Goal: Task Accomplishment & Management: Manage account settings

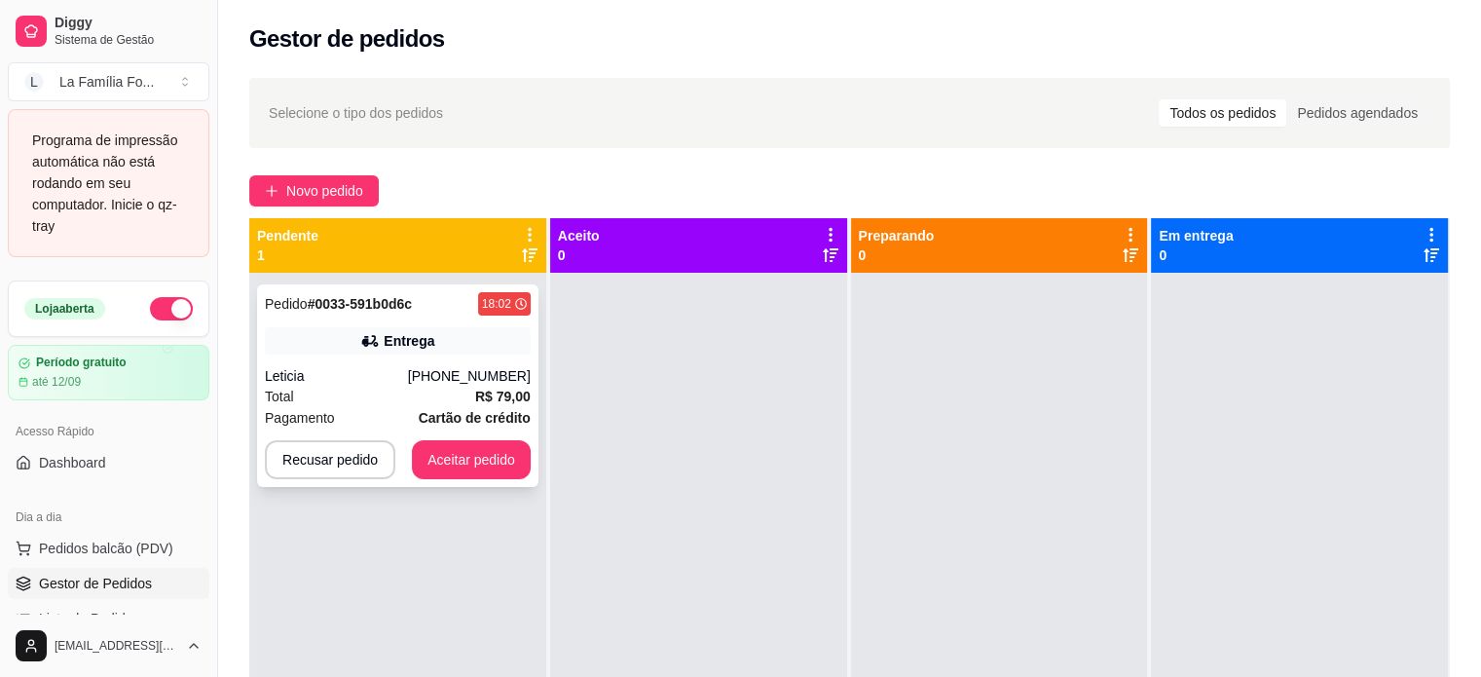
click at [364, 392] on div "Total R$ 79,00" at bounding box center [398, 396] width 266 height 21
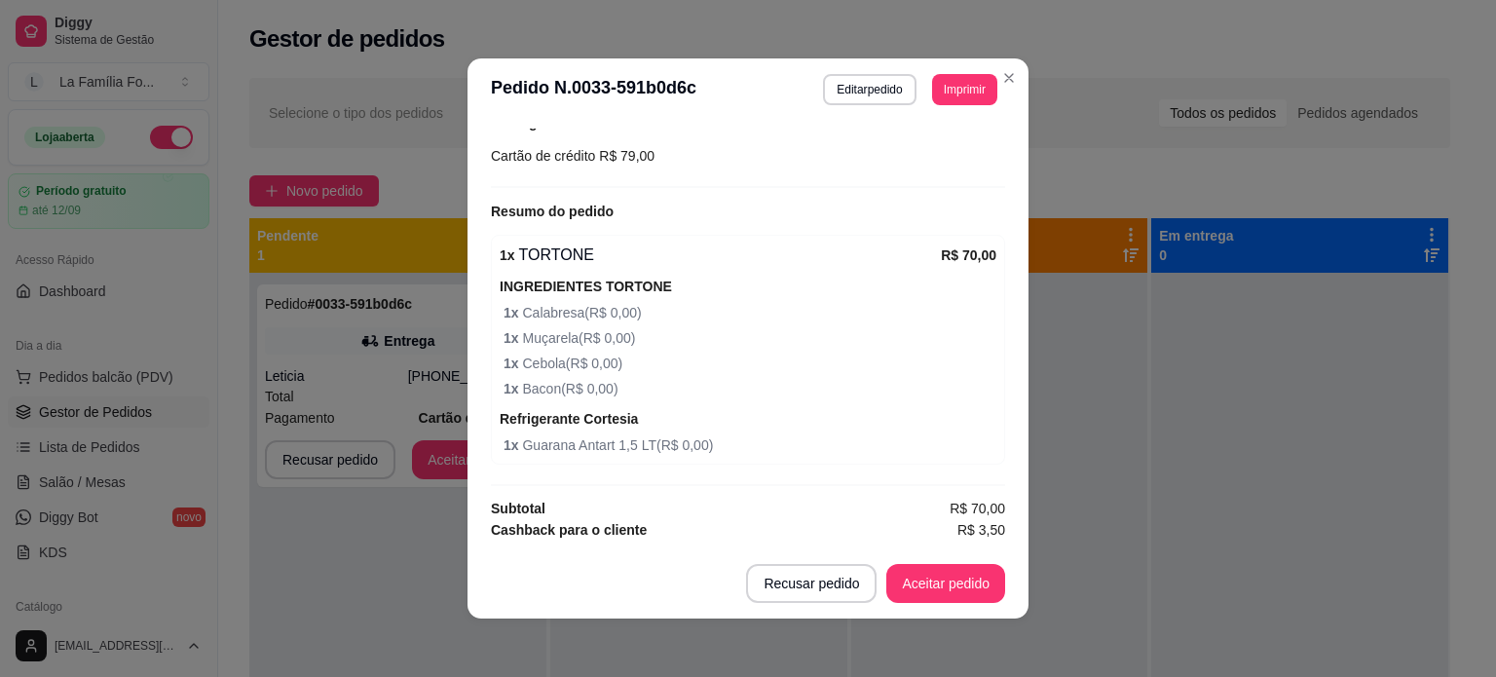
scroll to position [532, 0]
drag, startPoint x: 980, startPoint y: 461, endPoint x: 982, endPoint y: 484, distance: 23.6
click at [982, 484] on div "feito há 3 minutos Horário do pedido [DATE] 18:02 Status do pedido ESPERANDO AC…" at bounding box center [748, 335] width 514 height 412
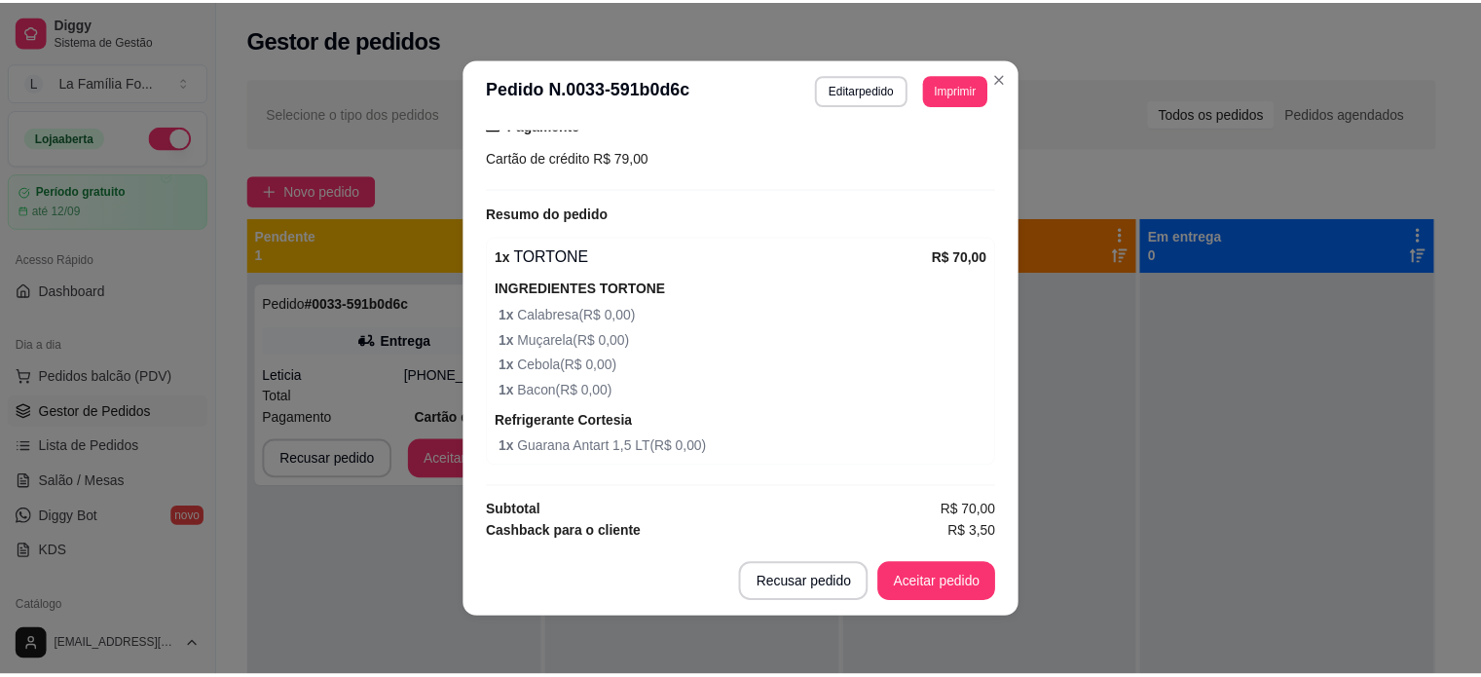
scroll to position [552, 0]
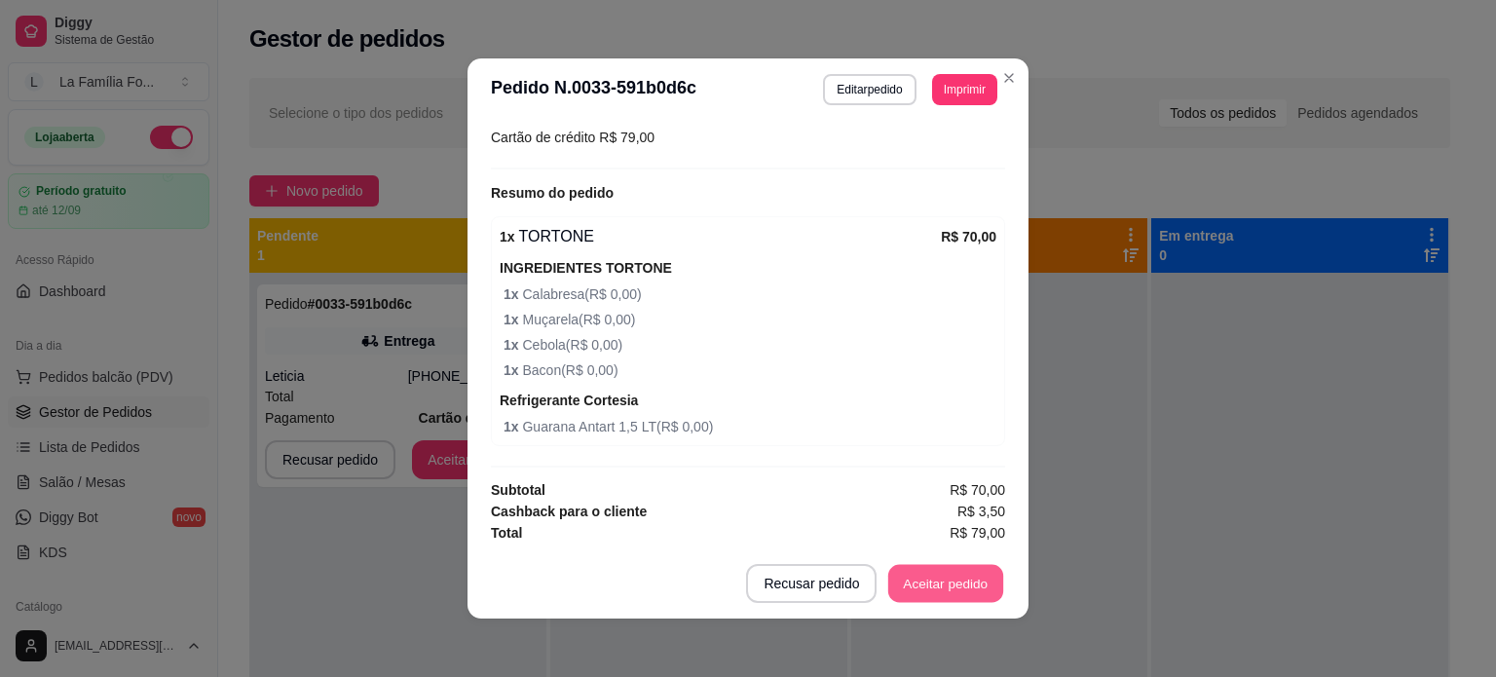
click at [926, 588] on button "Aceitar pedido" at bounding box center [945, 584] width 115 height 38
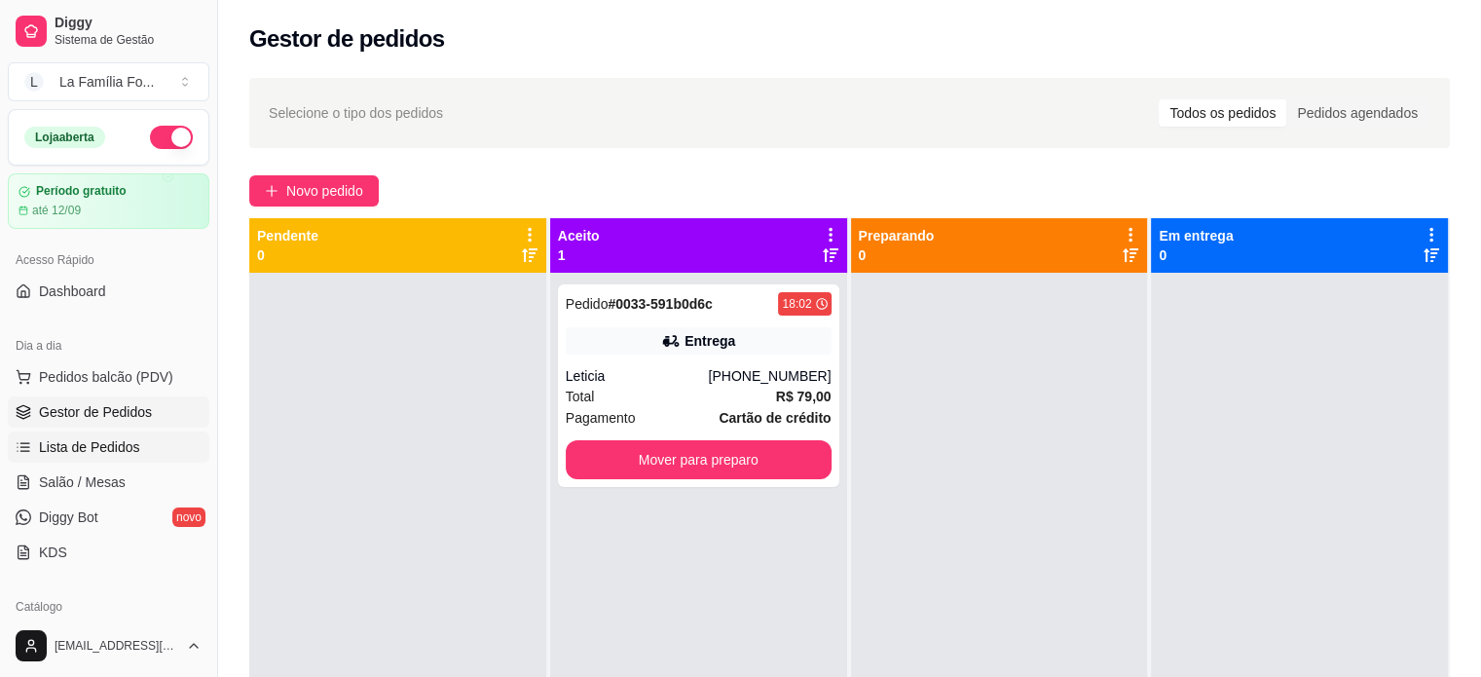
click at [126, 449] on span "Lista de Pedidos" at bounding box center [89, 446] width 101 height 19
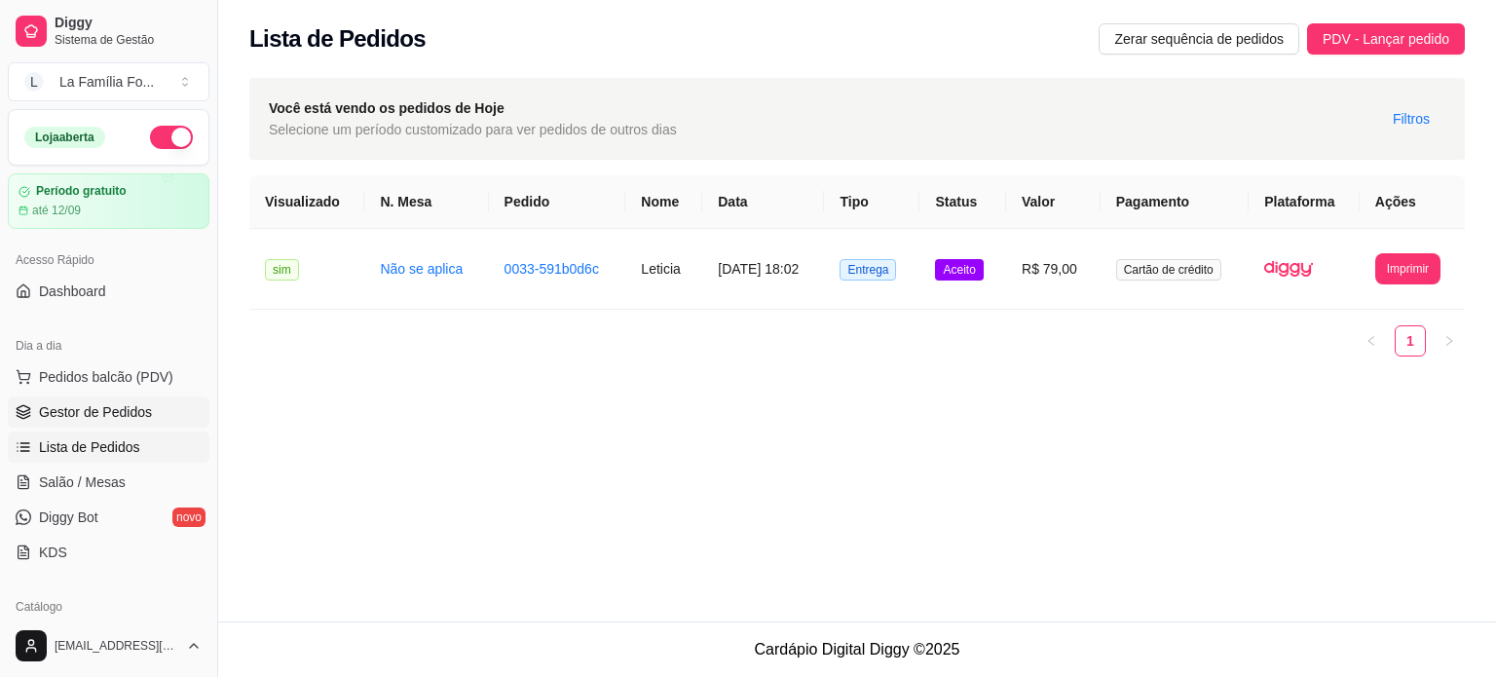
click at [124, 403] on span "Gestor de Pedidos" at bounding box center [95, 411] width 113 height 19
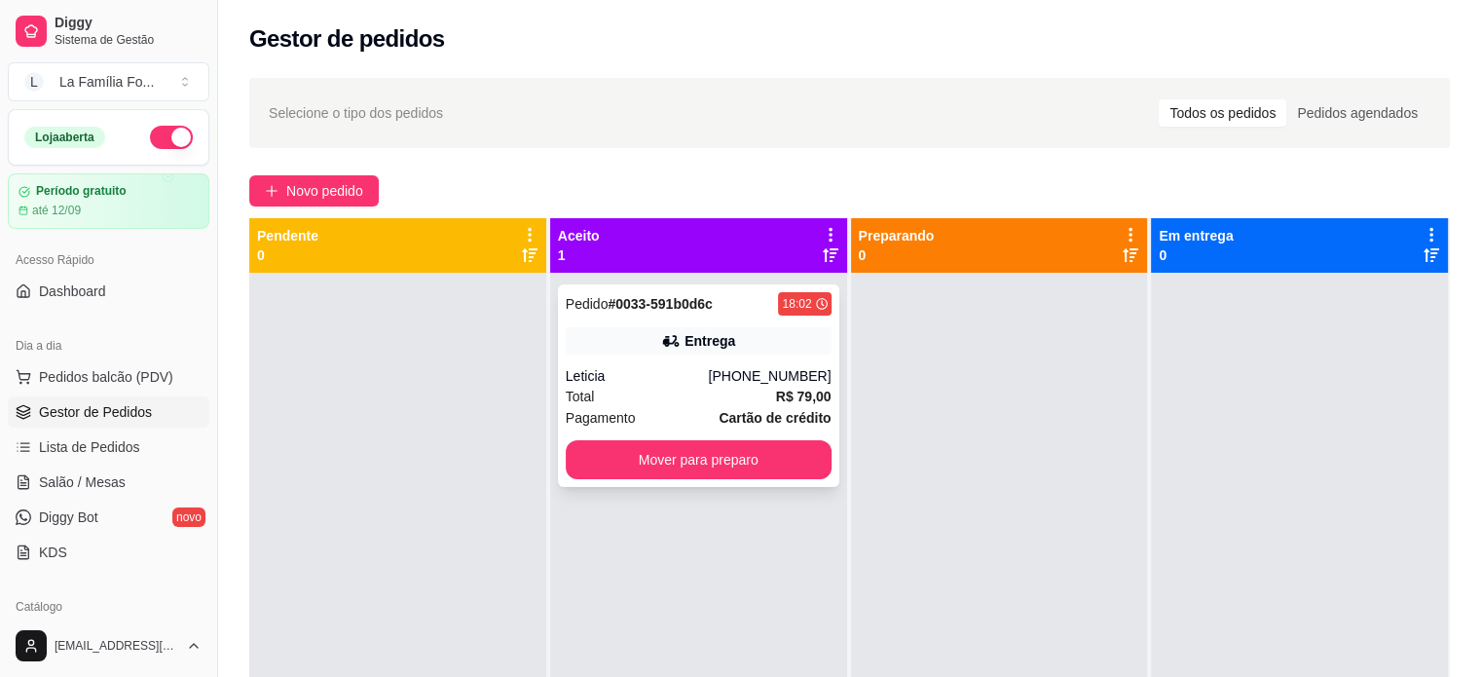
click at [612, 361] on div "Pedido # 0033-591b0d6c 18:02 Entrega Leticia [PHONE_NUMBER] Total R$ 79,00 Paga…" at bounding box center [698, 385] width 281 height 203
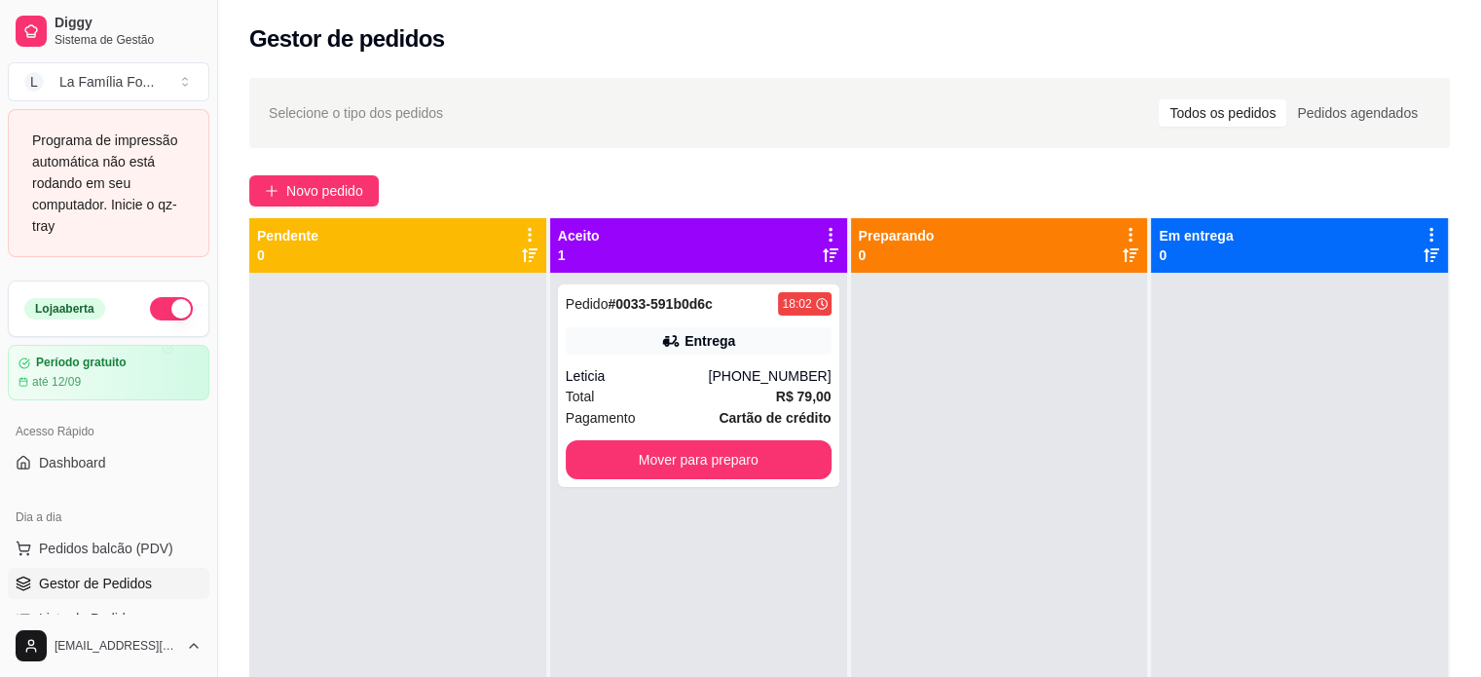
drag, startPoint x: 214, startPoint y: 359, endPoint x: 202, endPoint y: 452, distance: 93.4
click at [202, 452] on div "Diggy Sistema de Gestão L La Família Fo ... Programa de impressão automática nã…" at bounding box center [108, 338] width 217 height 677
click at [212, 474] on button "Toggle Sidebar" at bounding box center [217, 338] width 16 height 677
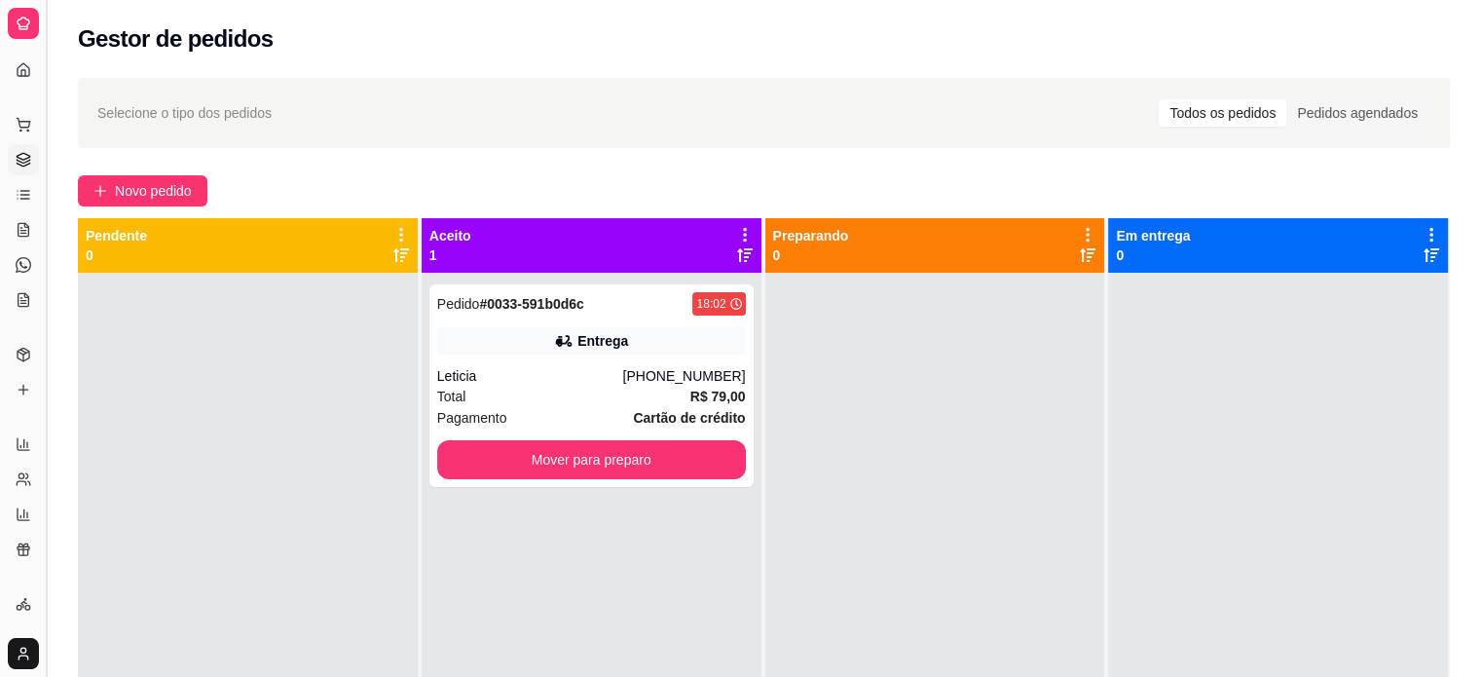
click at [51, 414] on button "Toggle Sidebar" at bounding box center [46, 338] width 16 height 677
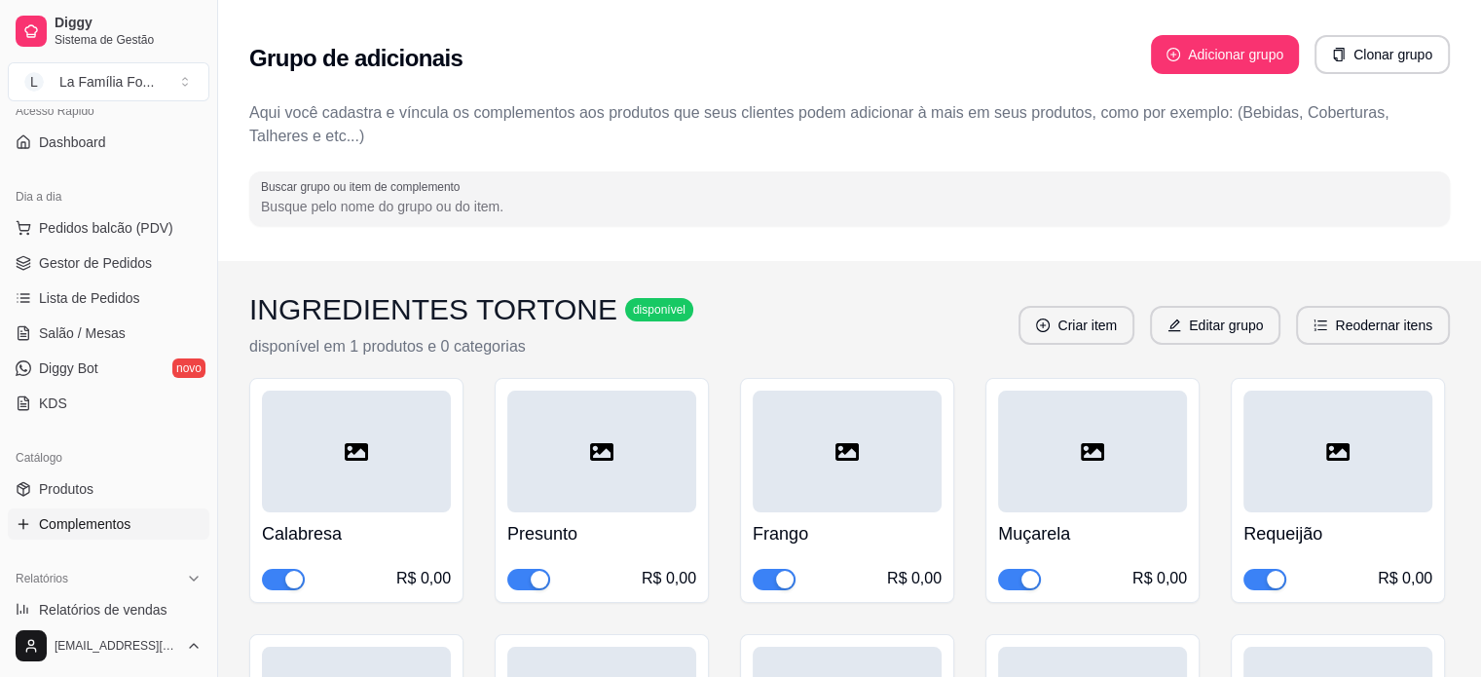
scroll to position [143, 0]
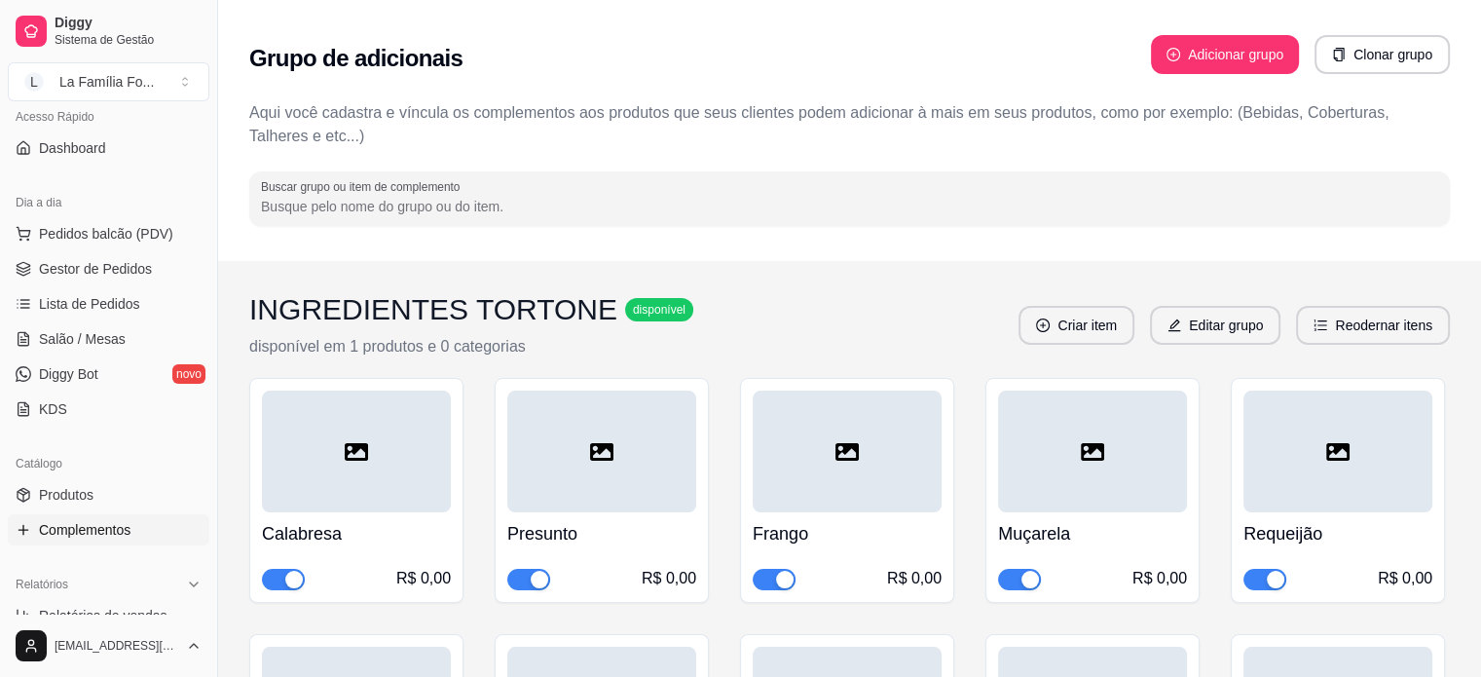
click at [142, 318] on ul "Pedidos balcão (PDV) Gestor de Pedidos Lista de Pedidos Salão / Mesas Diggy Bot…" at bounding box center [109, 321] width 202 height 206
click at [136, 304] on link "Lista de Pedidos" at bounding box center [109, 303] width 202 height 31
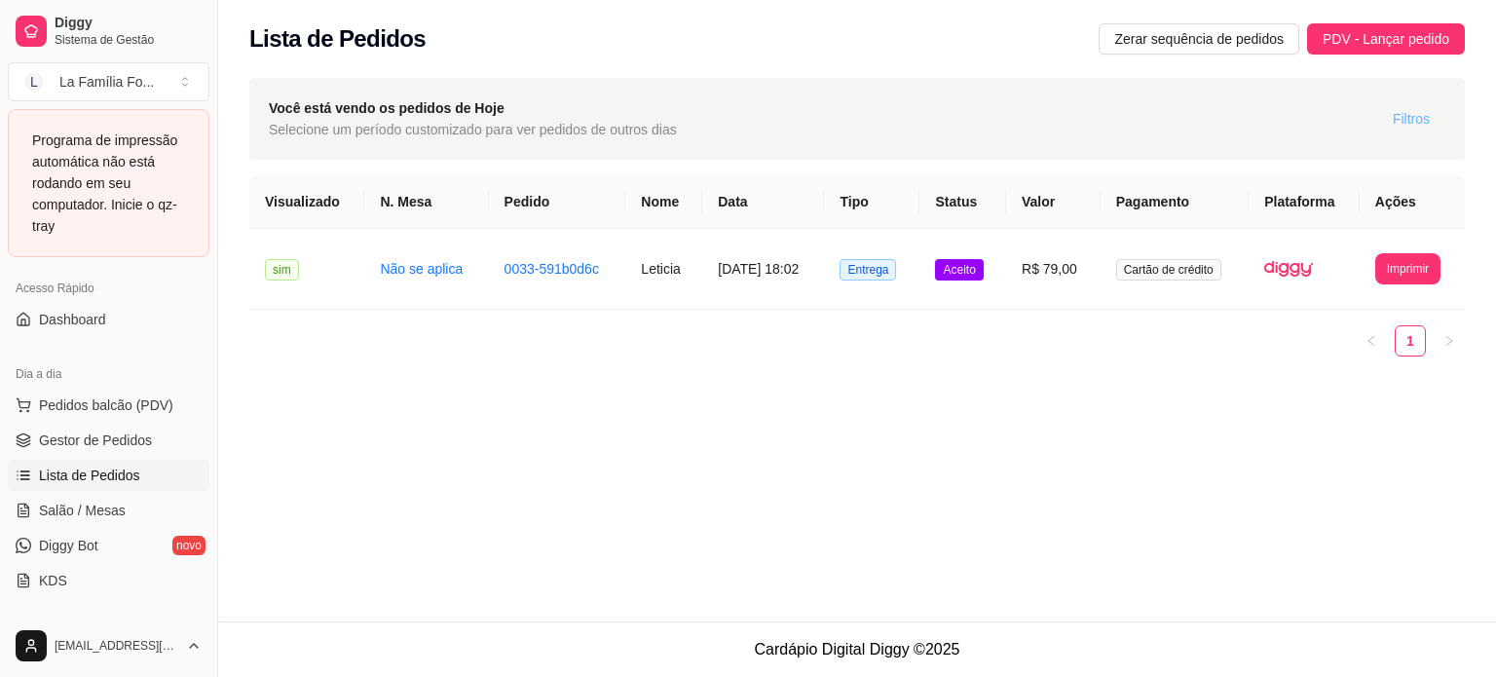
click at [1398, 127] on span "Filtros" at bounding box center [1410, 118] width 37 height 21
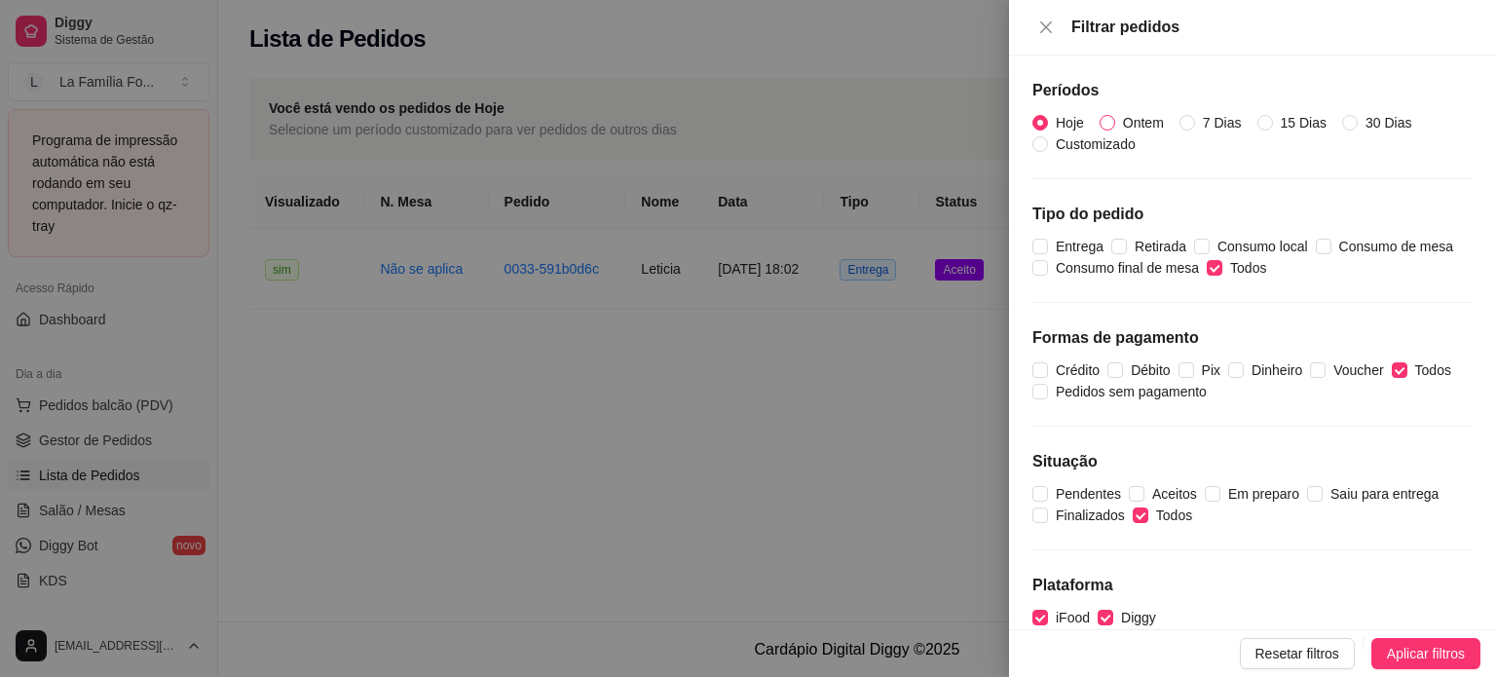
click at [1117, 116] on span "Ontem" at bounding box center [1143, 122] width 56 height 21
click at [1115, 116] on input "Ontem" at bounding box center [1107, 123] width 16 height 16
radio input "true"
radio input "false"
click at [1399, 653] on span "Aplicar filtros" at bounding box center [1426, 653] width 78 height 21
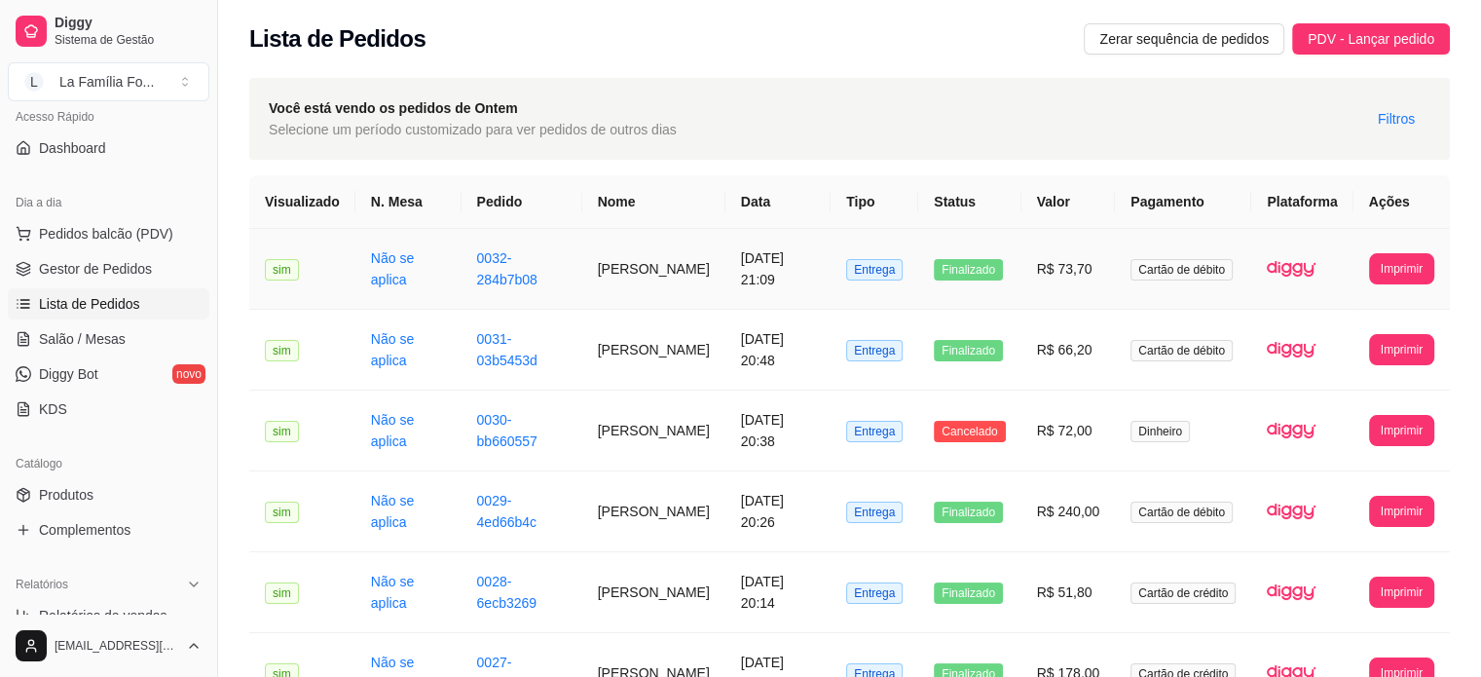
click at [985, 260] on span "Finalizado" at bounding box center [968, 269] width 69 height 21
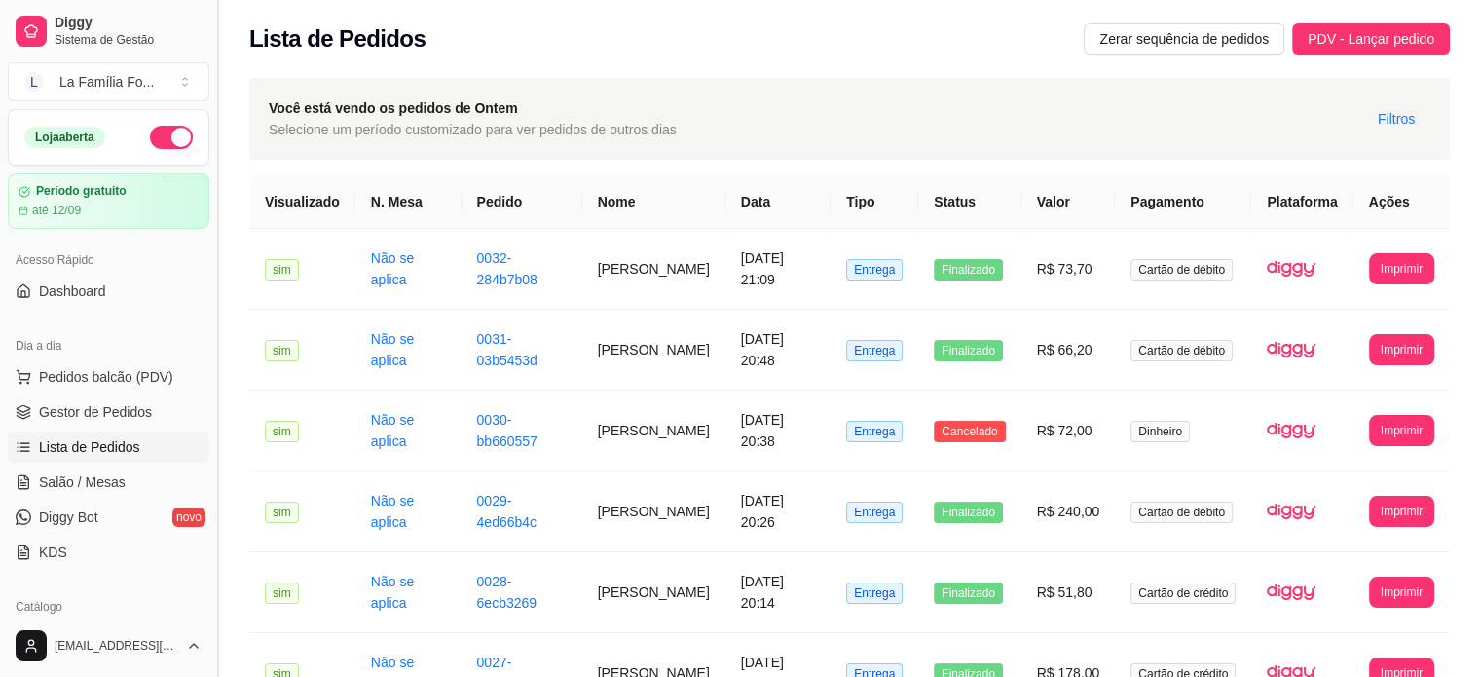
click at [211, 511] on button "Toggle Sidebar" at bounding box center [217, 338] width 16 height 677
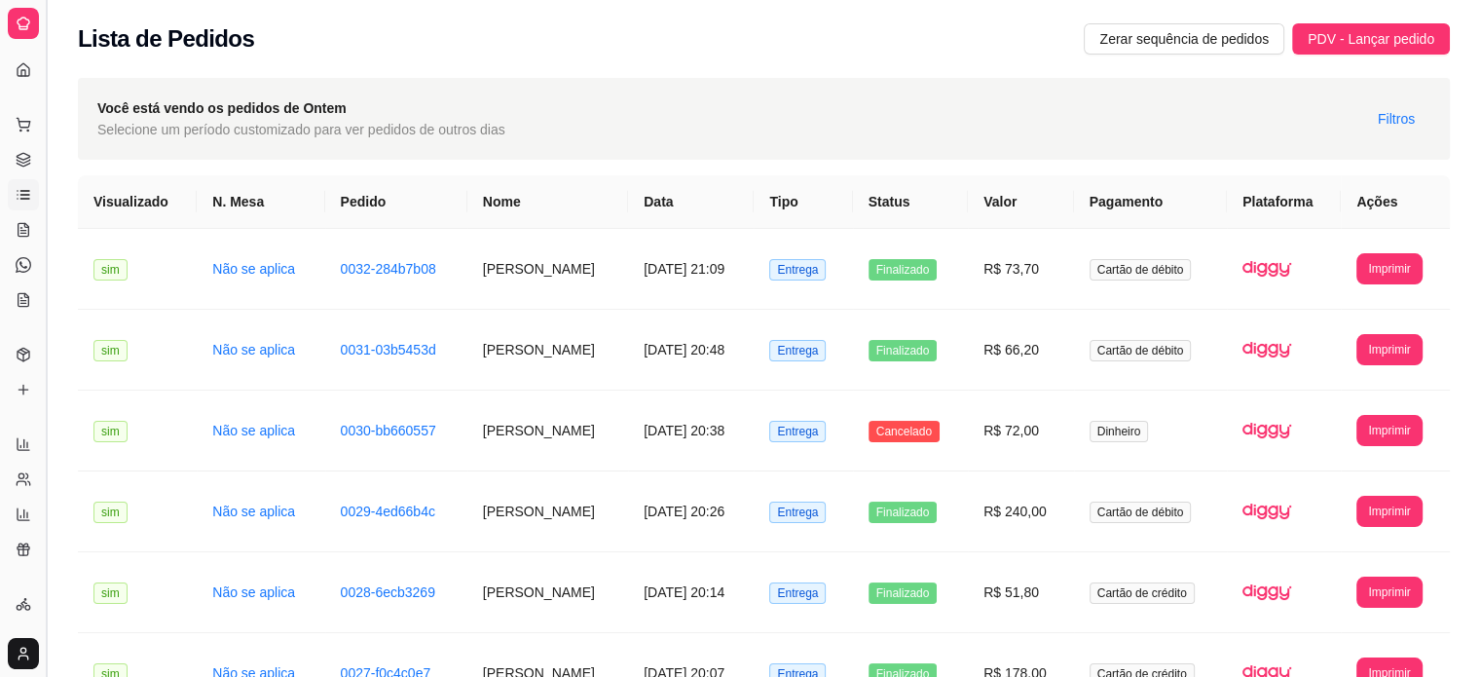
click at [47, 425] on button "Toggle Sidebar" at bounding box center [46, 338] width 16 height 677
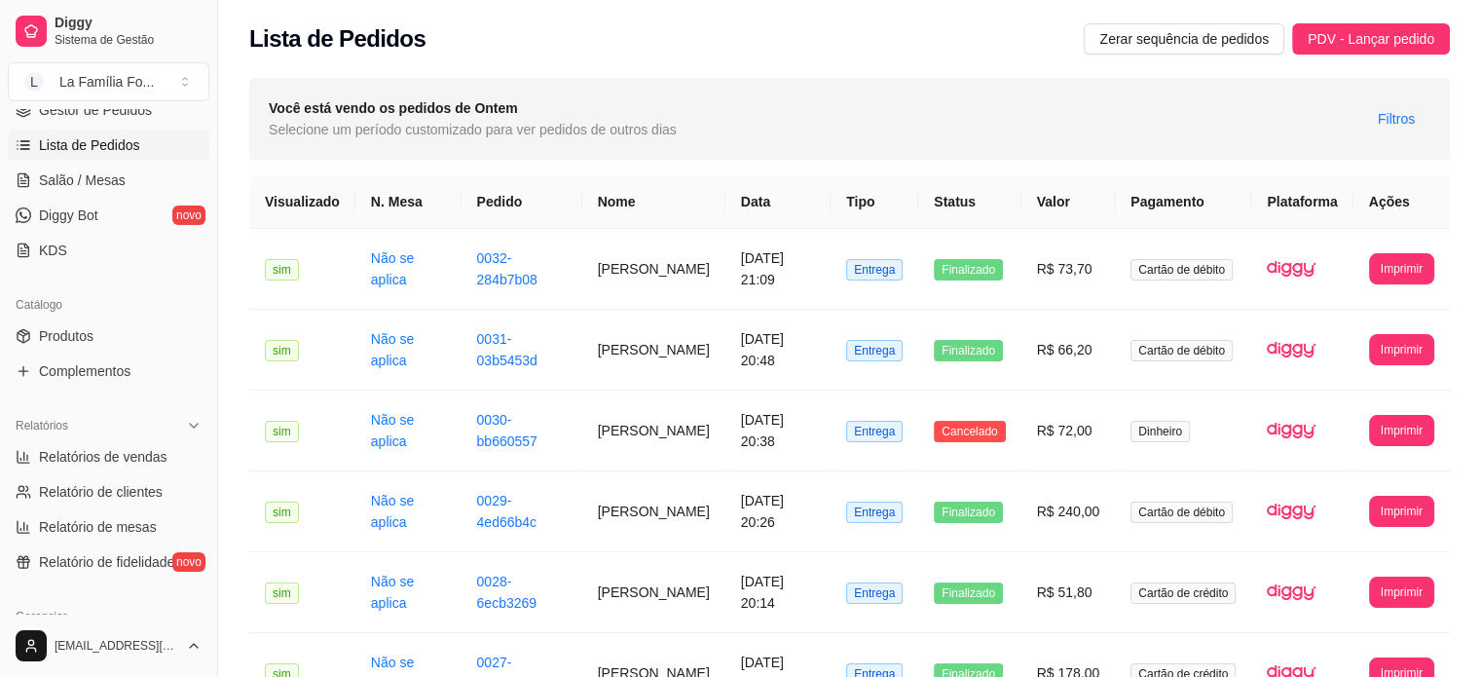
scroll to position [300, 0]
click at [131, 349] on link "Produtos" at bounding box center [109, 337] width 202 height 31
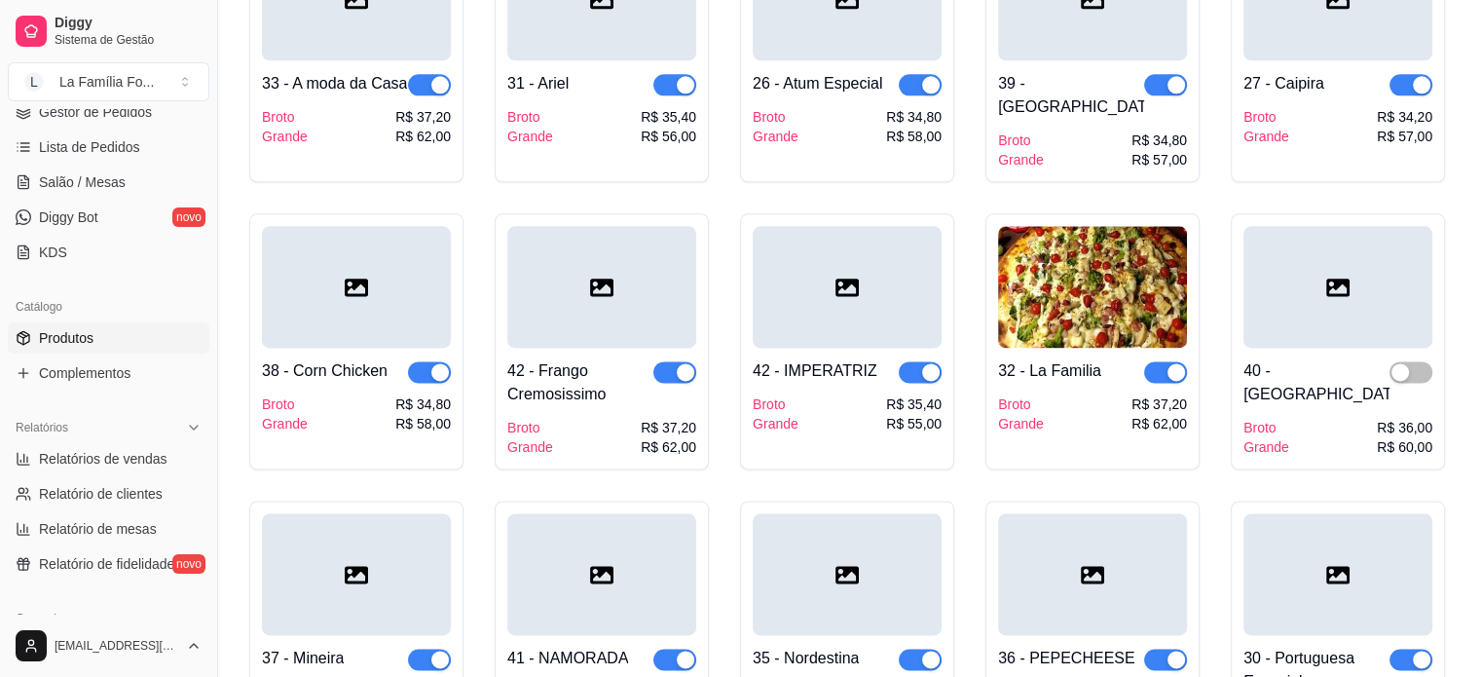
scroll to position [2481, 0]
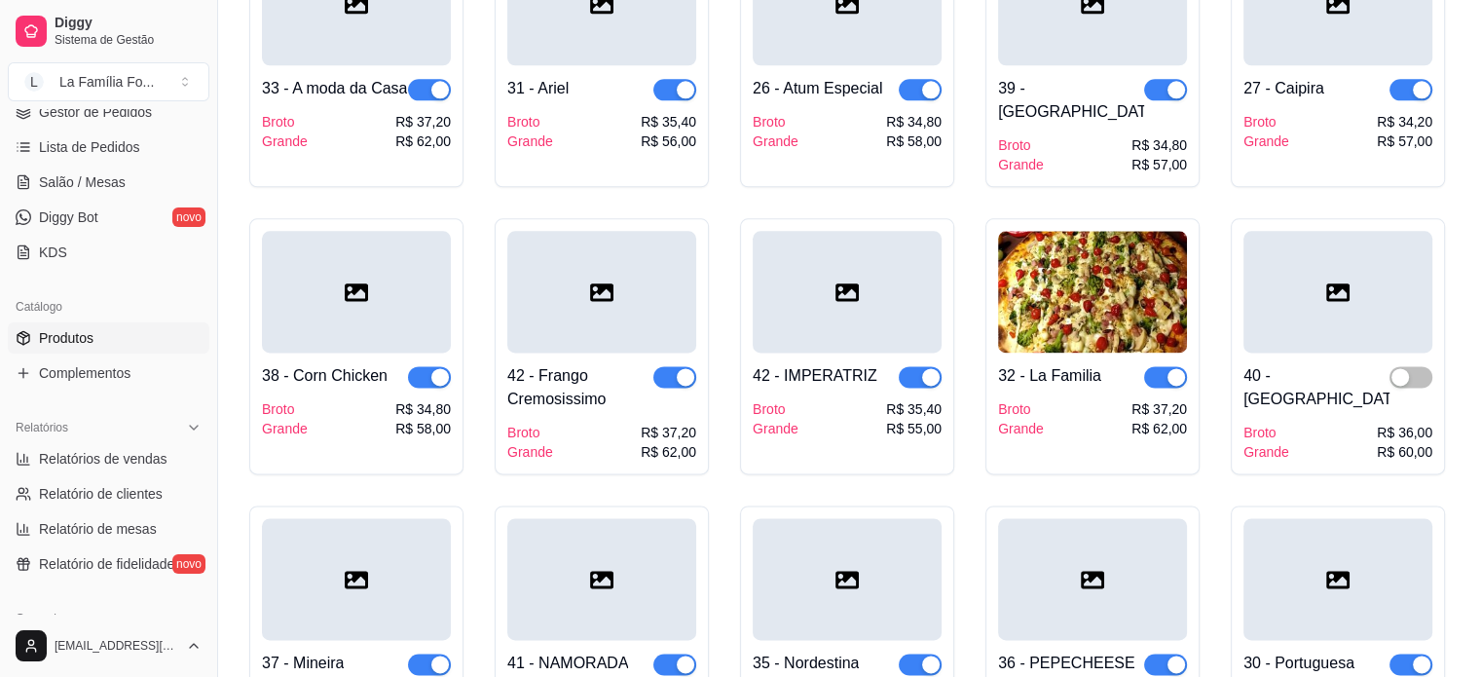
click at [1416, 352] on div "40 - Lombinho Broto Grande R$ 36,00 R$ 60,00" at bounding box center [1337, 406] width 189 height 109
click at [1420, 366] on span "button" at bounding box center [1411, 376] width 43 height 21
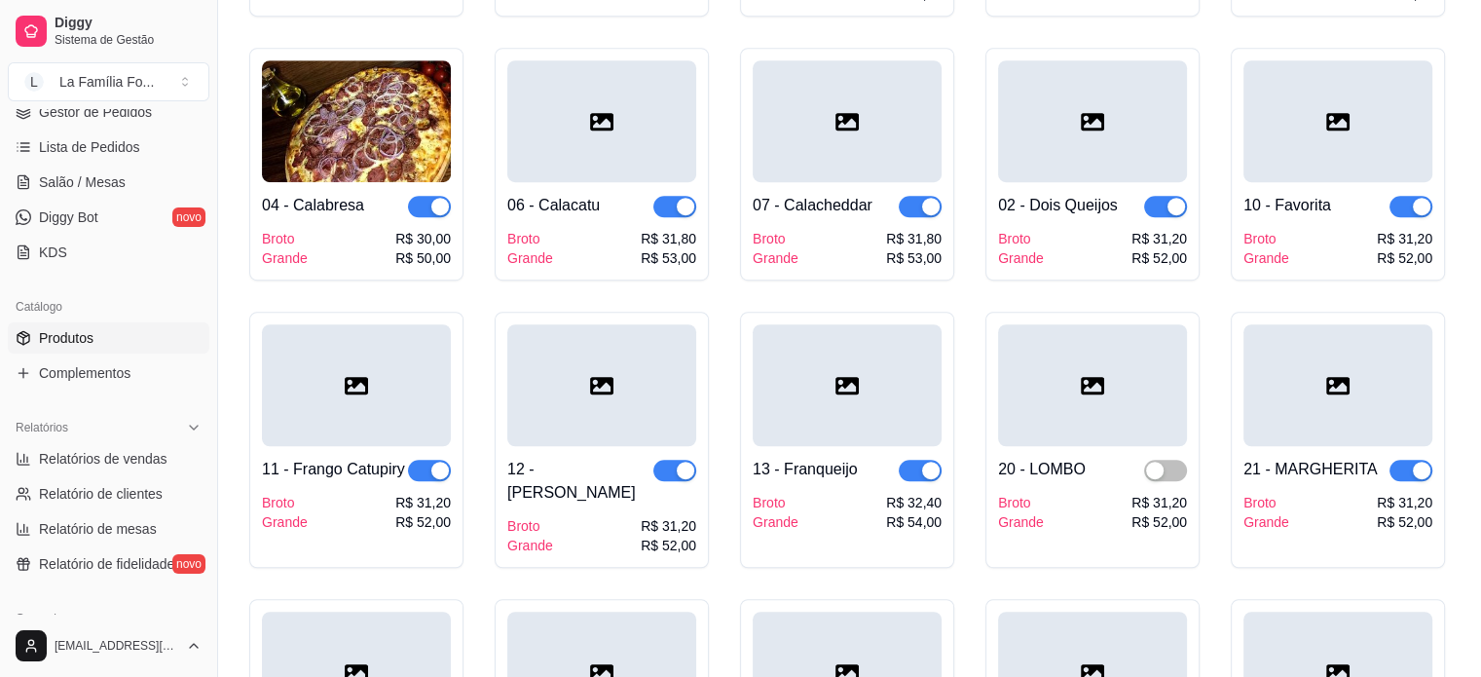
scroll to position [1219, 0]
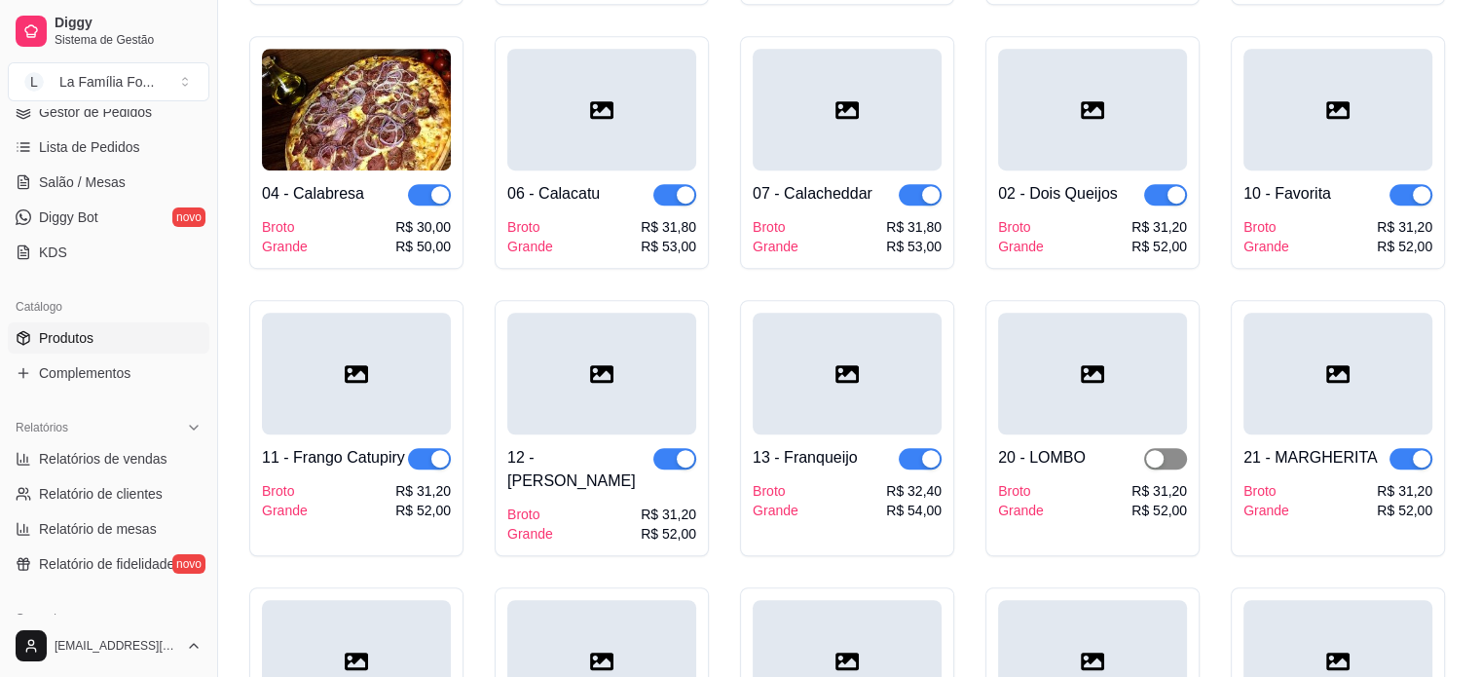
click at [1186, 448] on span "button" at bounding box center [1165, 458] width 43 height 21
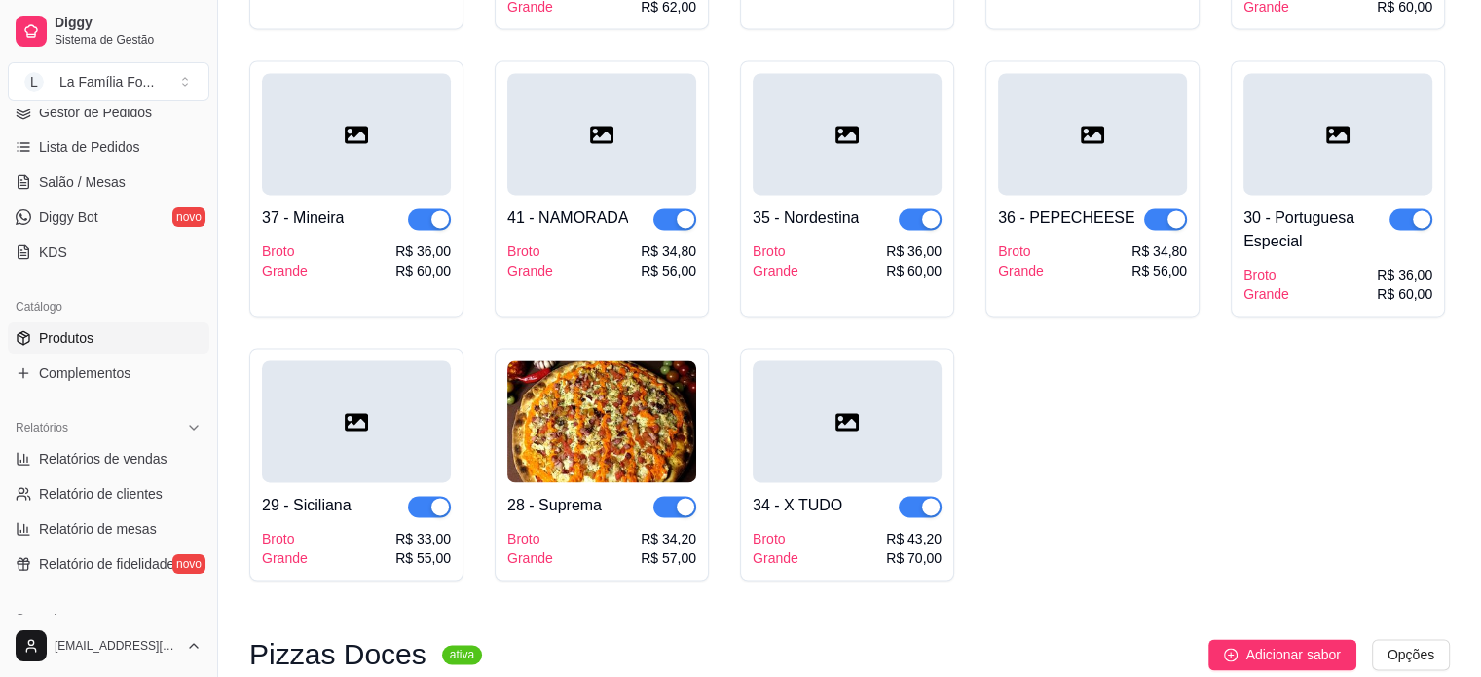
scroll to position [2932, 0]
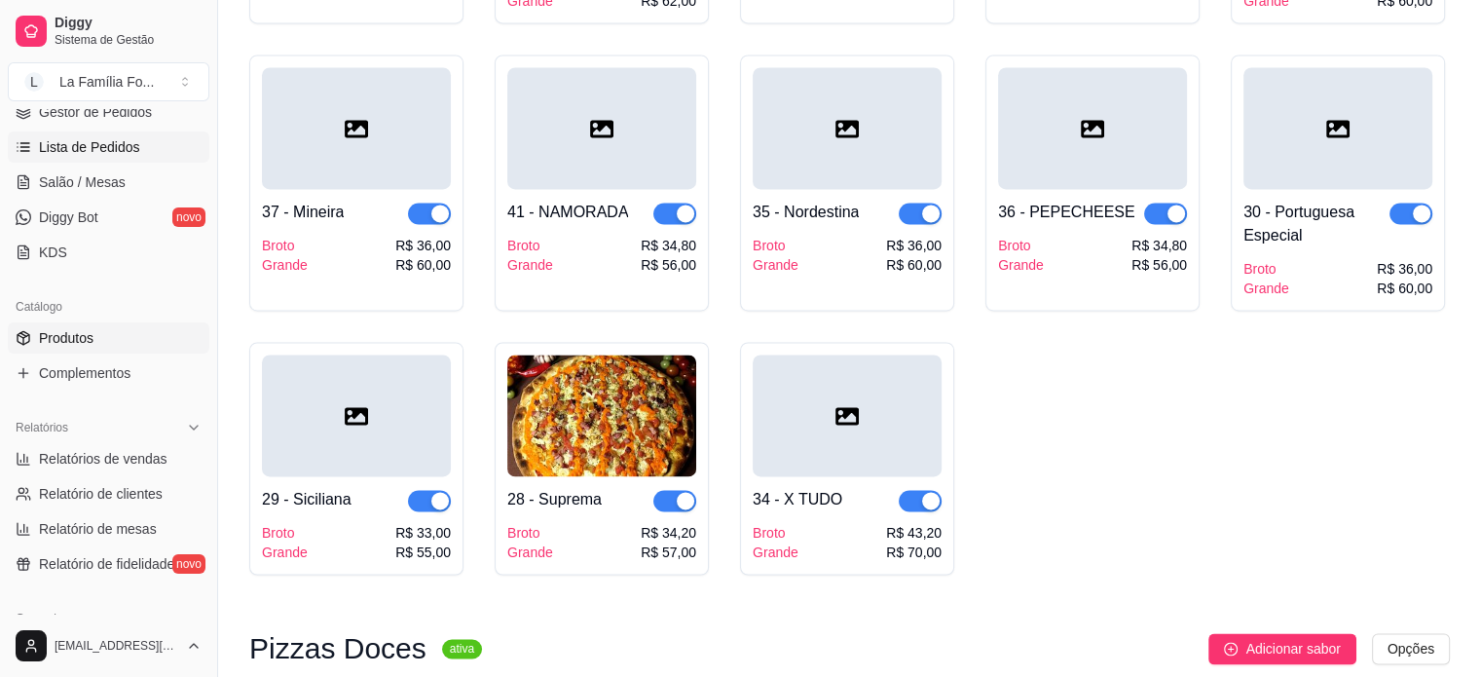
click at [85, 151] on span "Lista de Pedidos" at bounding box center [89, 146] width 101 height 19
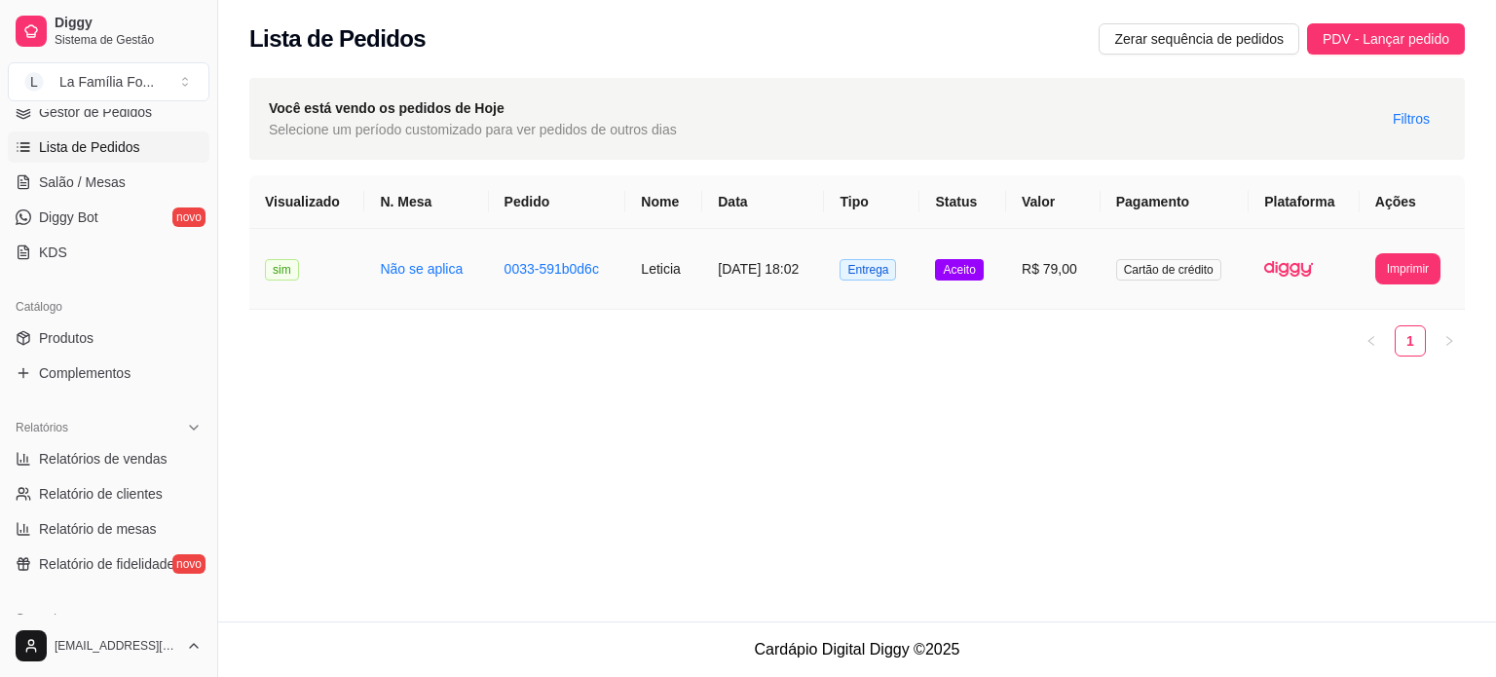
click at [546, 252] on td "0033-591b0d6c" at bounding box center [557, 269] width 137 height 81
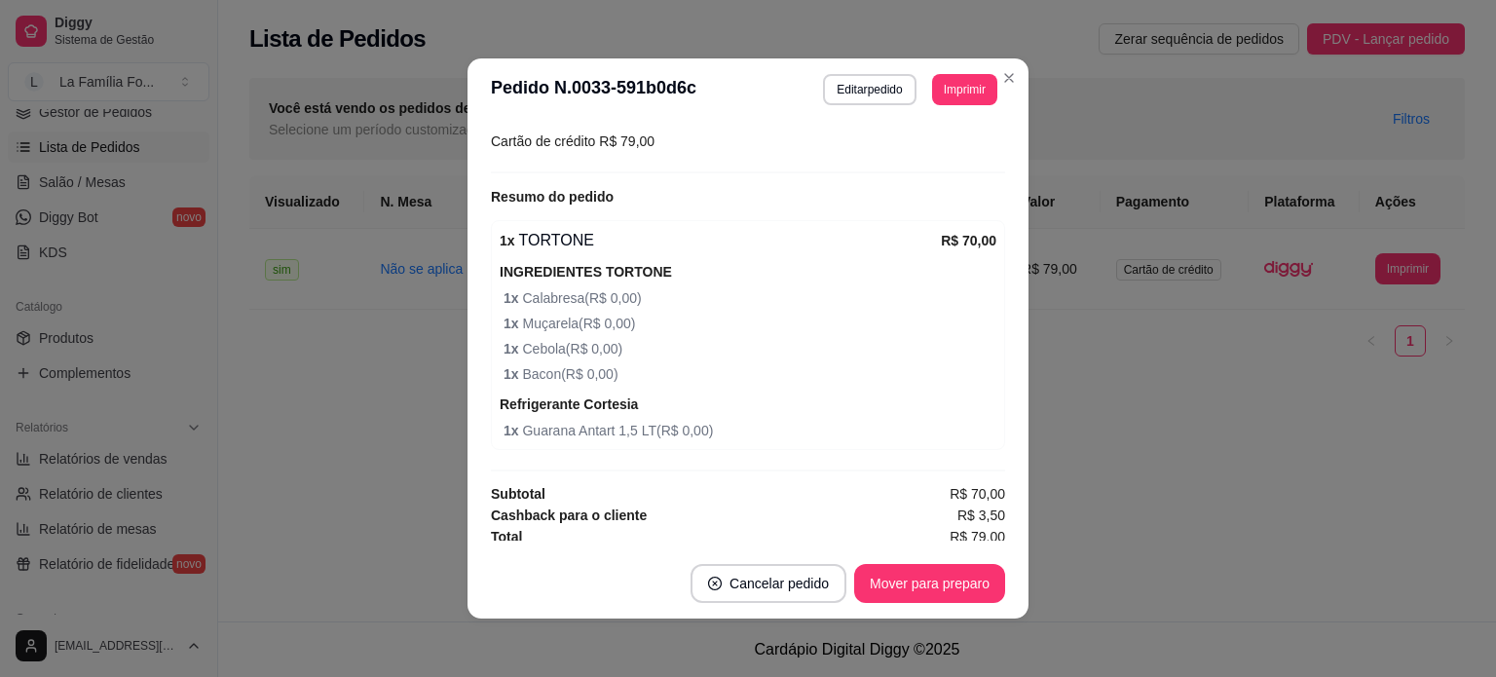
scroll to position [552, 0]
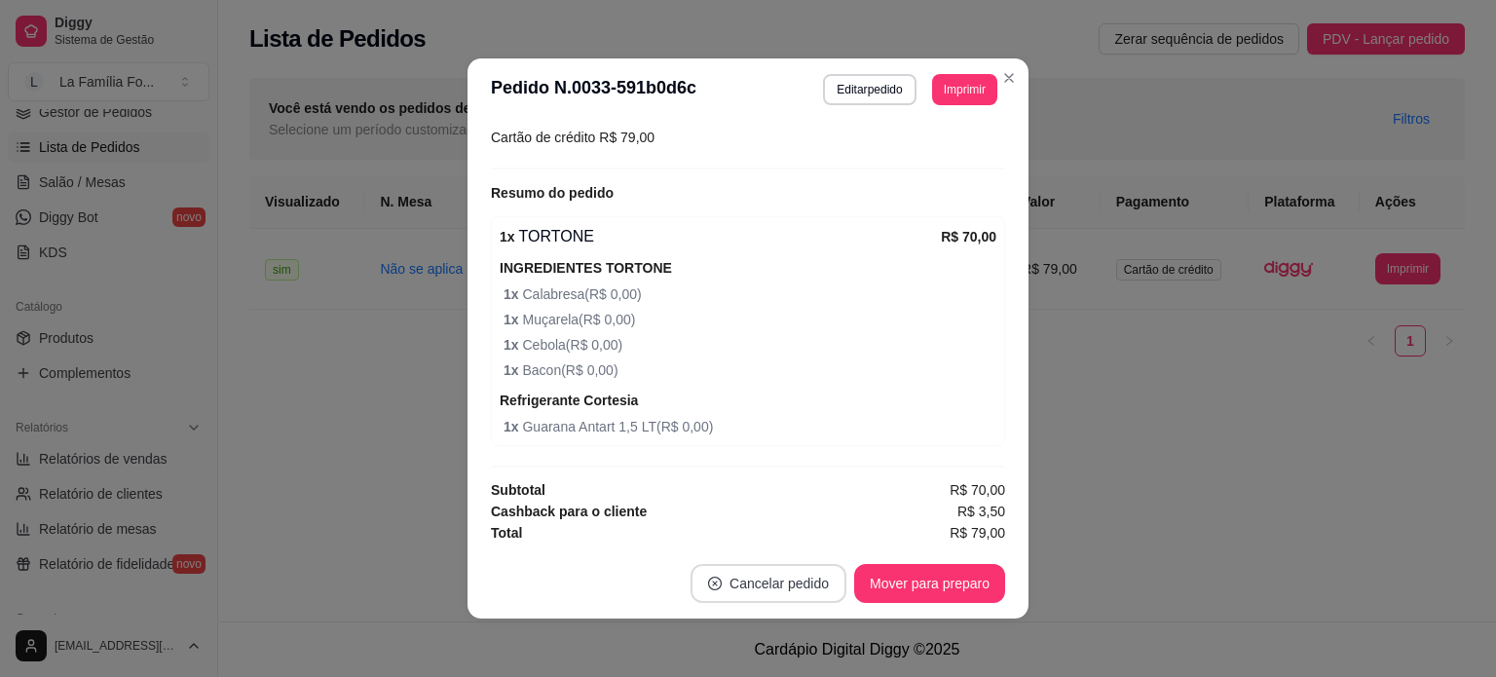
click at [808, 583] on button "Cancelar pedido" at bounding box center [768, 583] width 156 height 39
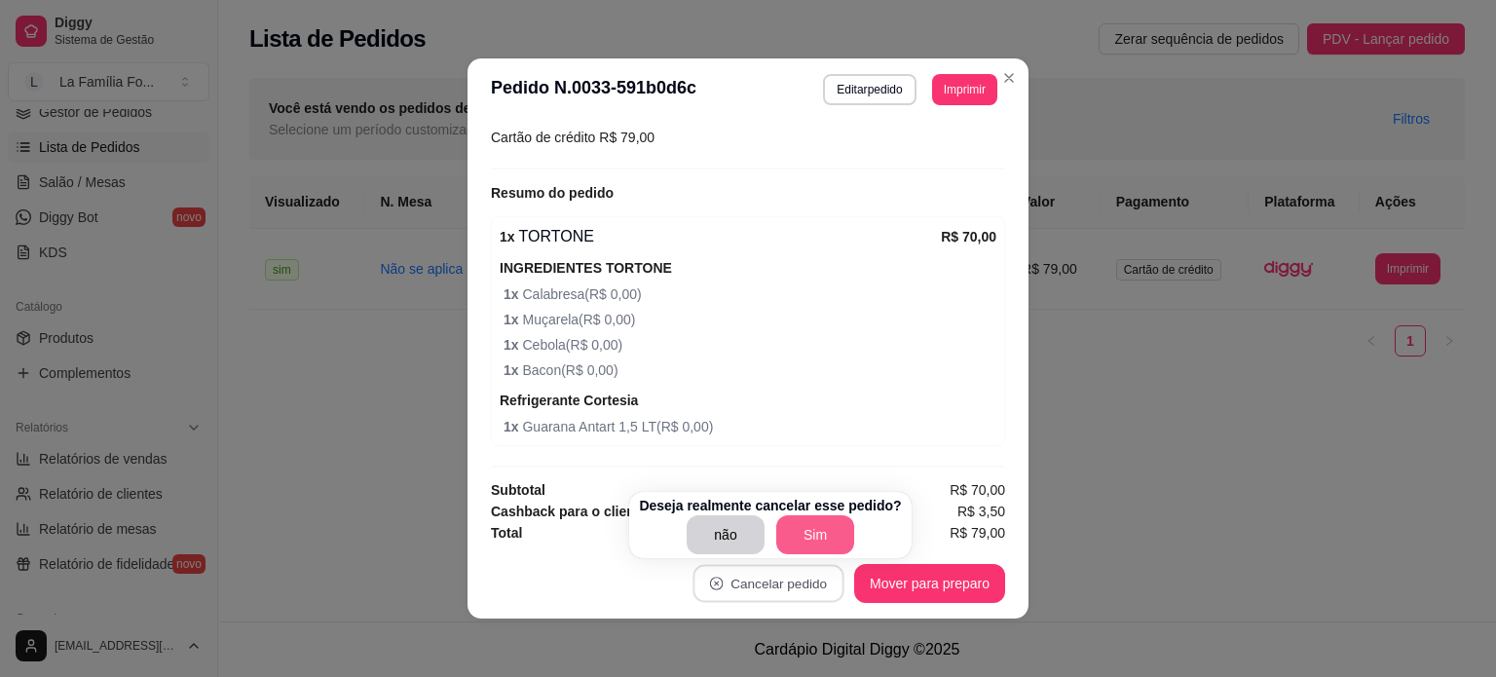
click at [831, 517] on button "Sim" at bounding box center [815, 534] width 78 height 39
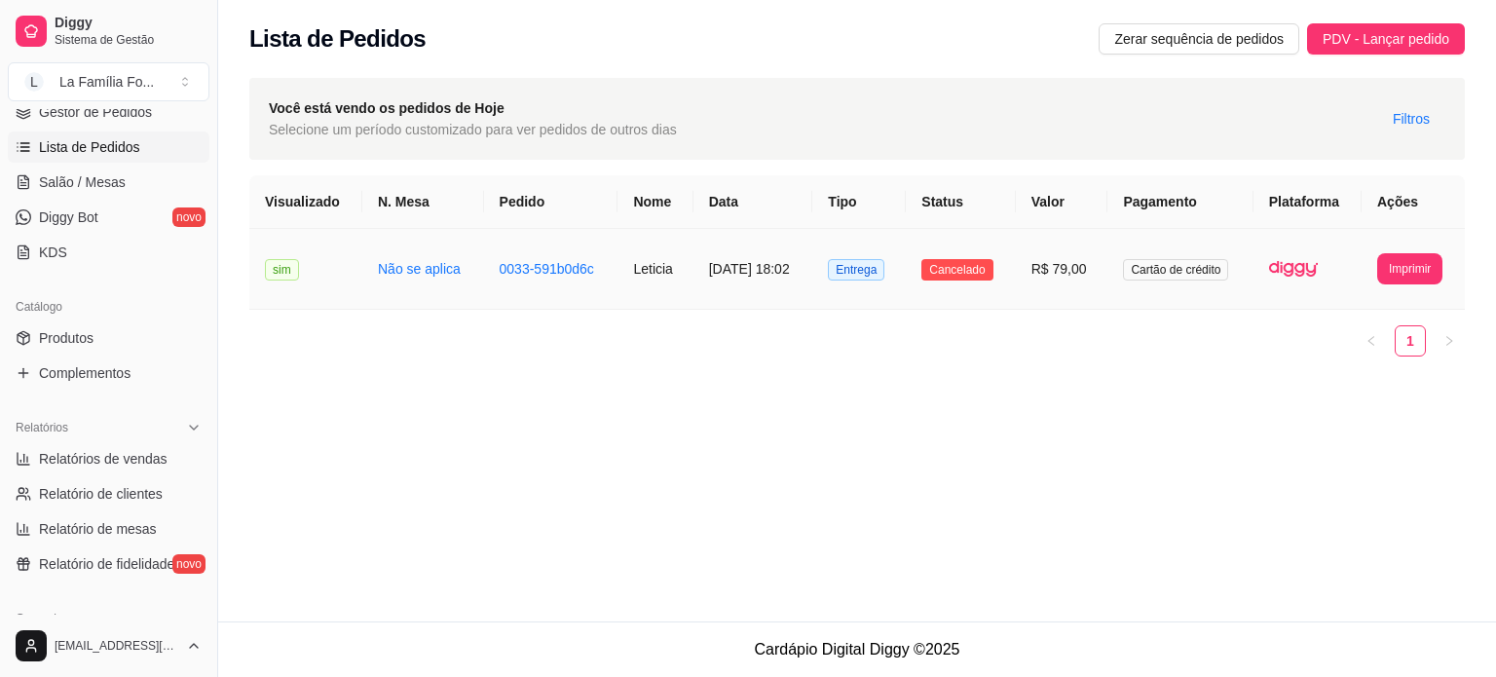
click at [546, 282] on td "0033-591b0d6c" at bounding box center [551, 269] width 134 height 81
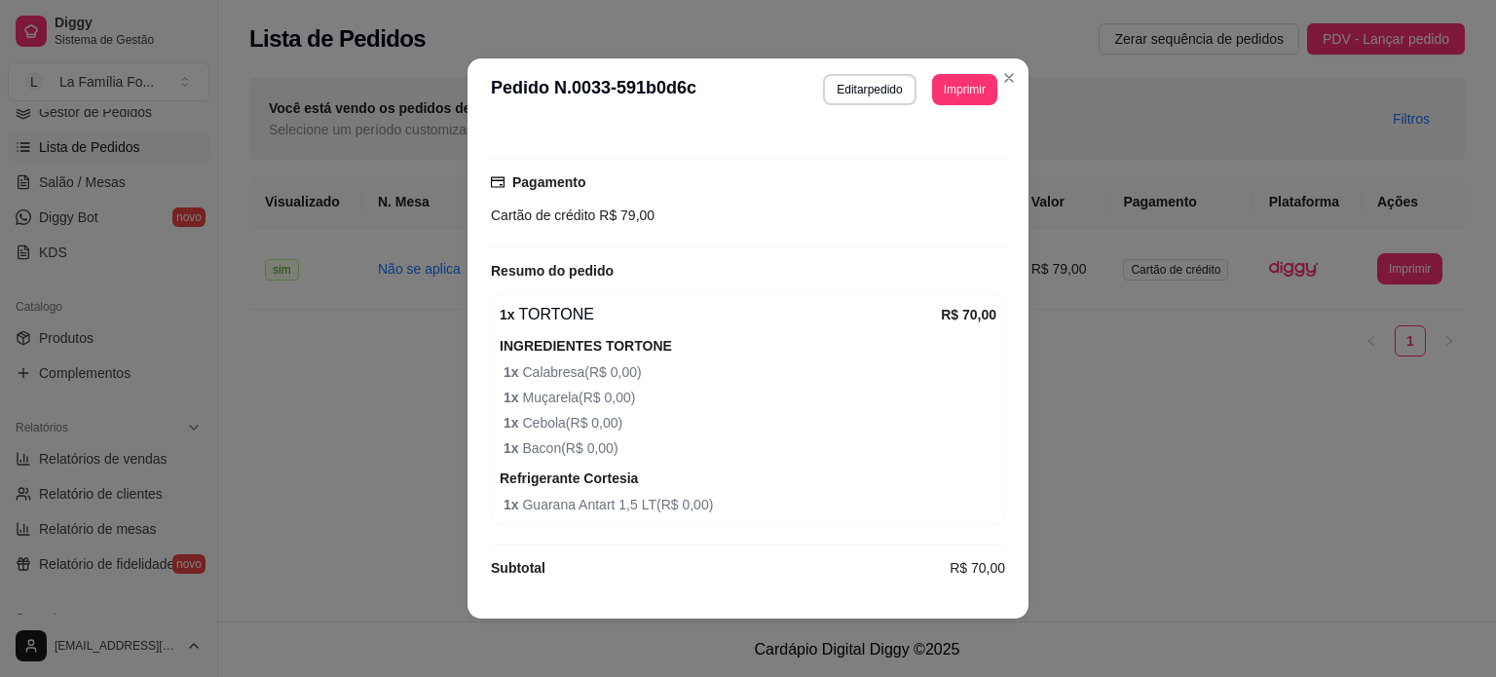
scroll to position [492, 0]
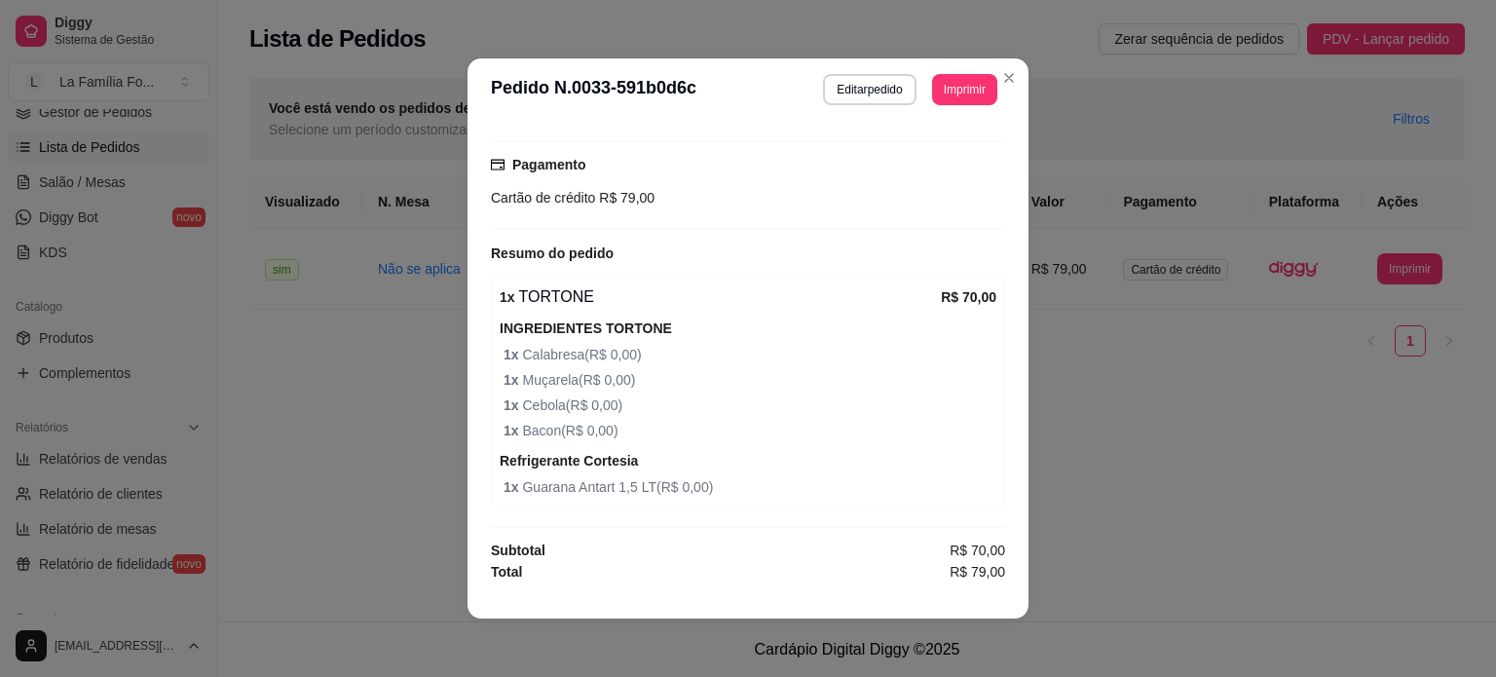
click at [998, 279] on div "feito há 26 minutos Horário do pedido 17/08/2025 18:02 Status do pedido CANCELA…" at bounding box center [747, 354] width 561 height 466
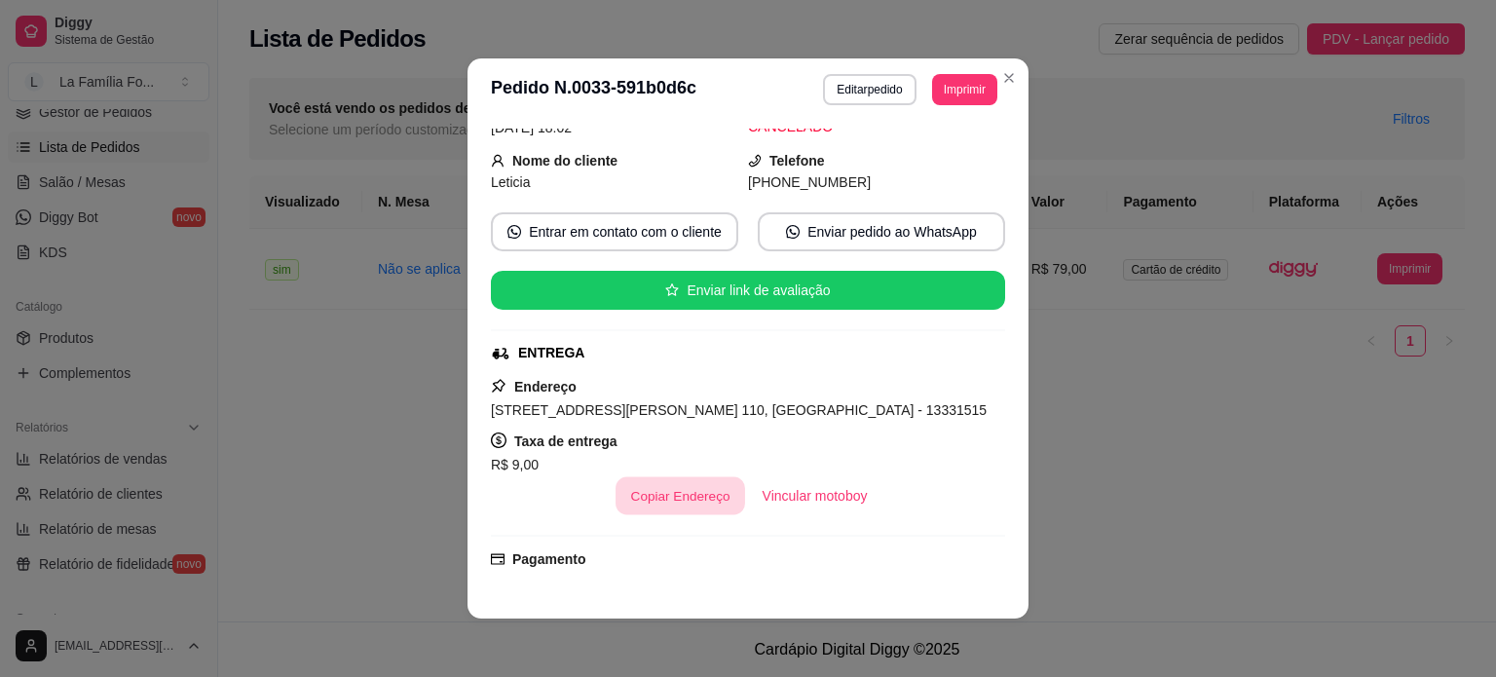
click at [634, 501] on button "Copiar Endereço" at bounding box center [680, 496] width 130 height 38
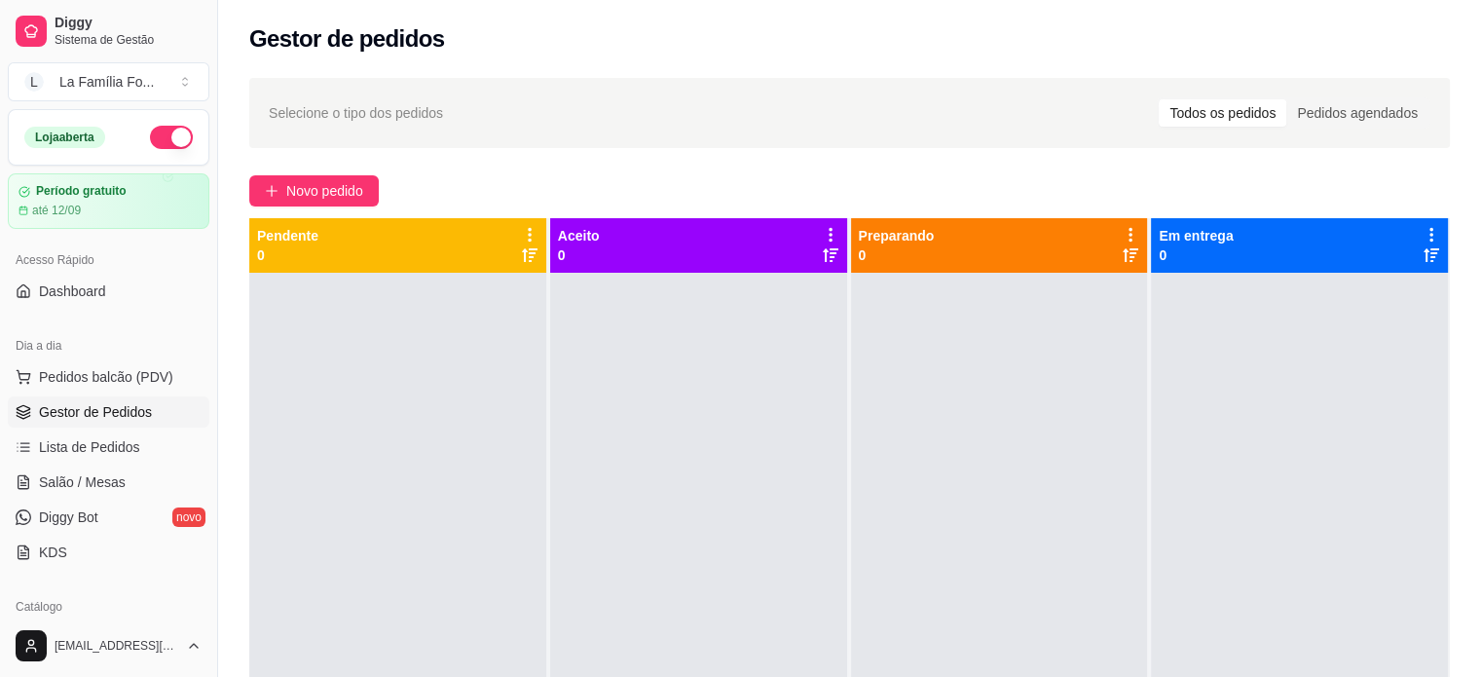
drag, startPoint x: 162, startPoint y: 378, endPoint x: 565, endPoint y: -114, distance: 635.9
click at [565, 0] on html "Diggy Sistema de Gestão L La Família Fo ... Loja aberta Período gratuito até 12…" at bounding box center [740, 338] width 1481 height 677
click at [125, 416] on span "Gestor de Pedidos" at bounding box center [95, 411] width 113 height 19
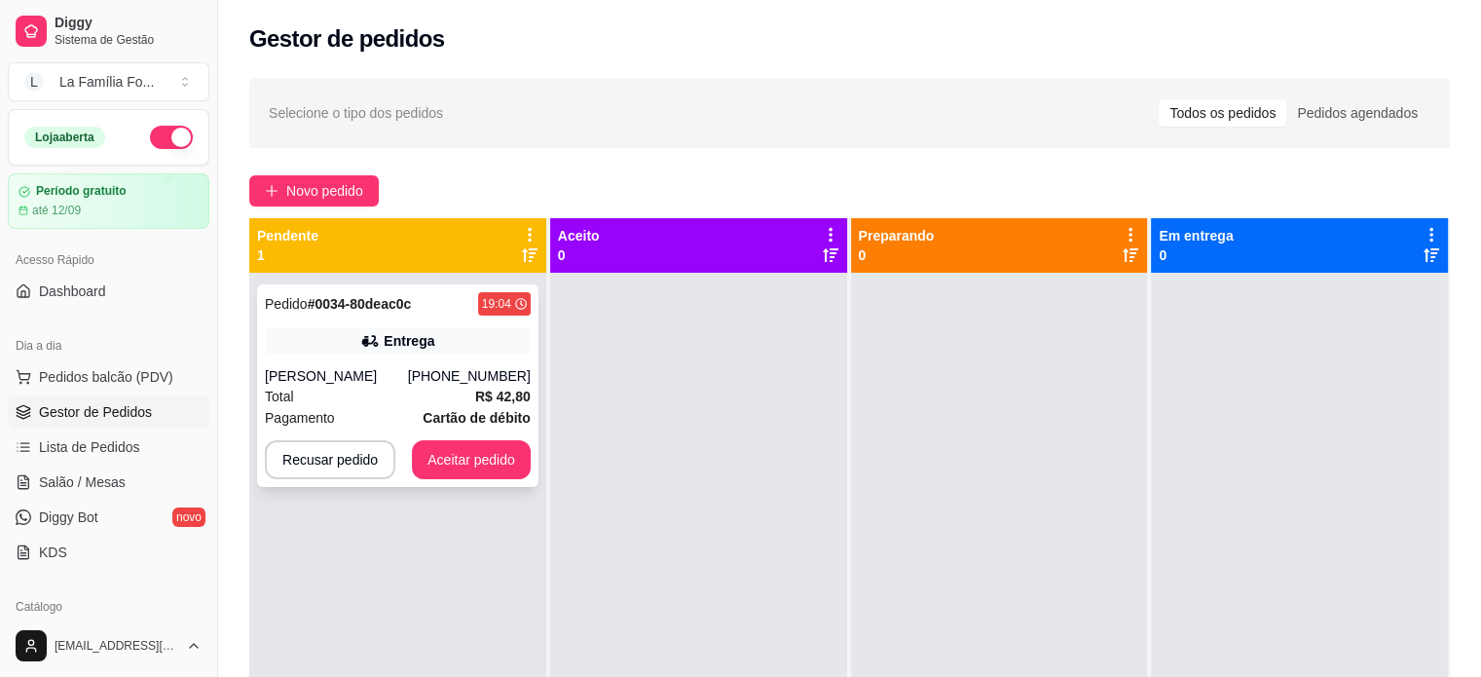
click at [299, 416] on span "Pagamento" at bounding box center [300, 417] width 70 height 21
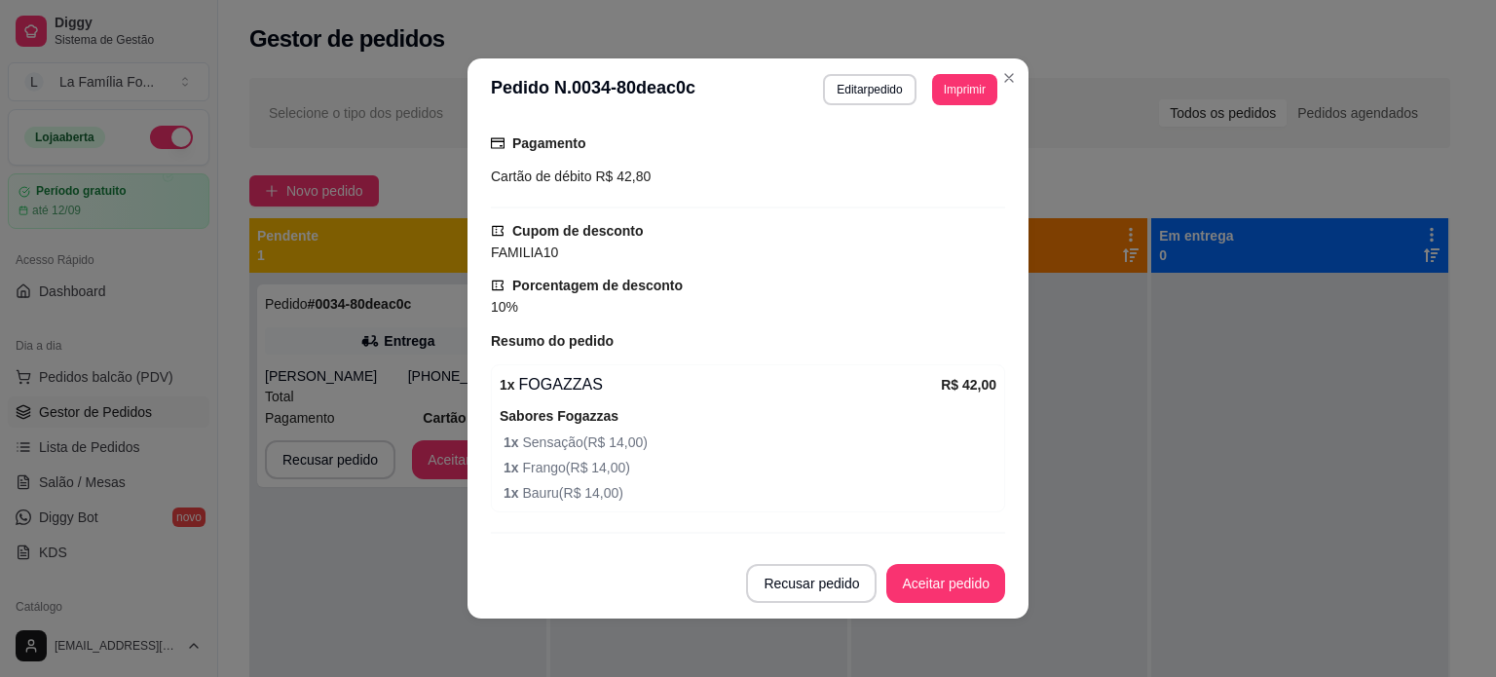
scroll to position [601, 0]
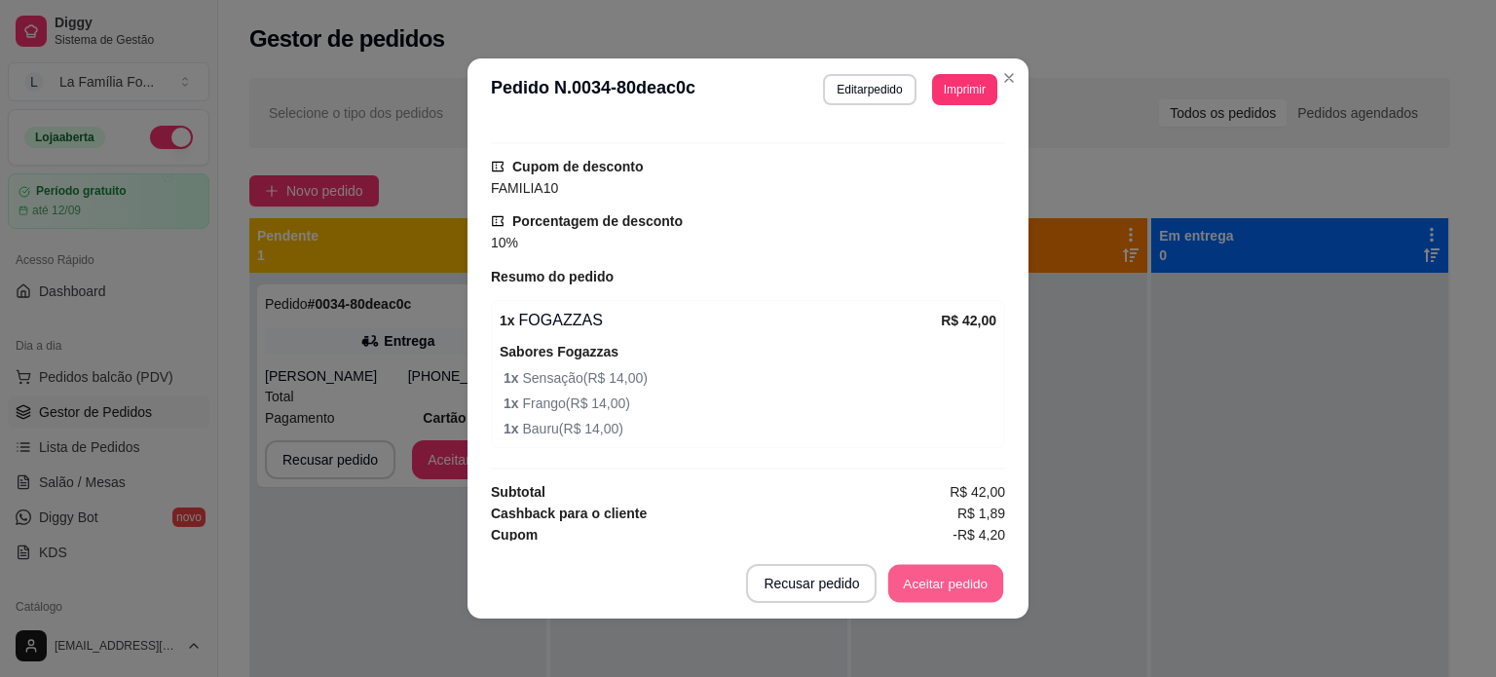
click at [927, 598] on button "Aceitar pedido" at bounding box center [945, 584] width 115 height 38
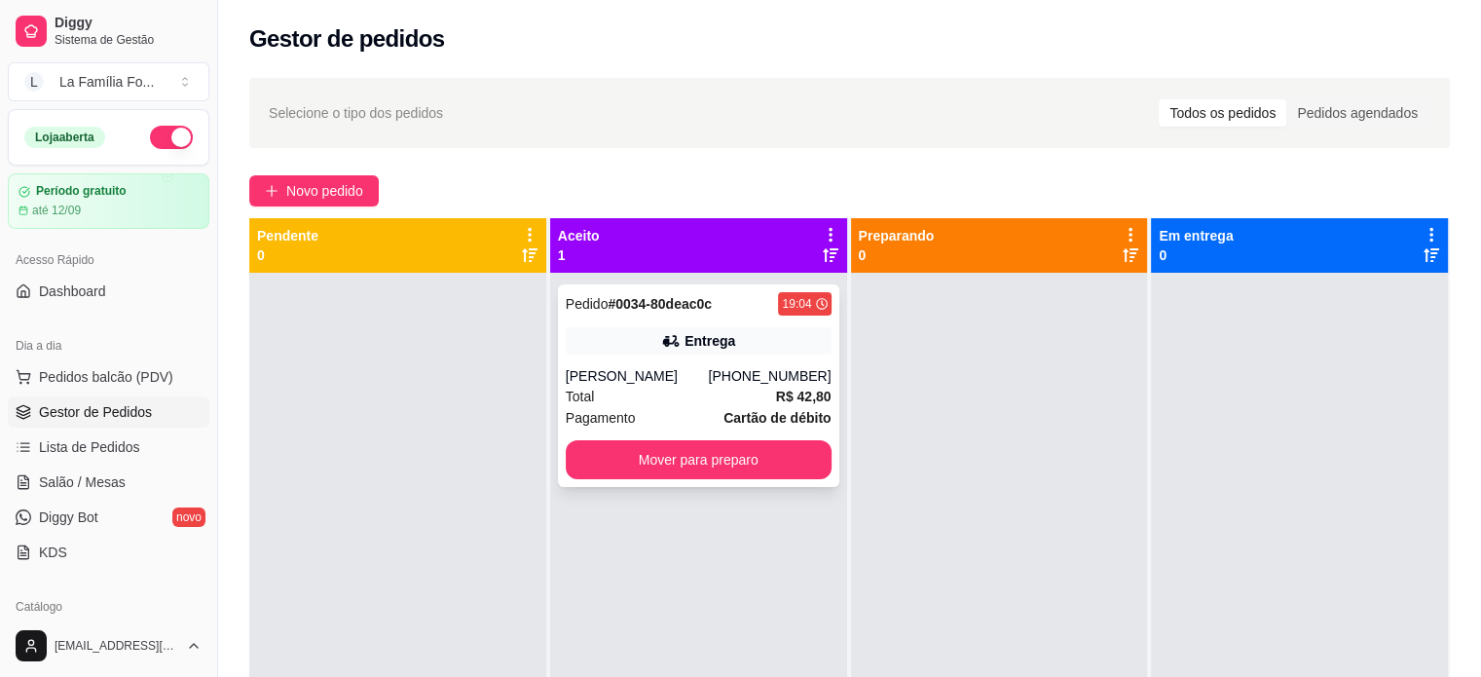
click at [700, 342] on div "Entrega" at bounding box center [710, 340] width 51 height 19
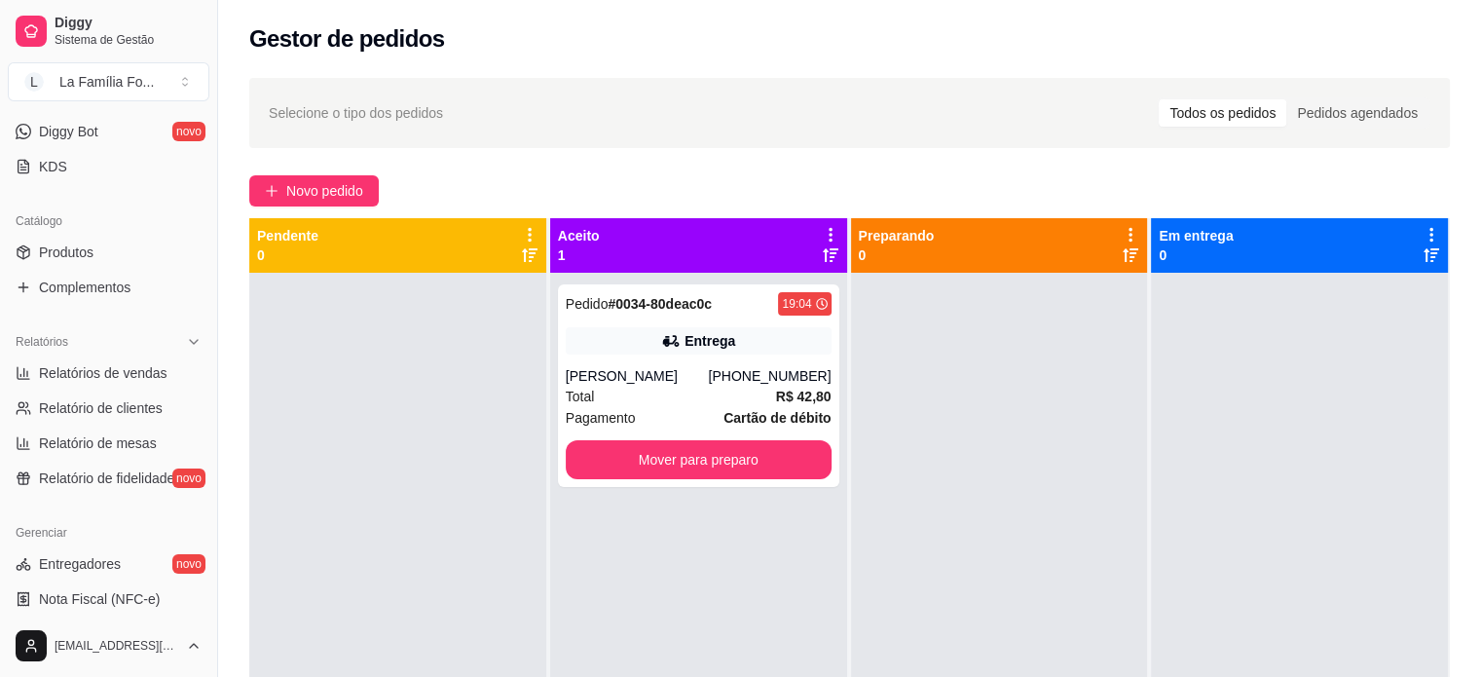
scroll to position [405, 0]
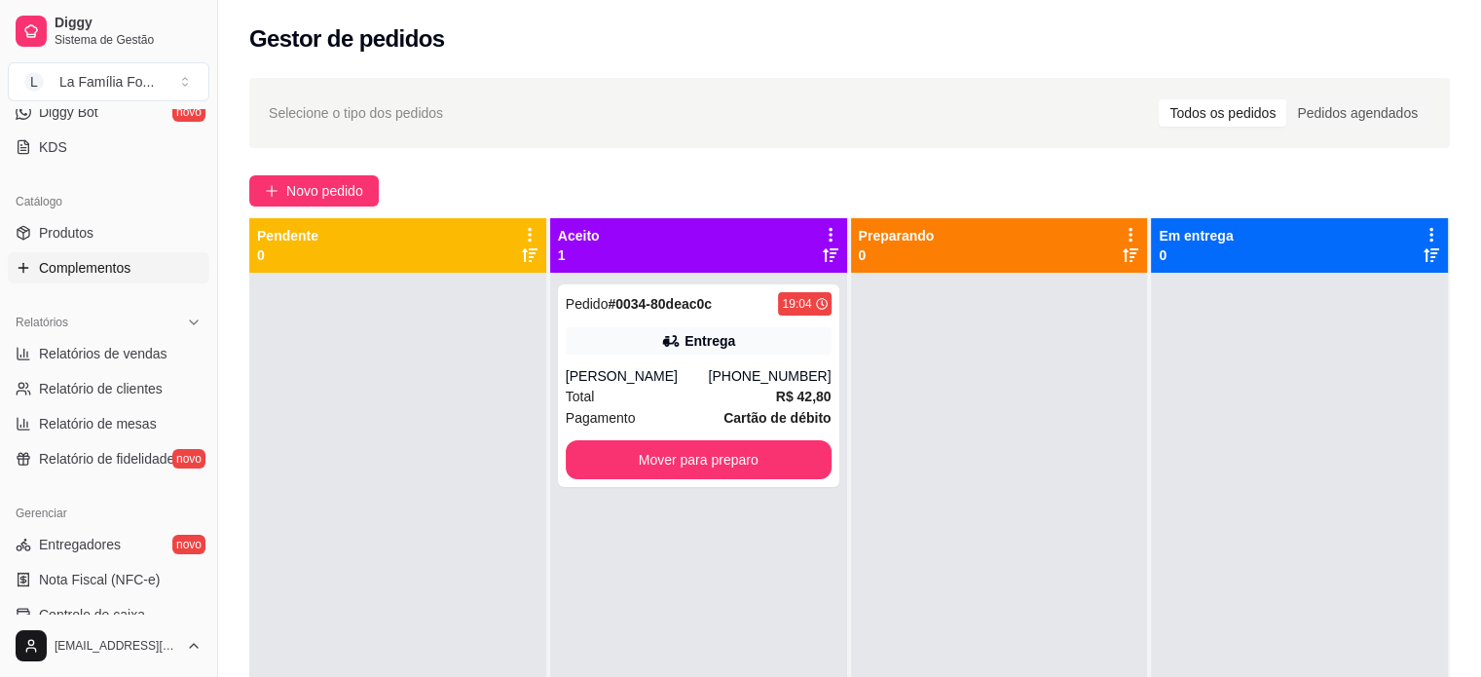
click at [137, 268] on link "Complementos" at bounding box center [109, 267] width 202 height 31
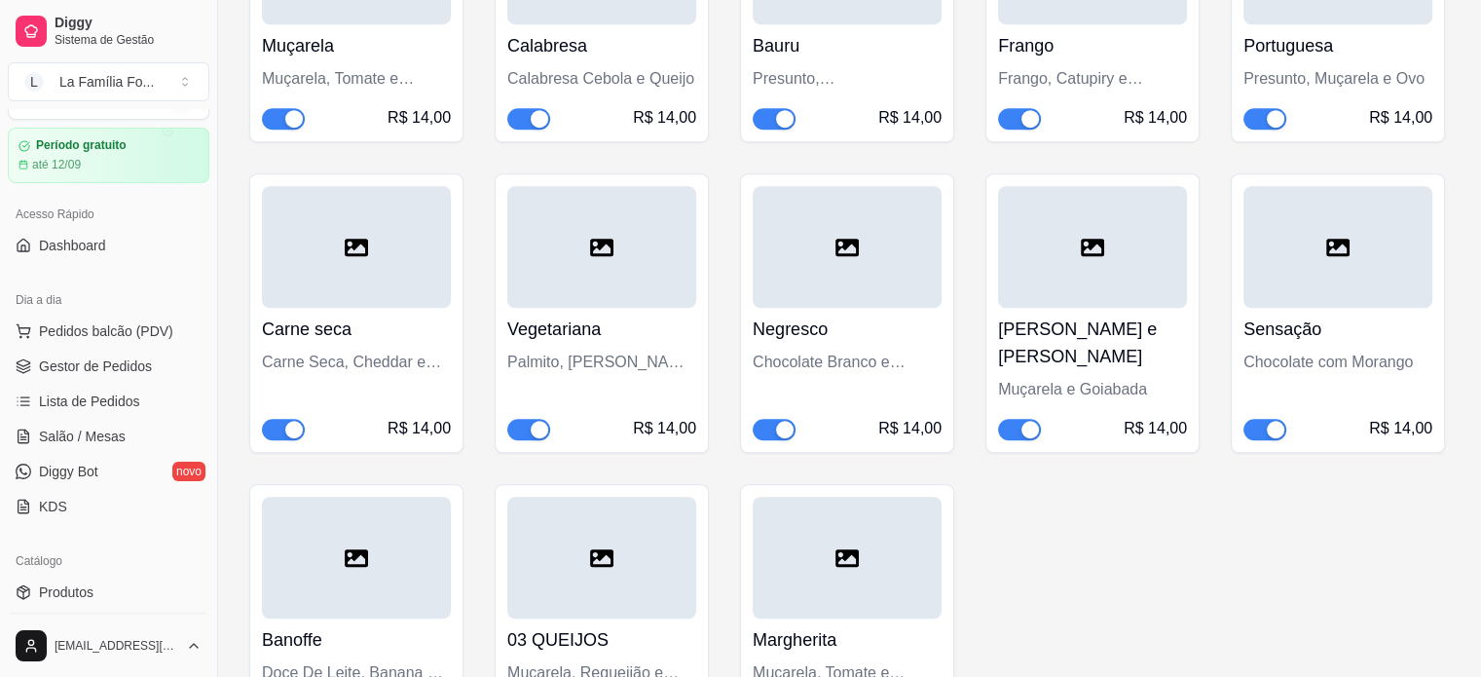
scroll to position [42, 0]
click at [130, 373] on span "Gestor de Pedidos" at bounding box center [95, 369] width 113 height 19
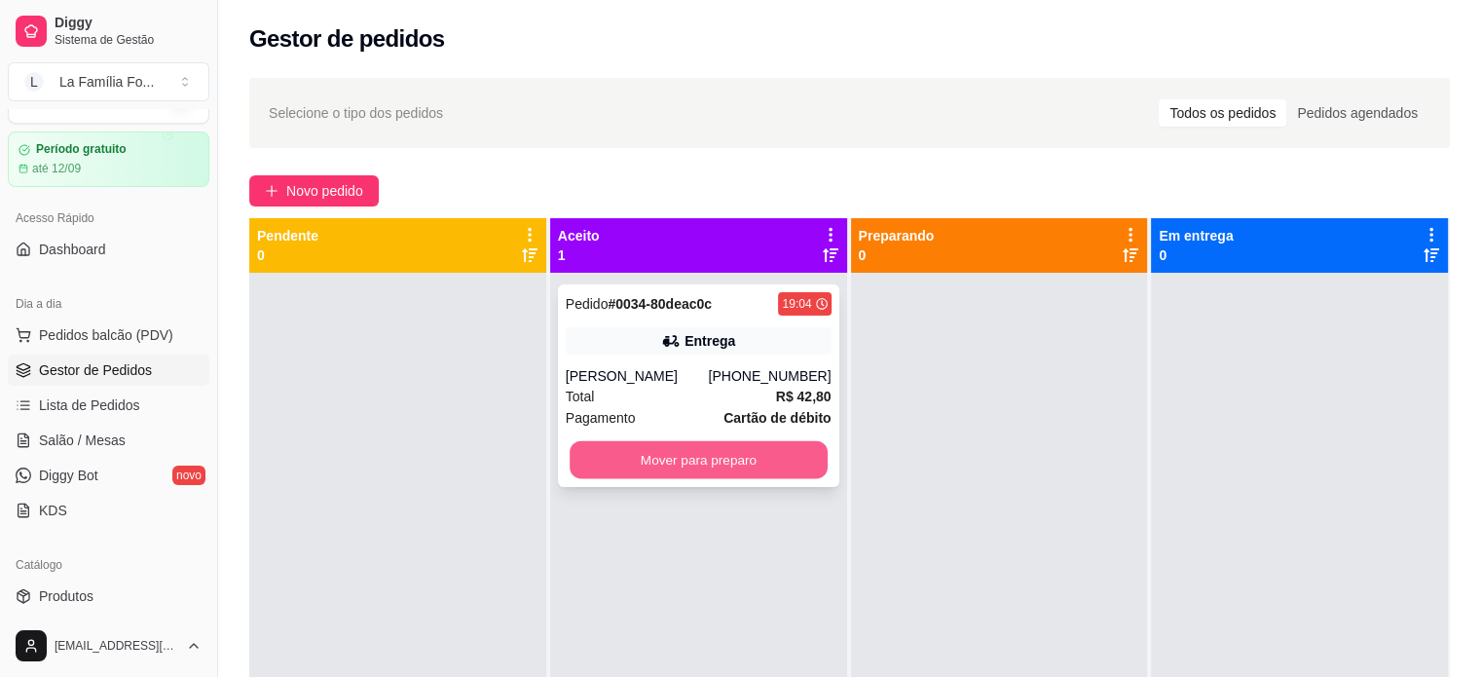
click at [694, 474] on button "Mover para preparo" at bounding box center [699, 460] width 258 height 38
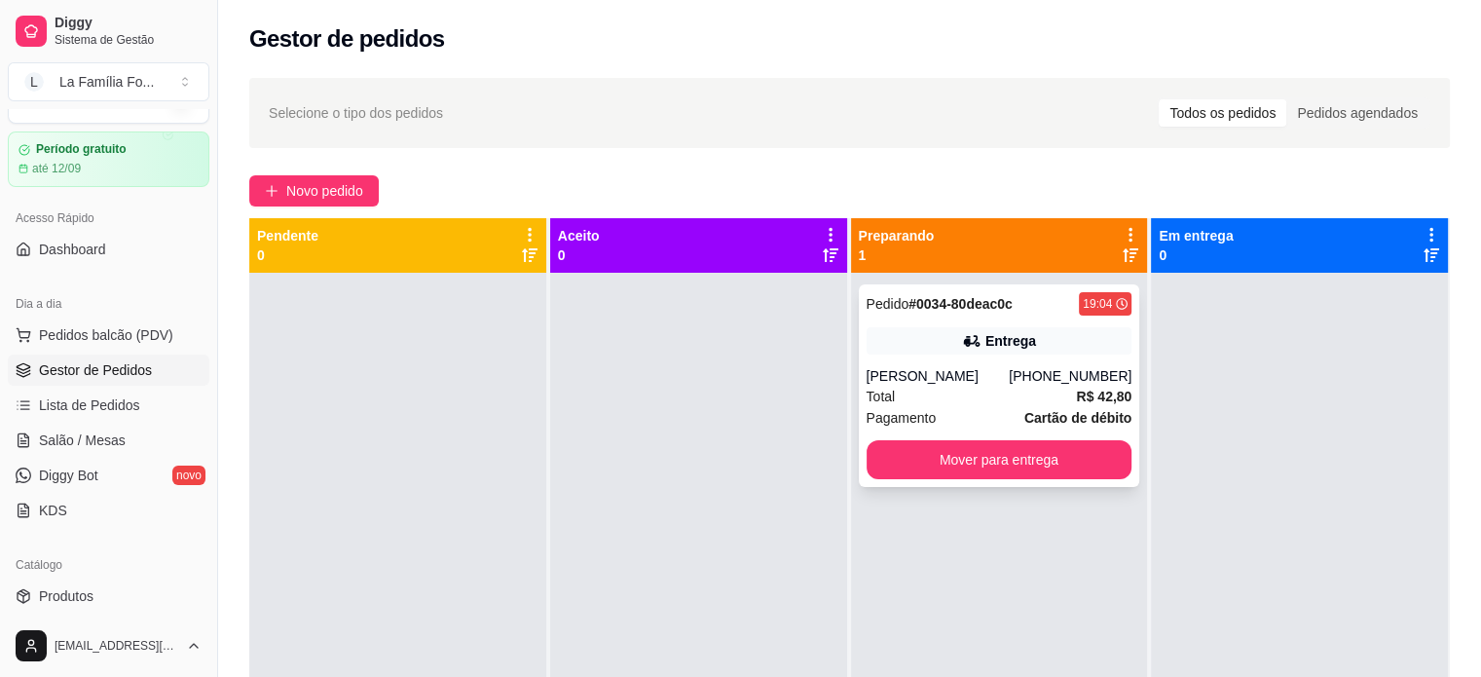
click at [974, 399] on div "Total R$ 42,80" at bounding box center [1000, 396] width 266 height 21
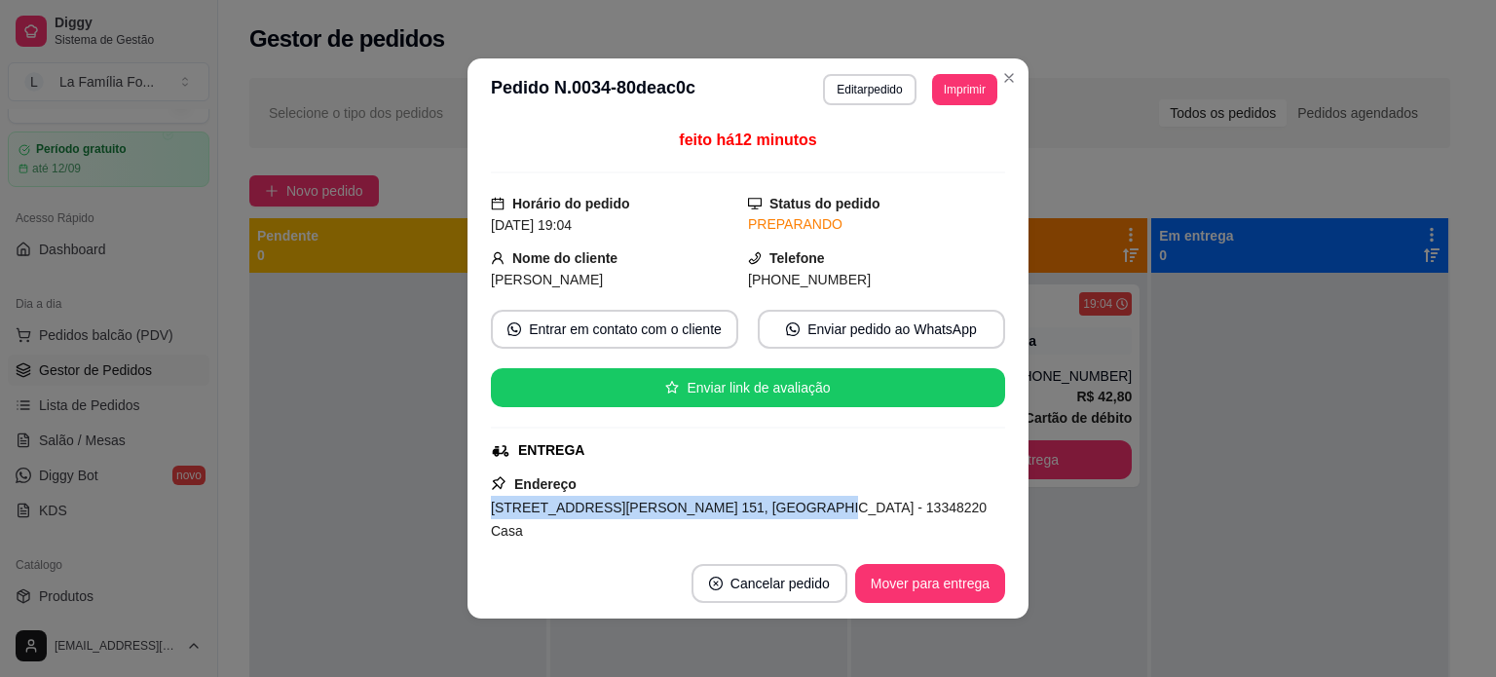
drag, startPoint x: 744, startPoint y: 502, endPoint x: 482, endPoint y: 498, distance: 262.0
click at [482, 498] on div "feito há 12 minutos Horário do pedido 17/08/2025 19:04 Status do pedido PREPARA…" at bounding box center [747, 334] width 561 height 427
click at [615, 505] on span "Rua Nagib Simão, n. 151, Jardim Paulista II - 13348220 Casa" at bounding box center [739, 519] width 496 height 39
drag, startPoint x: 630, startPoint y: 509, endPoint x: 486, endPoint y: 512, distance: 144.1
click at [491, 512] on span "Rua Nagib Simão, n. 151, Jardim Paulista II - 13348220 Casa" at bounding box center [739, 519] width 496 height 39
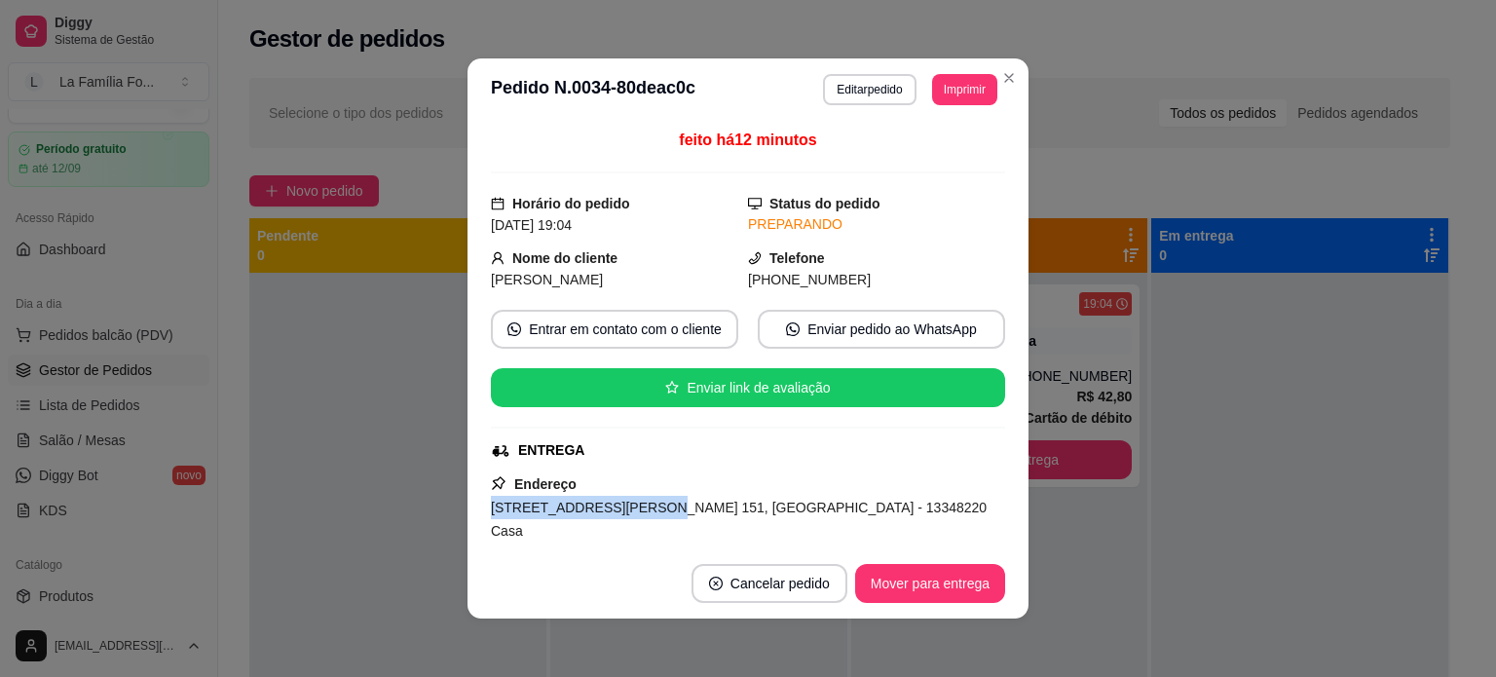
copy span "Rua Nagib Simão, n. 151"
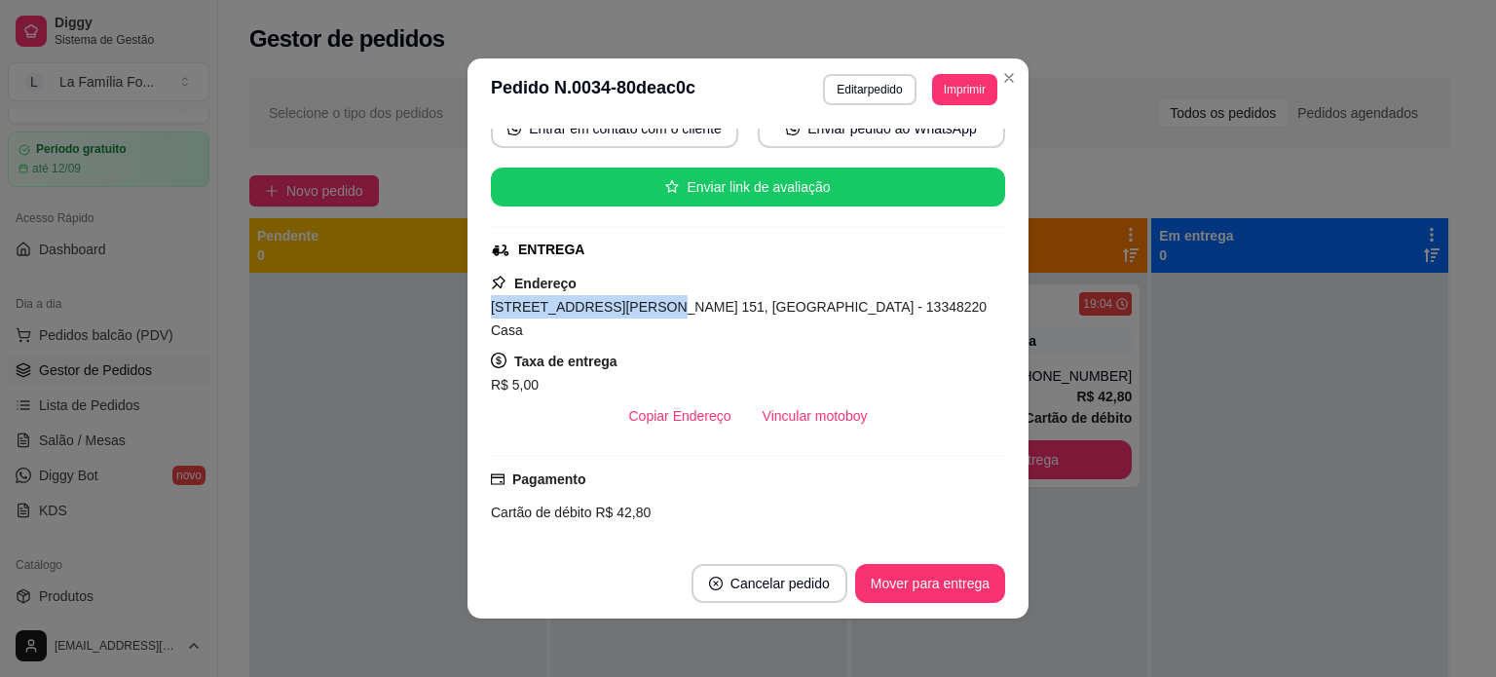
scroll to position [232, 0]
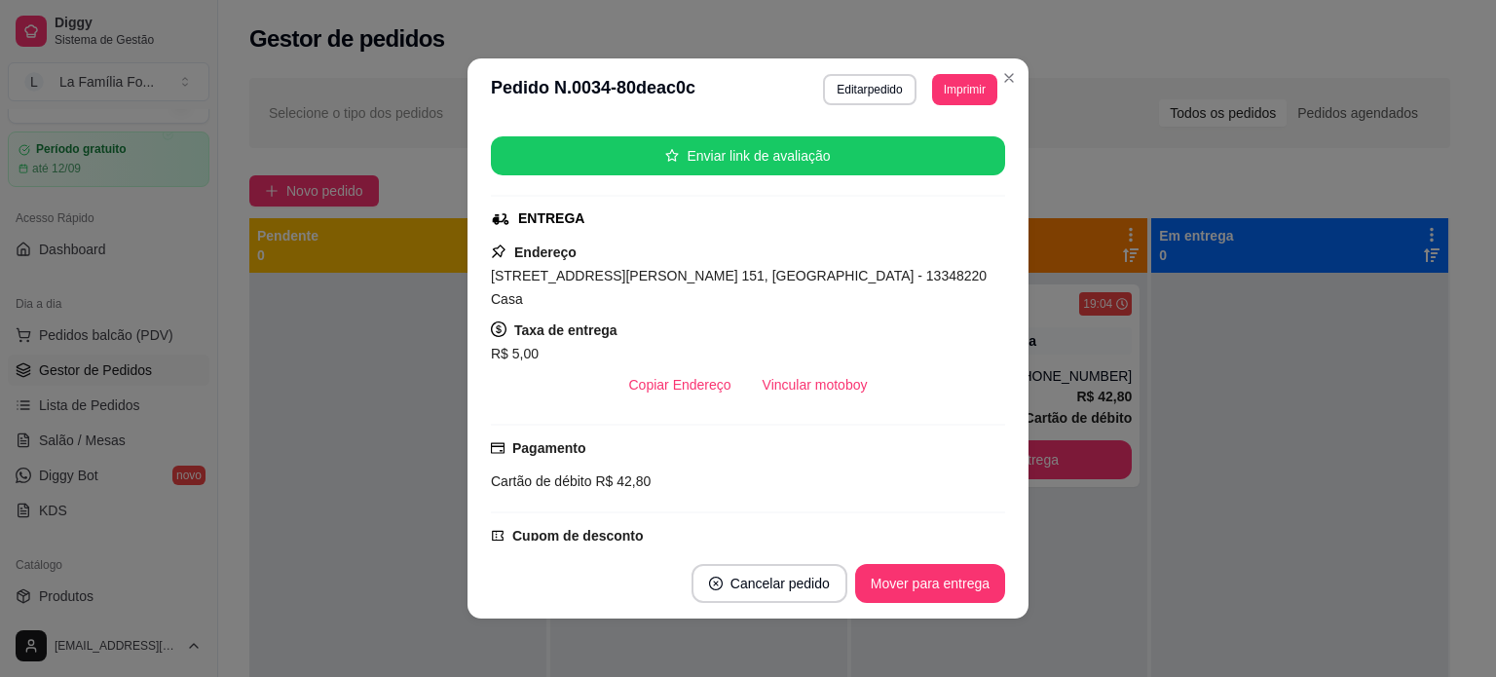
click at [803, 283] on span "Rua Nagib Simão, n. 151, Jardim Paulista II - 13348220 Casa" at bounding box center [739, 287] width 496 height 39
drag, startPoint x: 810, startPoint y: 272, endPoint x: 748, endPoint y: 272, distance: 62.3
click at [748, 272] on span "Rua Nagib Simão, n. 151, Jardim Paulista II - 13348220 Casa" at bounding box center [739, 287] width 496 height 39
copy span "13348220"
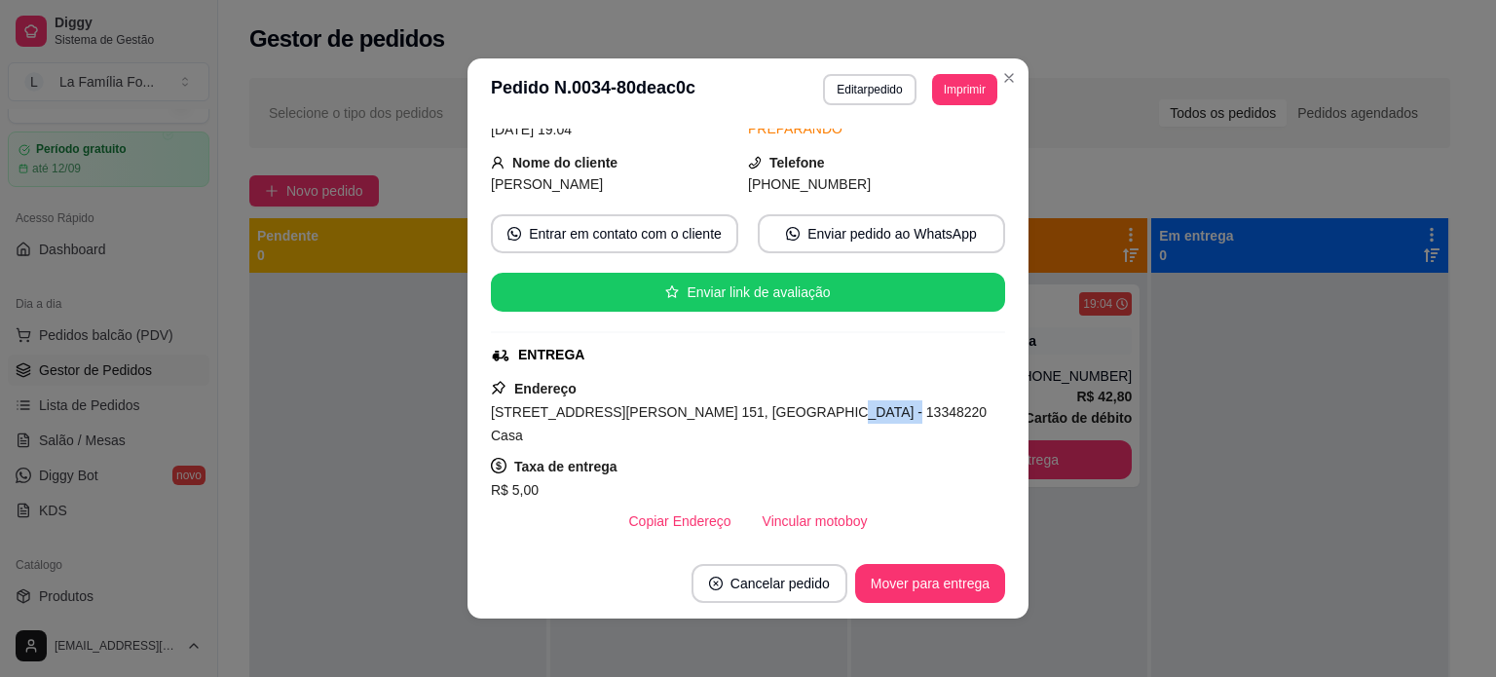
scroll to position [79, 0]
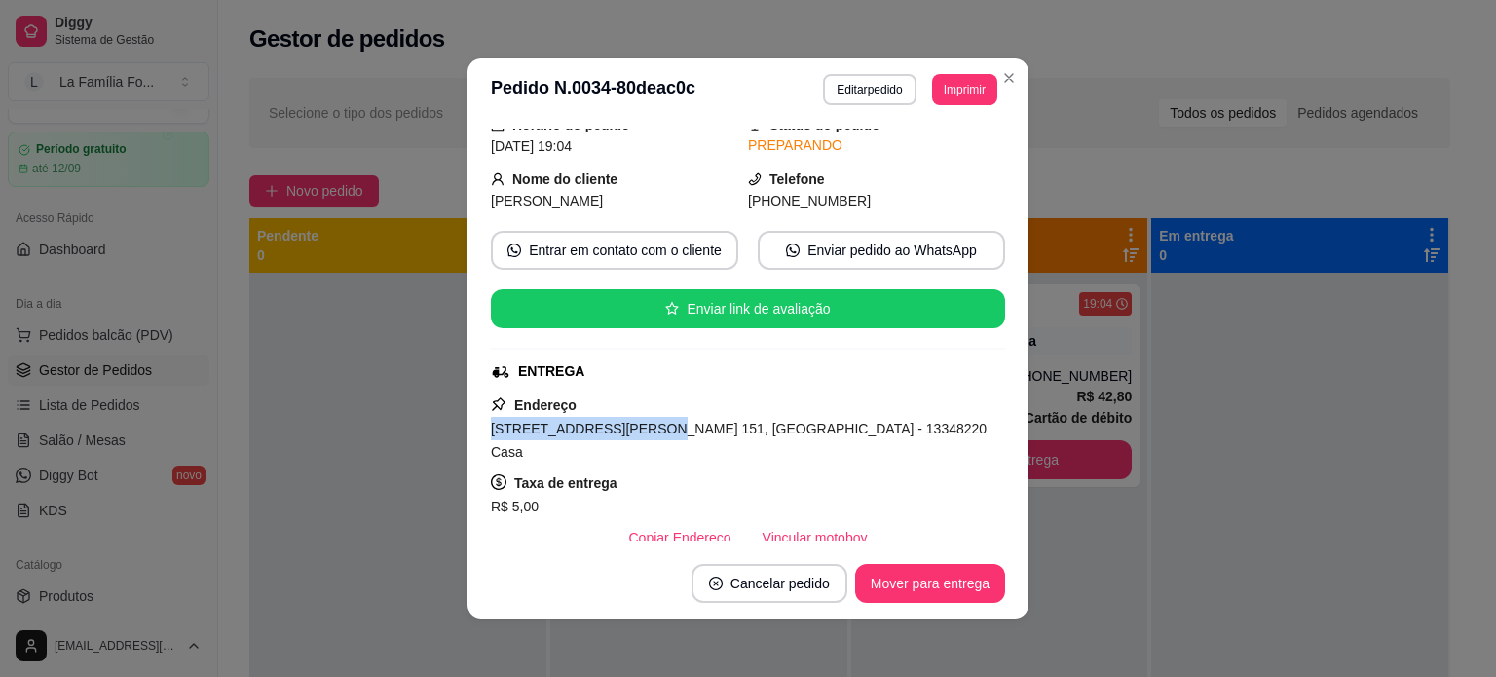
drag, startPoint x: 629, startPoint y: 429, endPoint x: 452, endPoint y: 424, distance: 177.3
click at [452, 424] on div "**********" at bounding box center [748, 338] width 1496 height 677
copy span "Rua Nagib Simão, n. 151"
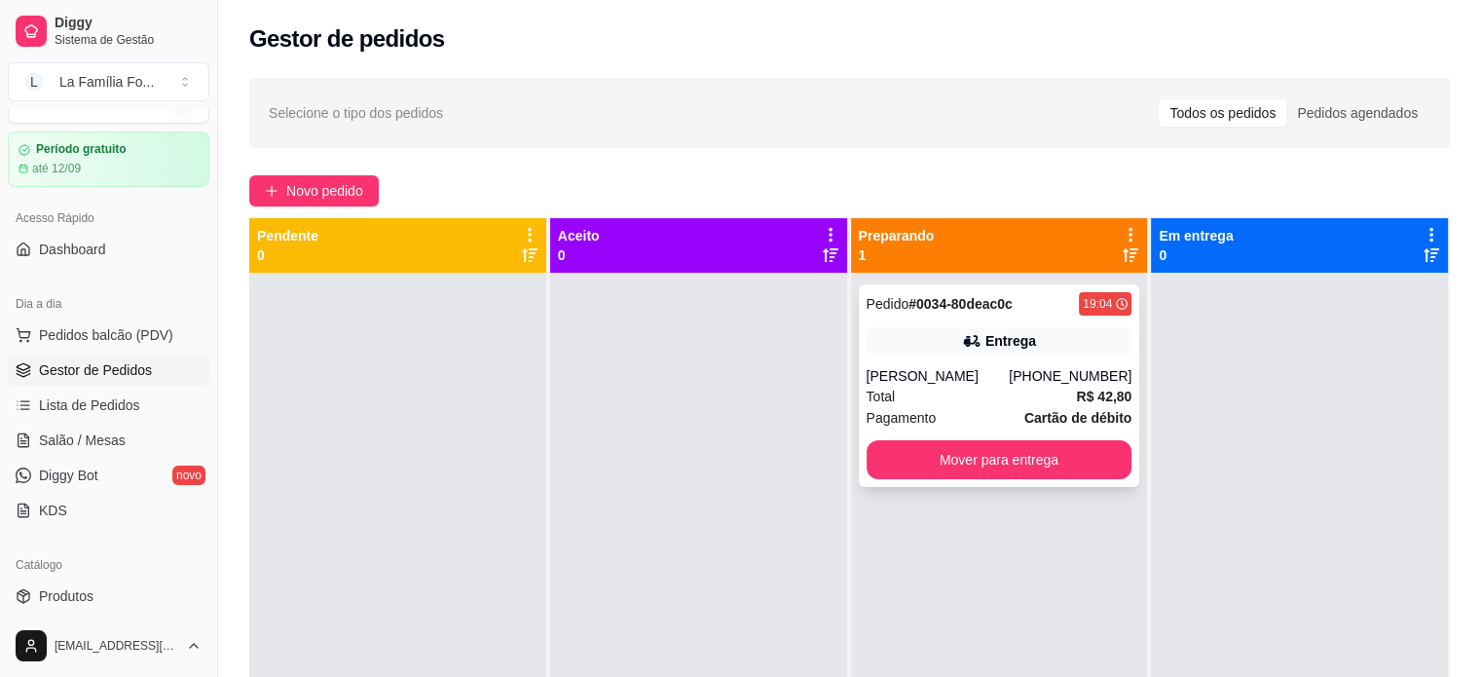
click at [1028, 356] on div "Pedido # 0034-80deac0c 19:04 Entrega Raoni Pereira (19) 99595-2625 Total R$ 42,…" at bounding box center [999, 385] width 281 height 203
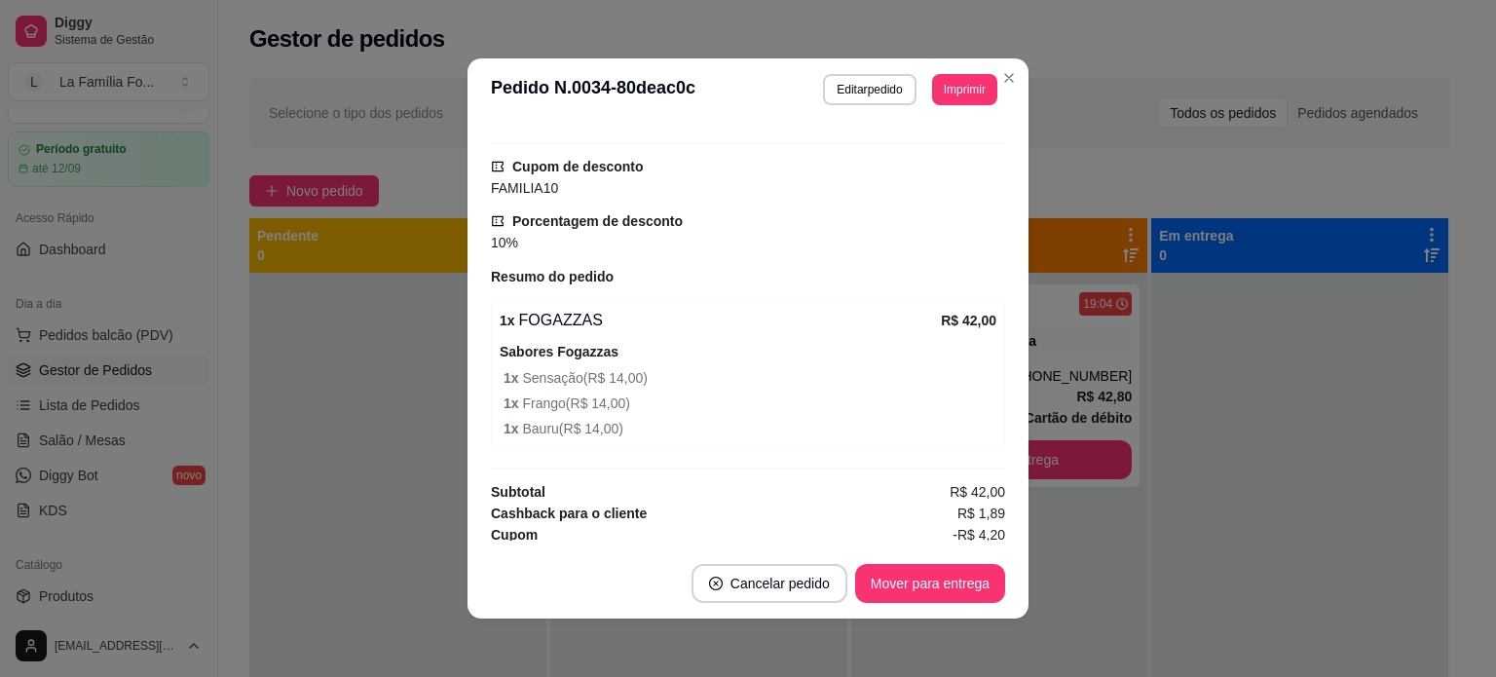
scroll to position [0, 0]
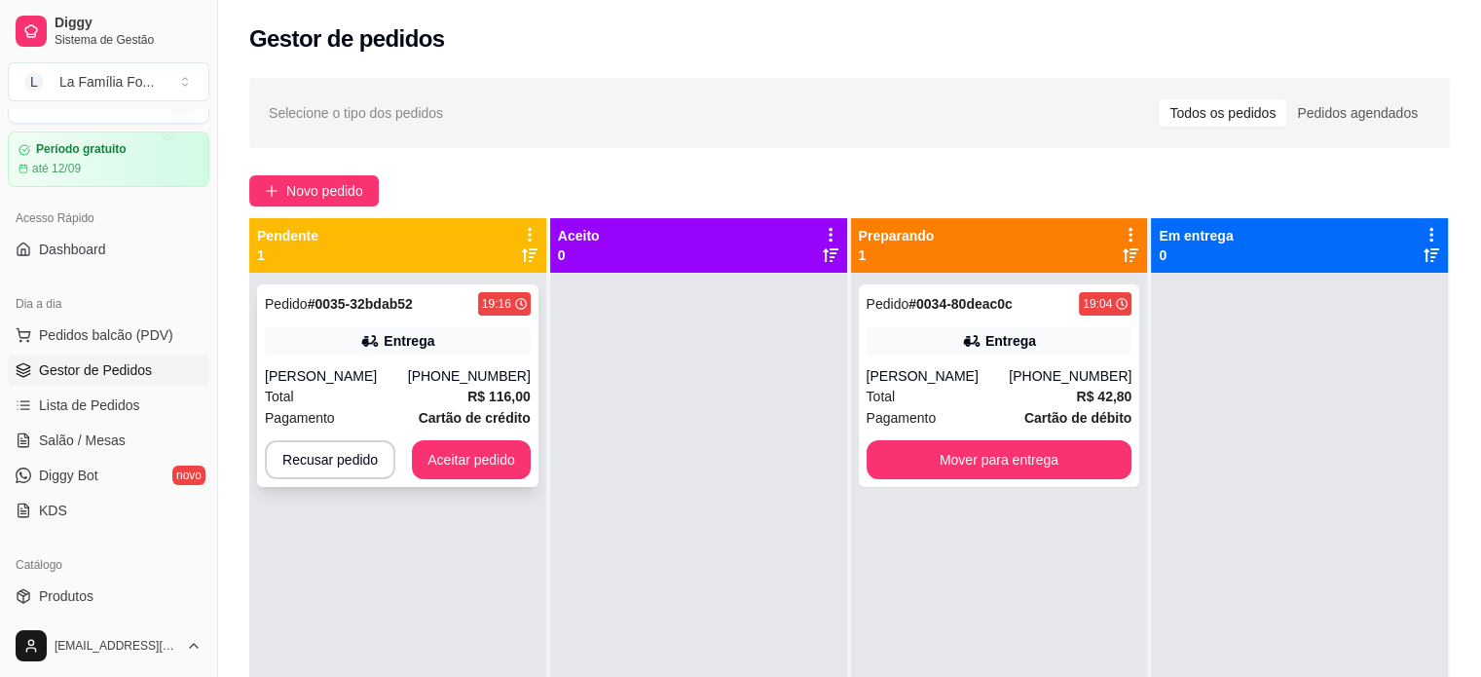
click at [408, 373] on div "Denis Nishimura" at bounding box center [336, 375] width 143 height 19
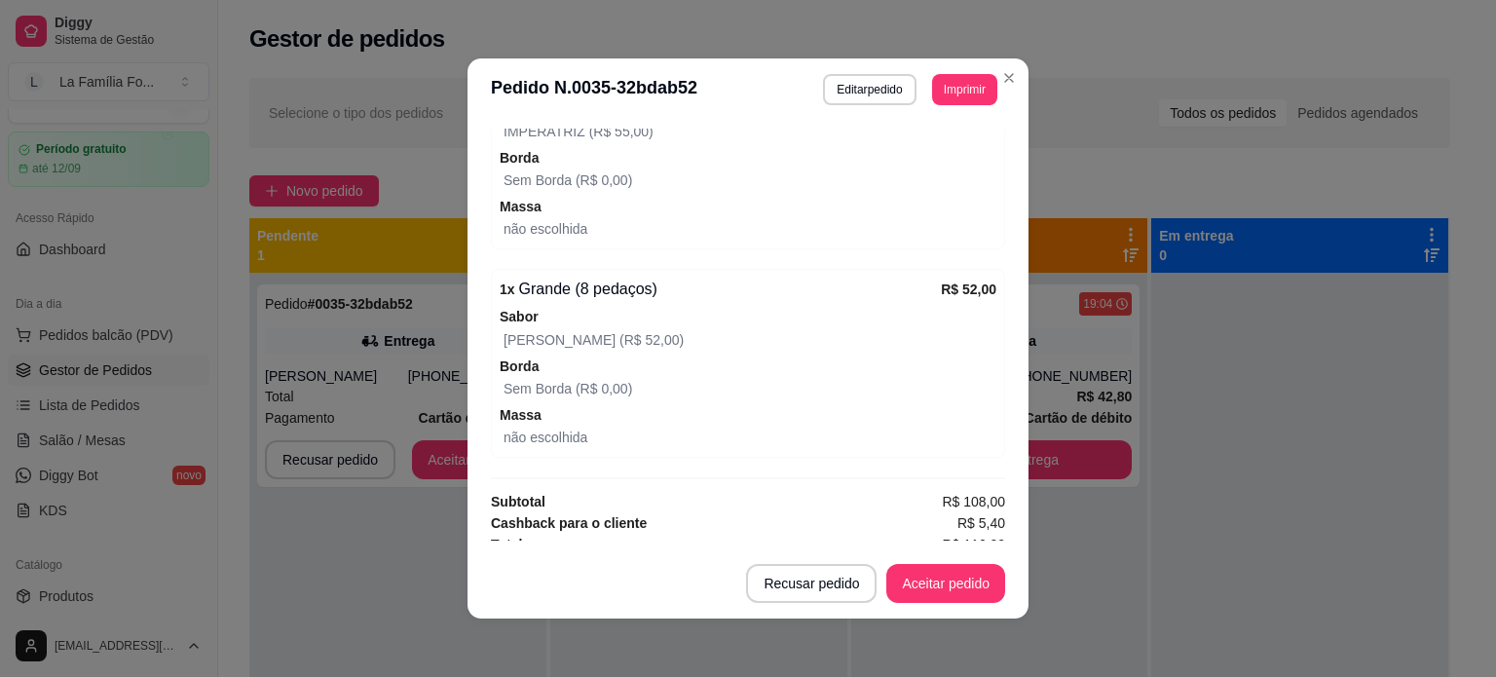
scroll to position [743, 0]
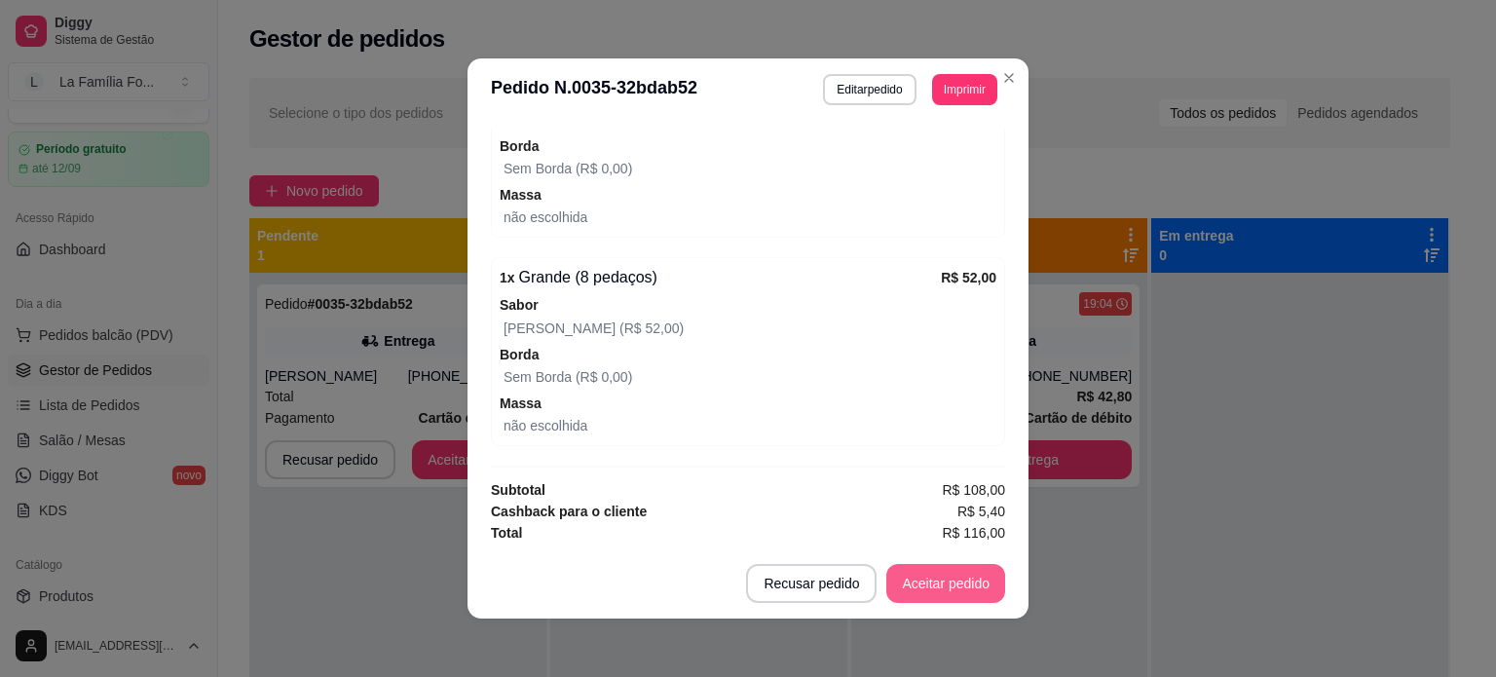
click at [951, 592] on button "Aceitar pedido" at bounding box center [945, 583] width 119 height 39
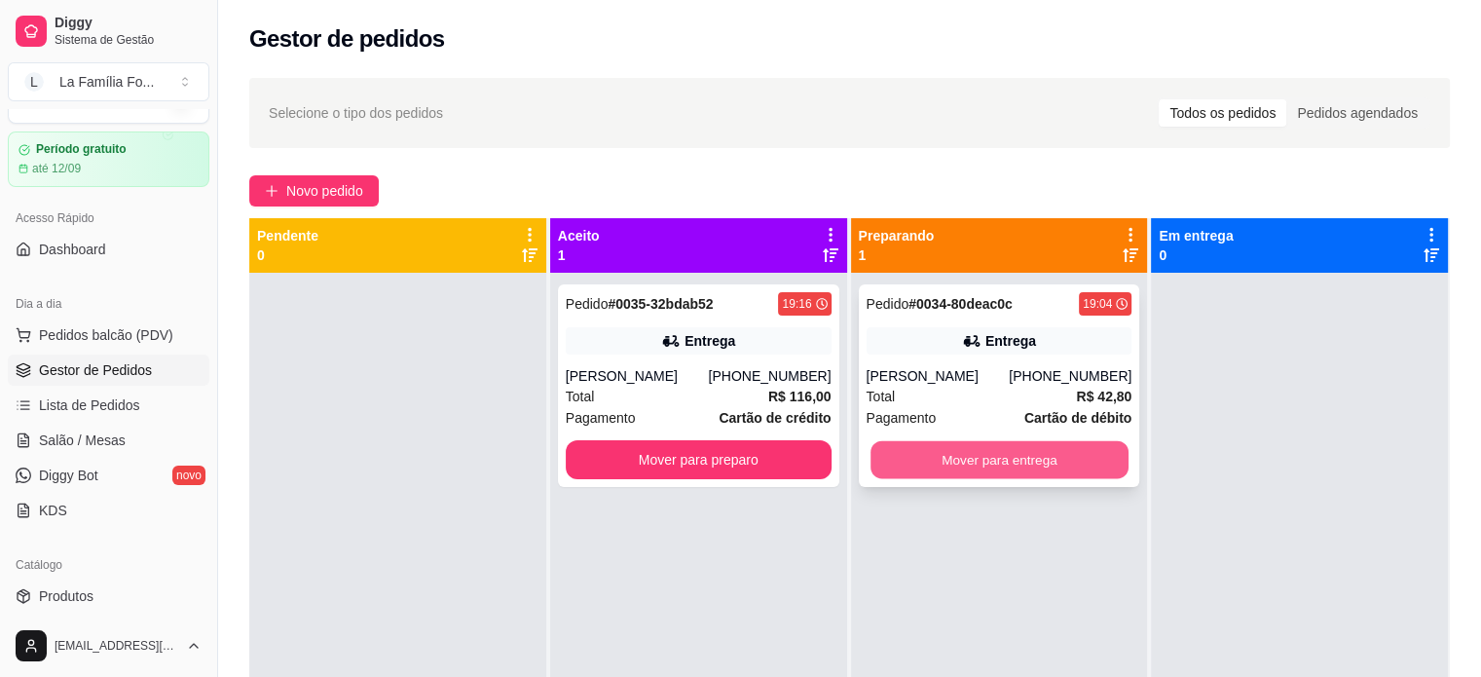
click at [968, 470] on button "Mover para entrega" at bounding box center [1000, 460] width 258 height 38
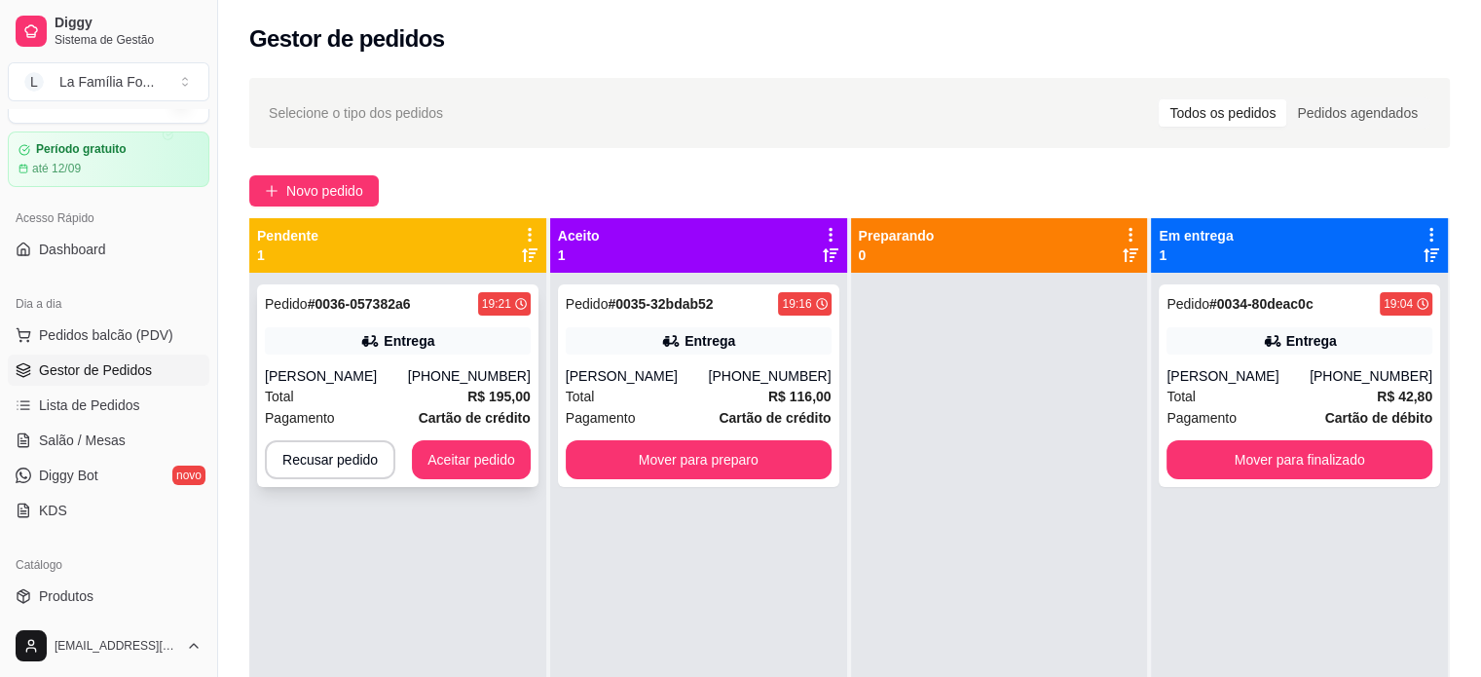
click at [429, 348] on div "Entrega" at bounding box center [409, 340] width 51 height 19
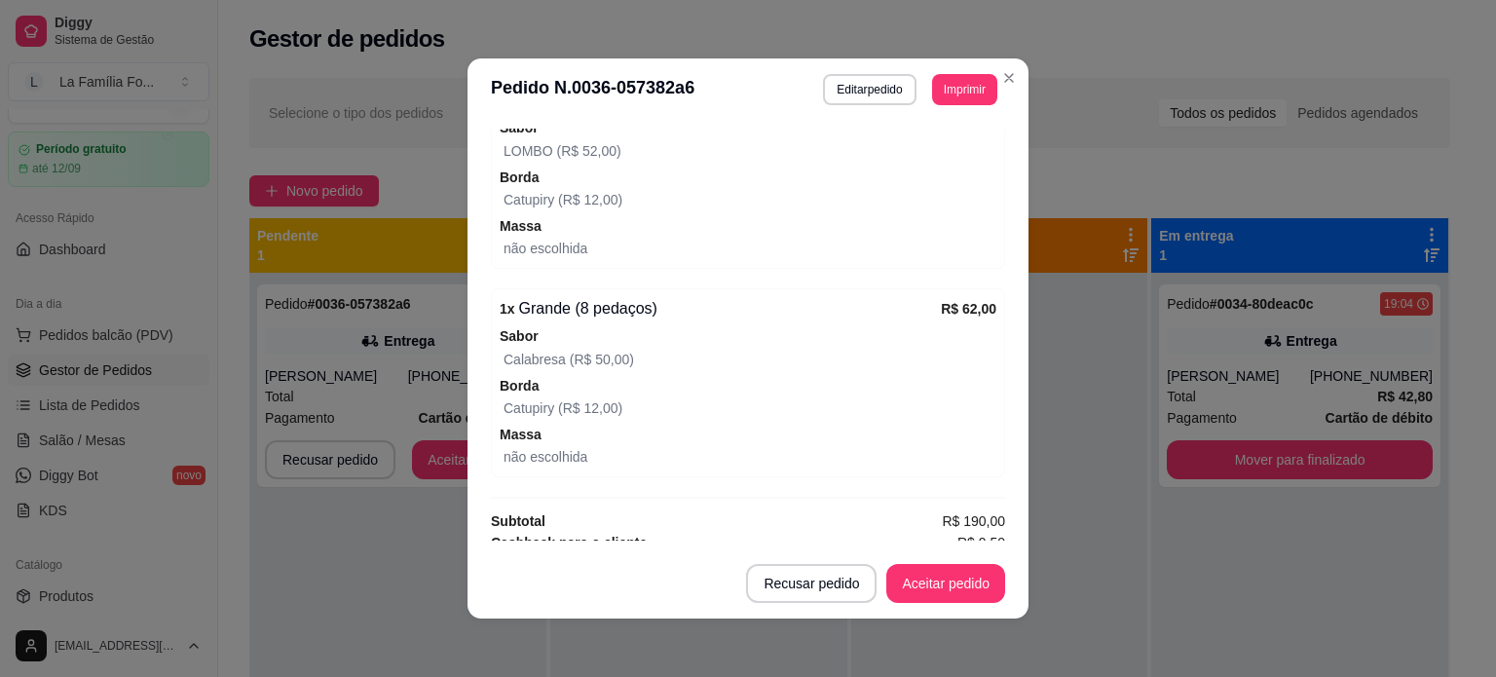
scroll to position [927, 0]
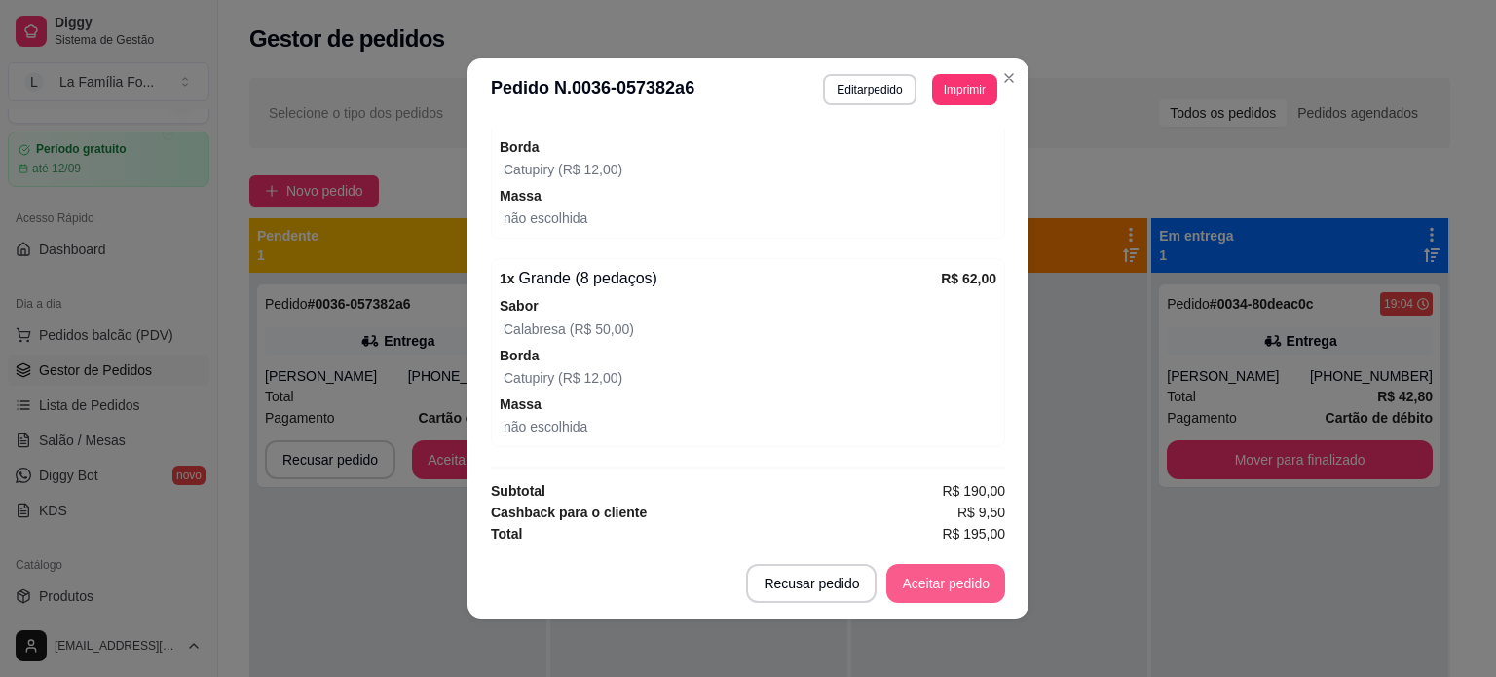
click at [950, 589] on button "Aceitar pedido" at bounding box center [945, 583] width 119 height 39
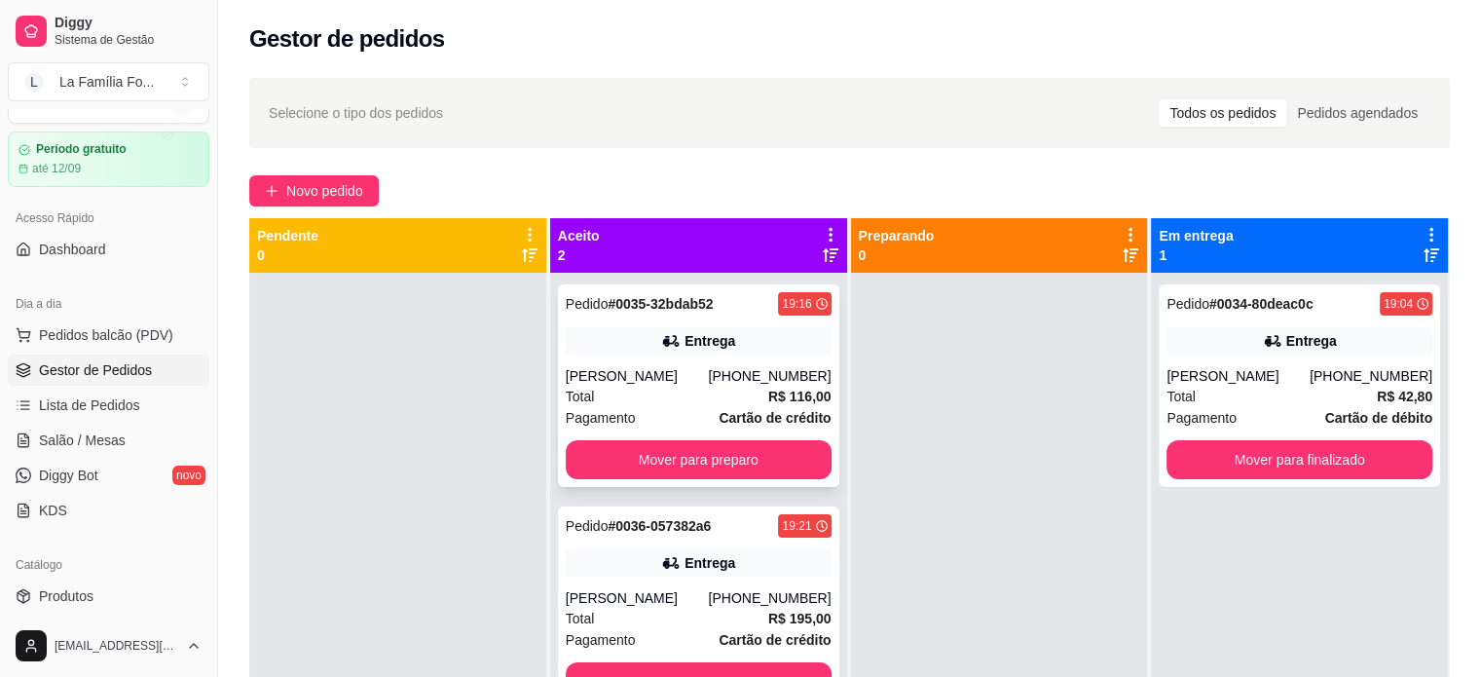
click at [780, 350] on div "Entrega" at bounding box center [699, 340] width 266 height 27
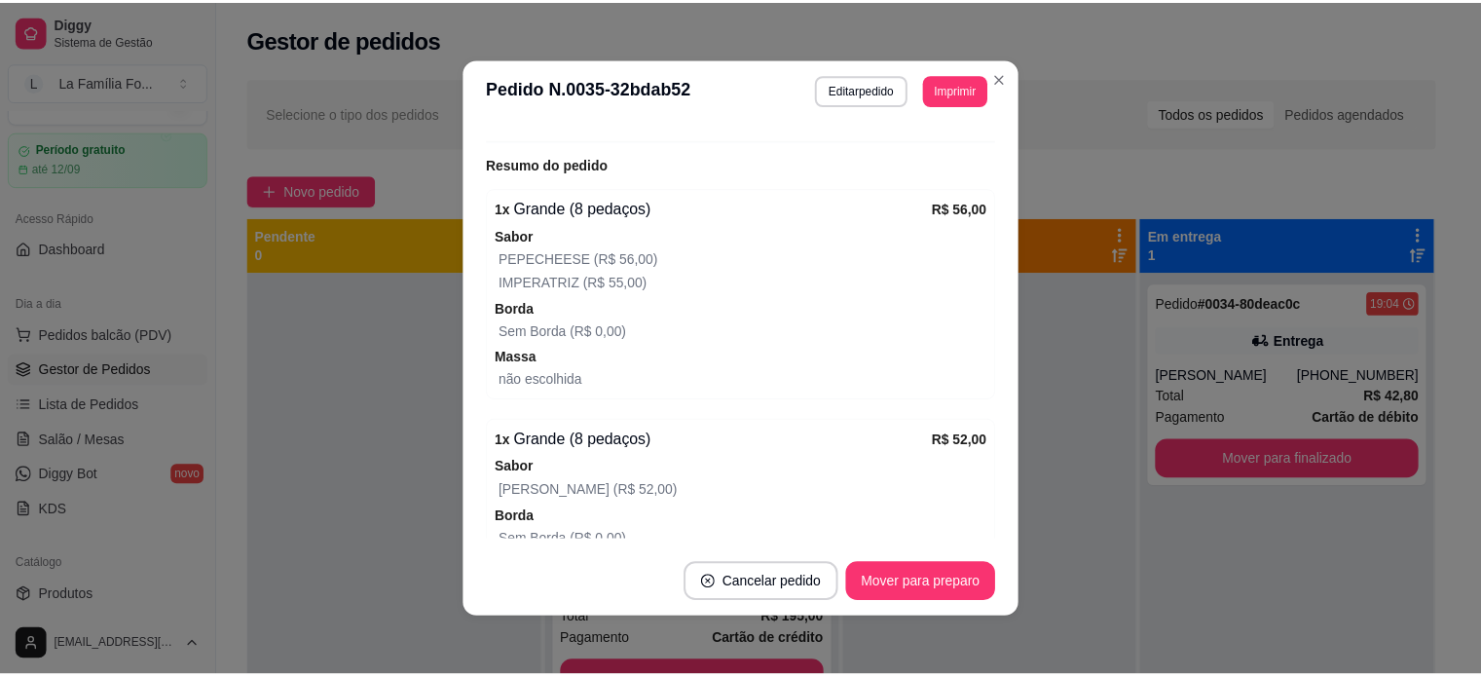
scroll to position [582, 0]
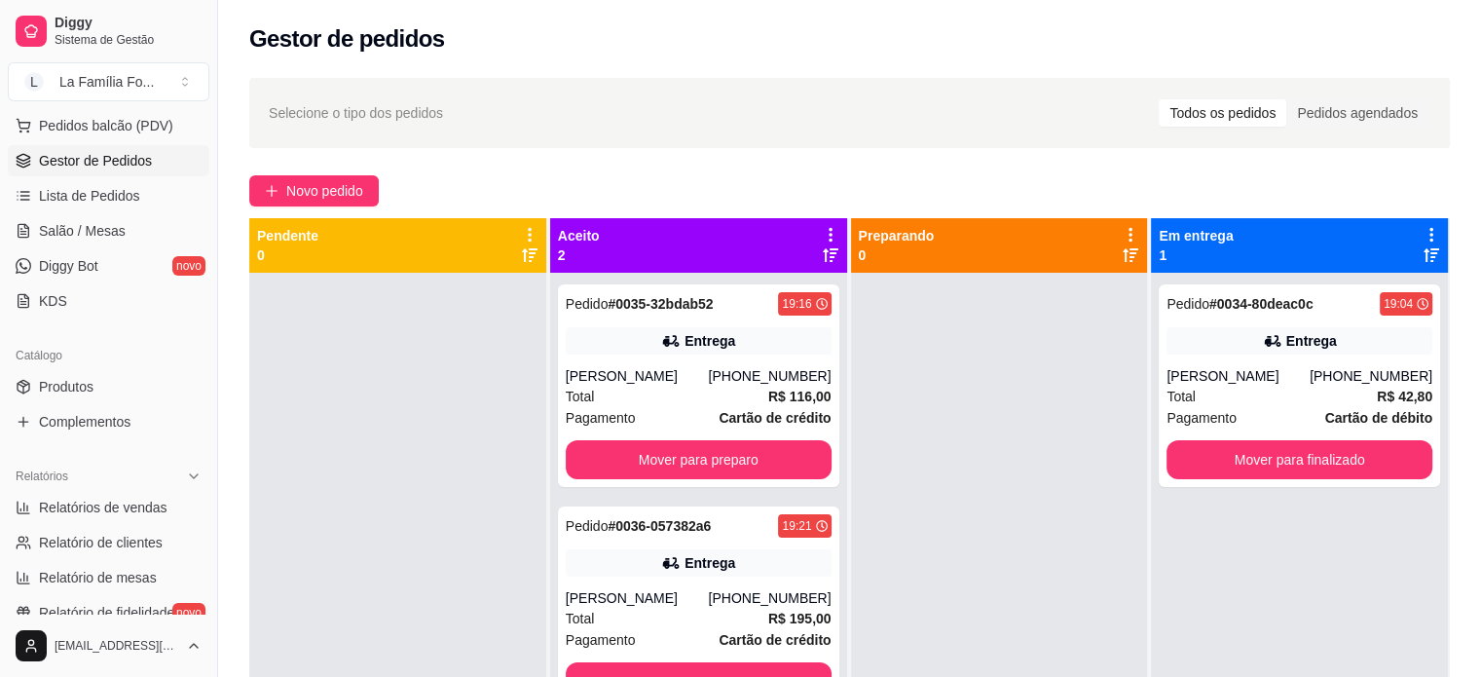
scroll to position [257, 0]
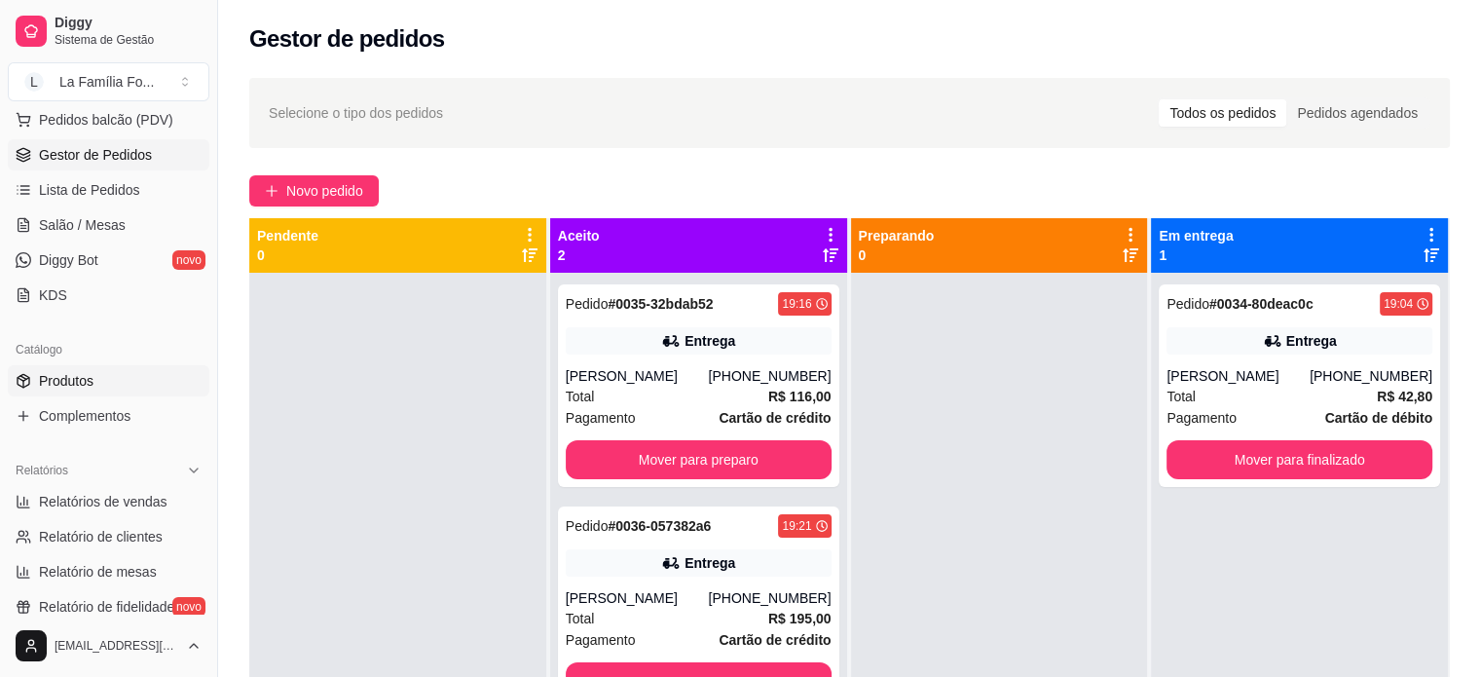
click at [118, 387] on link "Produtos" at bounding box center [109, 380] width 202 height 31
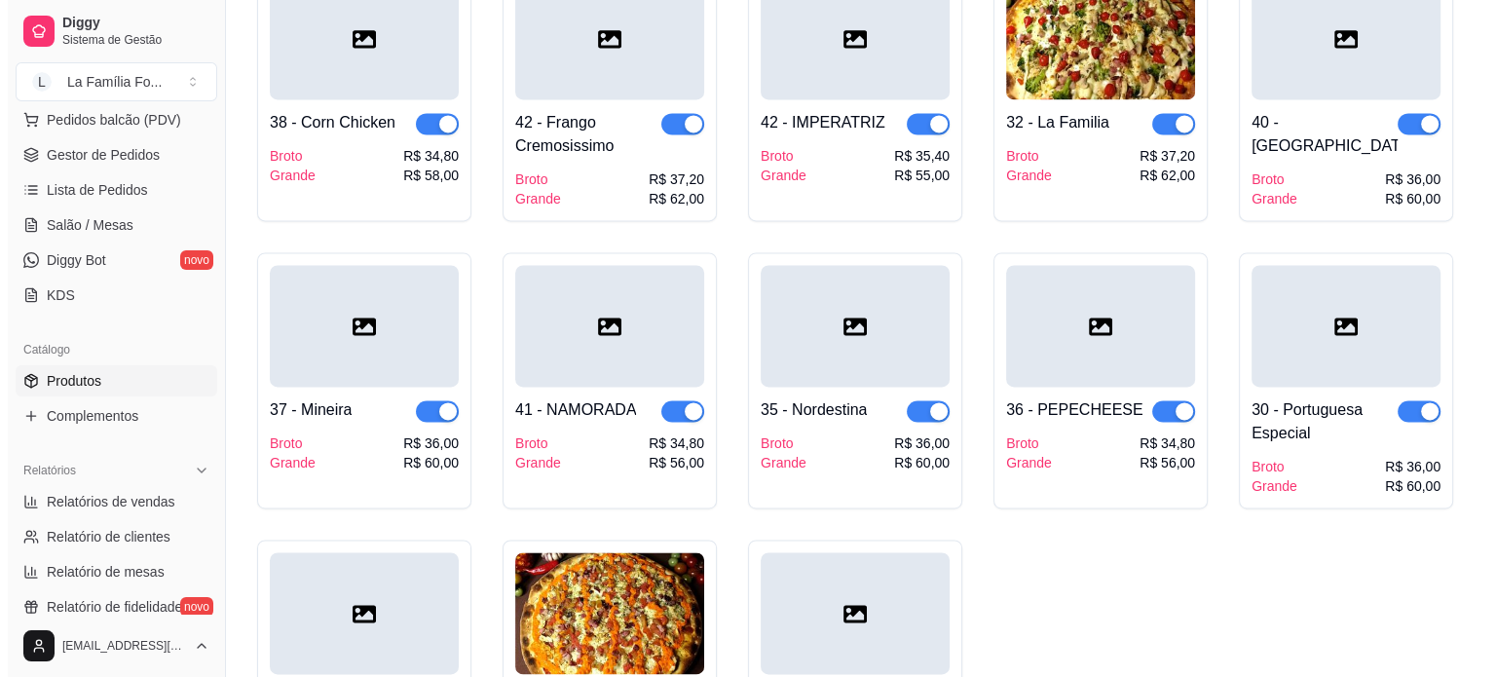
scroll to position [2752, 0]
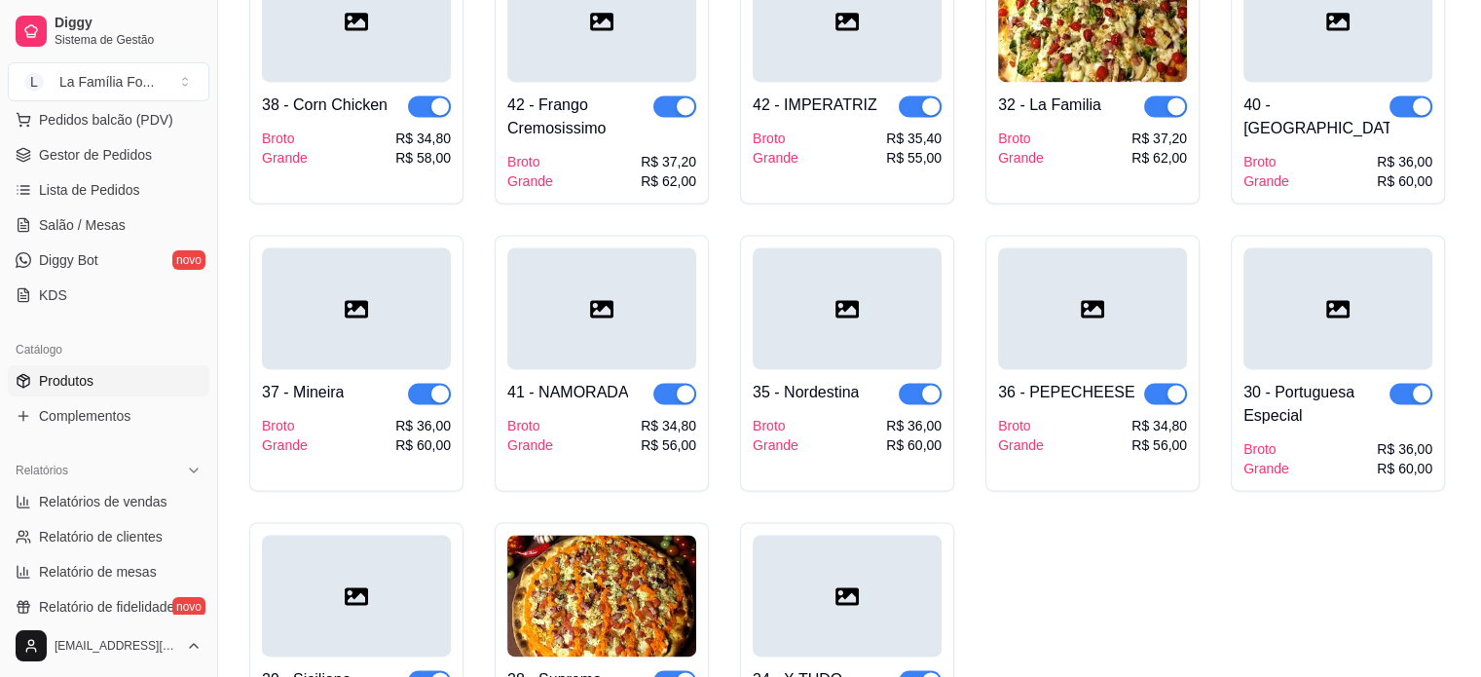
click at [830, 129] on div "Broto Grande R$ 35,40 R$ 55,00" at bounding box center [847, 148] width 189 height 39
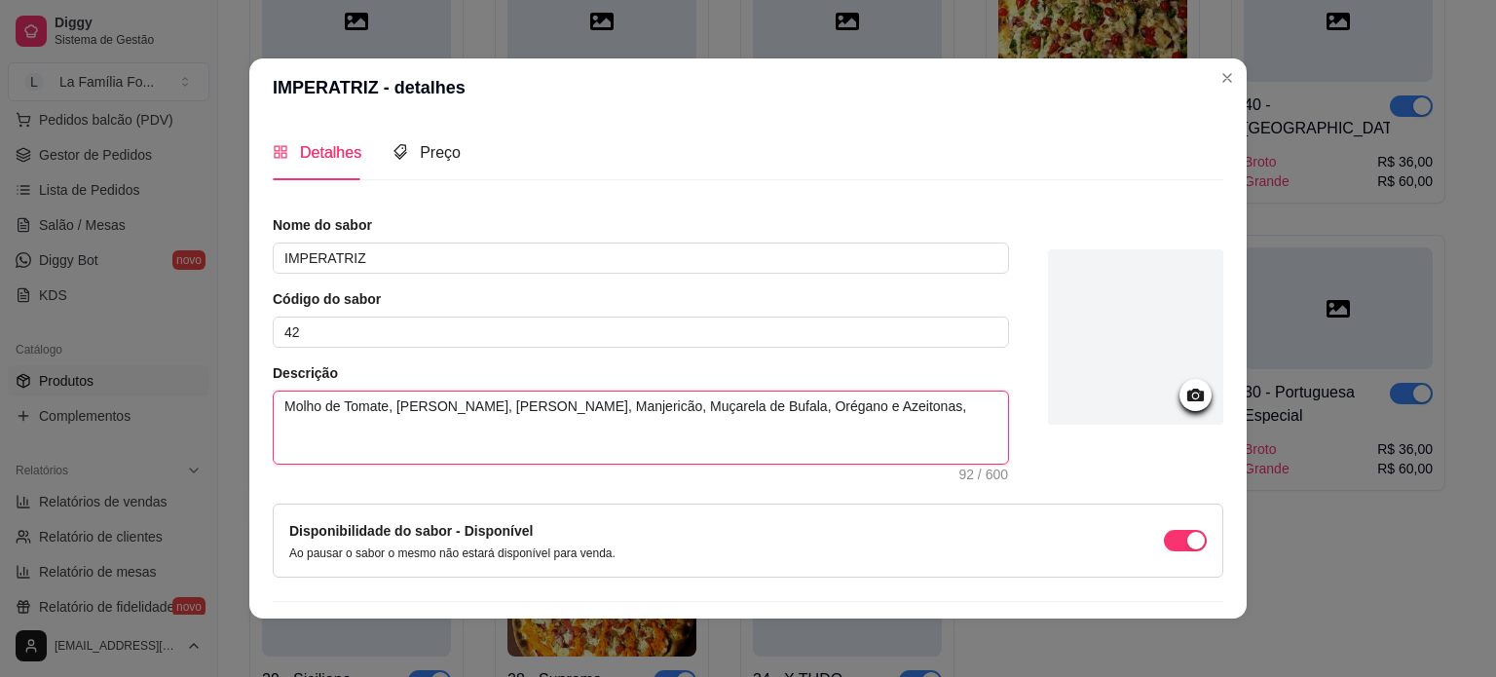
click at [724, 404] on textarea "Molho de Tomate, Muçarela, Tomate Seco, Manjericão, Muçarela de Bufala, Orégano…" at bounding box center [641, 427] width 734 height 72
type textarea "Molho de Tomate, Muçarela, Tomate Seco, Manjericão, Muçarela de Bufala Orégano …"
type textarea "Molho de Tomate, Muçarela, Tomate Seco, Manjericão, Muçarela de Bufal Orégano e…"
type textarea "Molho de Tomate, Muçarela, Tomate Seco, Manjericão, Muçarela de Bufa Orégano e …"
type textarea "Molho de Tomate, Muçarela, Tomate Seco, Manjericão, Muçarela de Buf Orégano e A…"
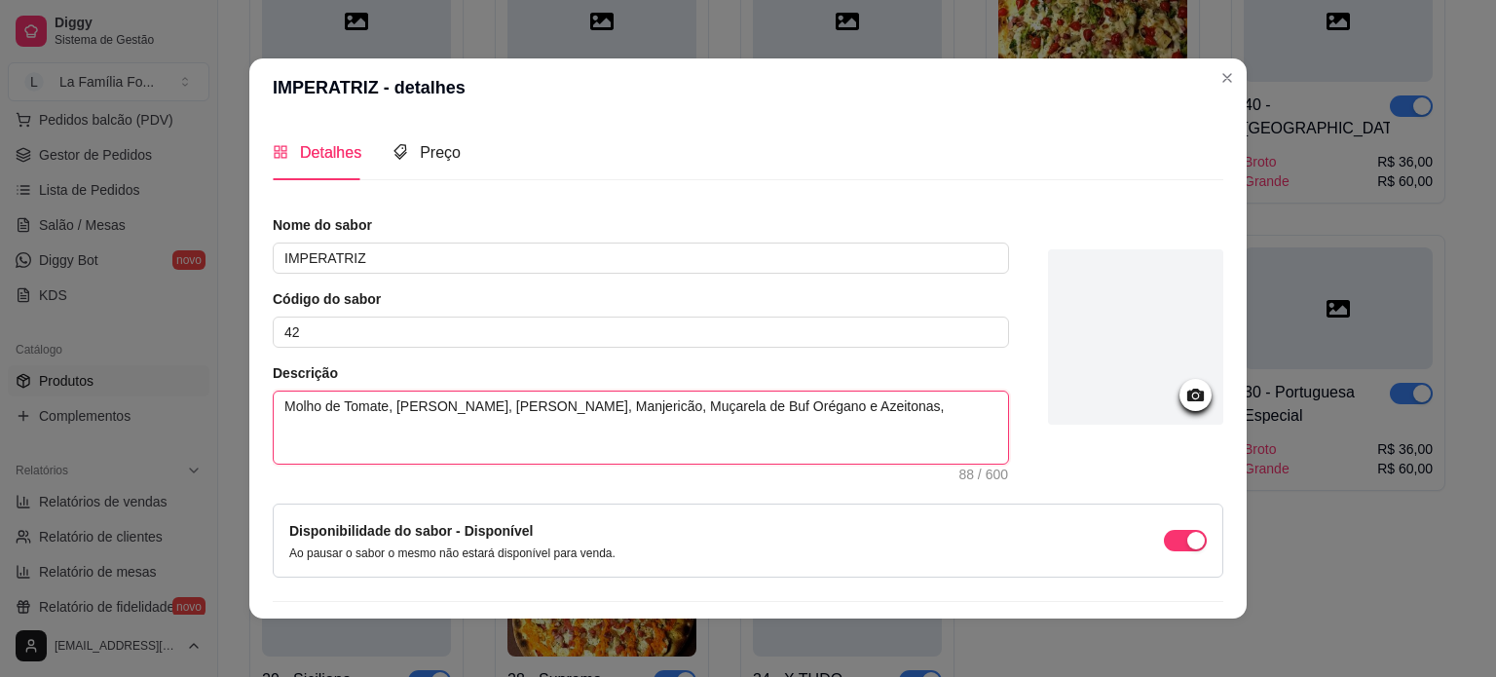
type textarea "Molho de Tomate, Muçarela, Tomate Seco, Manjericão, Muçarela de Bu Orégano e Az…"
type textarea "Molho de Tomate, Muçarela, Tomate Seco, Manjericão, Muçarela de B Orégano e Aze…"
type textarea "Molho de Tomate, Muçarela, Tomate Seco, Manjericão, Muçarela de Orégano e Azeit…"
type textarea "Molho de Tomate, Muçarela, Tomate Seco, Manjericão, Muçarela d Orégano e Azeito…"
type textarea "Molho de Tomate, Muçarela, Tomate Seco, Manjericão, Muçarela Orégano e Azeitona…"
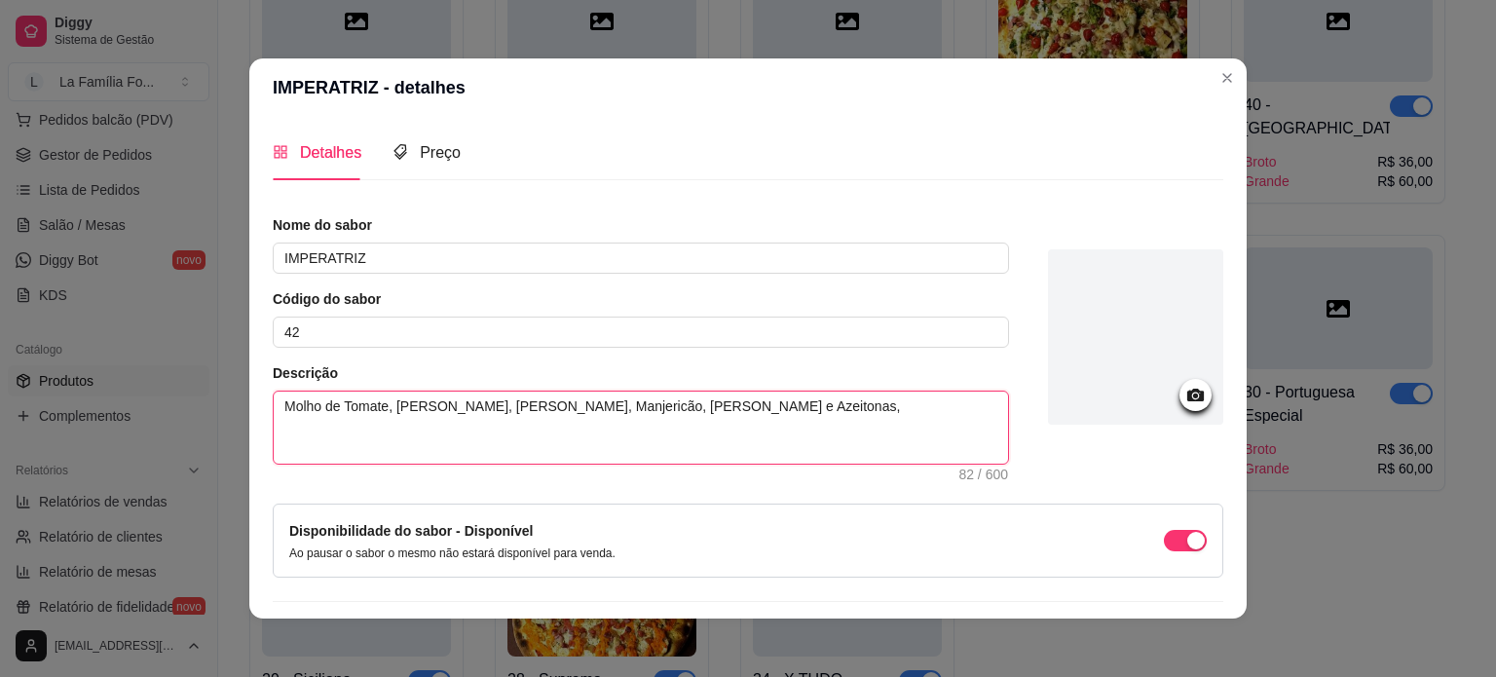
type textarea "Molho de Tomate, Muçarela, Tomate Seco, Manjericão, Muçarela Orégano e Azeitona…"
type textarea "Molho de Tomate, Muçarela, Tomate Seco, Manjericão, Muçarel Orégano e Azeitonas,"
type textarea "Molho de Tomate, Muçarela, Tomate Seco, Manjericão, Muçare Orégano e Azeitonas,"
type textarea "Molho de Tomate, Muçarela, Tomate Seco, Manjericão, Muçar Orégano e Azeitonas,"
type textarea "Molho de Tomate, Muçarela, Tomate Seco, Manjericão, Muça Orégano e Azeitonas,"
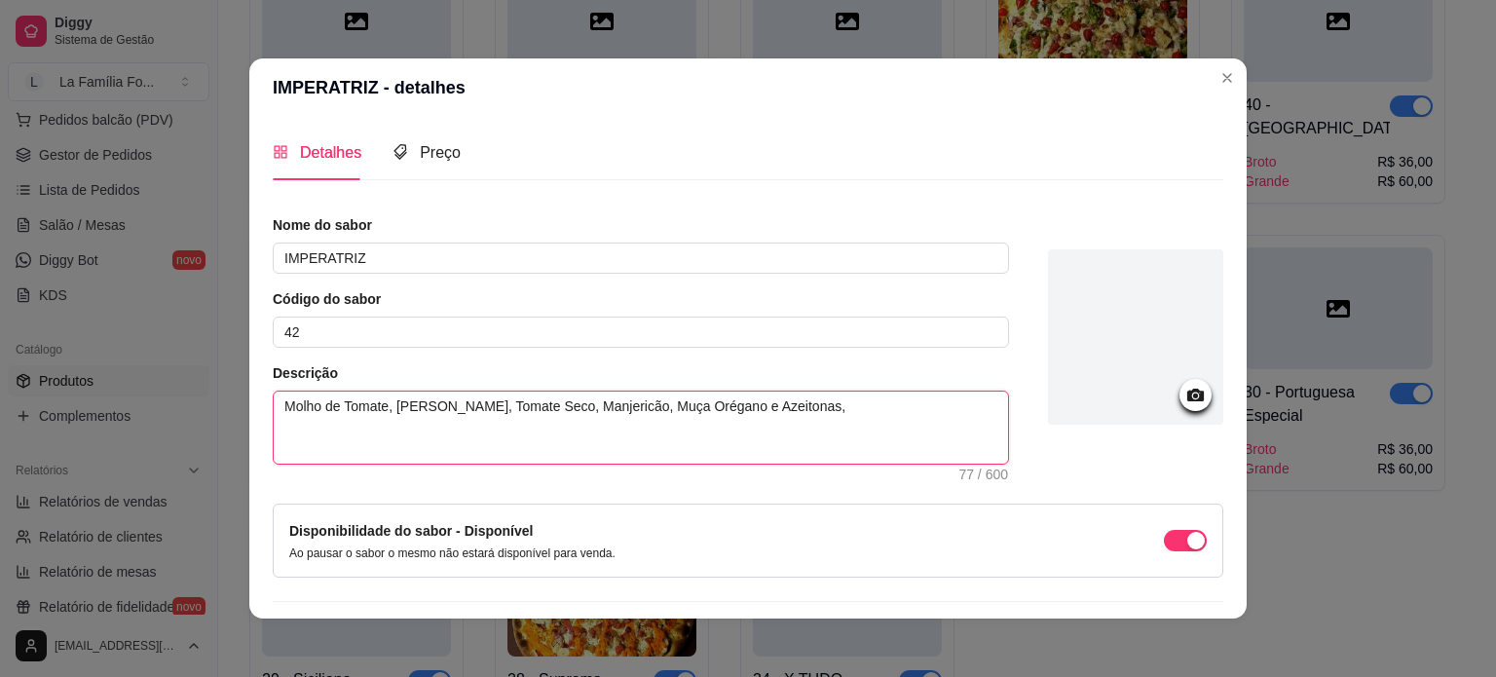
type textarea "Molho de Tomate, Muçarela, Tomate Seco, Manjericão, Muç Orégano e Azeitonas,"
type textarea "Molho de Tomate, Muçarela, Tomate Seco, Manjericão, Mu Orégano e Azeitonas,"
type textarea "Molho de Tomate, Muçarela, Tomate Seco, Manjericão, M Orégano e Azeitonas,"
type textarea "Molho de Tomate, Muçarela, Tomate Seco, Manjericão, Orégano e Azeitonas,"
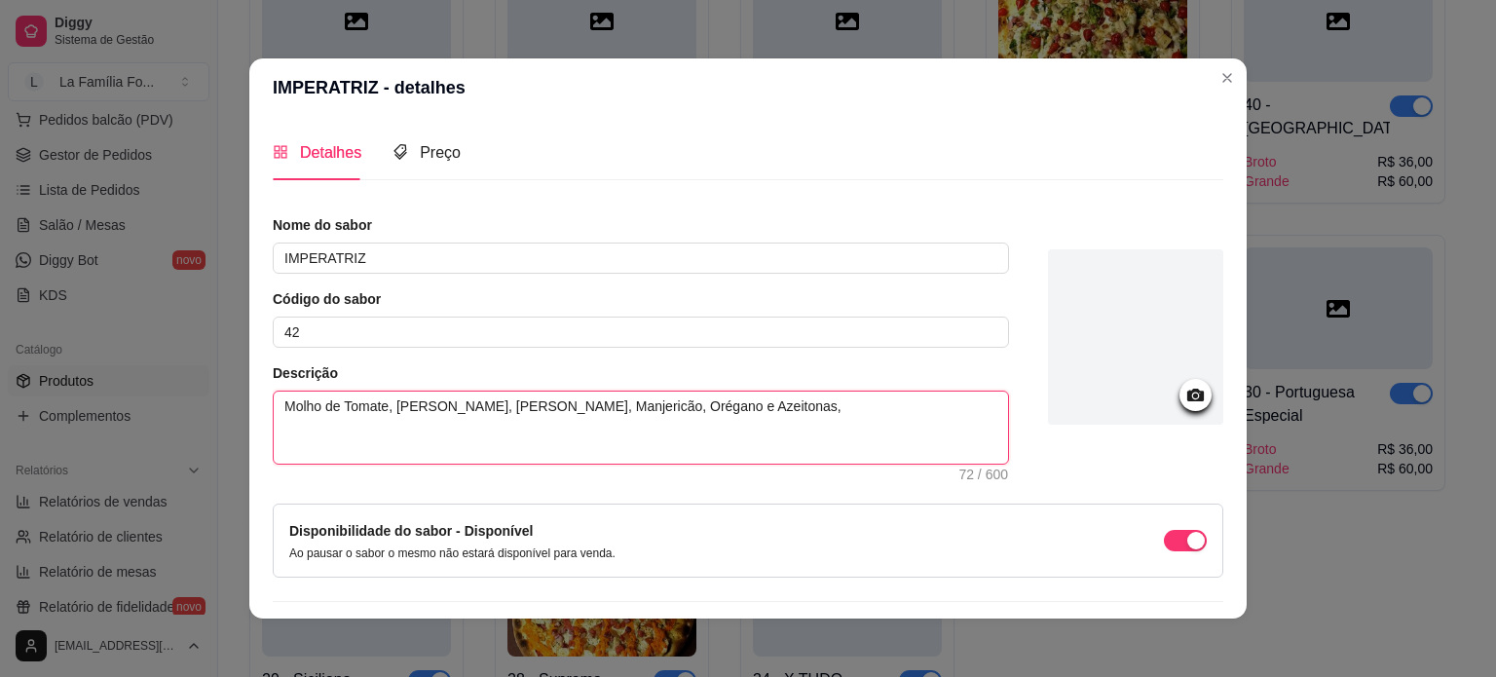
type textarea "Molho de Tomate, Muçarela, Tomate Seco, Manjericão, Orégano e Azeitonas,"
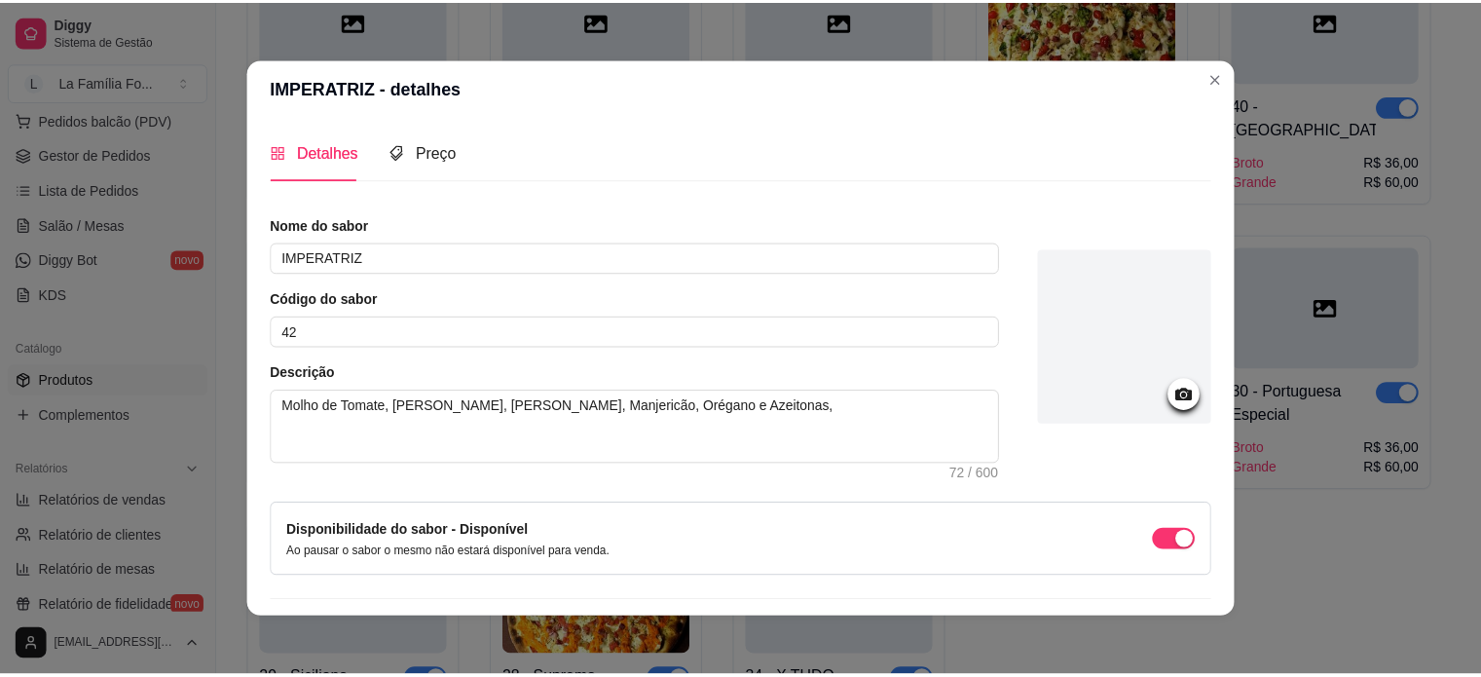
scroll to position [51, 0]
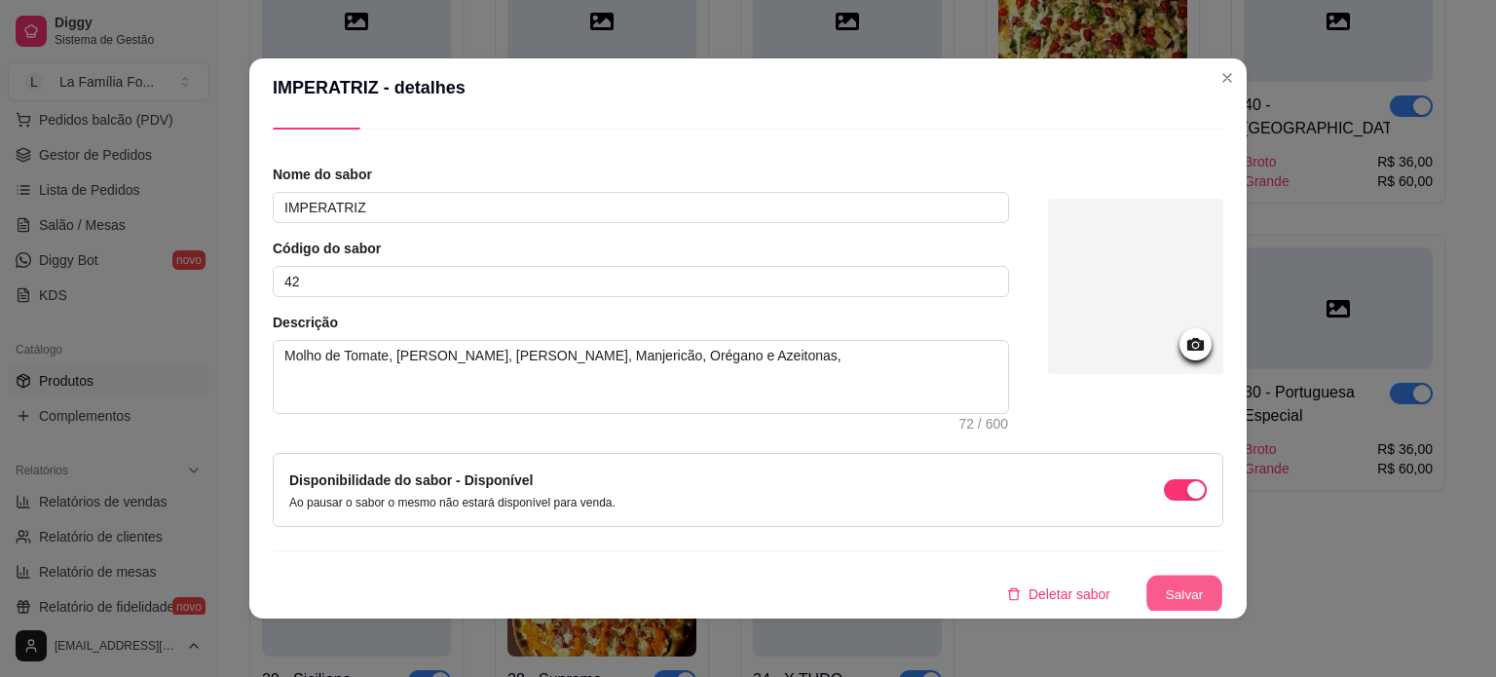
click at [1168, 601] on button "Salvar" at bounding box center [1184, 594] width 76 height 38
click at [1148, 598] on button "Salvar" at bounding box center [1184, 594] width 76 height 38
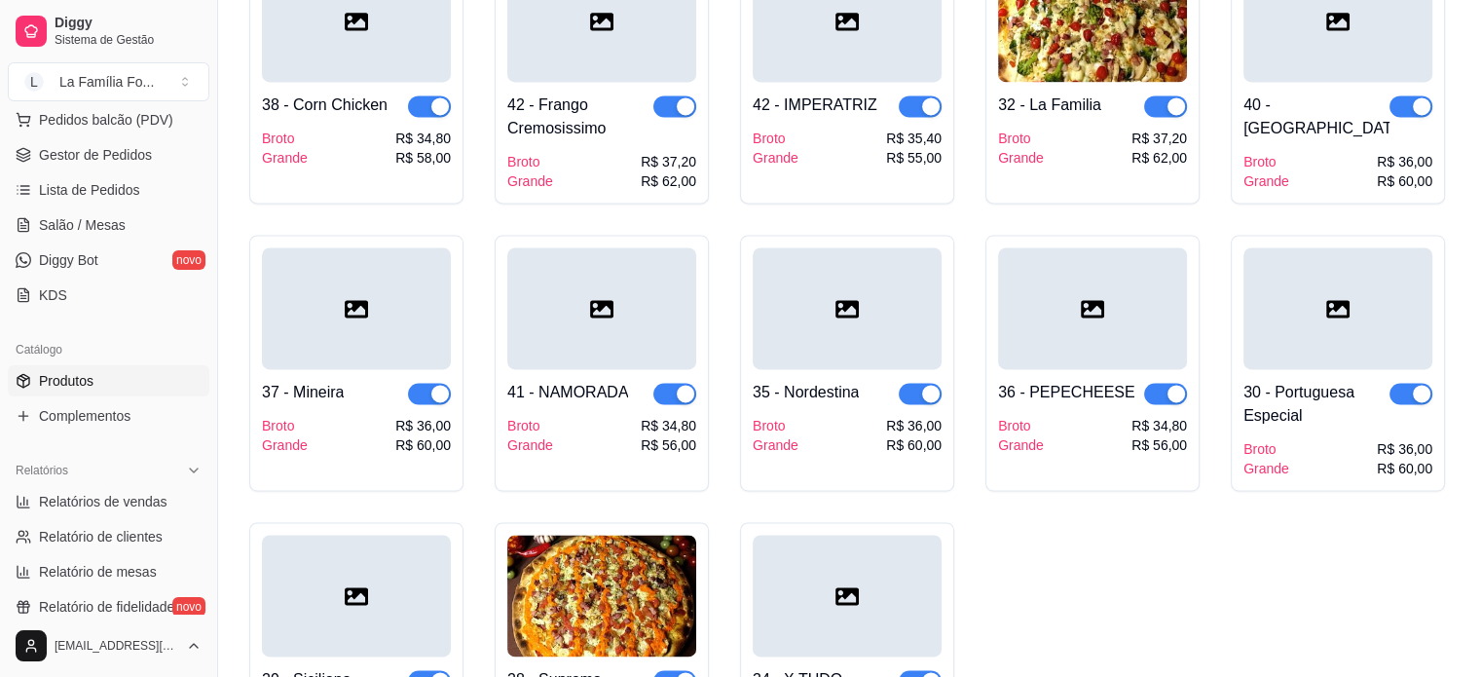
drag, startPoint x: 209, startPoint y: 405, endPoint x: 204, endPoint y: 517, distance: 112.1
click at [204, 517] on div "Diggy Sistema de Gestão L La Família Fo ... Loja aberta Período gratuito até 12…" at bounding box center [108, 338] width 217 height 677
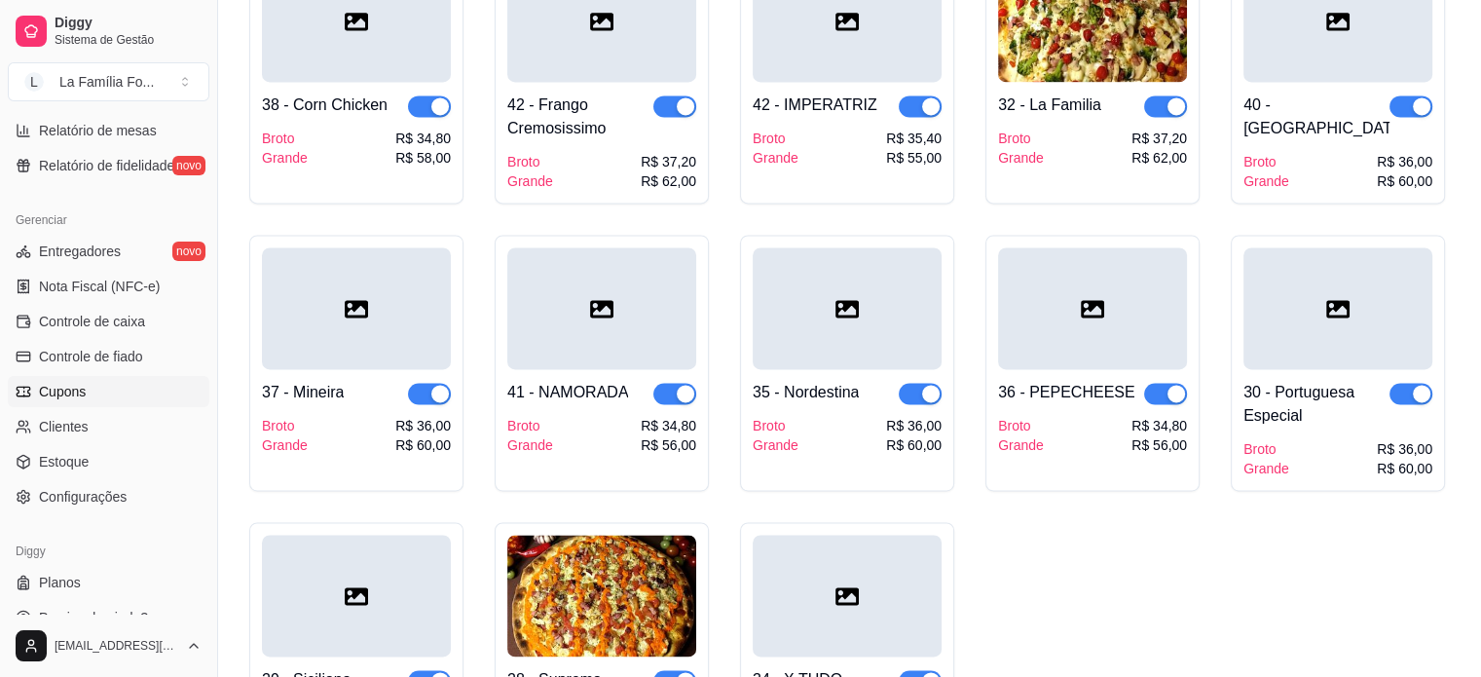
click at [119, 391] on link "Cupons" at bounding box center [109, 391] width 202 height 31
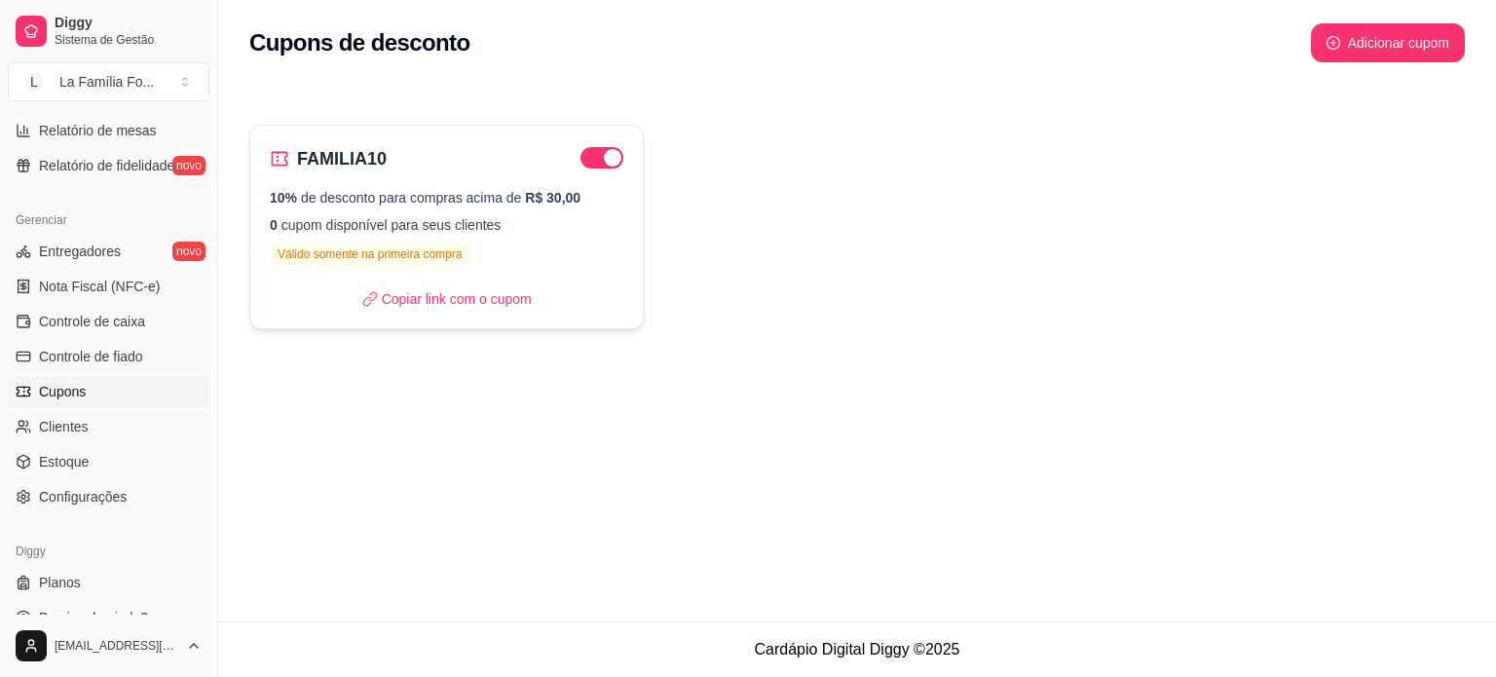
click at [555, 252] on div "10% de desconto para compras acima de R$ 30,00 0 cupom disponível para seus cli…" at bounding box center [446, 227] width 353 height 78
select select "PERCENTAGE"
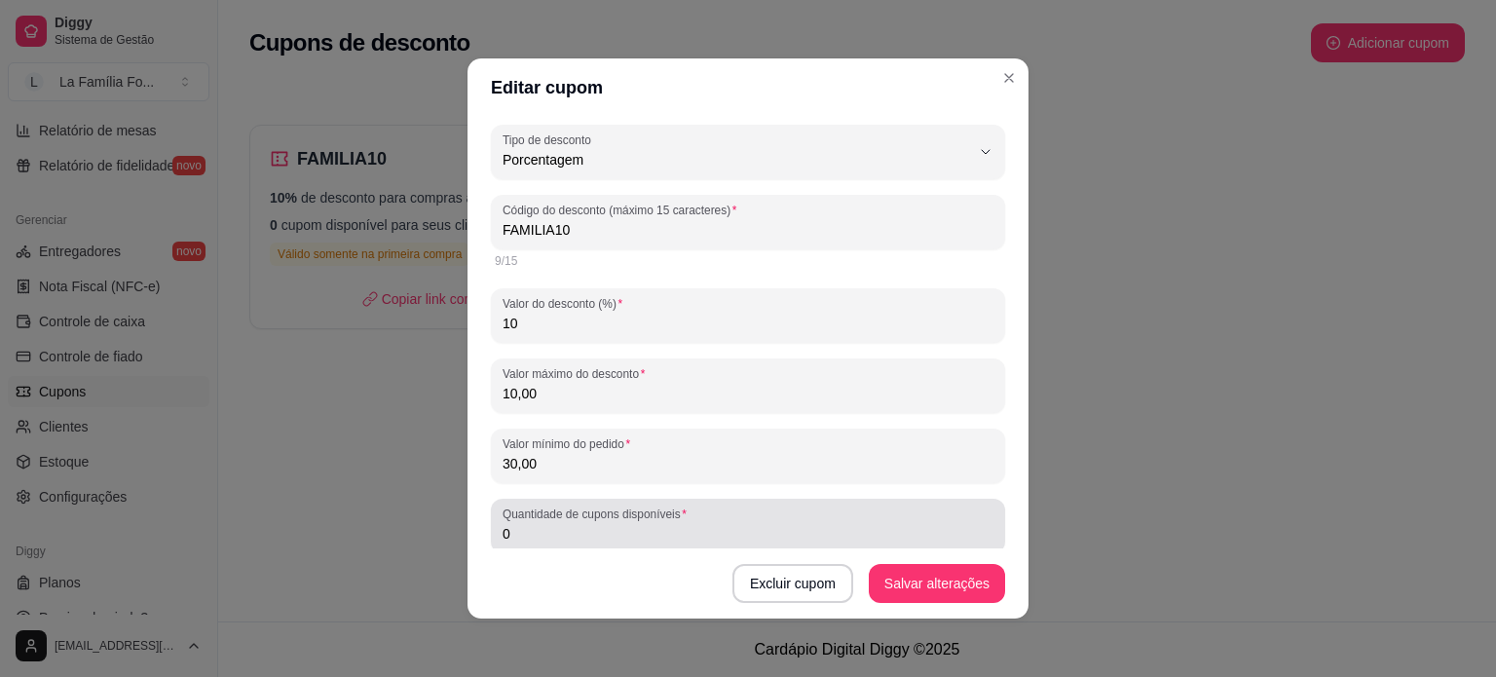
click at [736, 537] on input "0" at bounding box center [747, 533] width 491 height 19
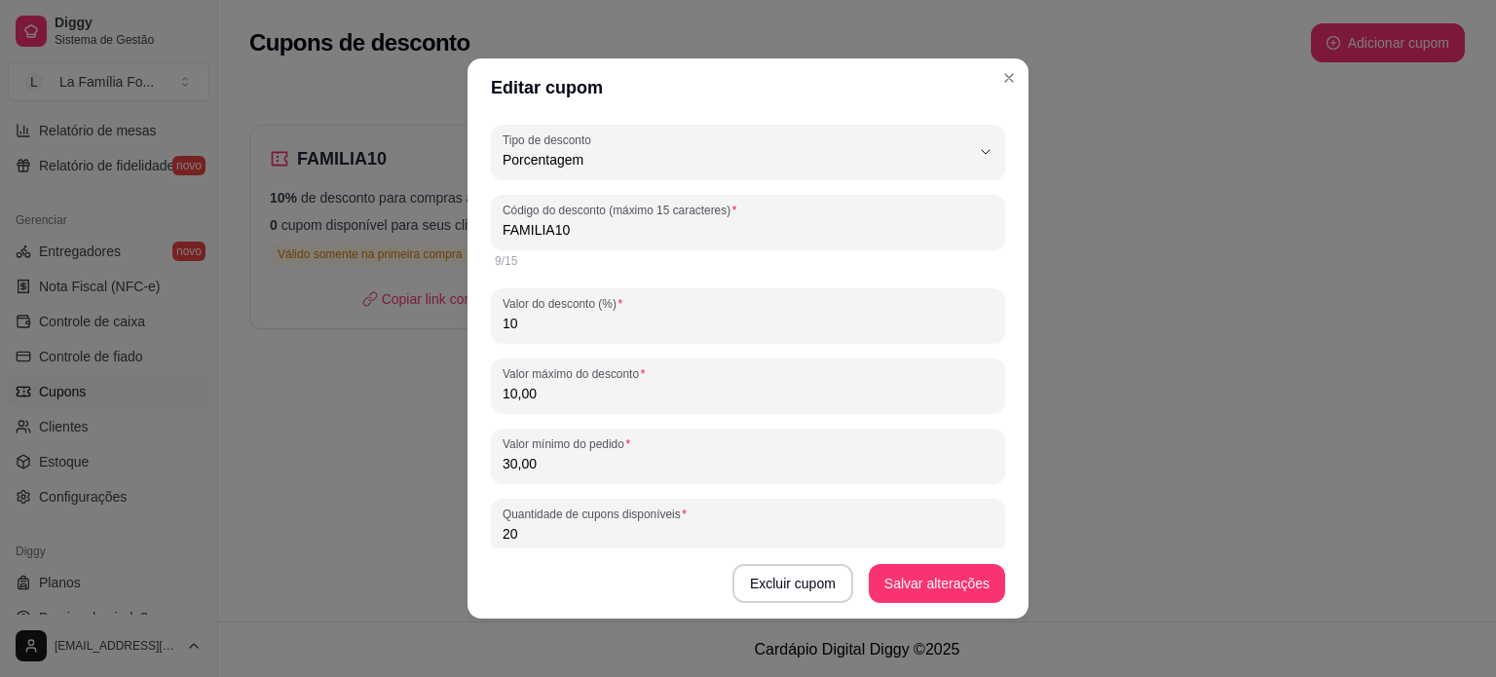
type input "20"
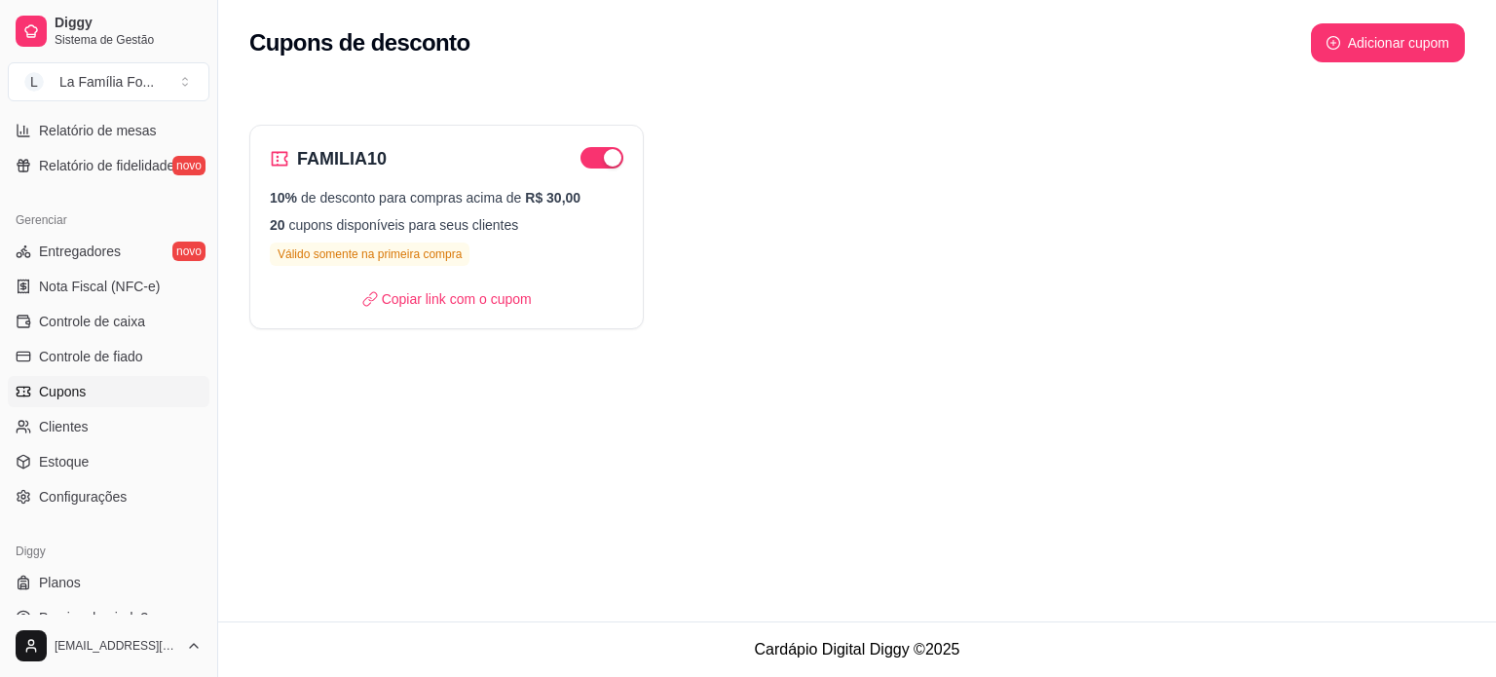
drag, startPoint x: 211, startPoint y: 410, endPoint x: 207, endPoint y: 120, distance: 290.2
click at [207, 120] on div "Diggy Sistema de Gestão L La Família Fo ... Loja aberta Período gratuito até 12…" at bounding box center [108, 338] width 217 height 677
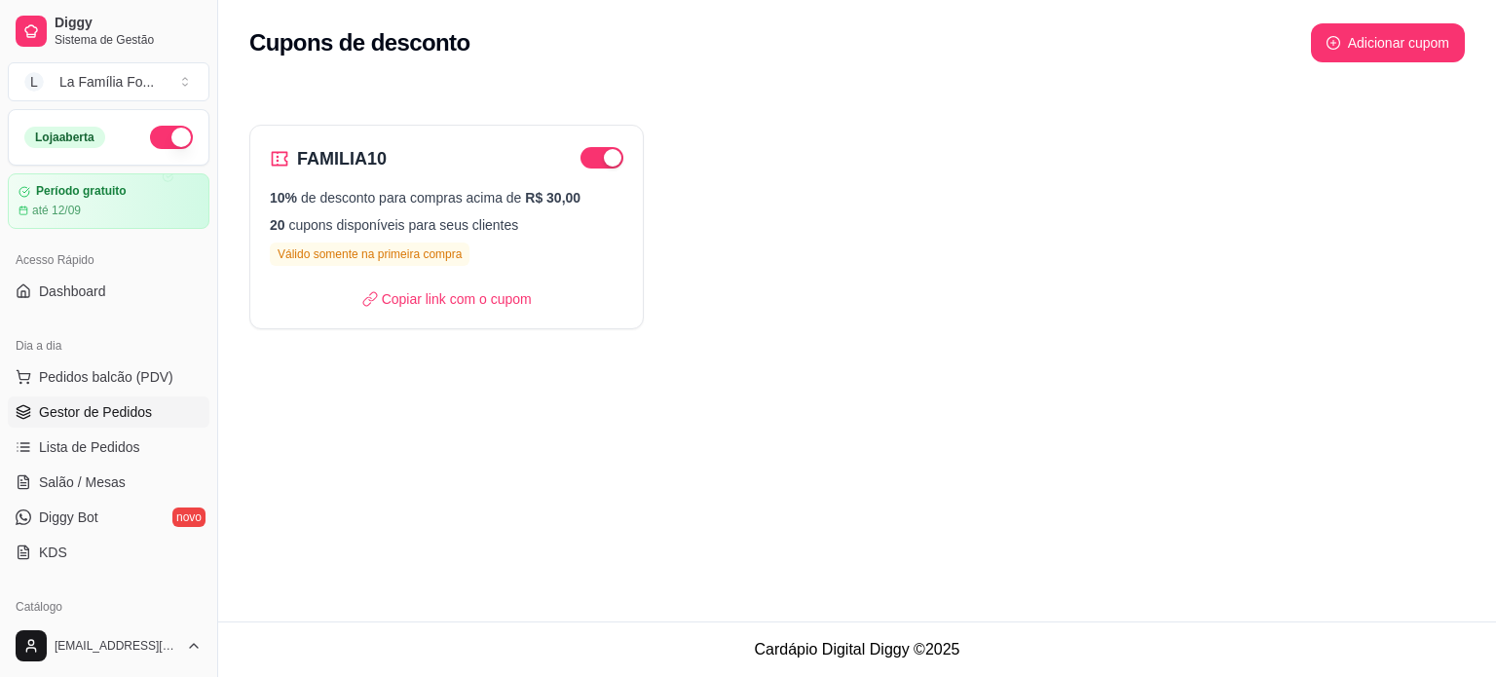
click at [58, 404] on span "Gestor de Pedidos" at bounding box center [95, 411] width 113 height 19
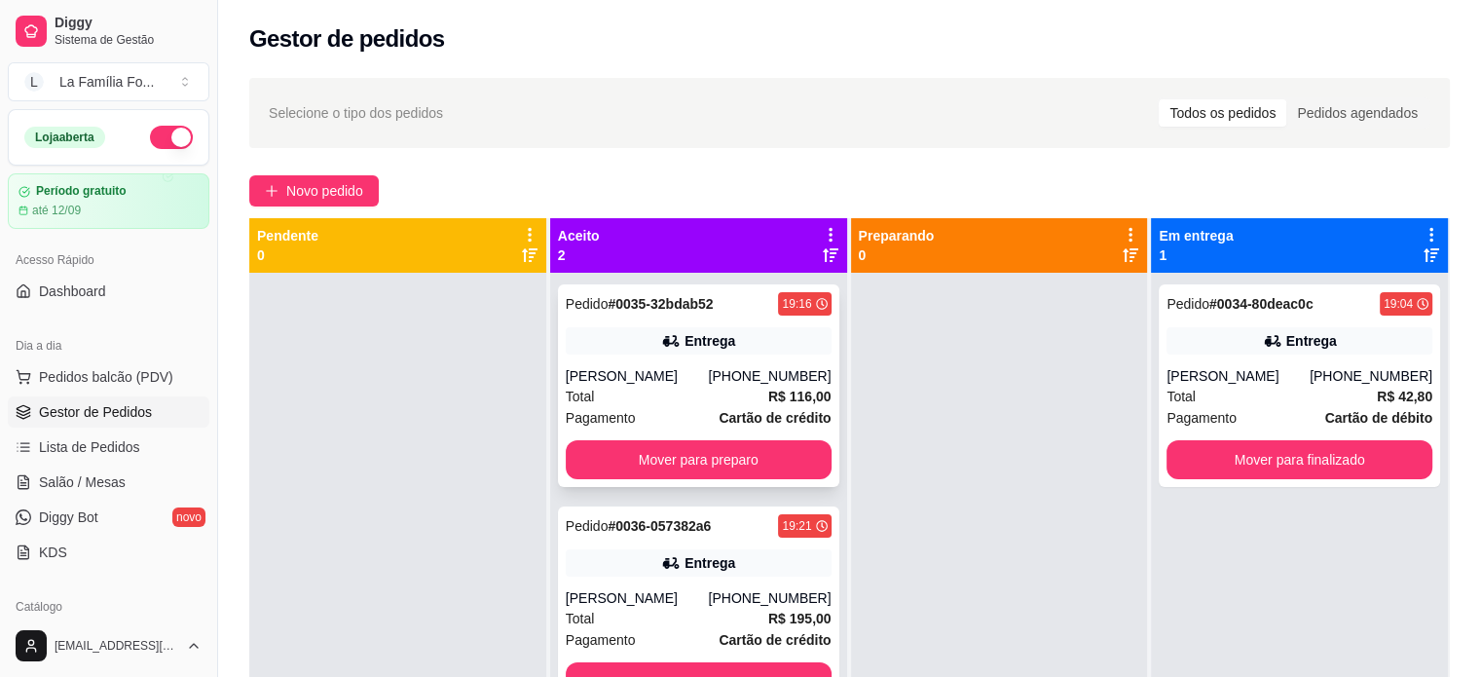
click at [764, 373] on div "(19) 98141-7270" at bounding box center [769, 375] width 123 height 19
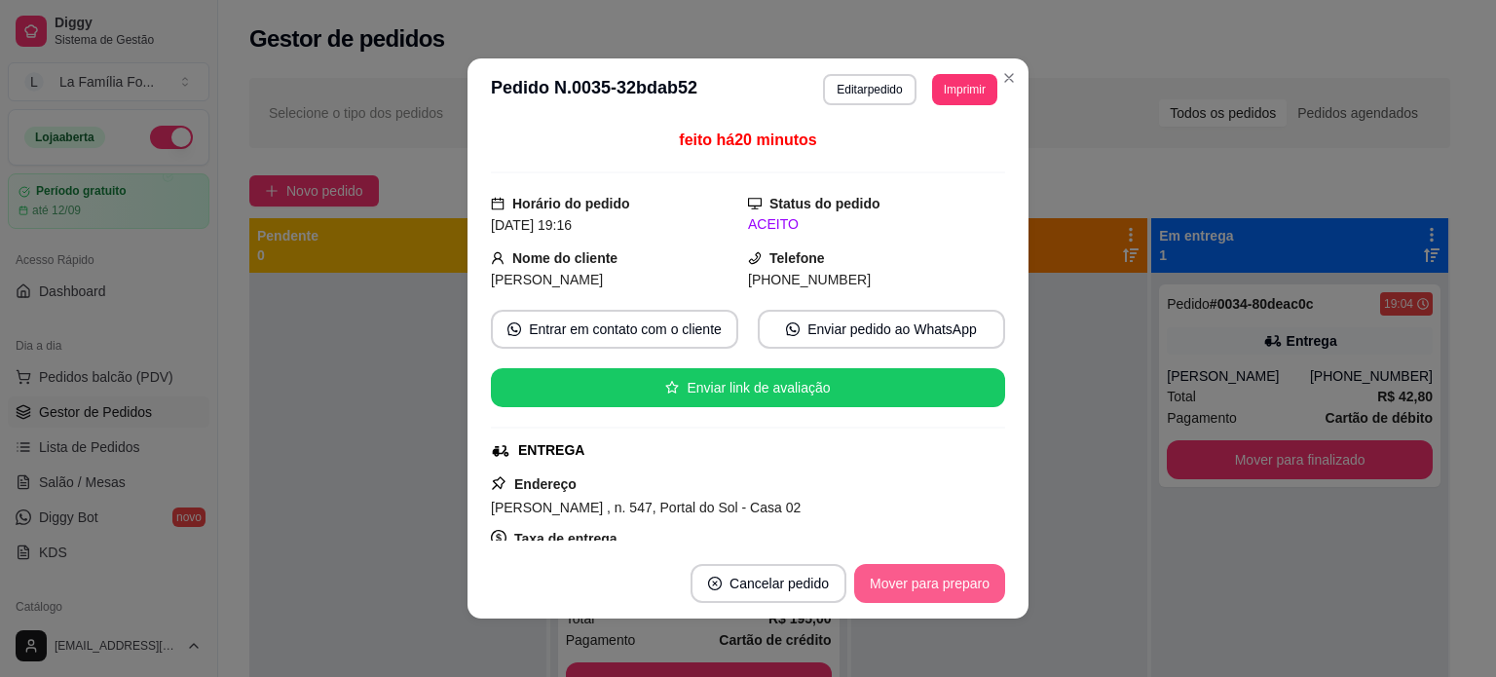
click at [920, 572] on button "Mover para preparo" at bounding box center [929, 583] width 151 height 39
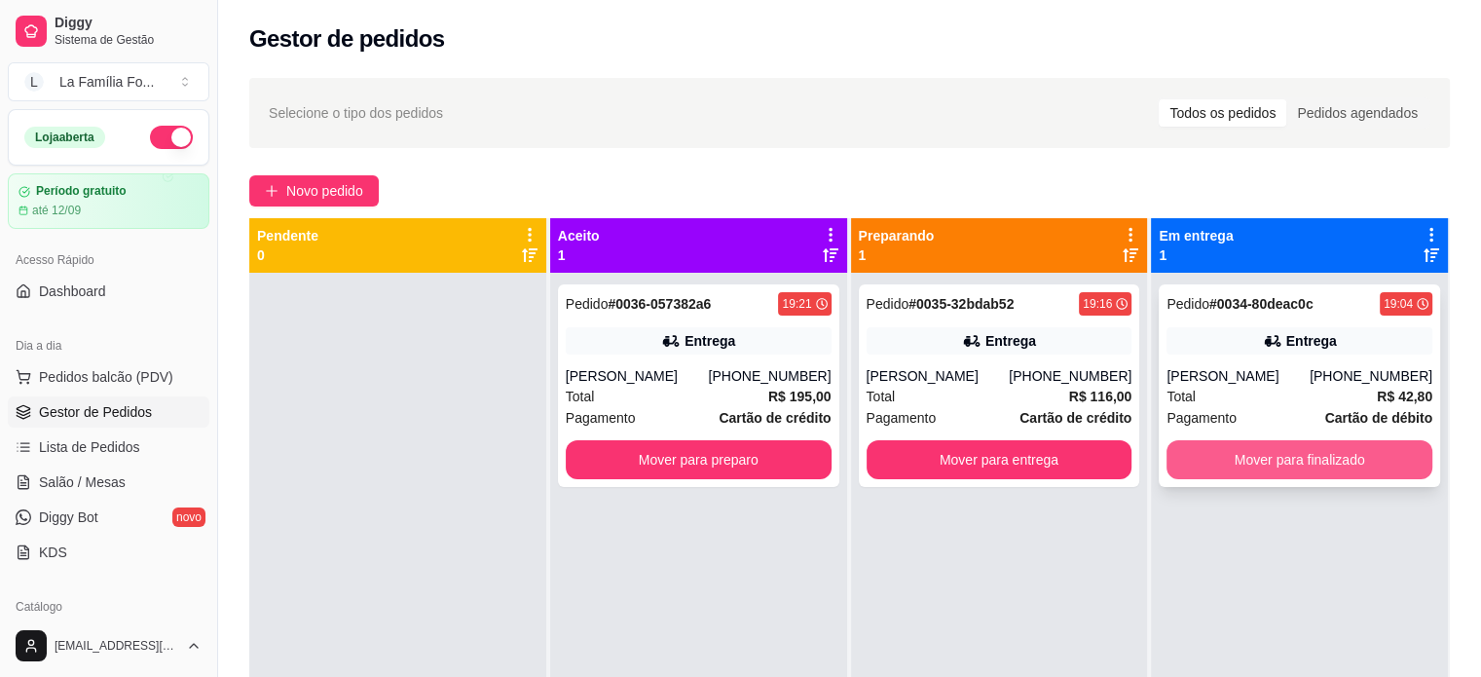
click at [1323, 455] on button "Mover para finalizado" at bounding box center [1300, 459] width 266 height 39
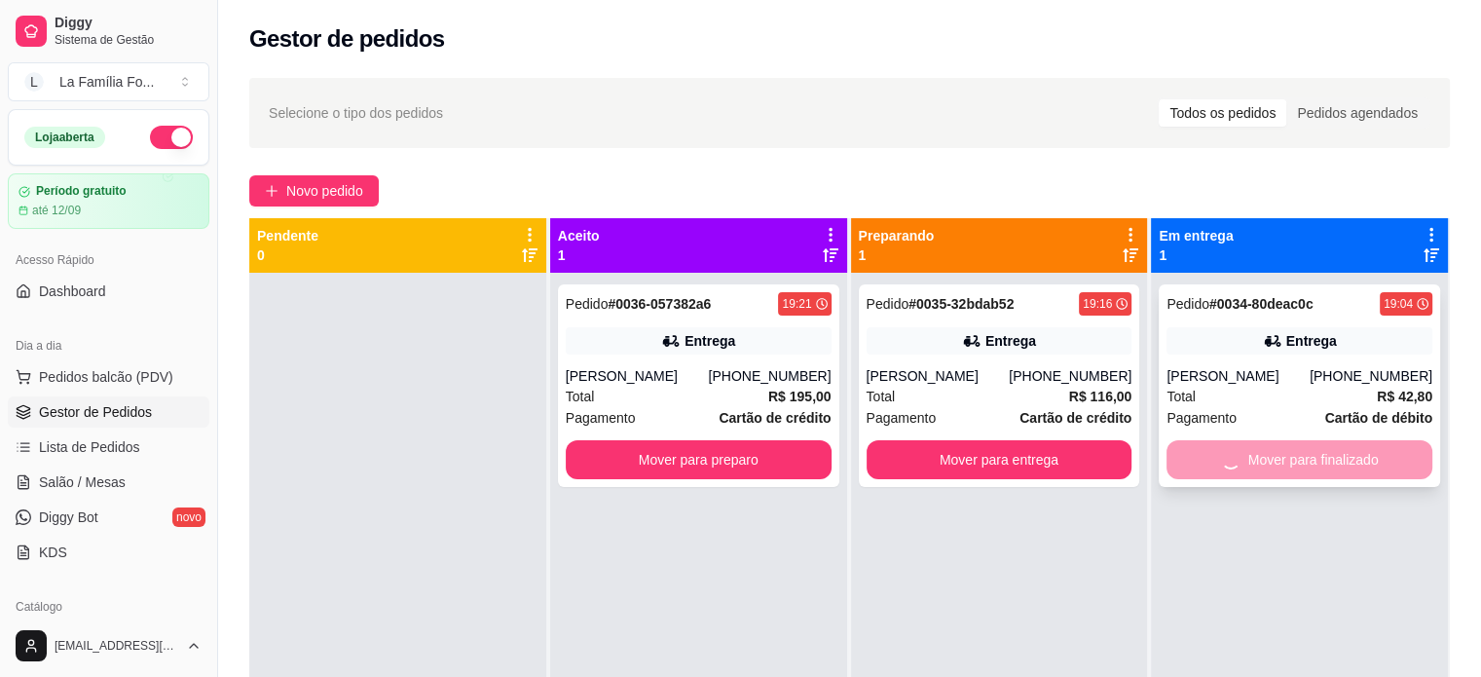
click at [1323, 455] on div "Mover para finalizado" at bounding box center [1300, 459] width 266 height 39
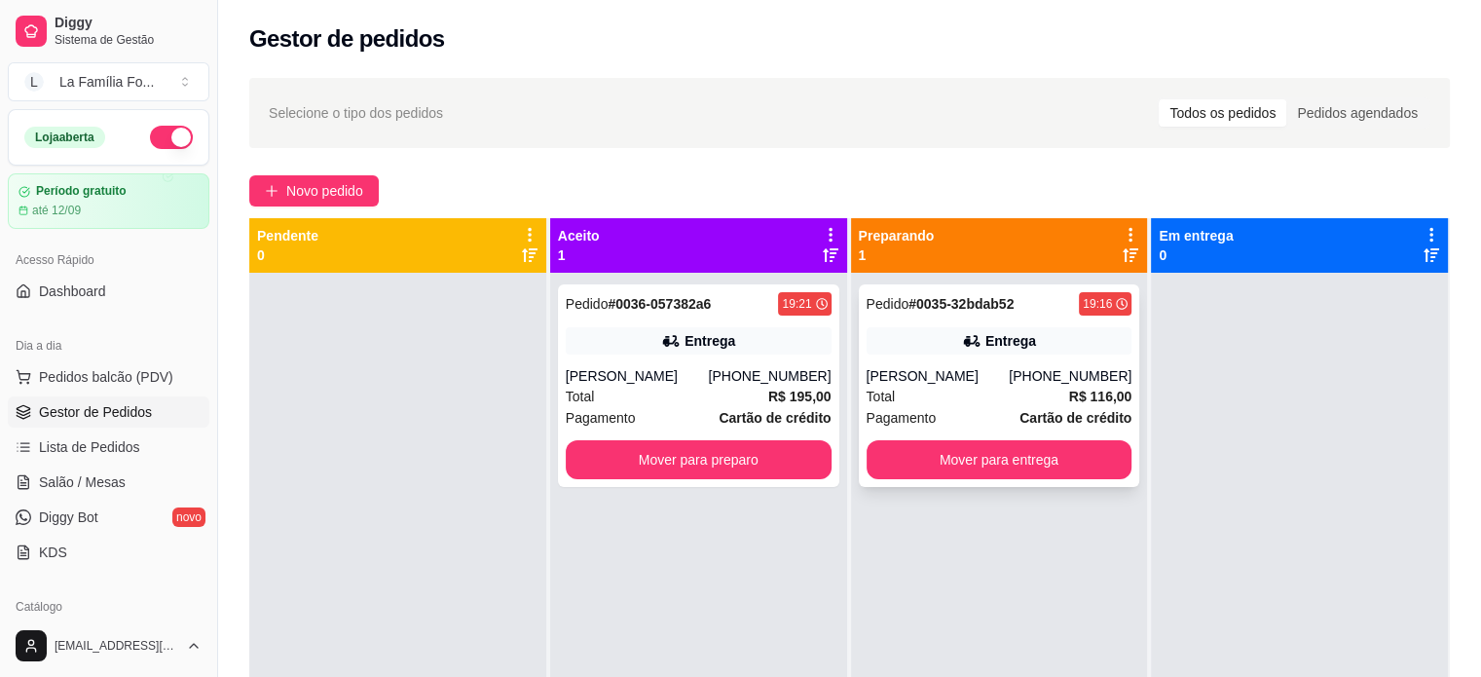
click at [1040, 359] on div "Pedido # 0035-32bdab52 19:16 Entrega Denis Nishimura (19) 98141-7270 Total R$ 1…" at bounding box center [999, 385] width 281 height 203
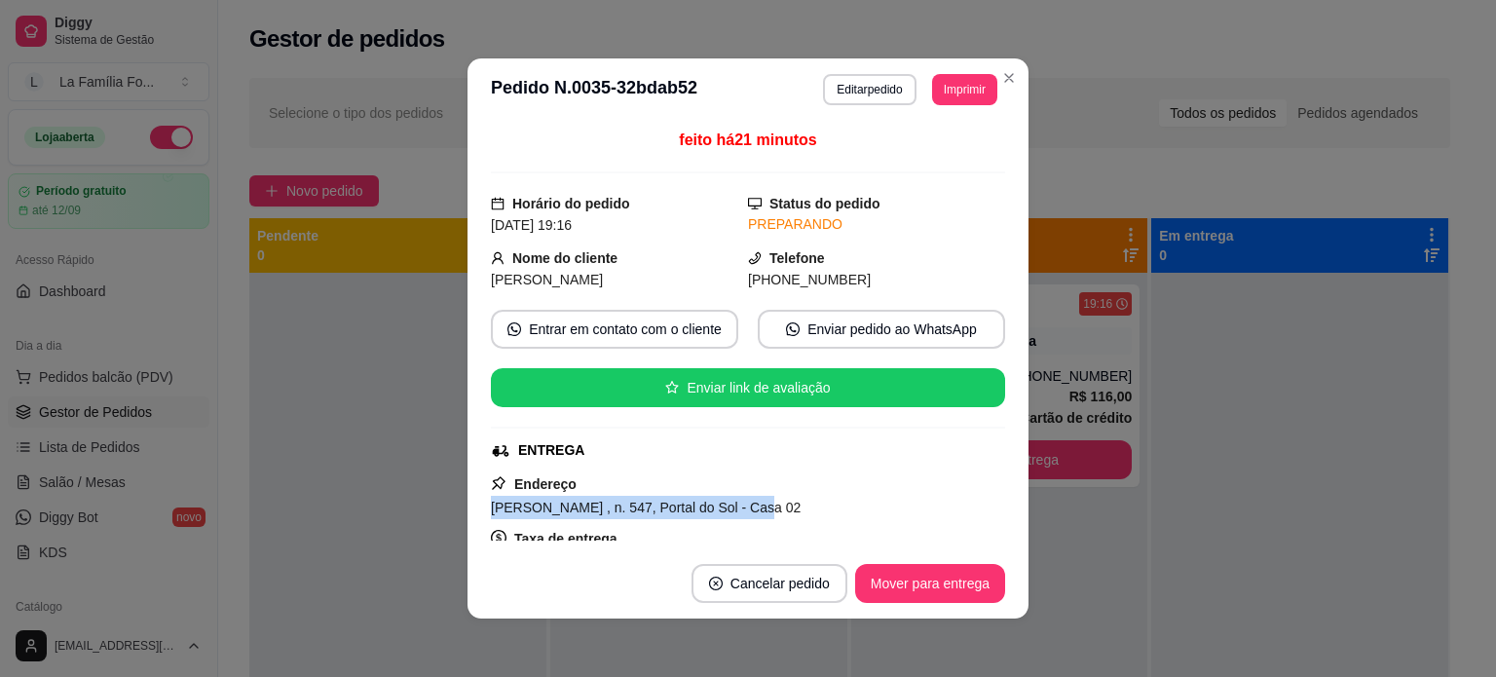
drag, startPoint x: 733, startPoint y: 509, endPoint x: 482, endPoint y: 506, distance: 251.2
click at [482, 506] on div "feito há 21 minutos Horário do pedido 17/08/2025 19:16 Status do pedido PREPARA…" at bounding box center [747, 334] width 561 height 427
copy span "Elza vieira de Abreu , n. 547, Portal do Sol"
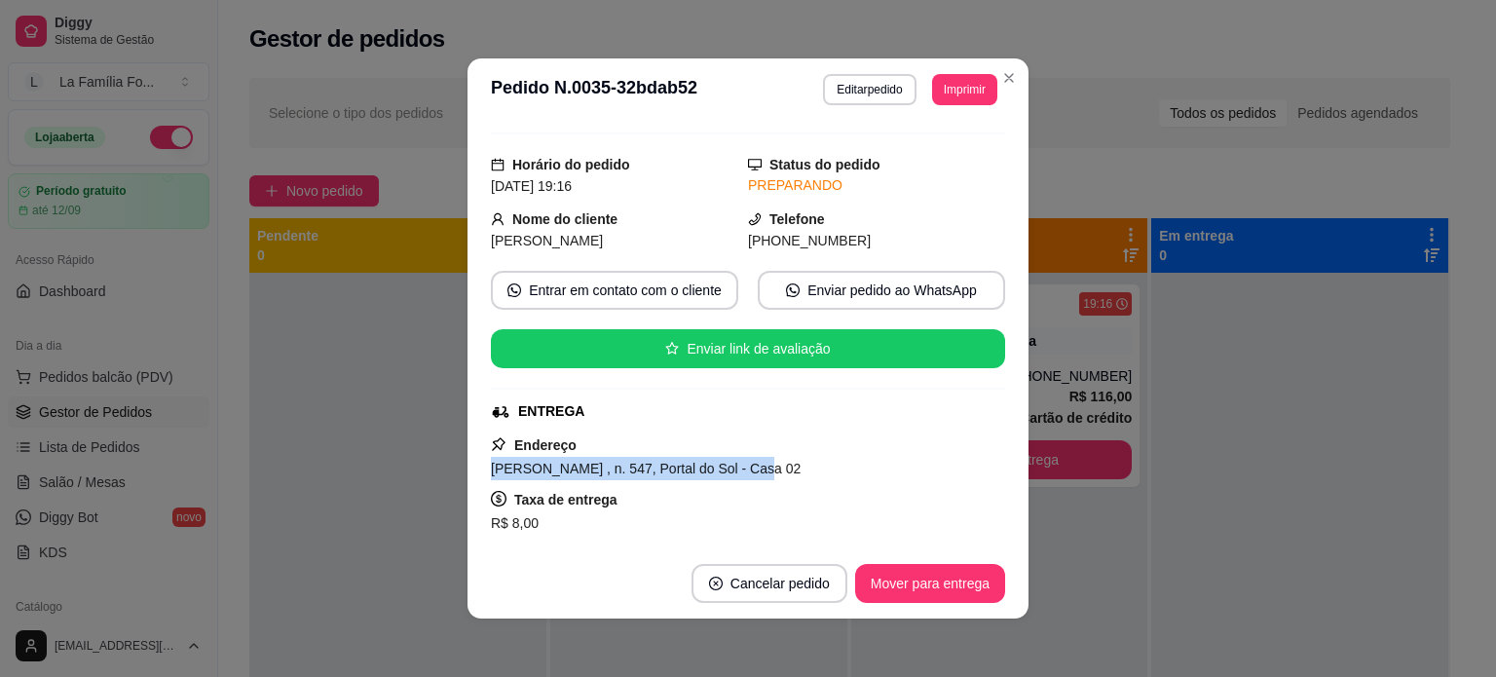
scroll to position [78, 0]
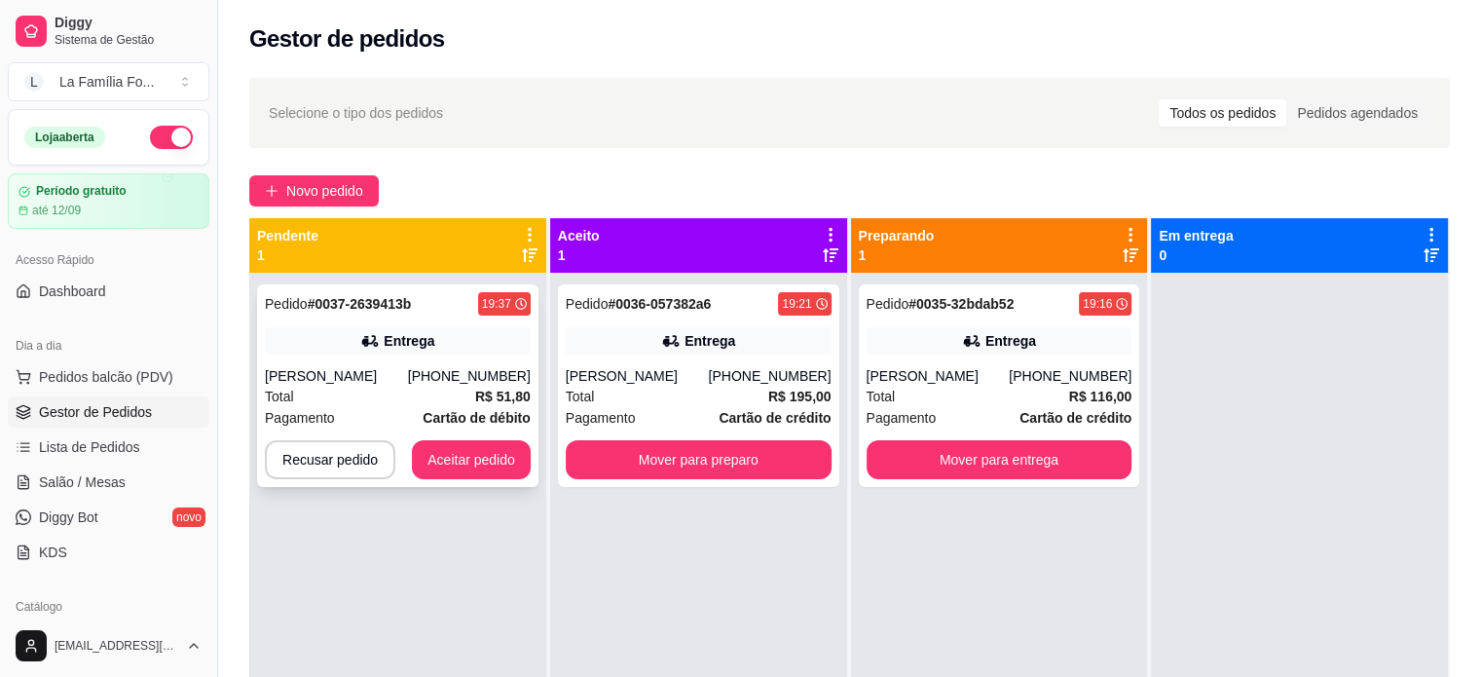
click at [454, 344] on div "Entrega" at bounding box center [398, 340] width 266 height 27
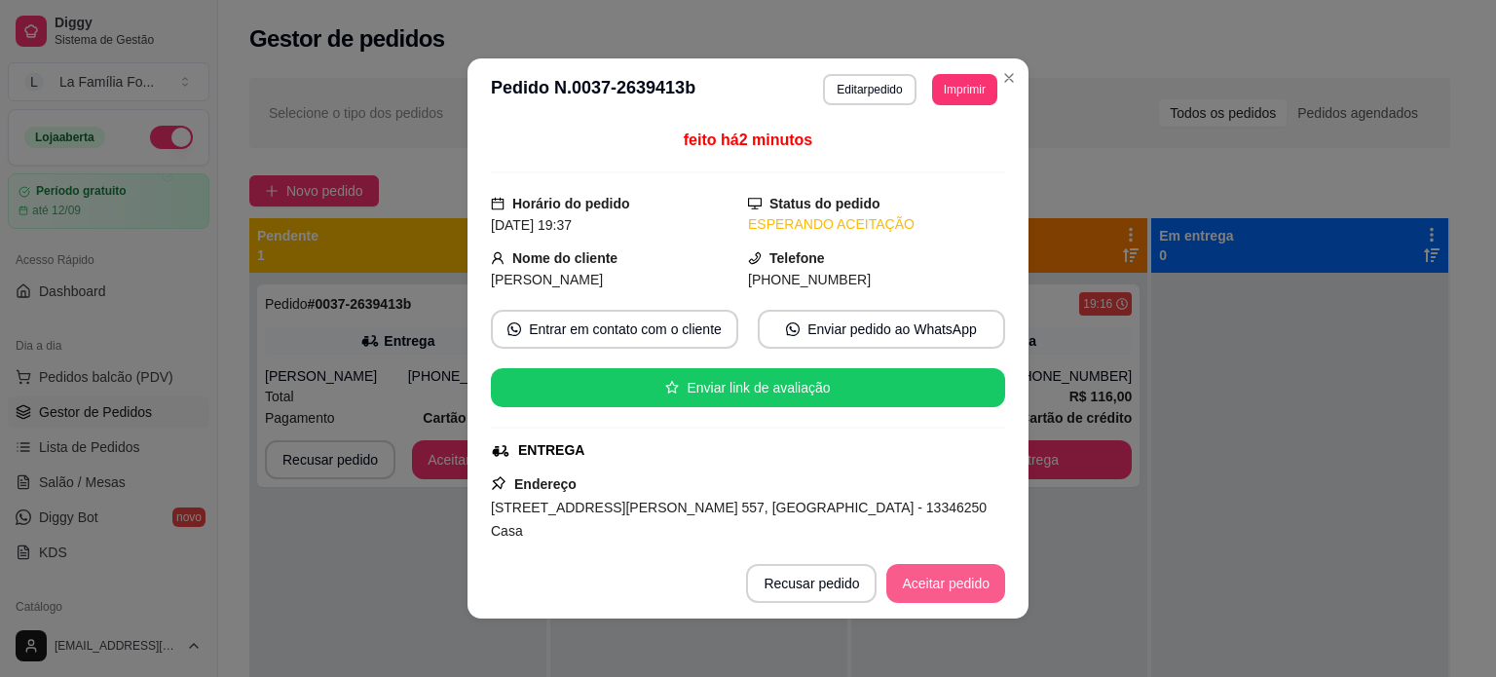
click at [910, 593] on button "Aceitar pedido" at bounding box center [945, 583] width 119 height 39
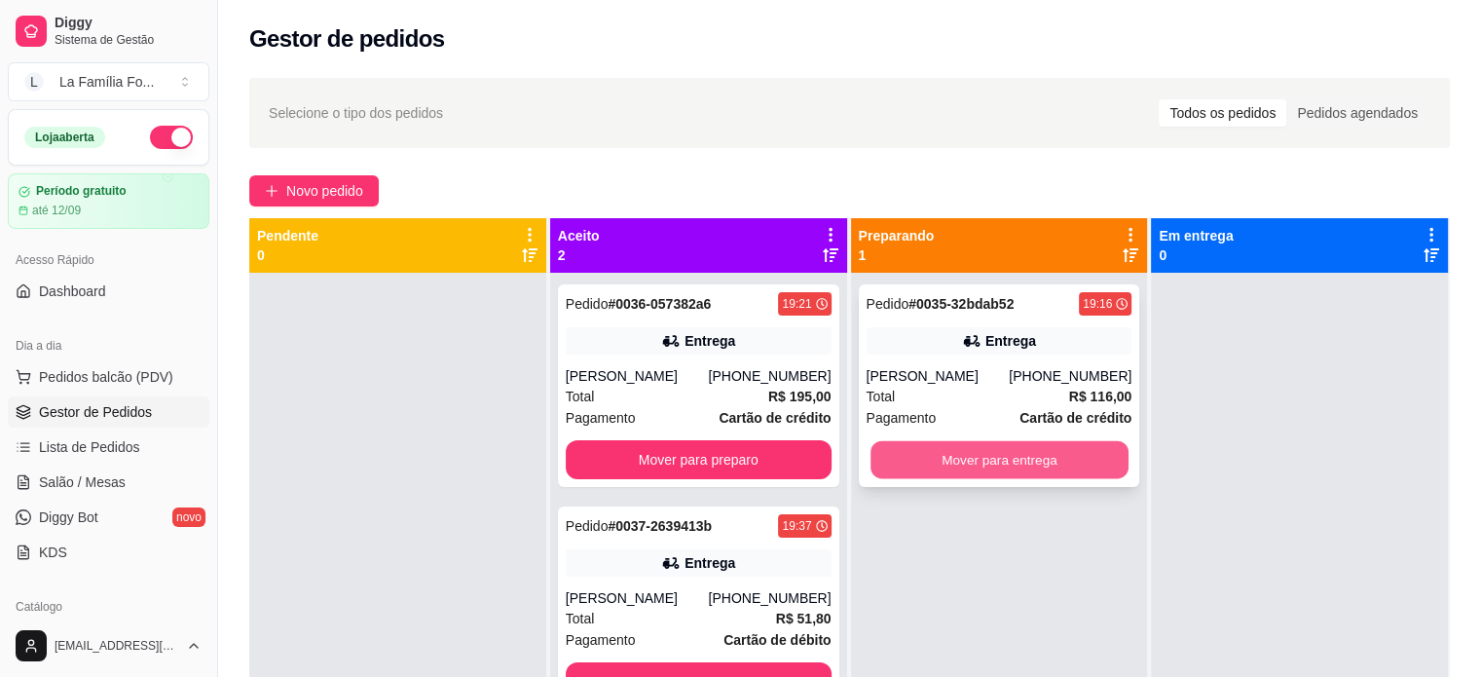
click at [1076, 463] on button "Mover para entrega" at bounding box center [1000, 460] width 258 height 38
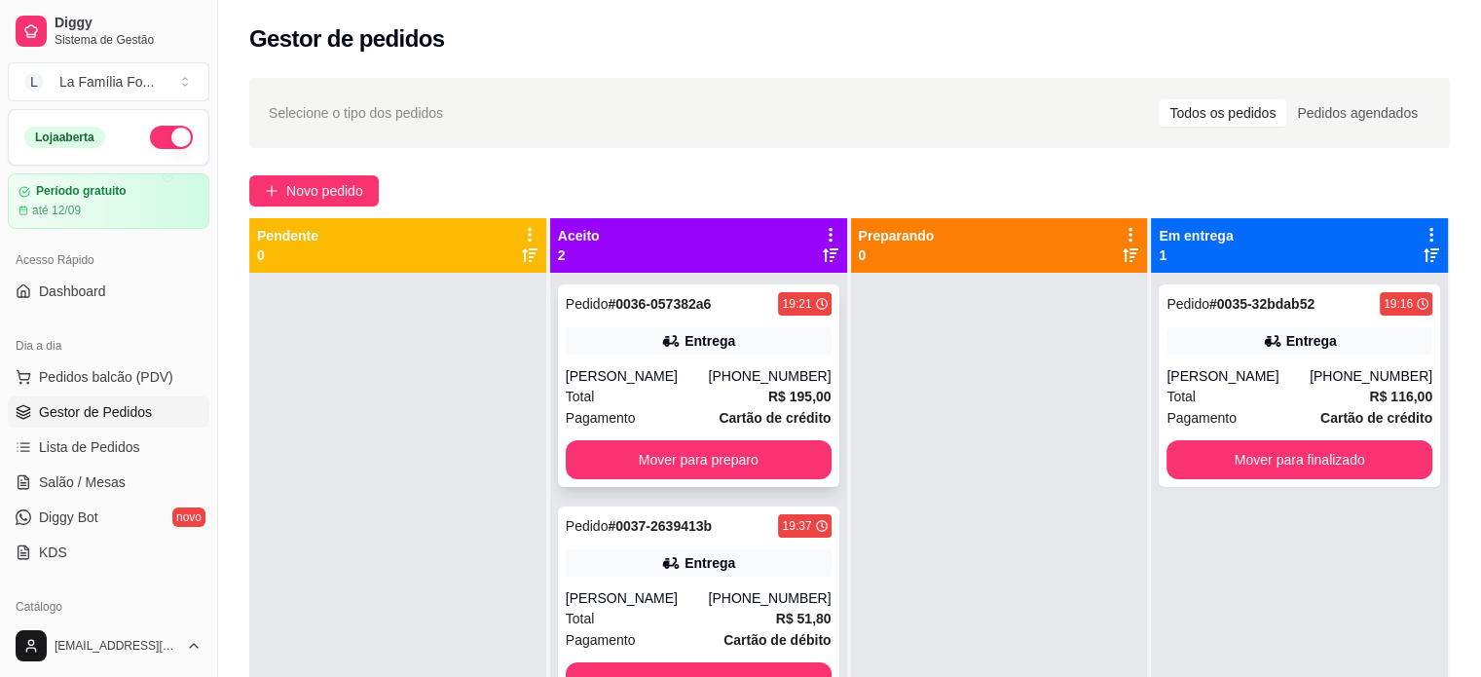
click at [744, 352] on div "Entrega" at bounding box center [699, 340] width 266 height 27
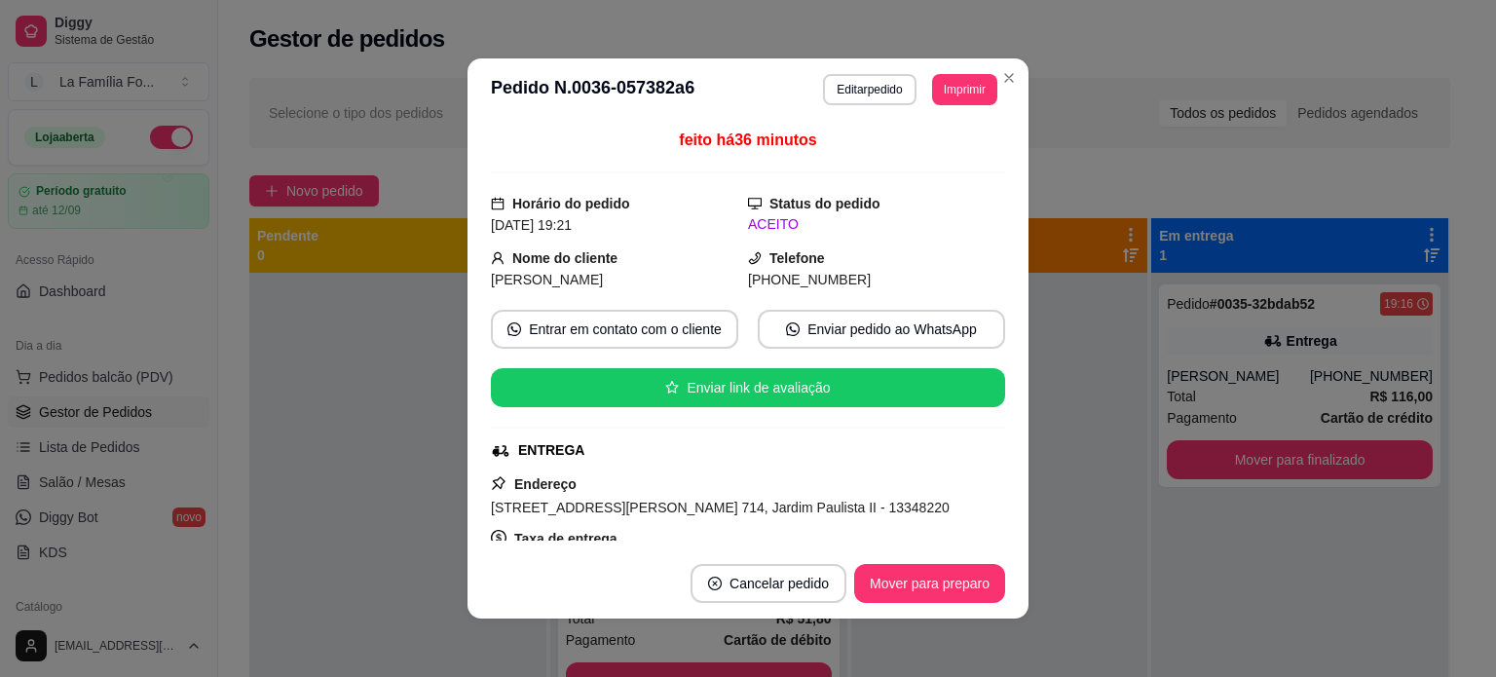
scroll to position [108, 0]
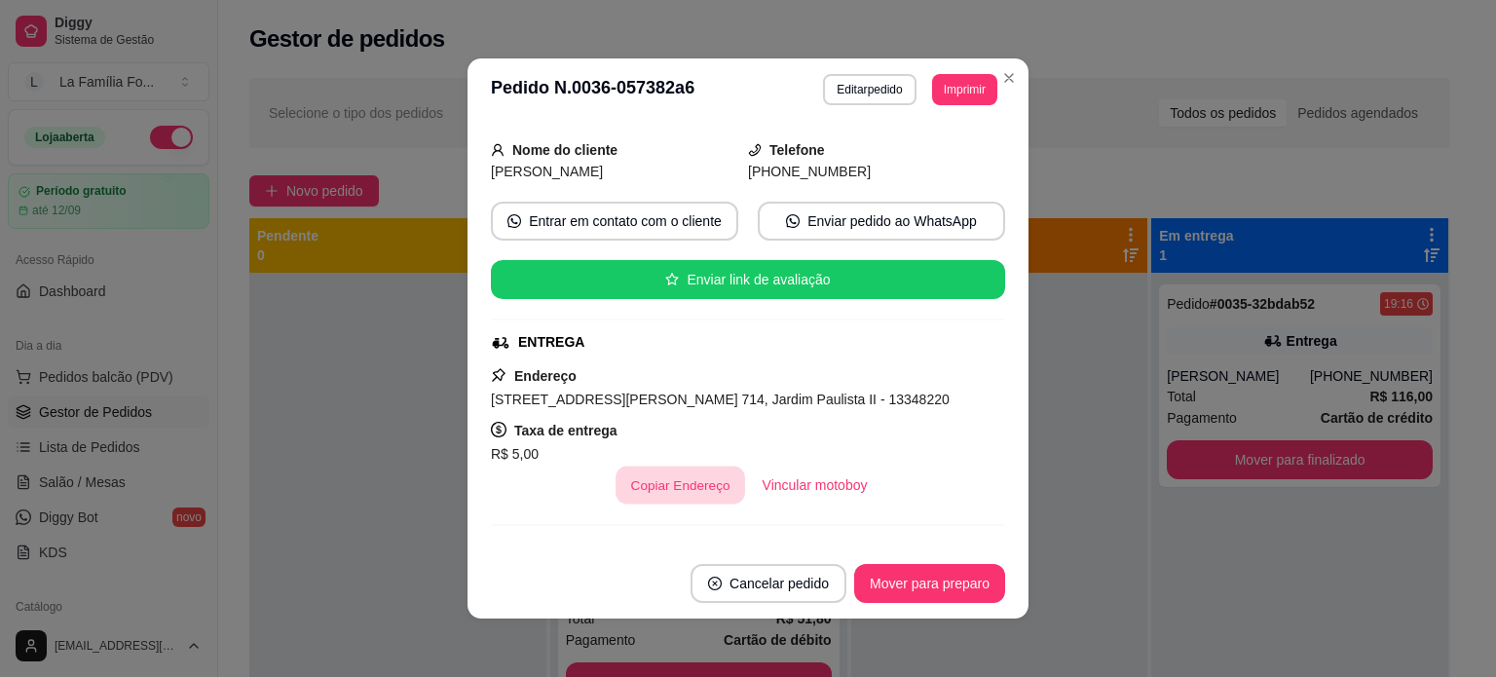
click at [689, 476] on button "Copiar Endereço" at bounding box center [680, 485] width 130 height 38
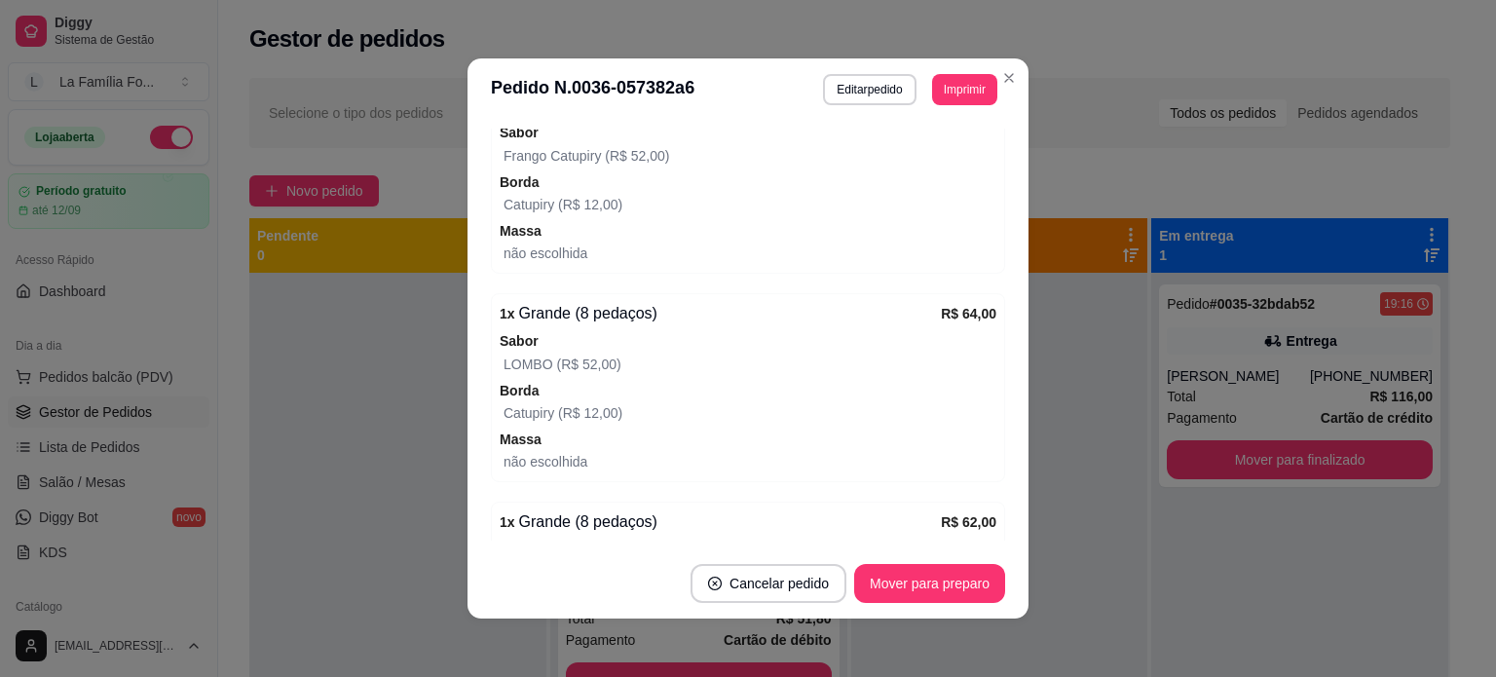
scroll to position [927, 0]
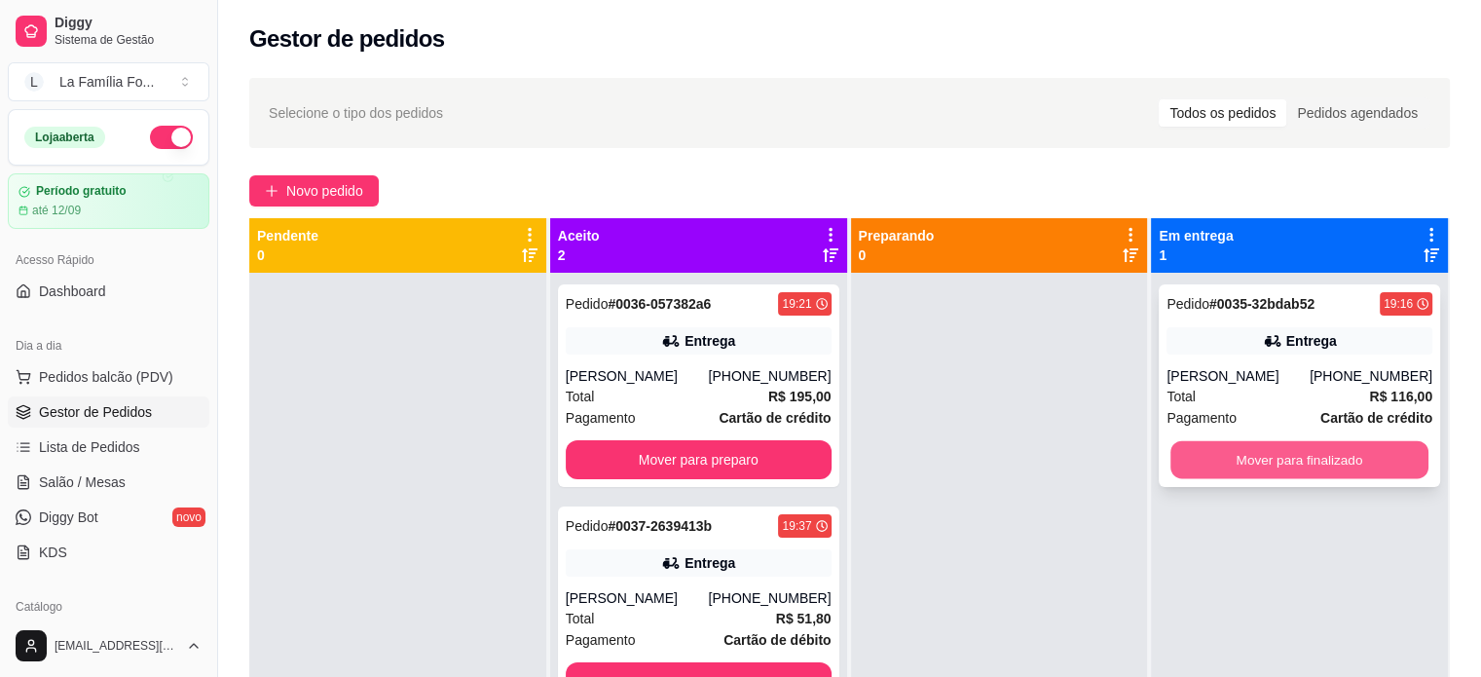
click at [1272, 443] on button "Mover para finalizado" at bounding box center [1299, 460] width 258 height 38
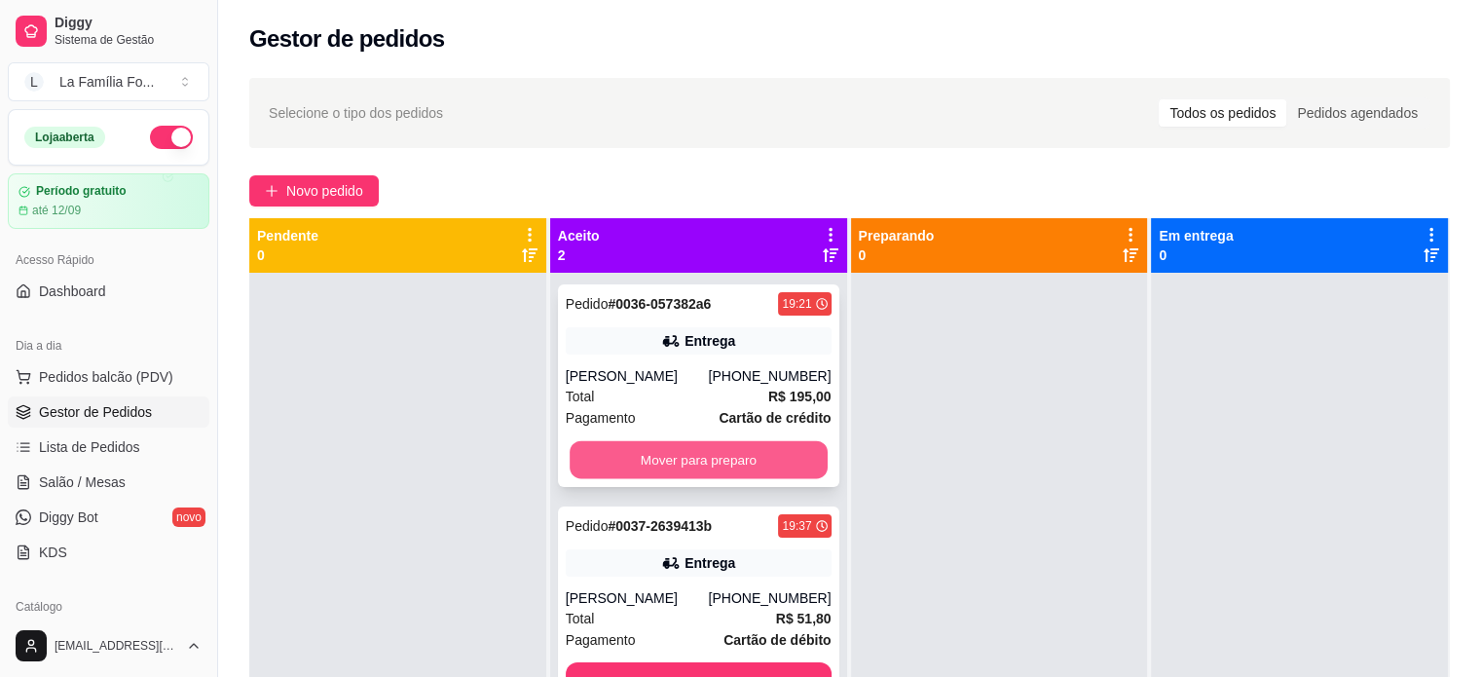
click at [790, 455] on button "Mover para preparo" at bounding box center [699, 460] width 258 height 38
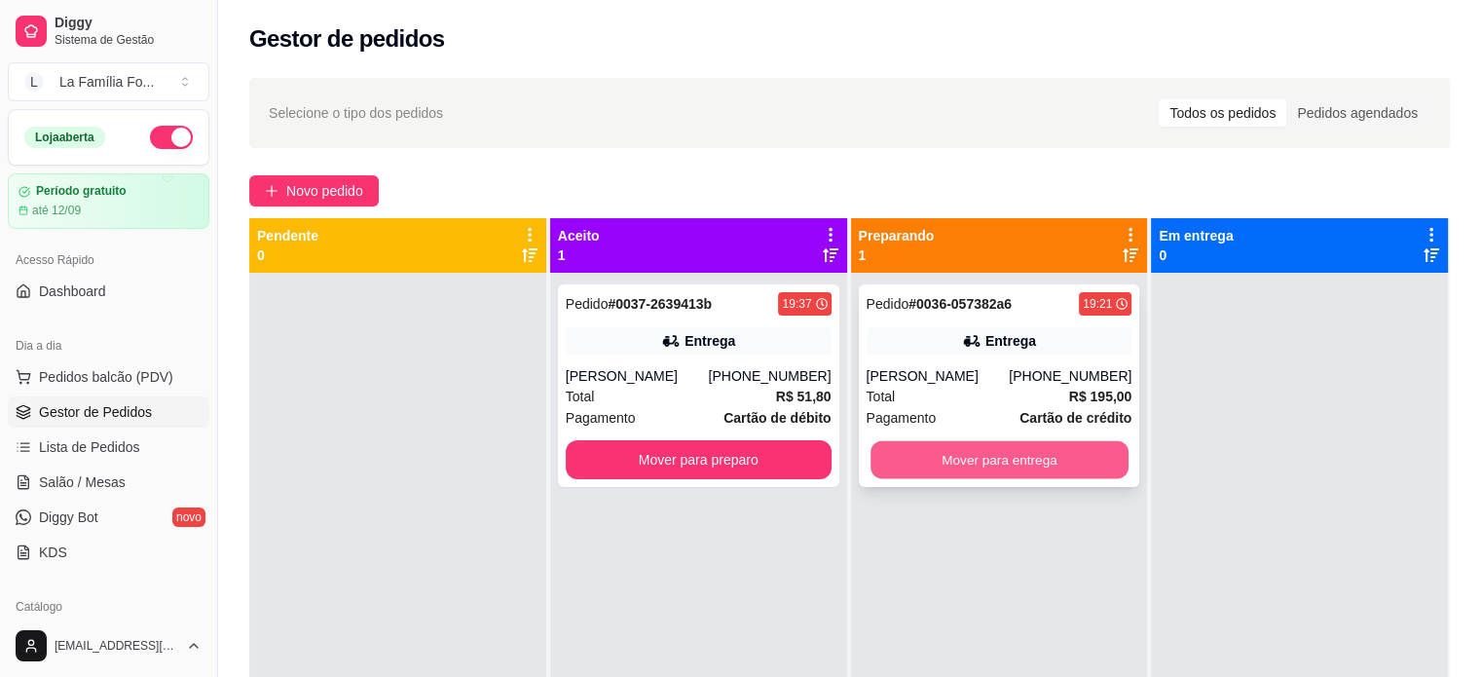
click at [961, 463] on button "Mover para entrega" at bounding box center [1000, 460] width 258 height 38
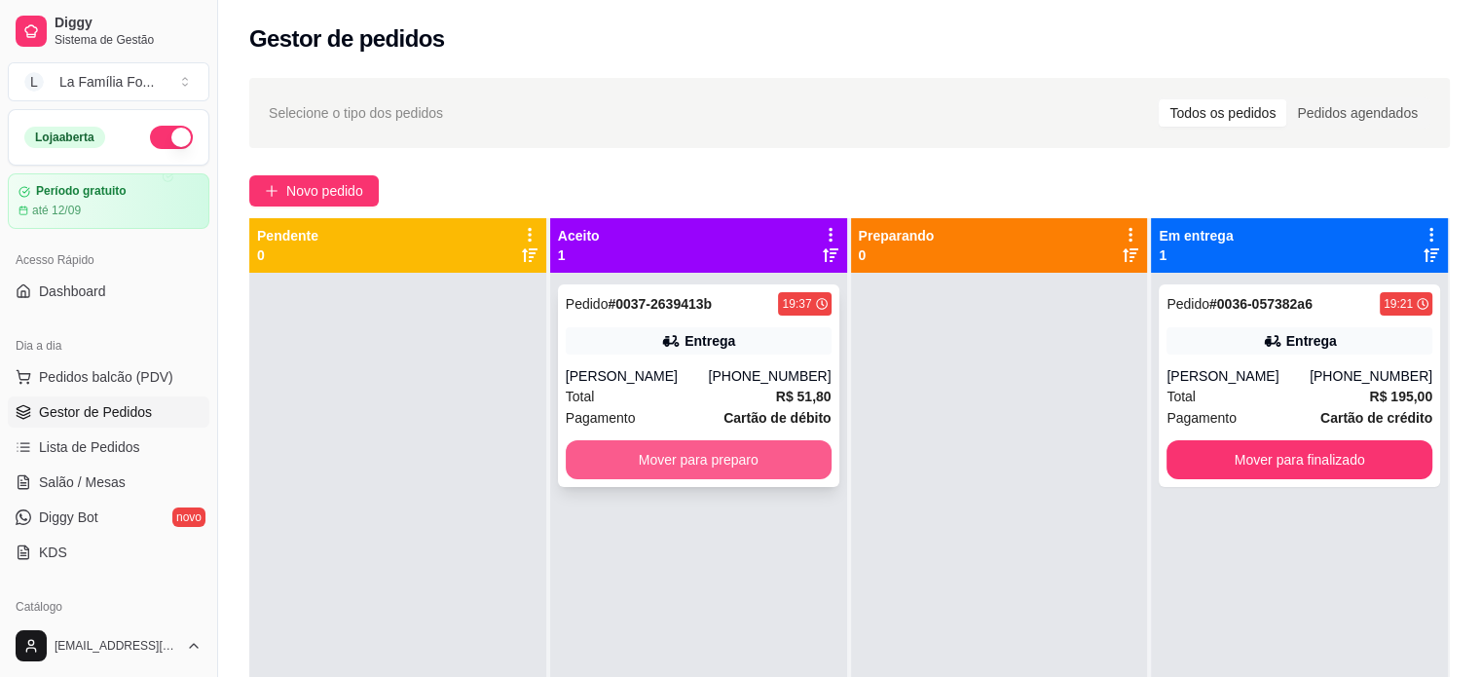
click at [736, 451] on button "Mover para preparo" at bounding box center [699, 459] width 266 height 39
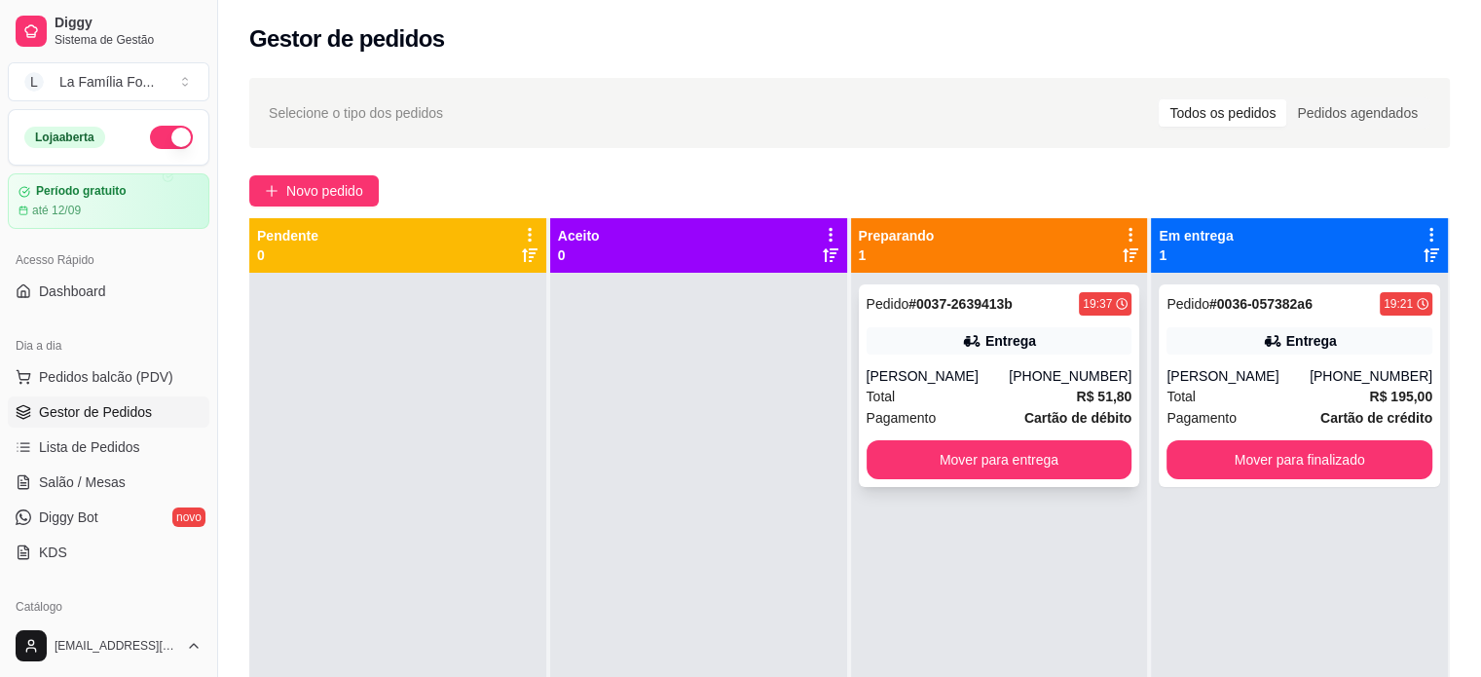
click at [996, 348] on div "Entrega" at bounding box center [1010, 340] width 51 height 19
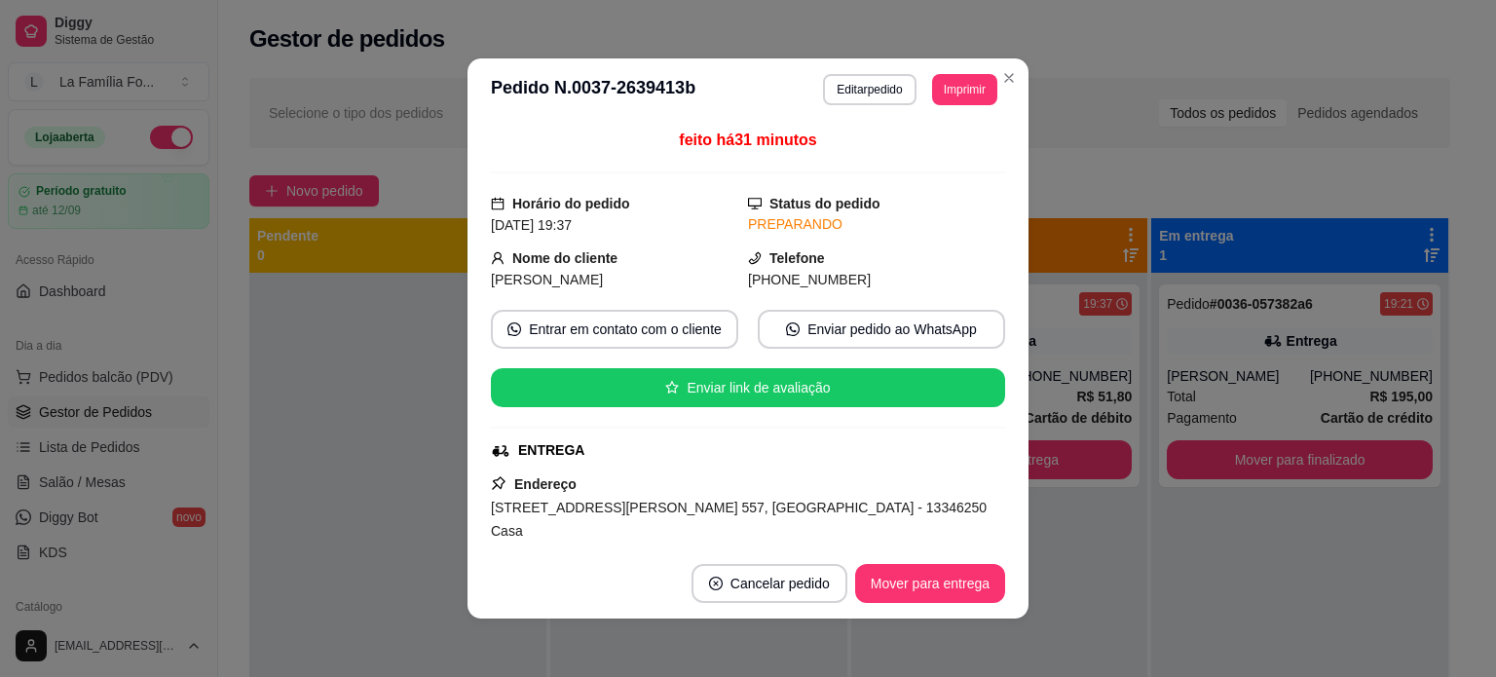
click at [728, 501] on span "[STREET_ADDRESS][PERSON_NAME] 557, [GEOGRAPHIC_DATA] - 13346250 Casa" at bounding box center [739, 519] width 496 height 39
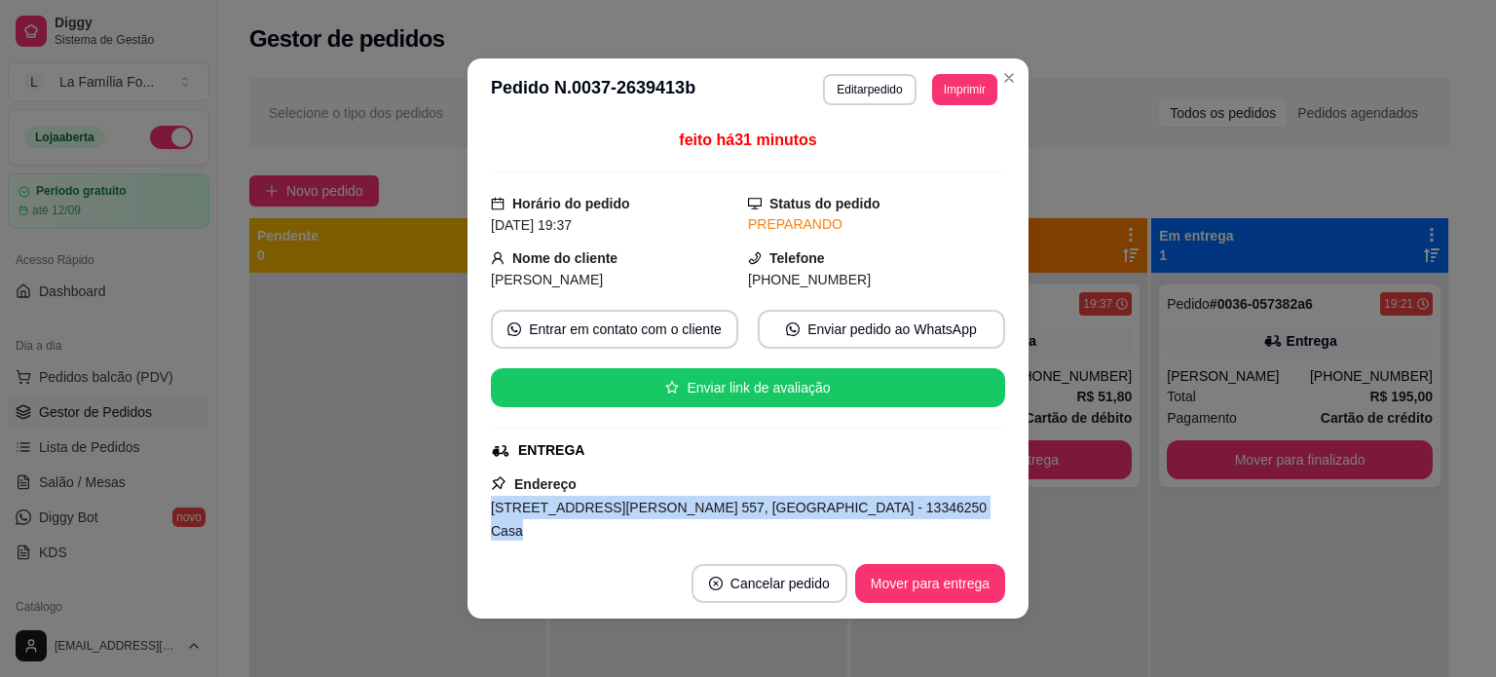
click at [728, 501] on span "[STREET_ADDRESS][PERSON_NAME] 557, [GEOGRAPHIC_DATA] - 13346250 Casa" at bounding box center [739, 519] width 496 height 39
copy span "[STREET_ADDRESS][PERSON_NAME] 557, [GEOGRAPHIC_DATA] - 13346250 Casa"
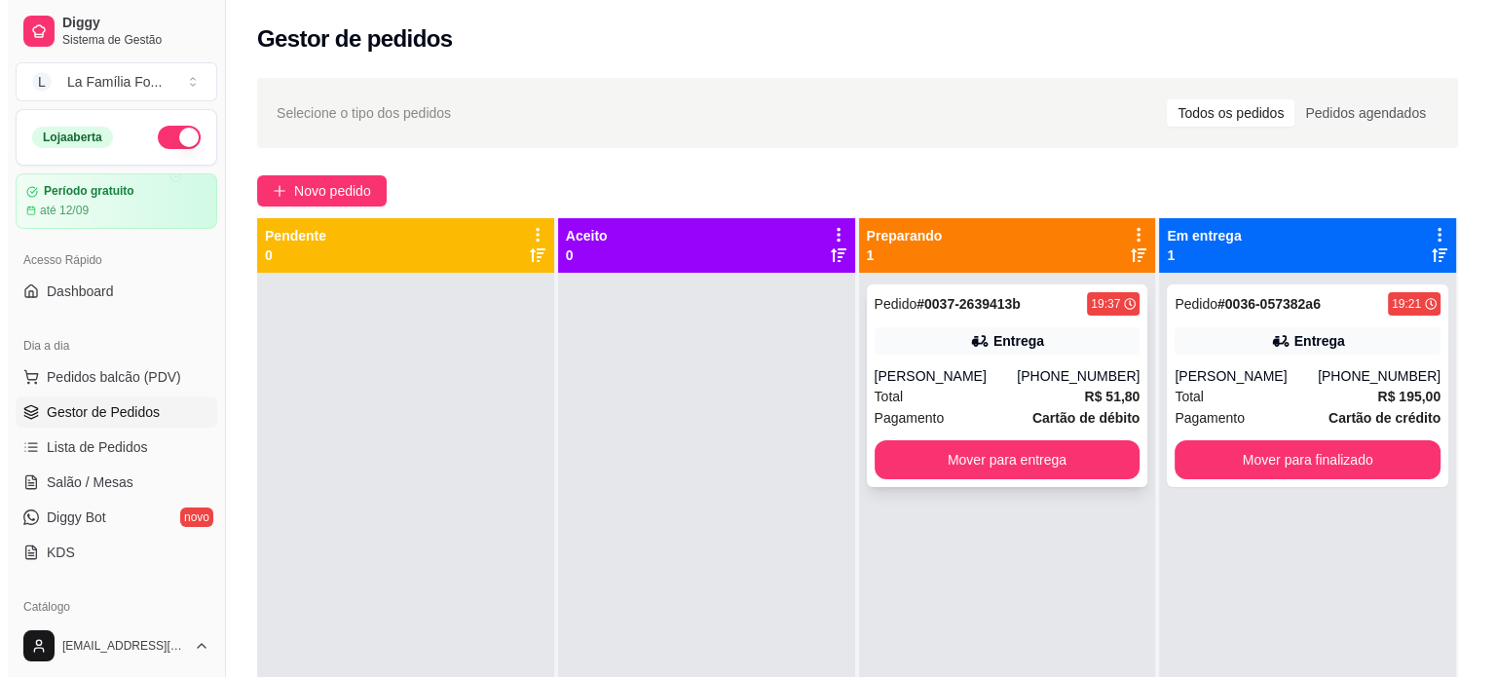
scroll to position [42, 0]
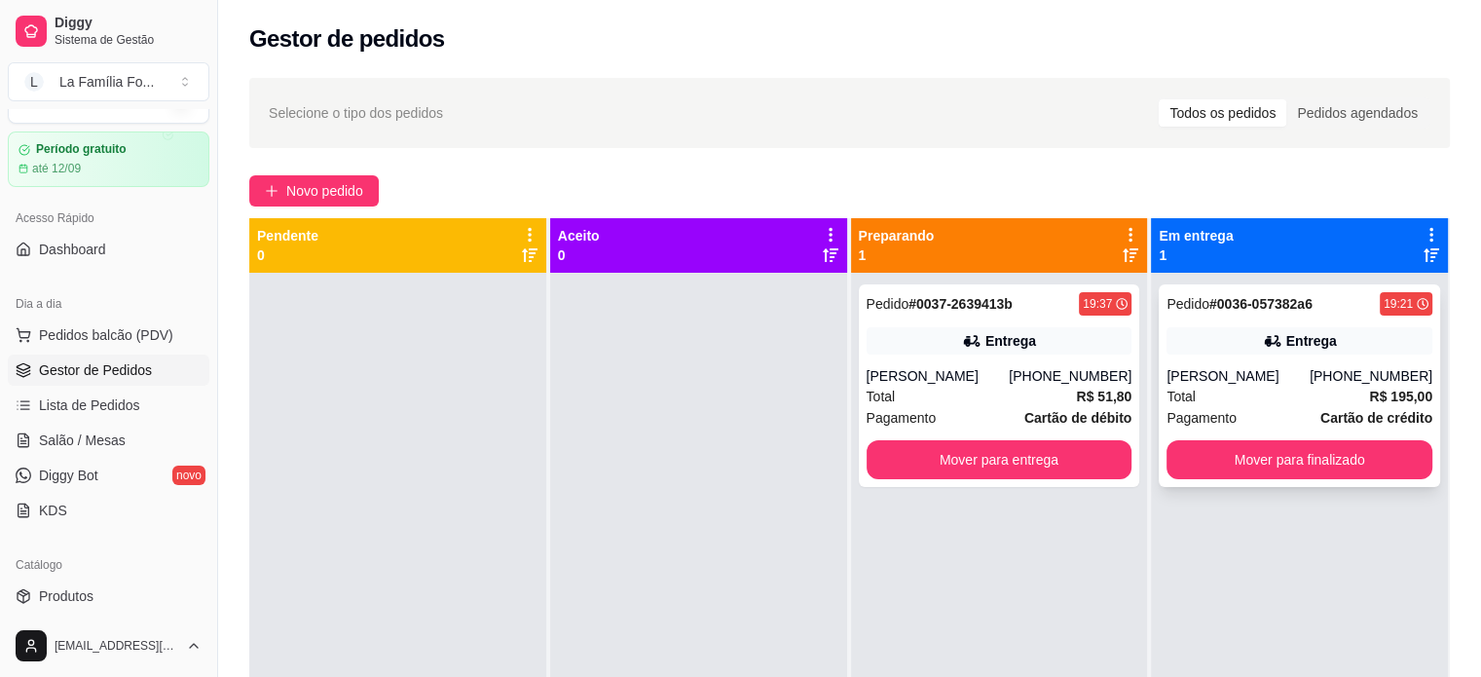
click at [1265, 321] on div "Pedido # 0036-057382a6 19:21 Entrega Gabriel [PHONE_NUMBER] Total R$ 195,00 Pag…" at bounding box center [1299, 385] width 281 height 203
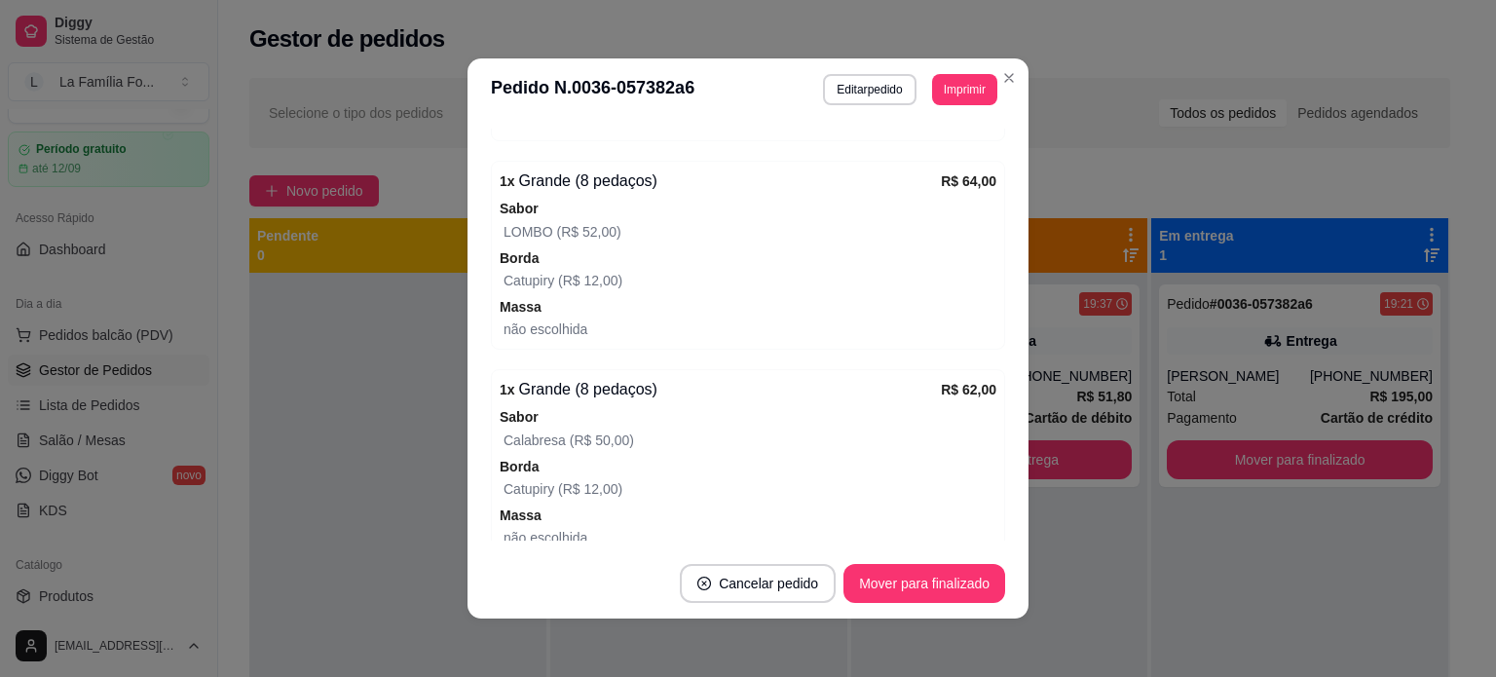
scroll to position [819, 0]
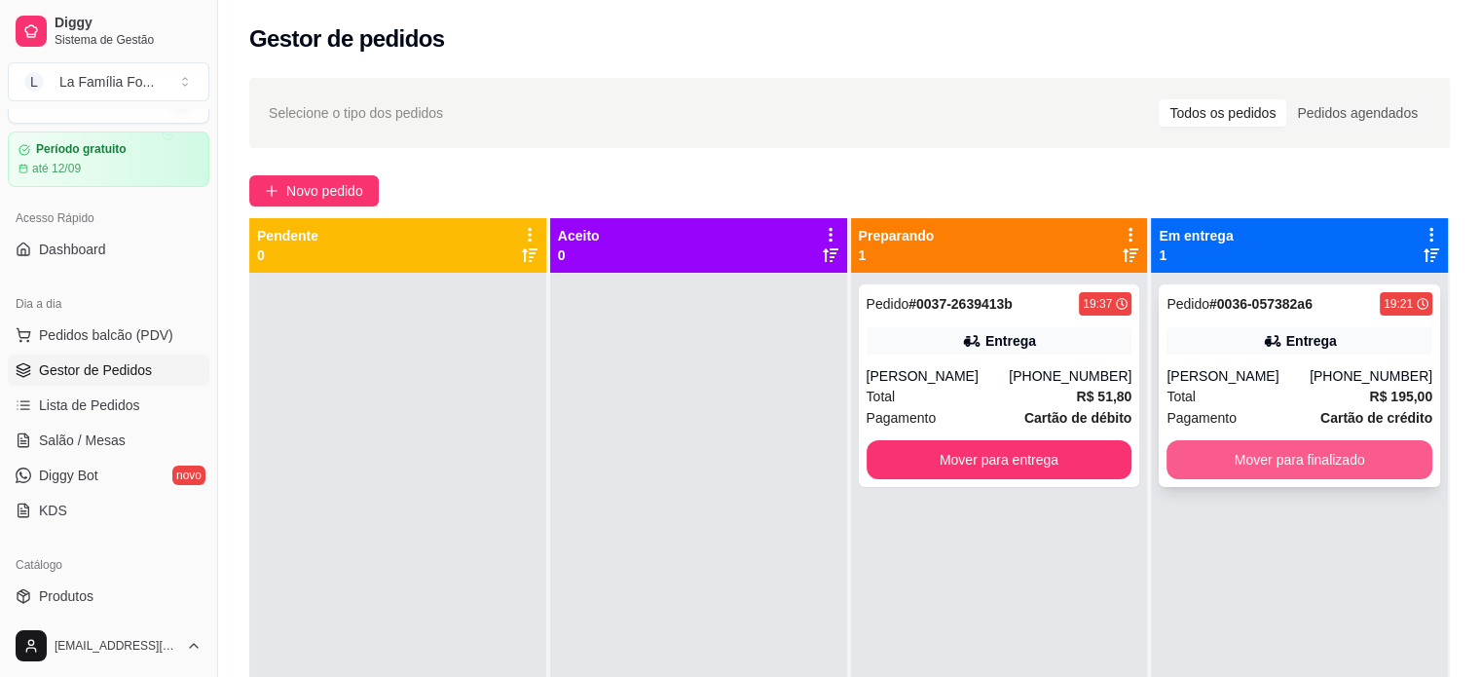
click at [1271, 469] on button "Mover para finalizado" at bounding box center [1300, 459] width 266 height 39
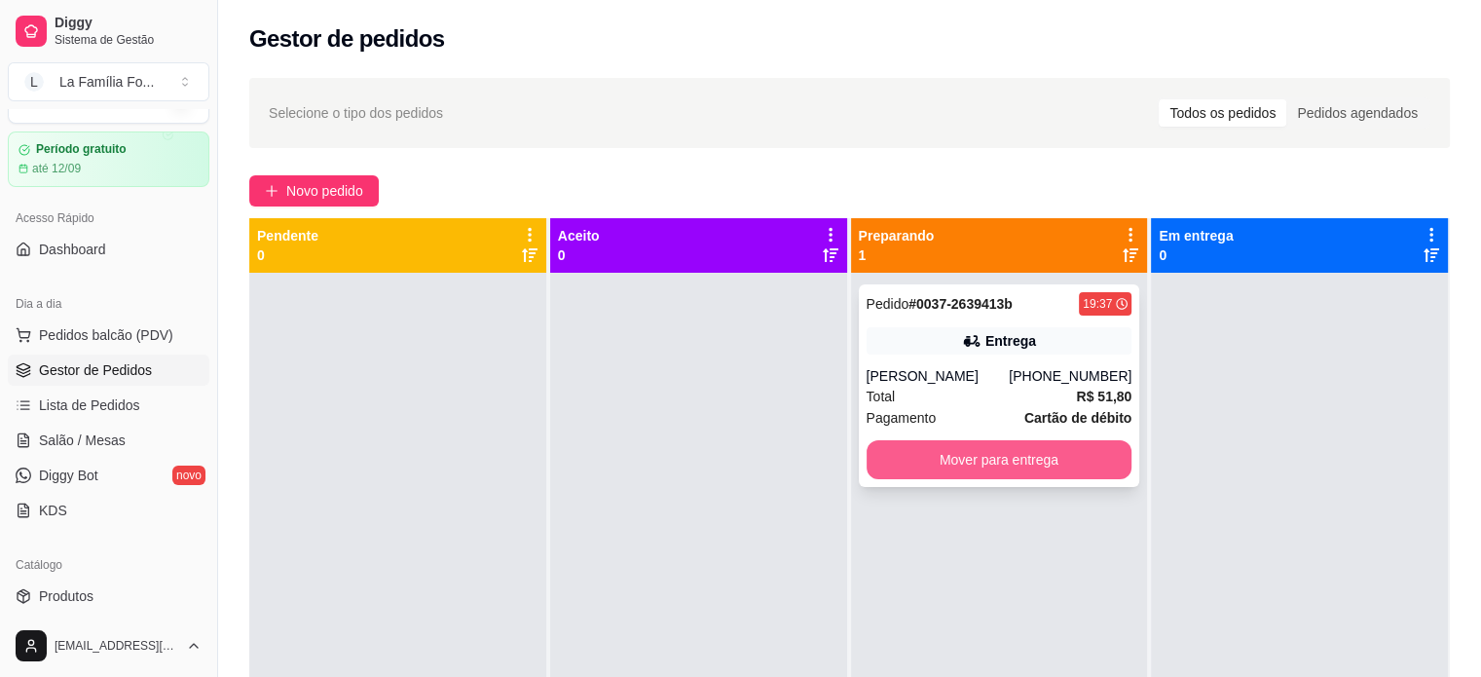
click at [1094, 459] on button "Mover para entrega" at bounding box center [1000, 459] width 266 height 39
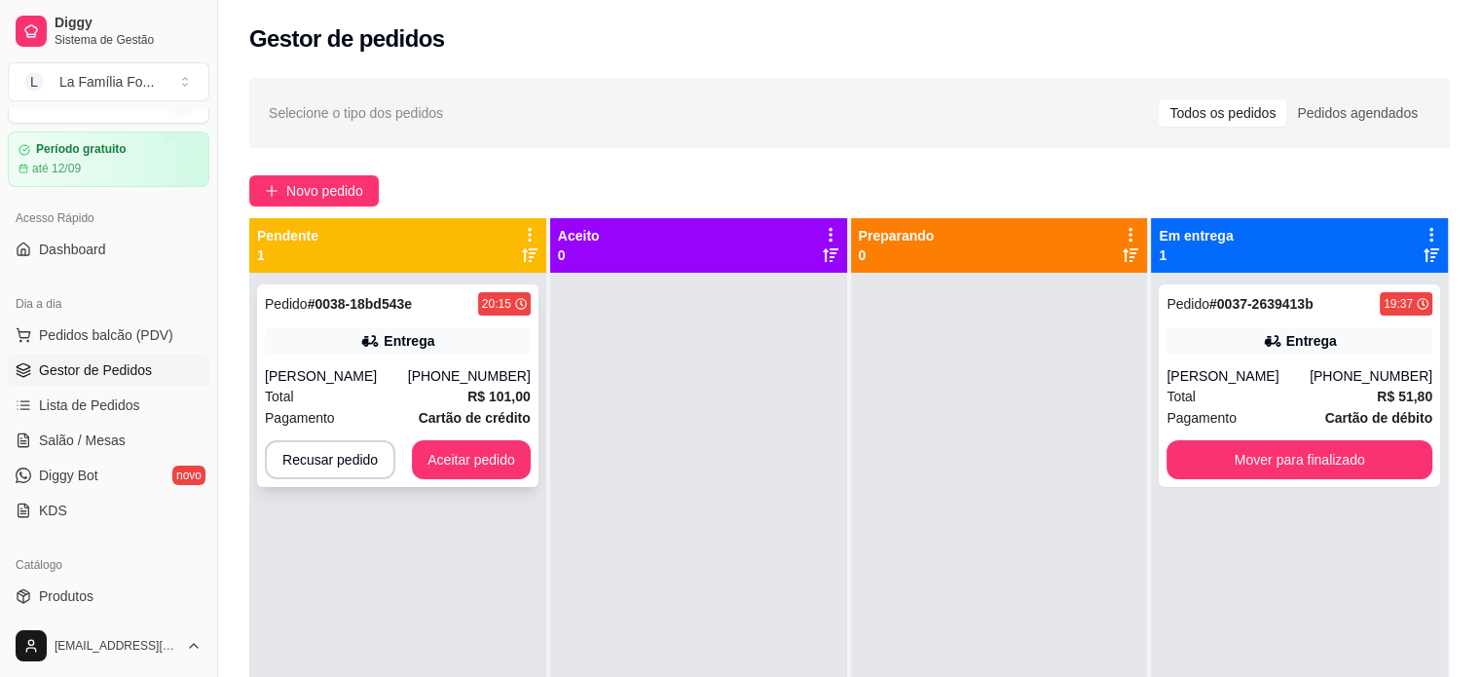
click at [481, 381] on div "[PHONE_NUMBER]" at bounding box center [469, 375] width 123 height 19
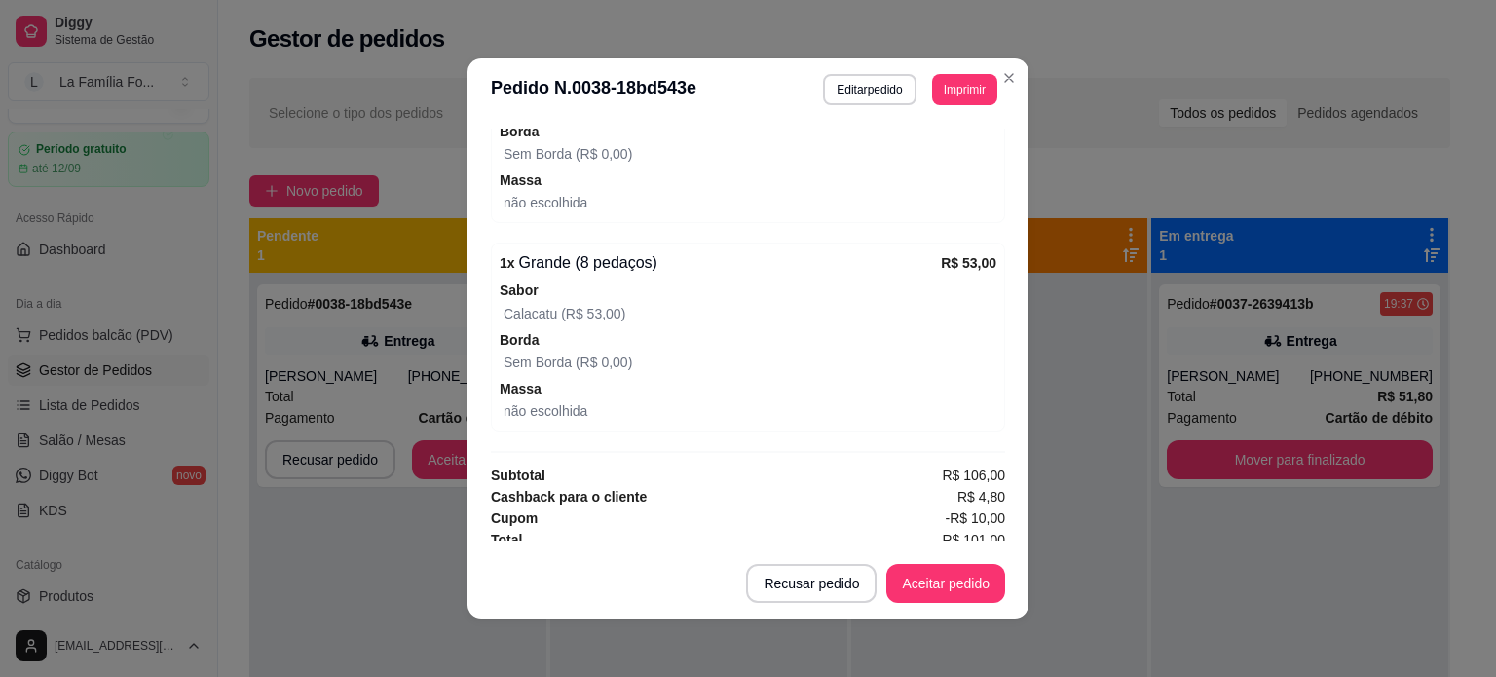
scroll to position [872, 0]
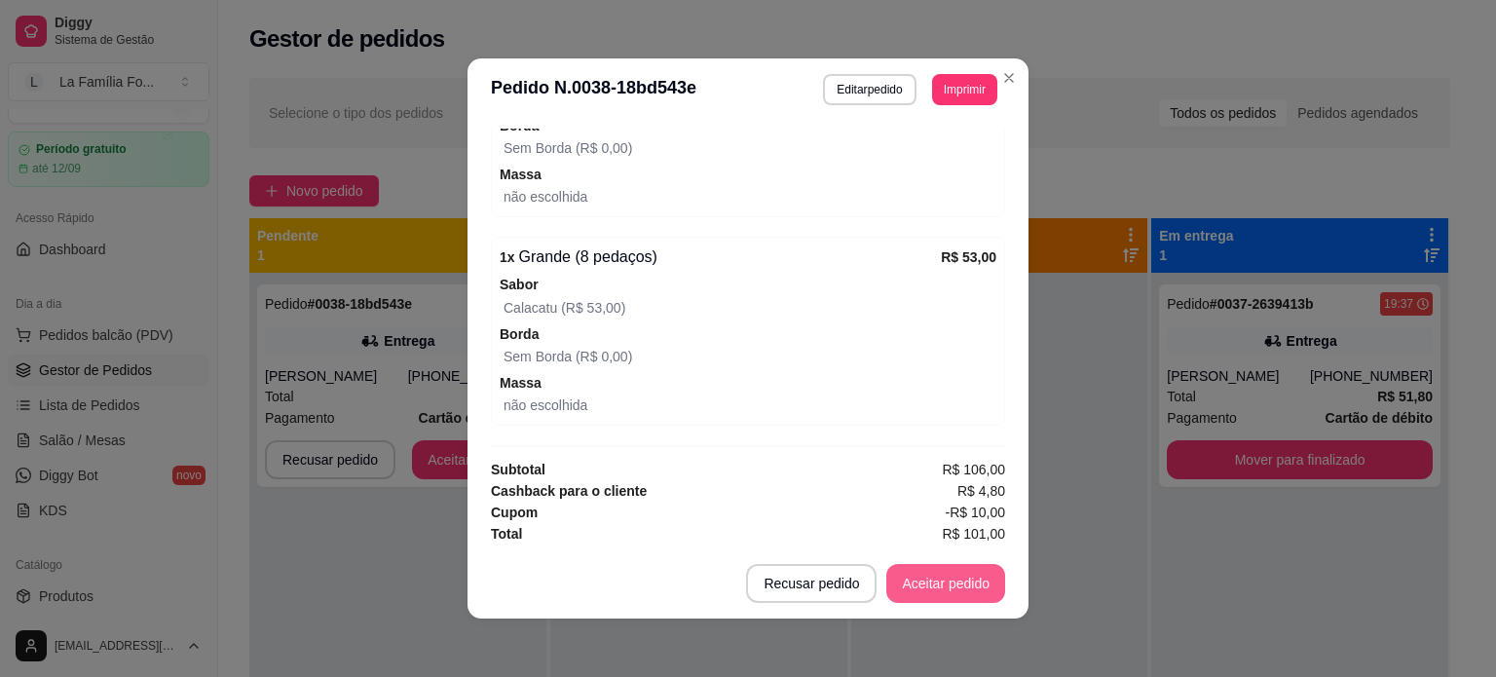
click at [932, 595] on button "Aceitar pedido" at bounding box center [945, 583] width 119 height 39
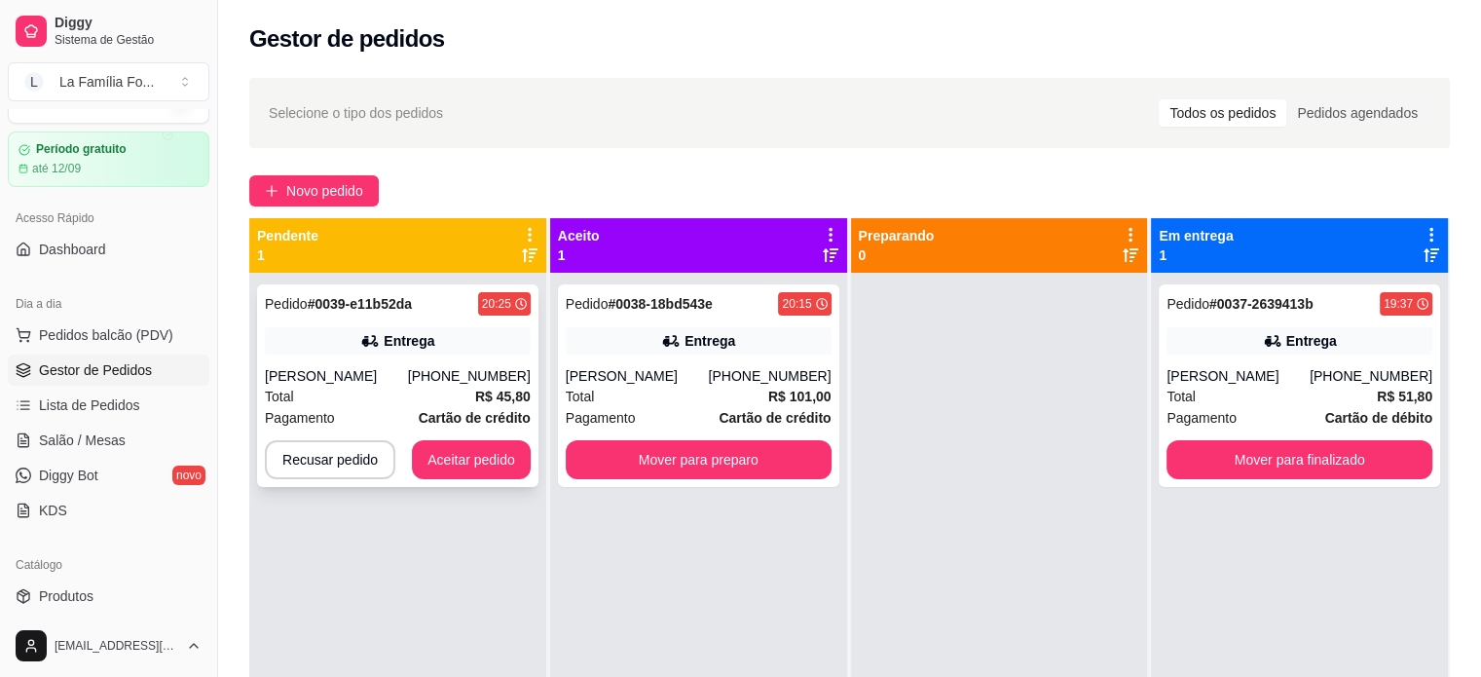
click at [463, 390] on div "Total R$ 45,80" at bounding box center [398, 396] width 266 height 21
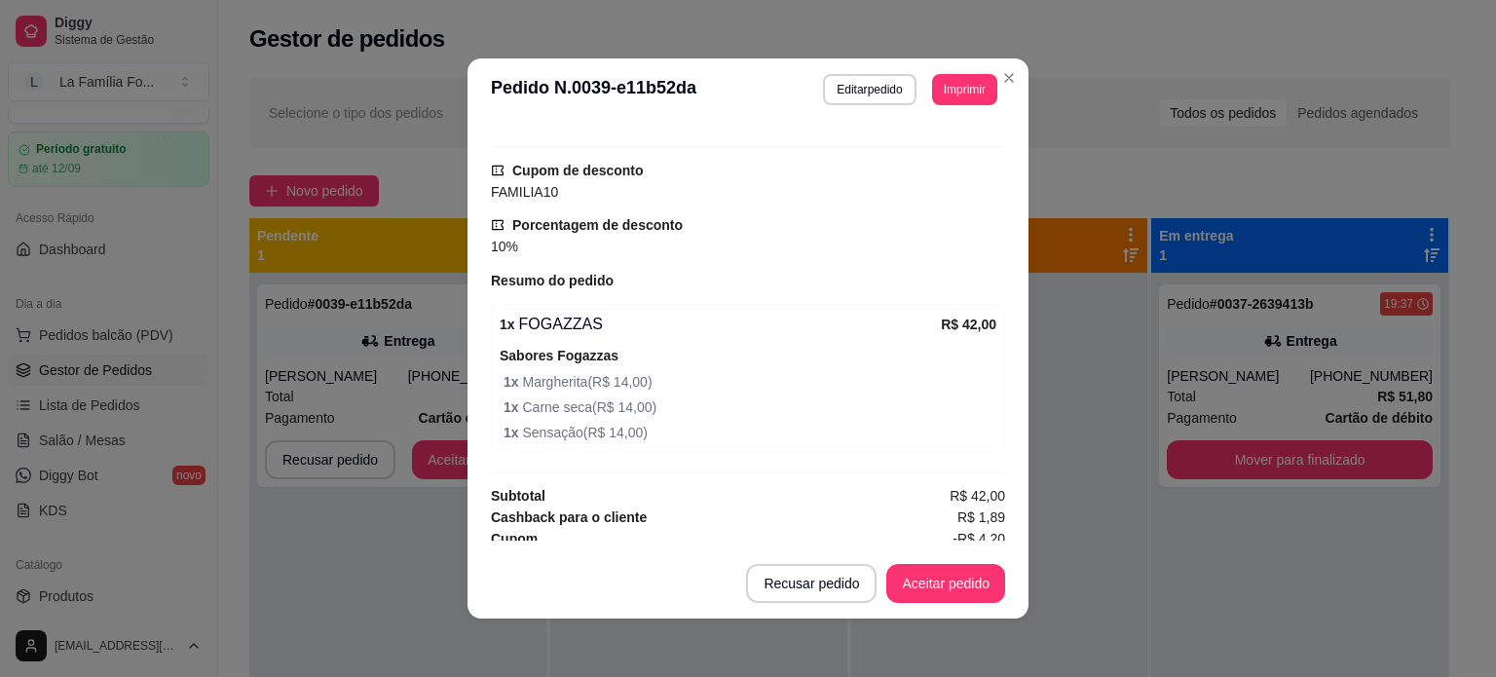
scroll to position [601, 0]
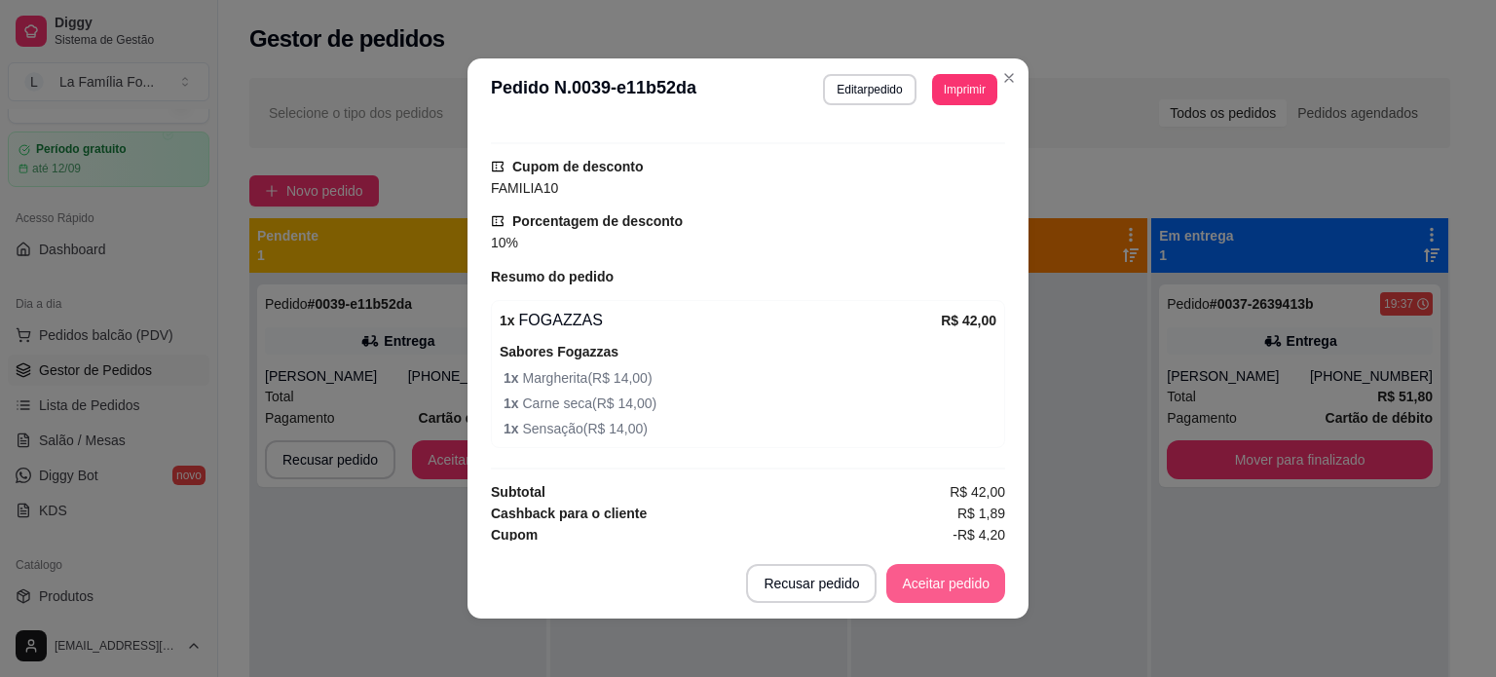
click at [943, 583] on button "Aceitar pedido" at bounding box center [945, 583] width 119 height 39
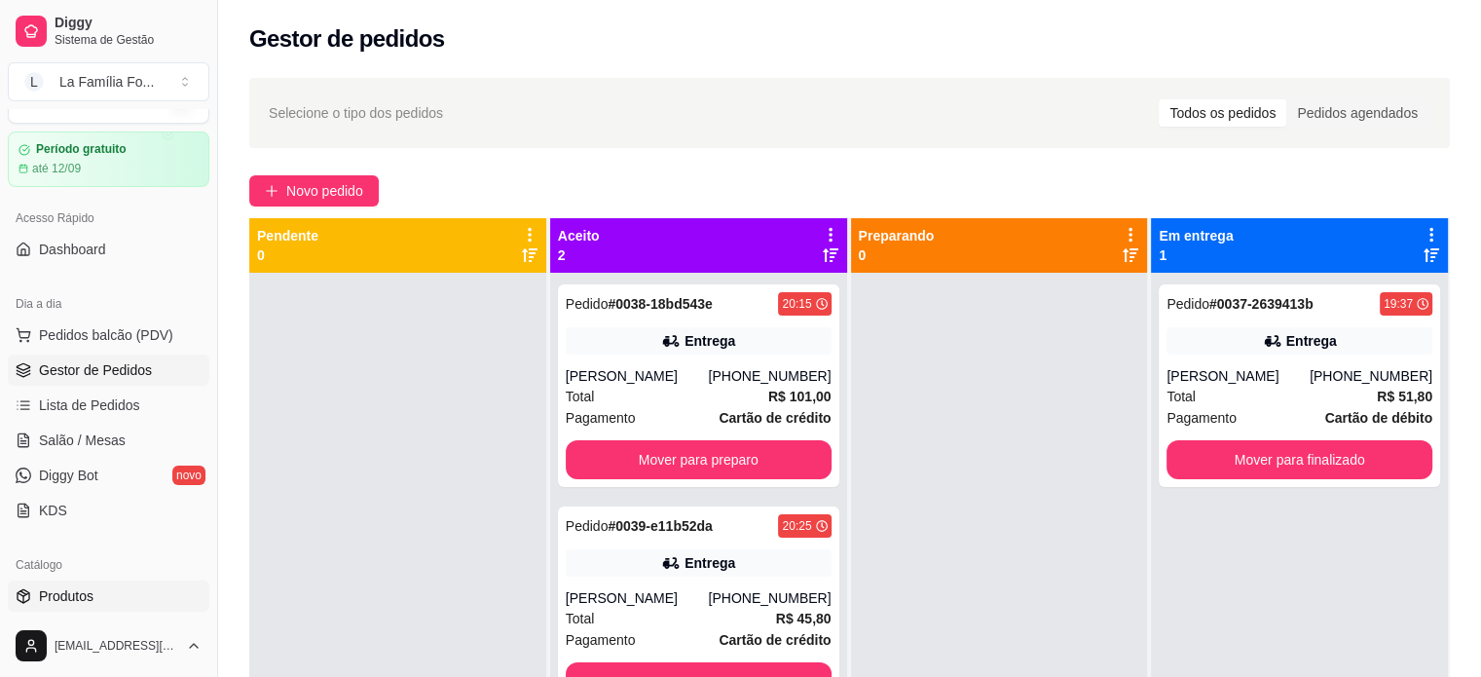
click at [147, 582] on link "Produtos" at bounding box center [109, 595] width 202 height 31
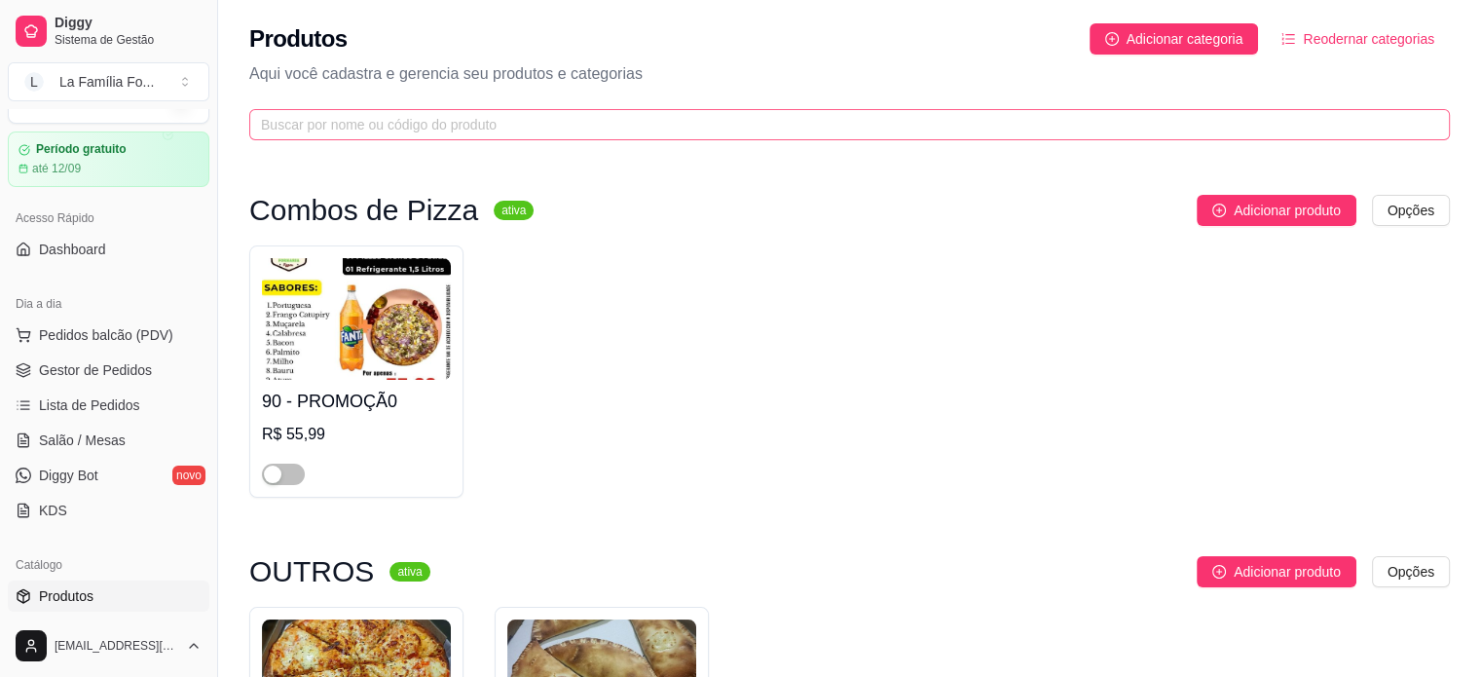
click at [537, 136] on span at bounding box center [849, 124] width 1201 height 31
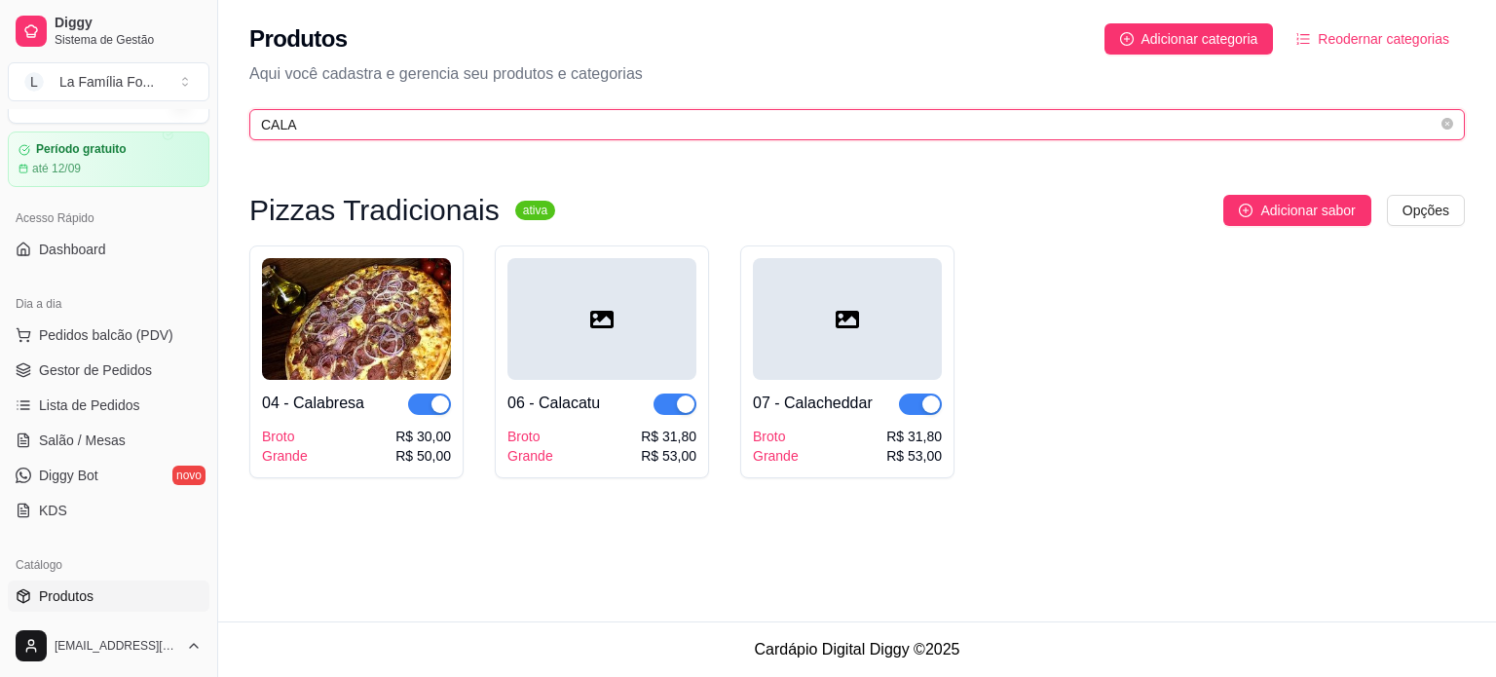
type input "CALA"
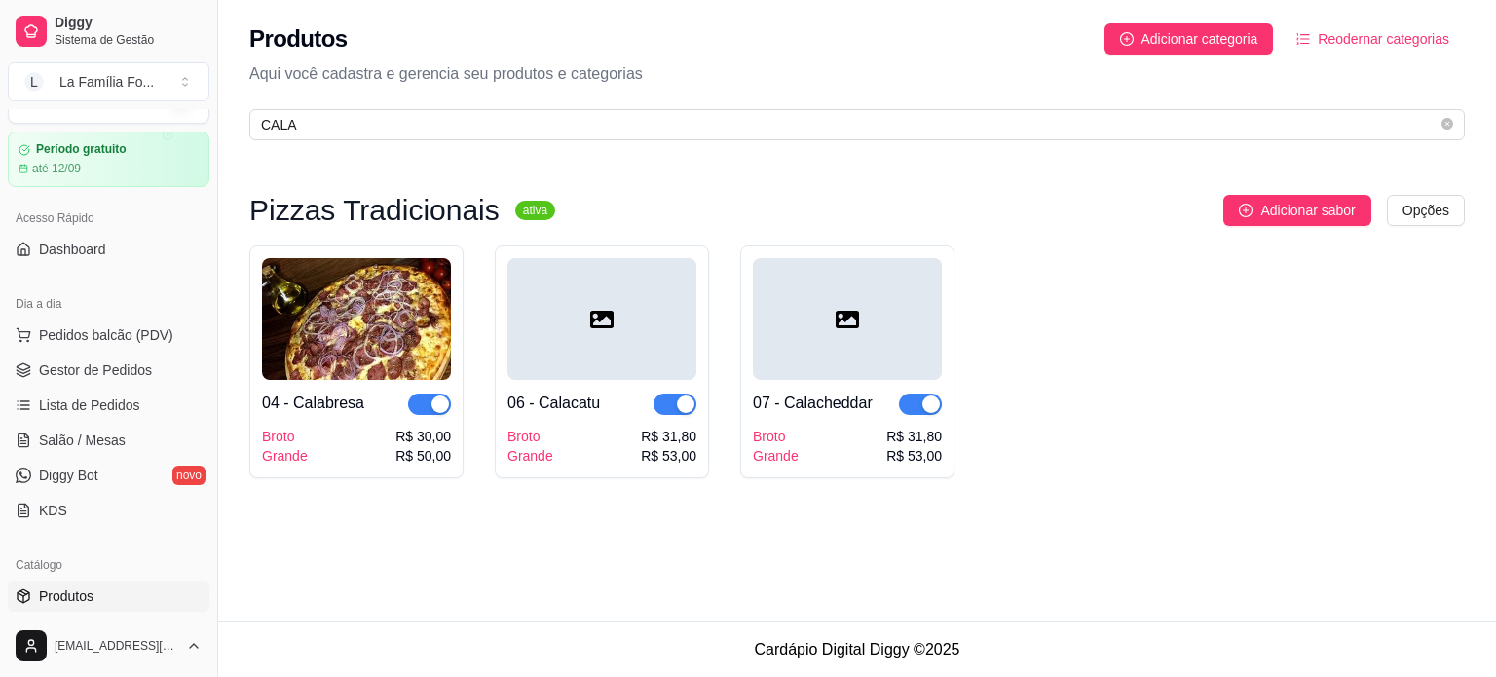
click at [577, 443] on div "Broto Grande R$ 31,80 R$ 53,00" at bounding box center [601, 445] width 189 height 39
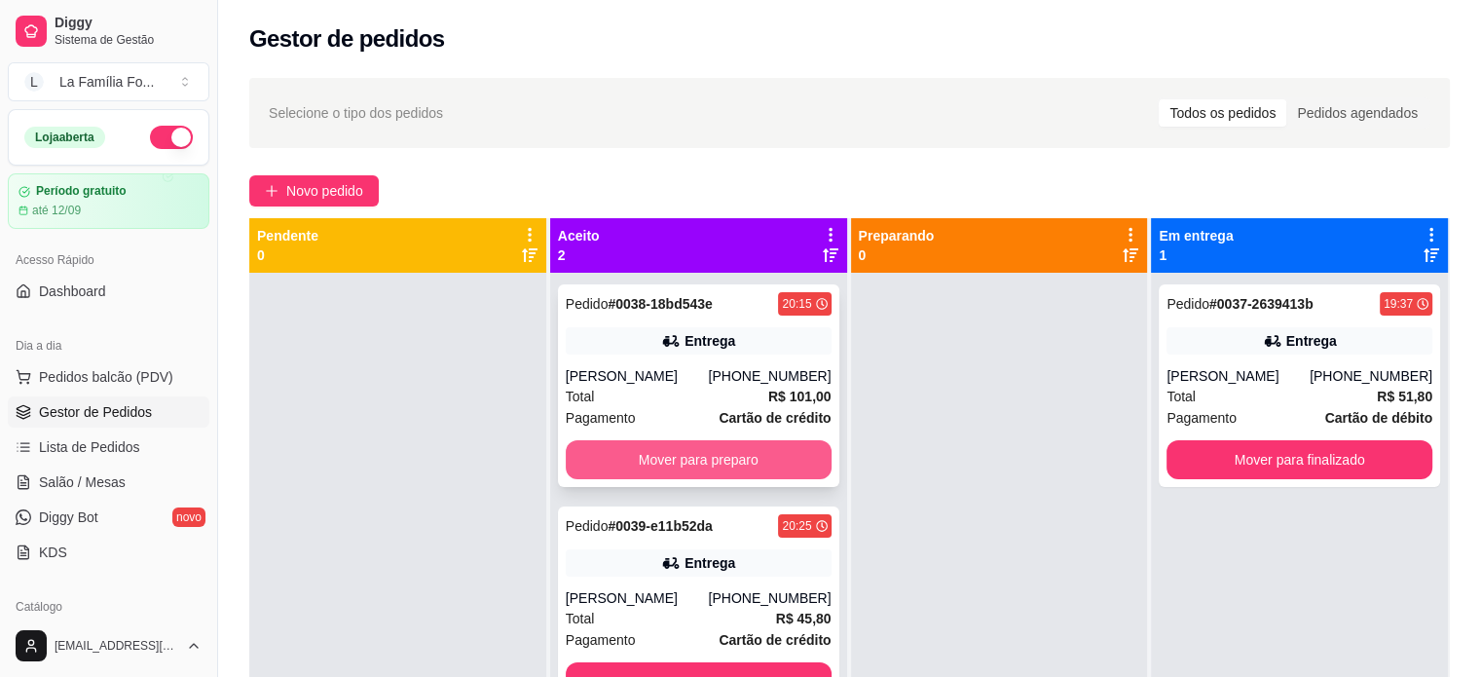
click at [783, 443] on button "Mover para preparo" at bounding box center [699, 459] width 266 height 39
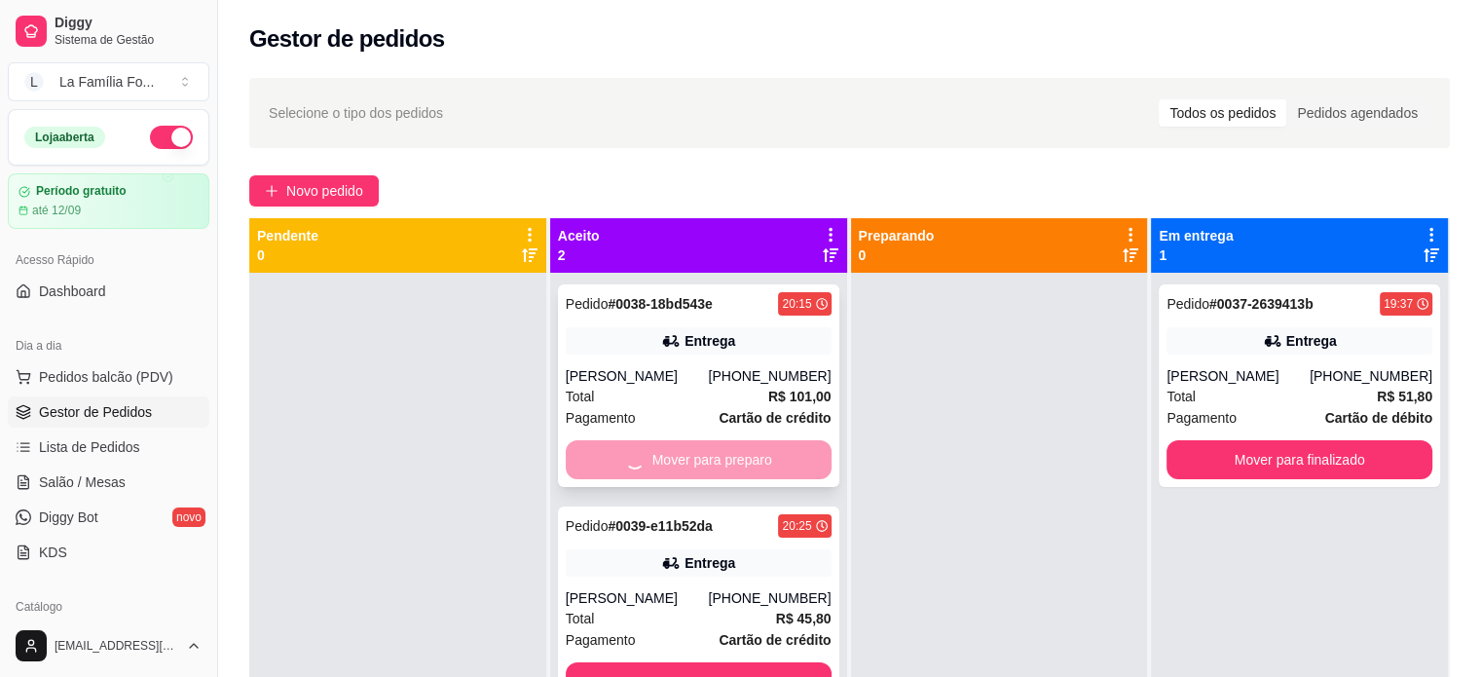
click at [783, 443] on div "Mover para preparo" at bounding box center [699, 459] width 266 height 39
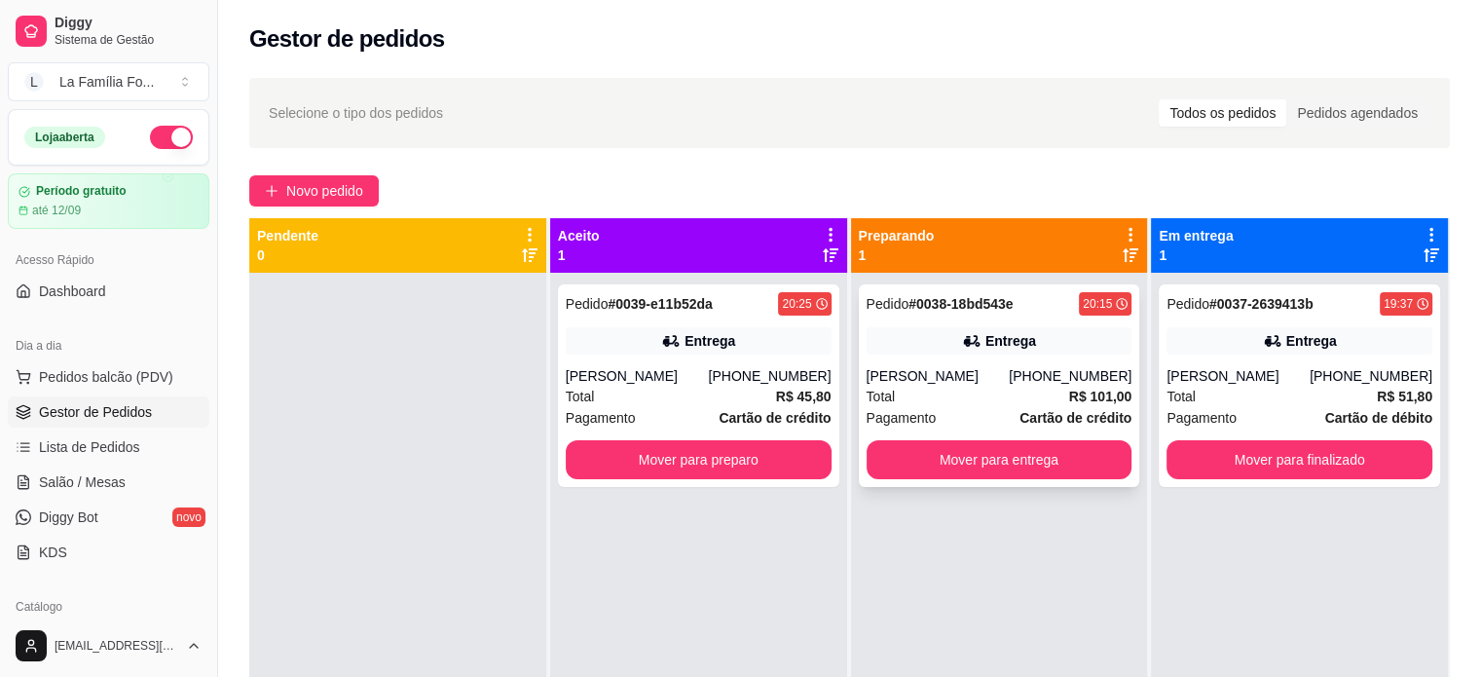
click at [1056, 350] on div "Entrega" at bounding box center [1000, 340] width 266 height 27
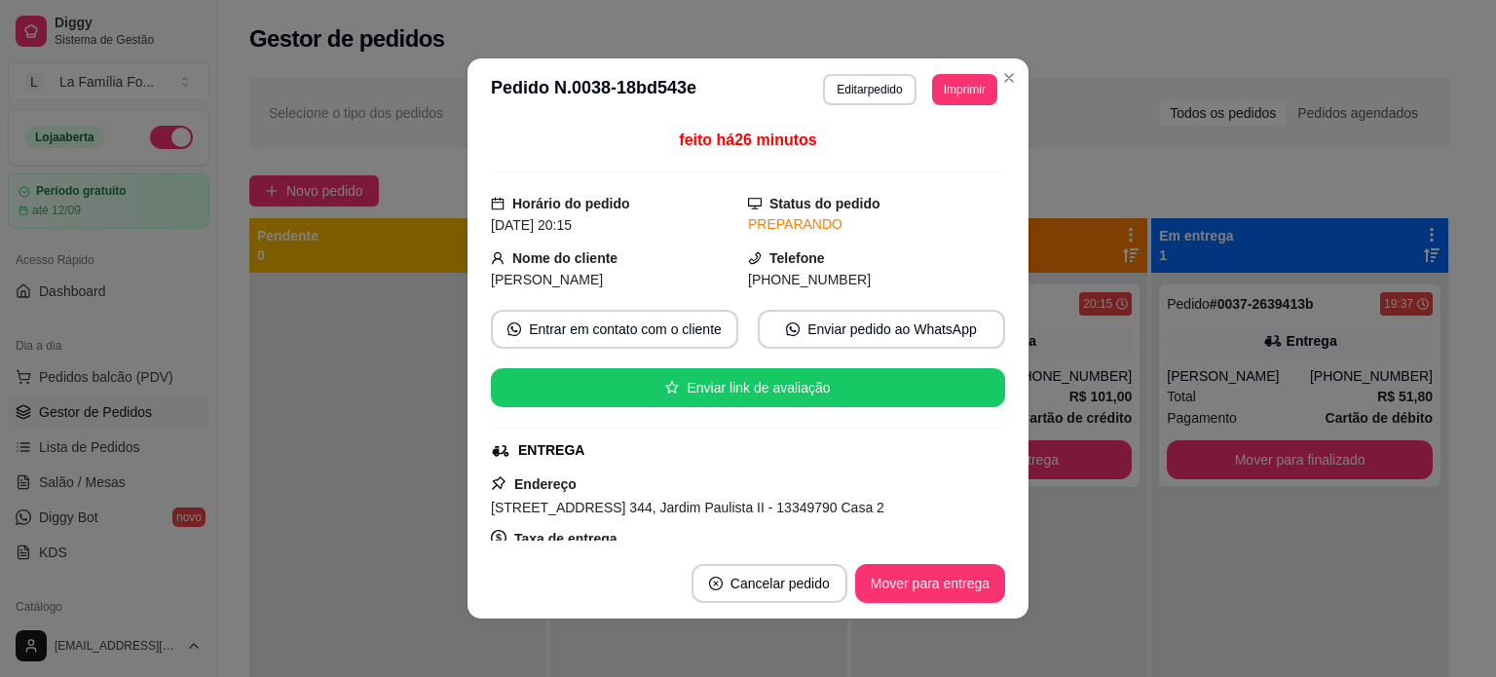
click at [647, 502] on span "[STREET_ADDRESS] 344, Jardim Paulista II - 13349790 Casa 2" at bounding box center [687, 508] width 393 height 16
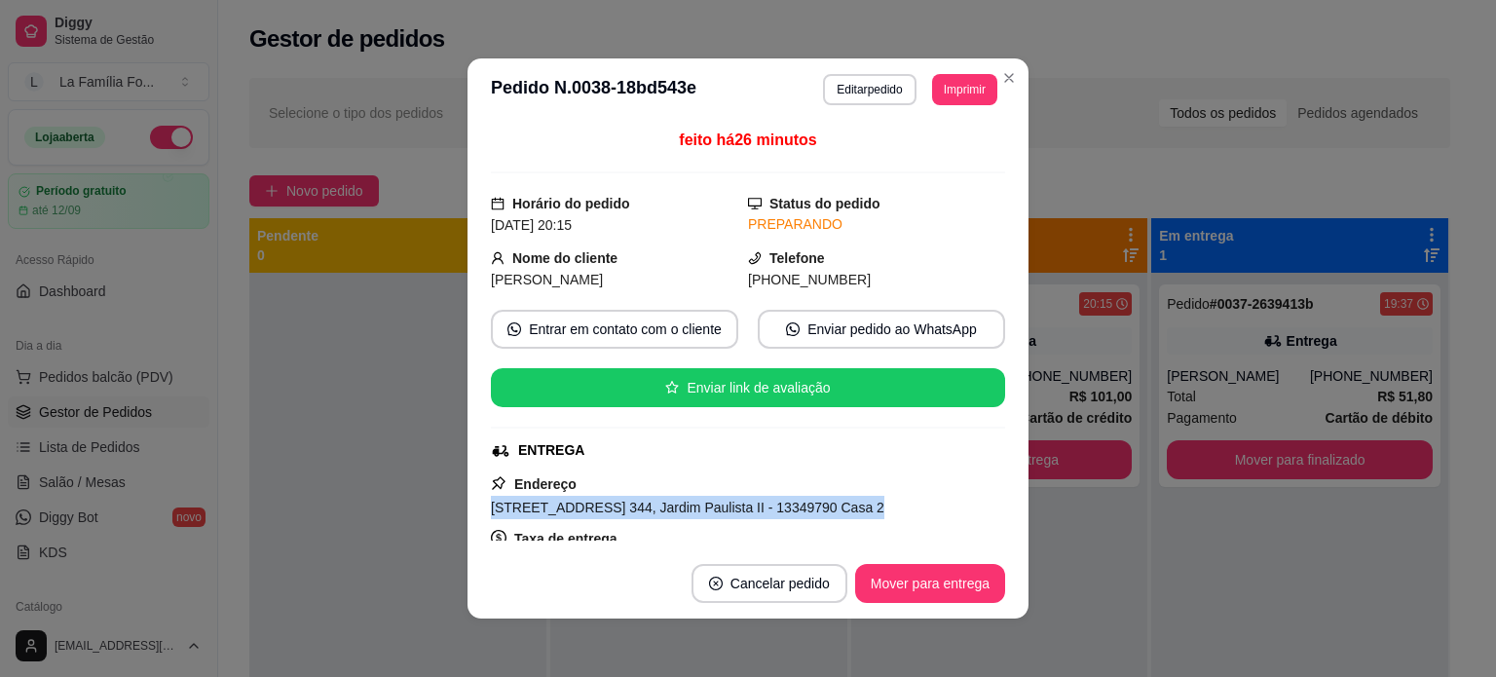
click at [647, 502] on span "[STREET_ADDRESS] 344, Jardim Paulista II - 13349790 Casa 2" at bounding box center [687, 508] width 393 height 16
copy span "[STREET_ADDRESS] 344, Jardim Paulista II - 13349790 Casa 2"
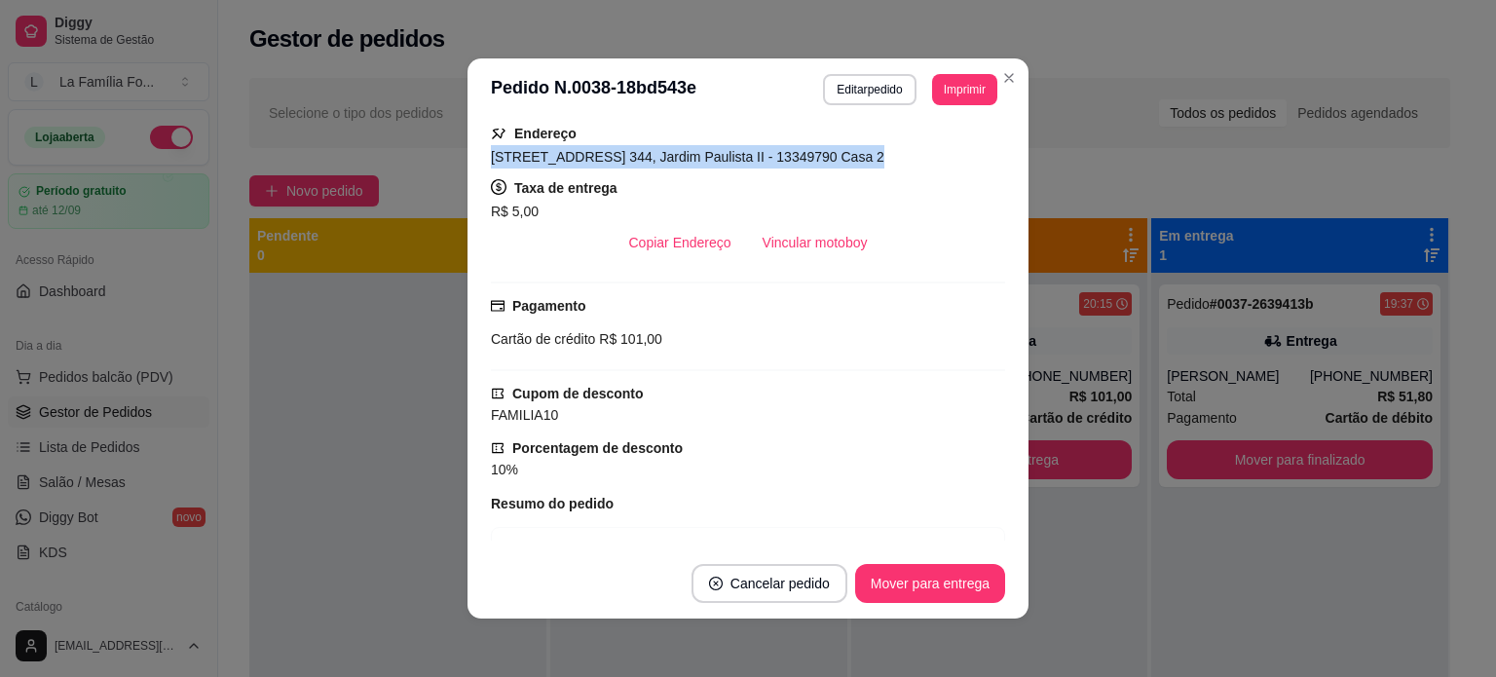
scroll to position [872, 0]
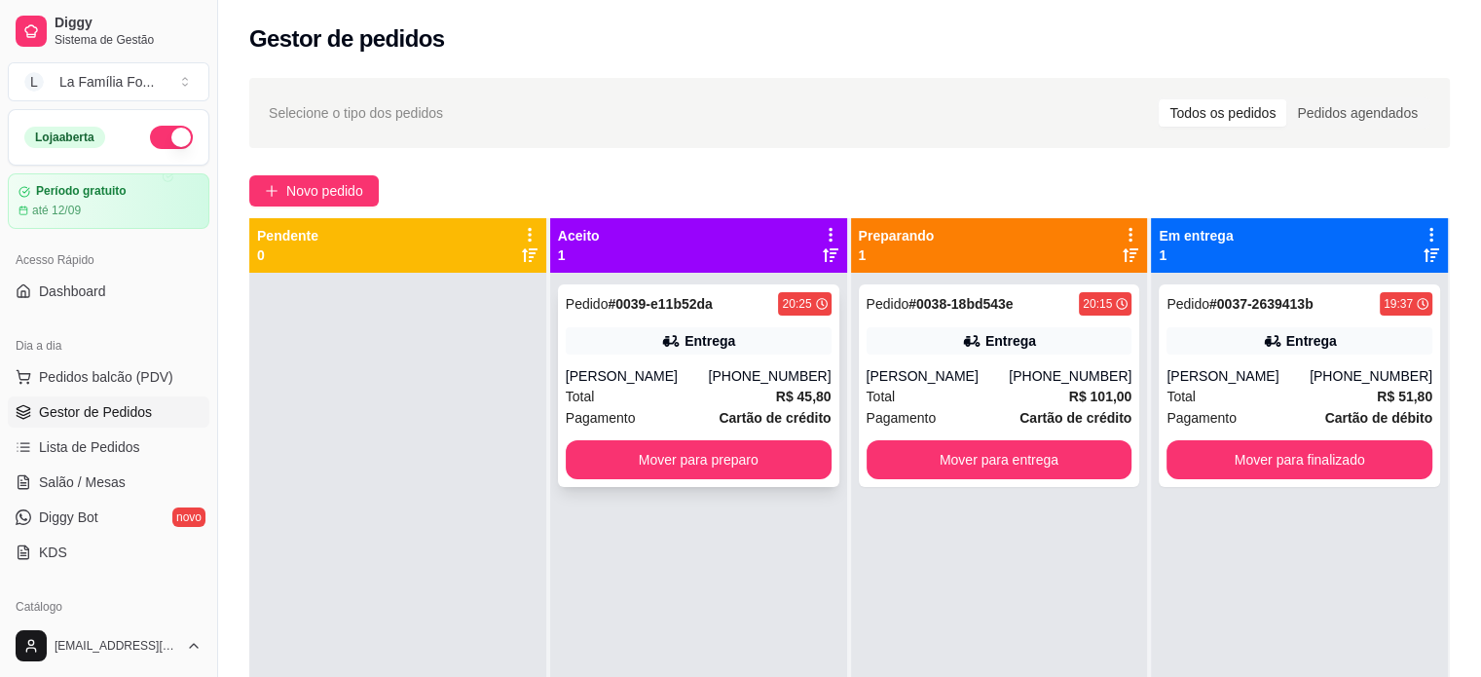
click at [794, 356] on div "Pedido # 0039-e11b52da 20:25 Entrega Giovanna Vérdi (11) 98917-9605 Total R$ 45…" at bounding box center [698, 385] width 281 height 203
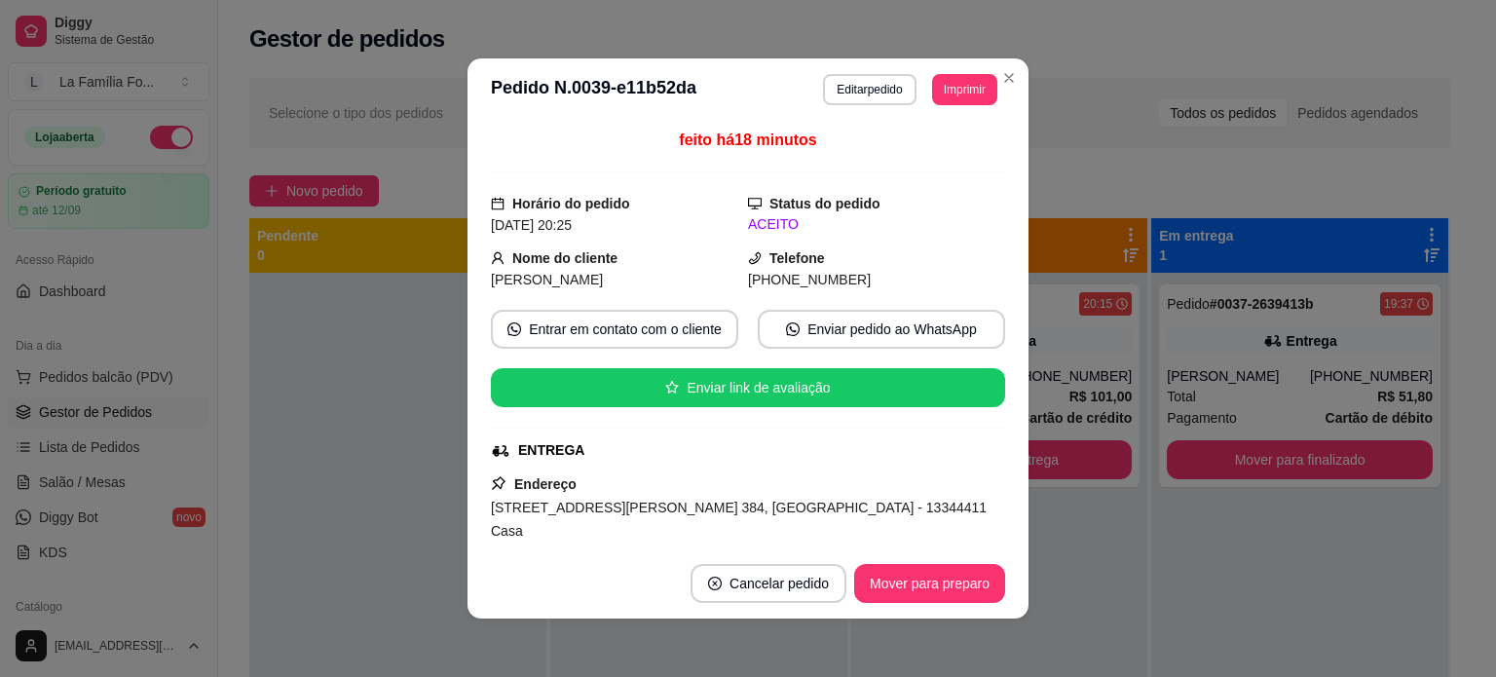
click at [988, 543] on div "feito há 18 minutos Horário do pedido 17/08/2025 20:25 Status do pedido ACEITO …" at bounding box center [747, 334] width 561 height 427
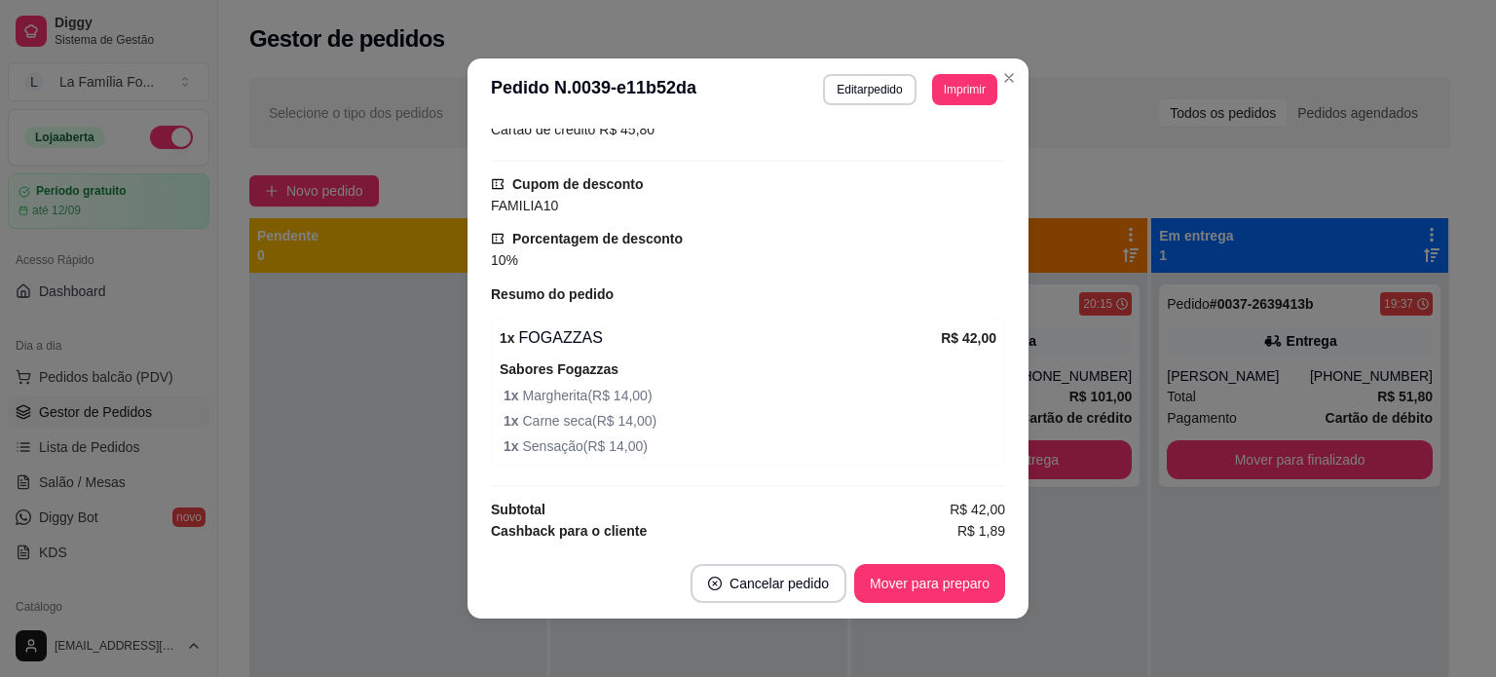
scroll to position [584, 0]
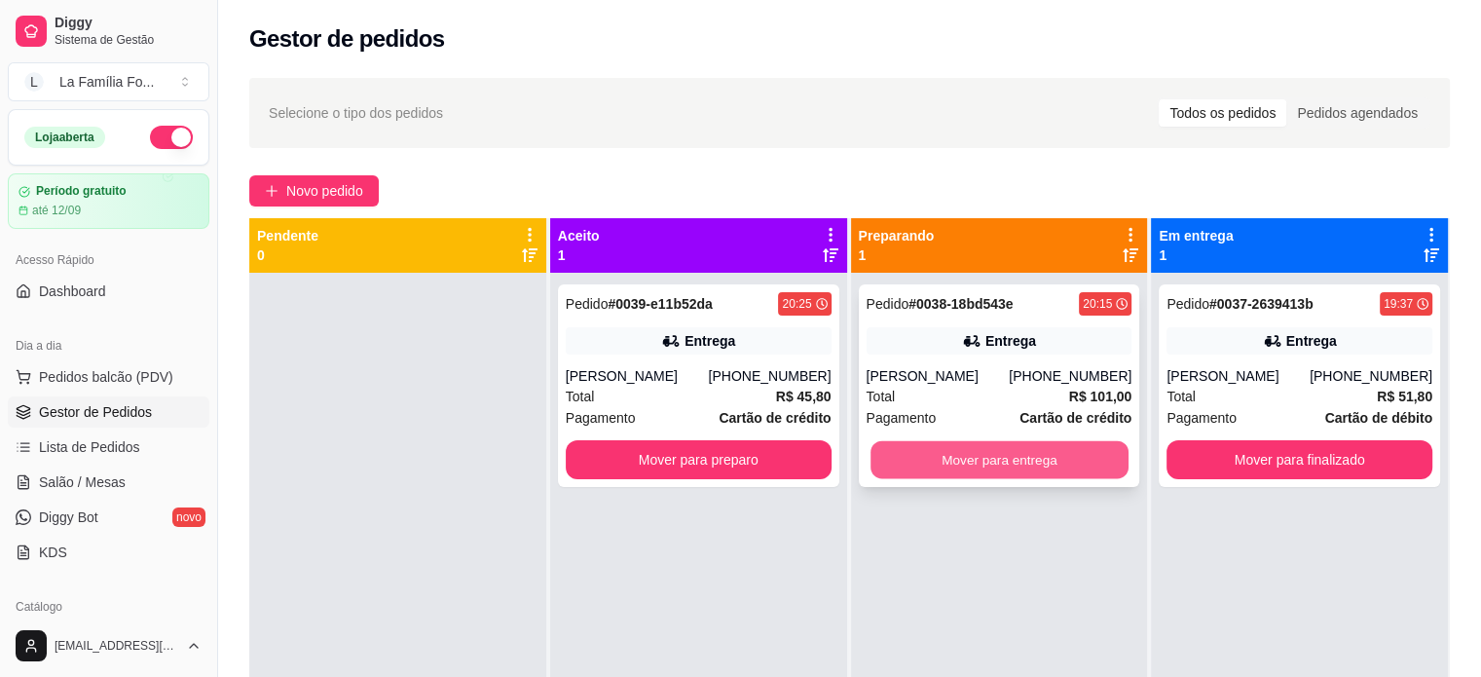
click at [988, 444] on button "Mover para entrega" at bounding box center [1000, 460] width 258 height 38
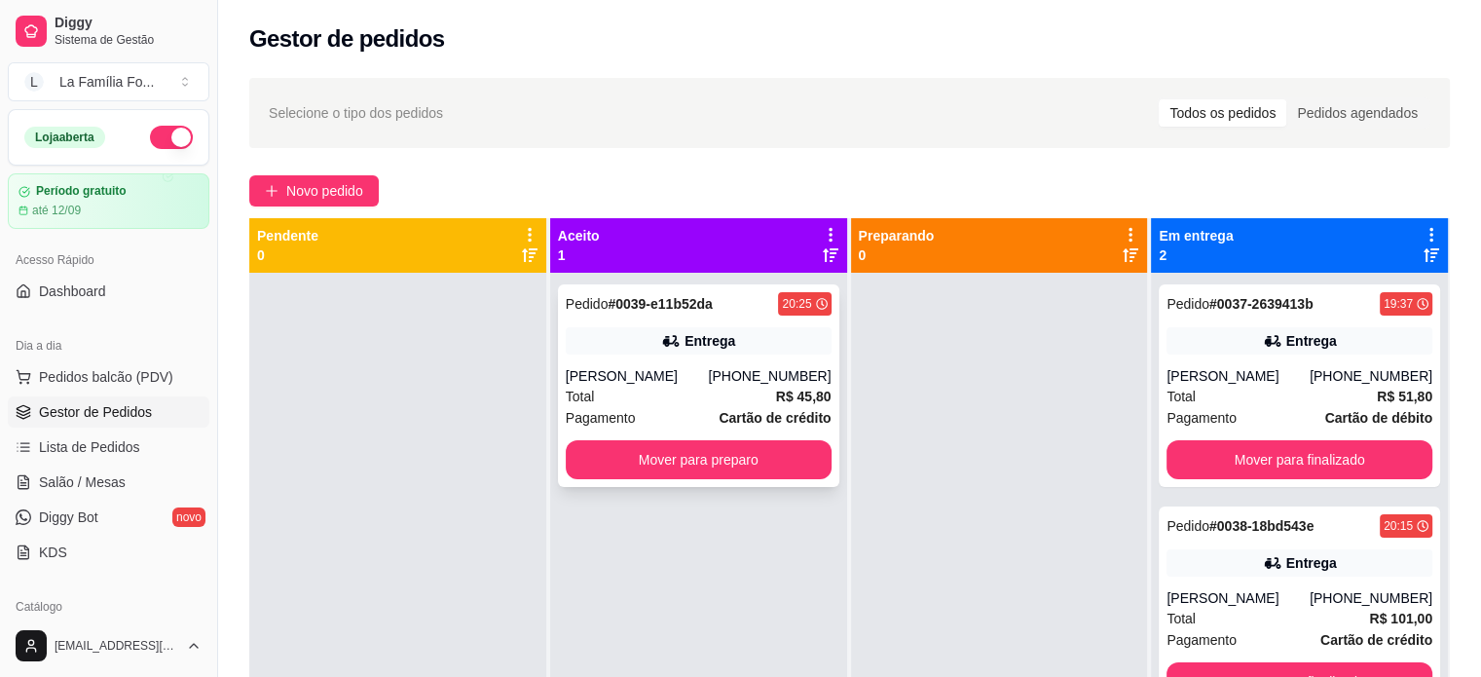
click at [759, 394] on div "Total R$ 45,80" at bounding box center [699, 396] width 266 height 21
click at [1336, 448] on button "Mover para finalizado" at bounding box center [1299, 460] width 258 height 38
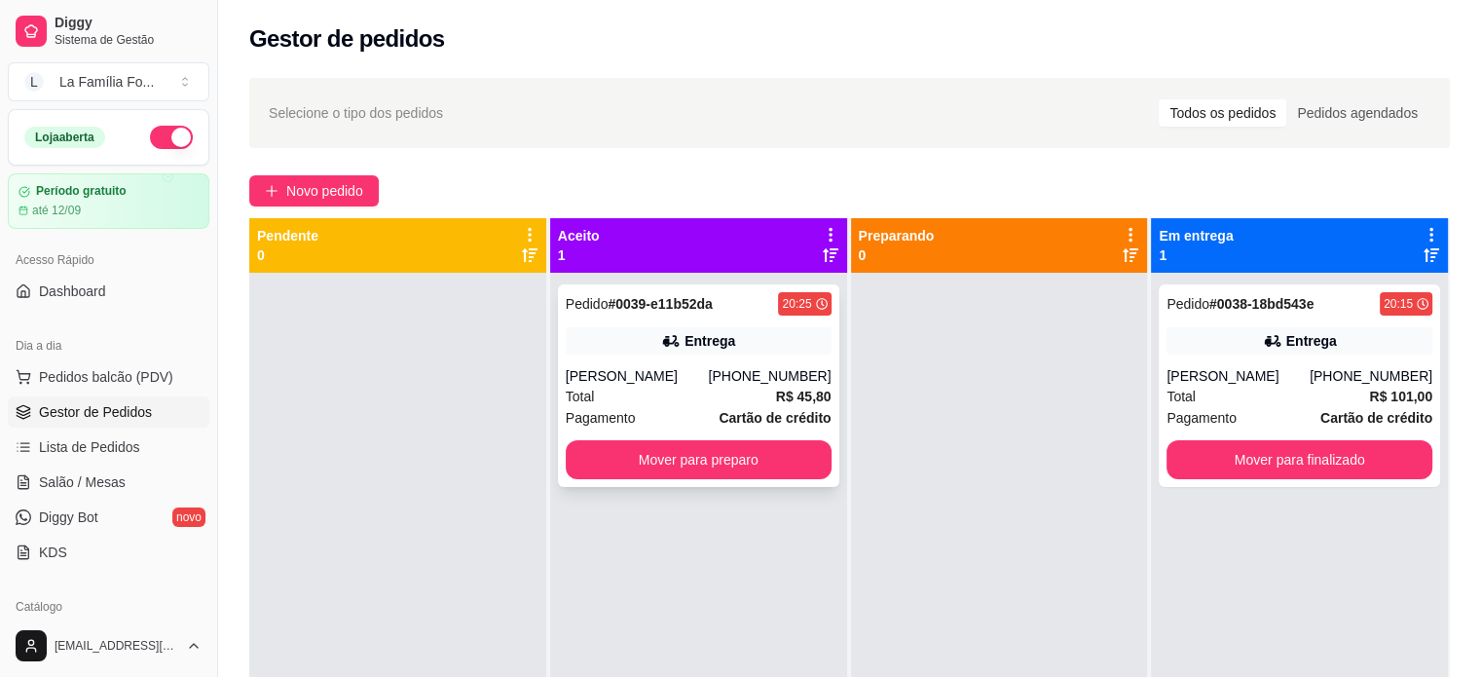
click at [769, 370] on div "(11) 98917-9605" at bounding box center [769, 375] width 123 height 19
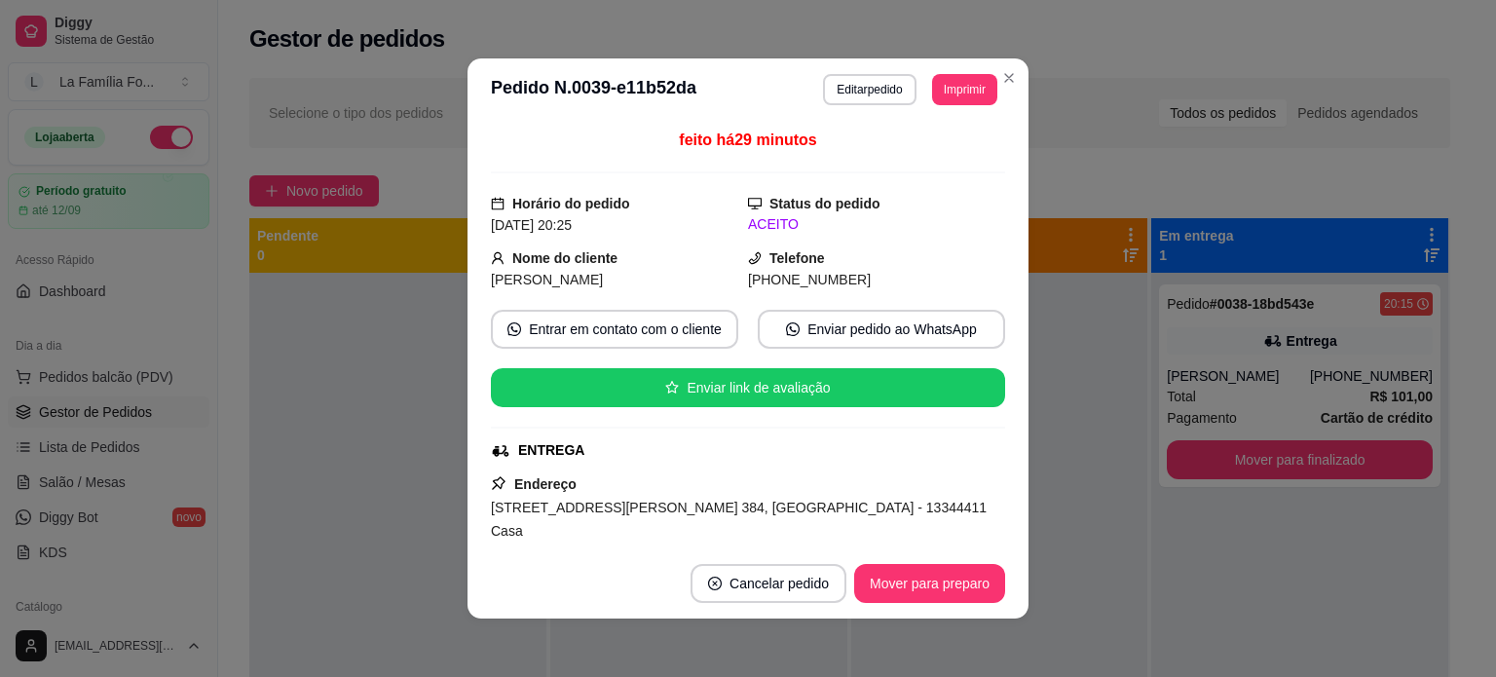
click at [704, 513] on span "Rua Ângelo Calonga, n. 384, Jardim Nova Indaiá - 13344411 Casa" at bounding box center [739, 519] width 496 height 39
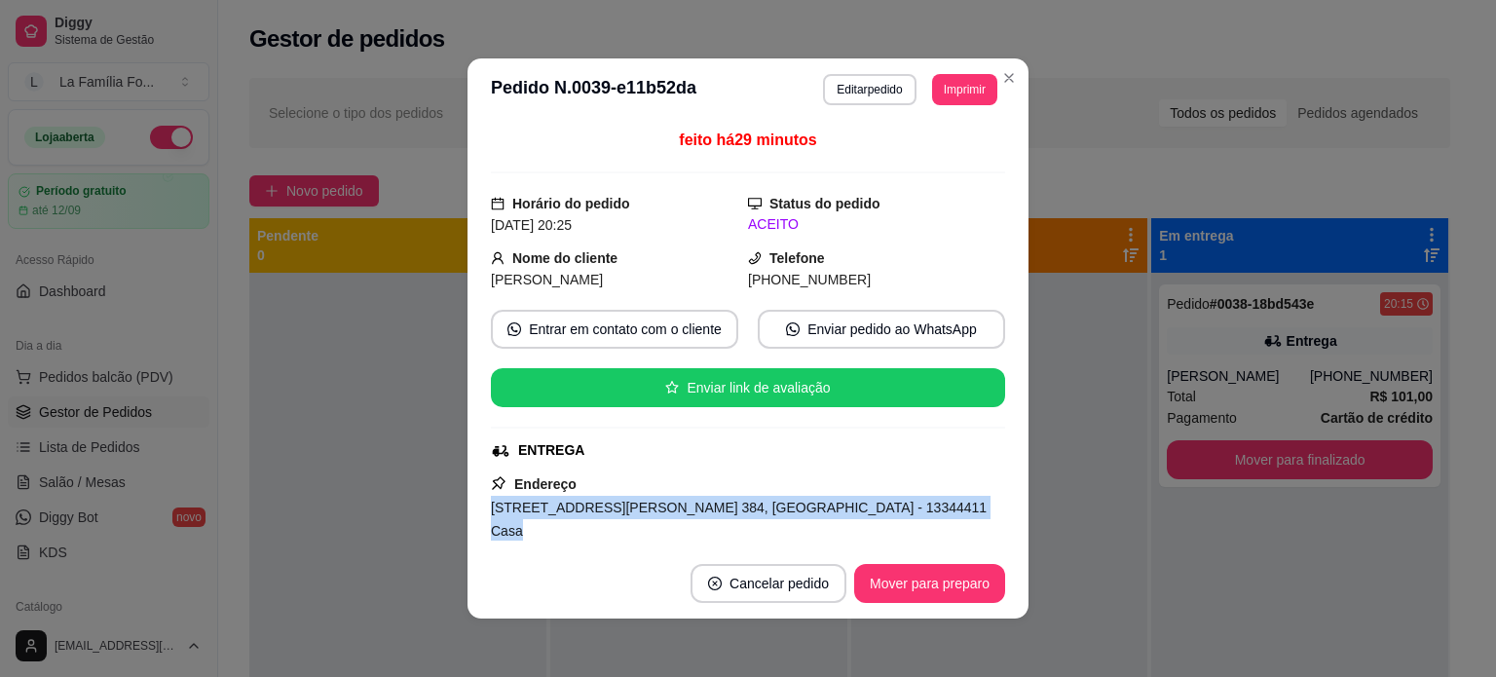
click at [704, 513] on span "Rua Ângelo Calonga, n. 384, Jardim Nova Indaiá - 13344411 Casa" at bounding box center [739, 519] width 496 height 39
copy span "Rua Ângelo Calonga, n. 384, Jardim Nova Indaiá - 13344411 Casa"
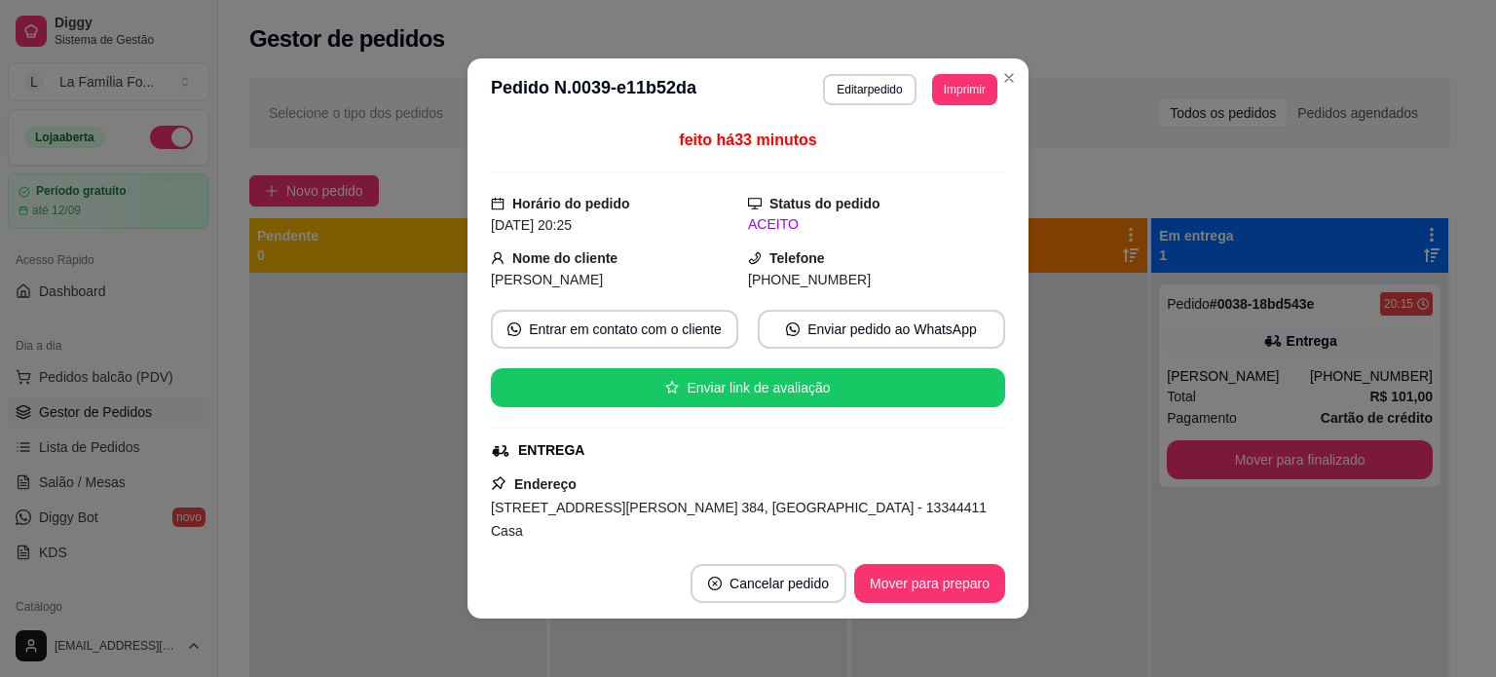
click at [997, 527] on div "feito há 33 minutos Horário do pedido 17/08/2025 20:25 Status do pedido ACEITO …" at bounding box center [747, 334] width 561 height 427
click at [997, 529] on div "feito há 33 minutos Horário do pedido 17/08/2025 20:25 Status do pedido ACEITO …" at bounding box center [747, 334] width 561 height 427
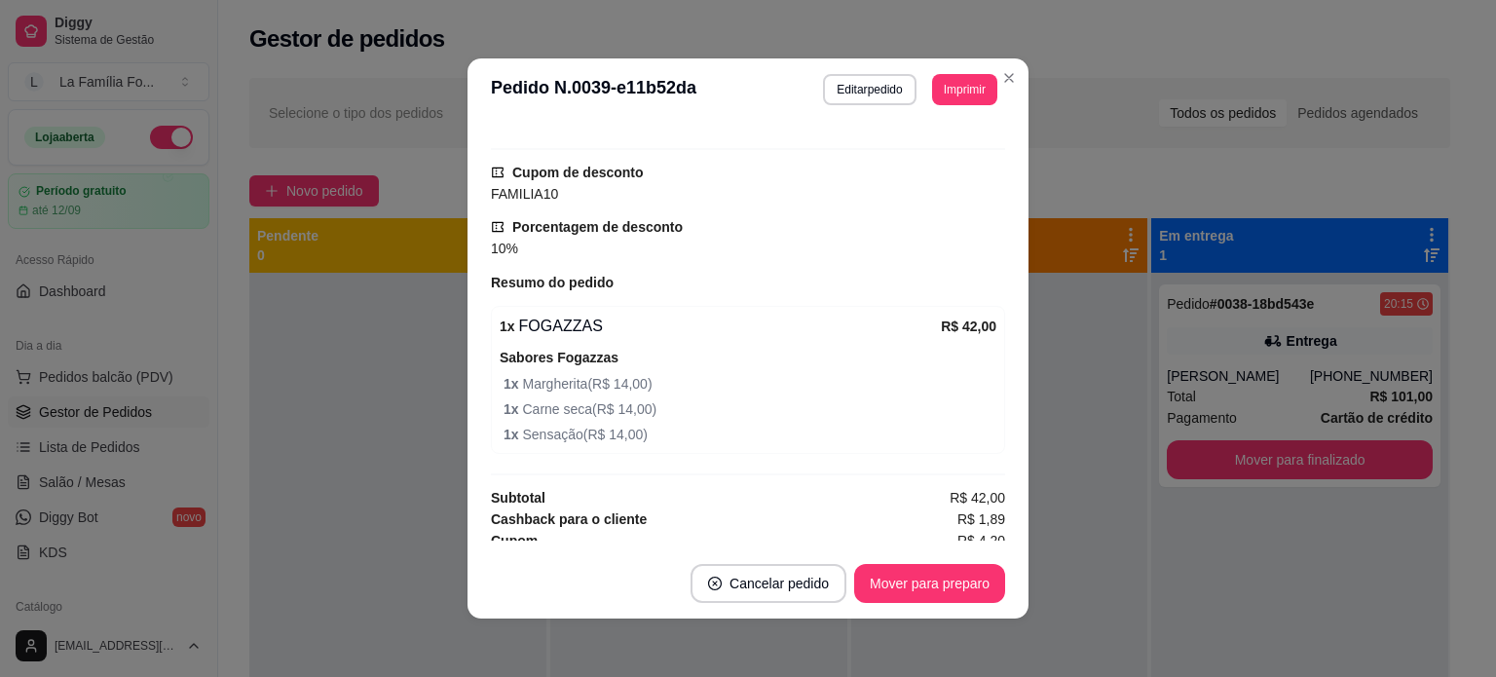
scroll to position [601, 0]
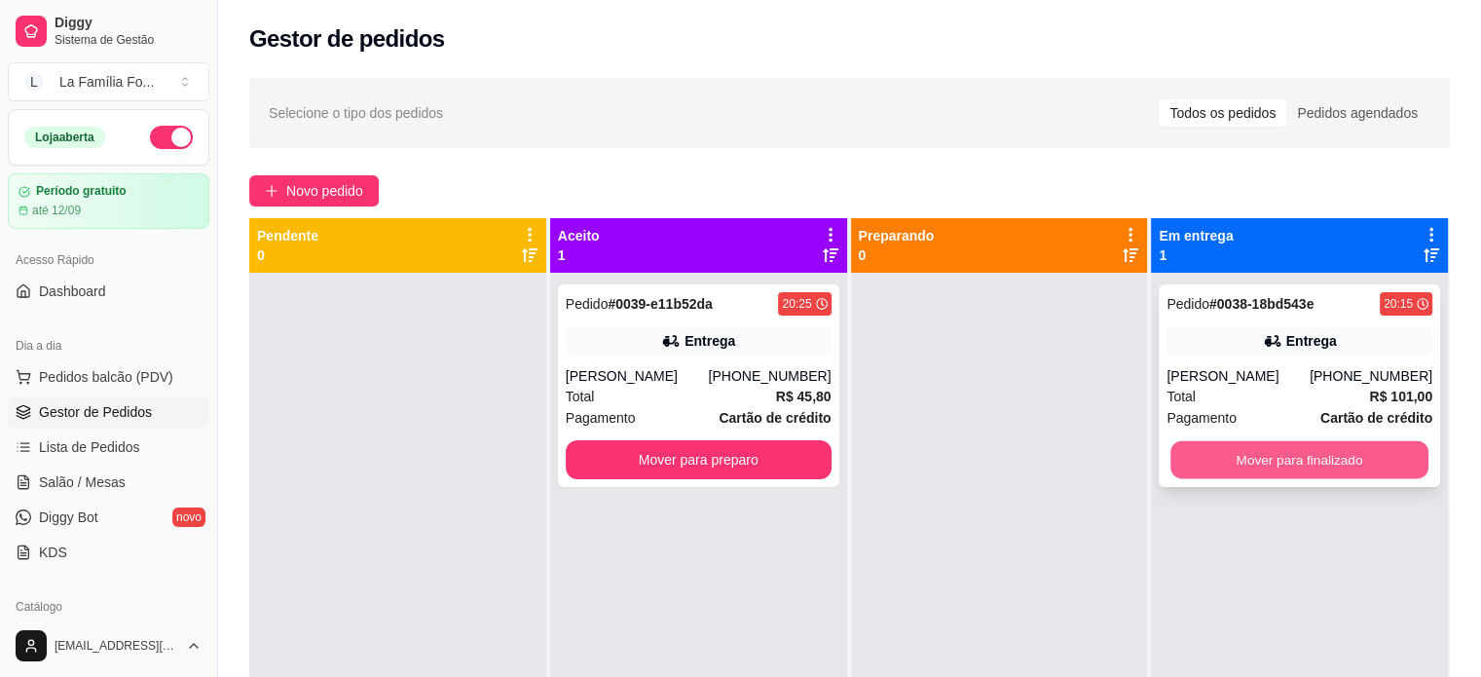
click at [1245, 459] on button "Mover para finalizado" at bounding box center [1299, 460] width 258 height 38
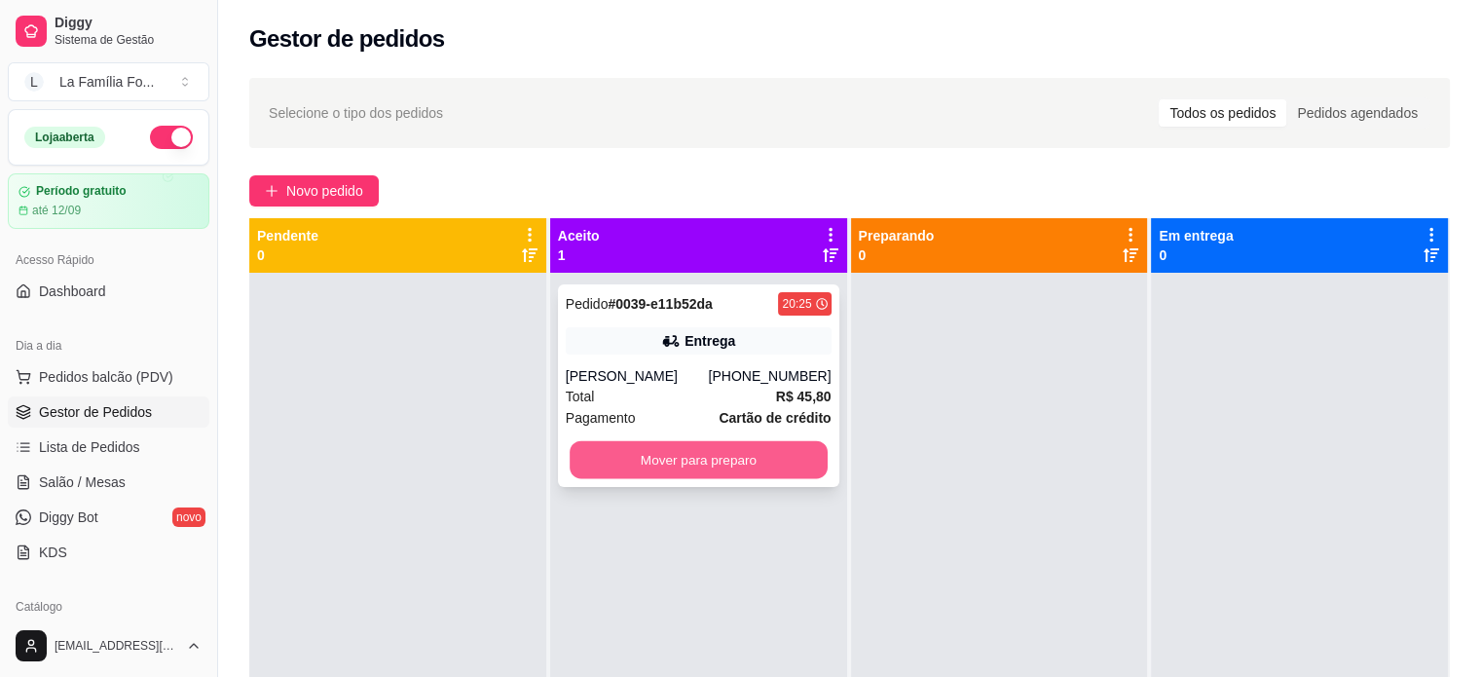
click at [700, 474] on button "Mover para preparo" at bounding box center [699, 460] width 258 height 38
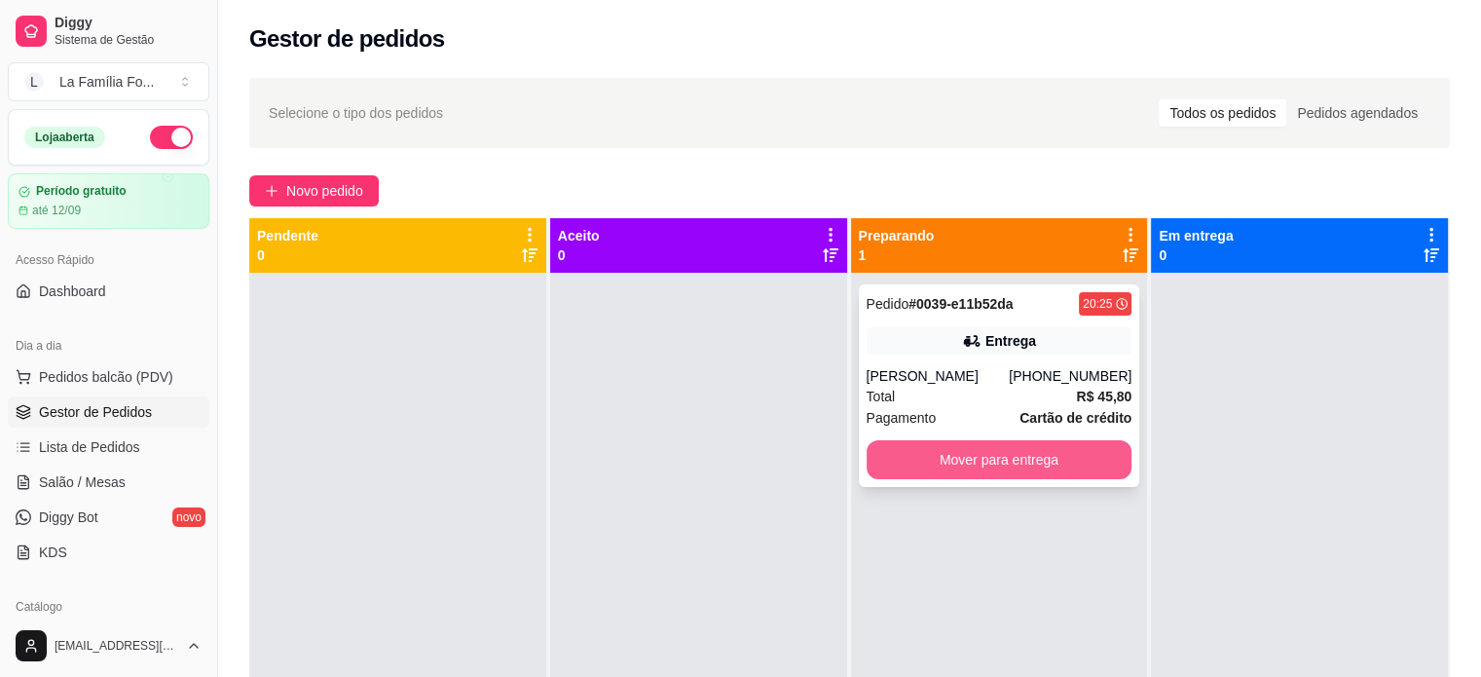
click at [956, 457] on button "Mover para entrega" at bounding box center [1000, 459] width 266 height 39
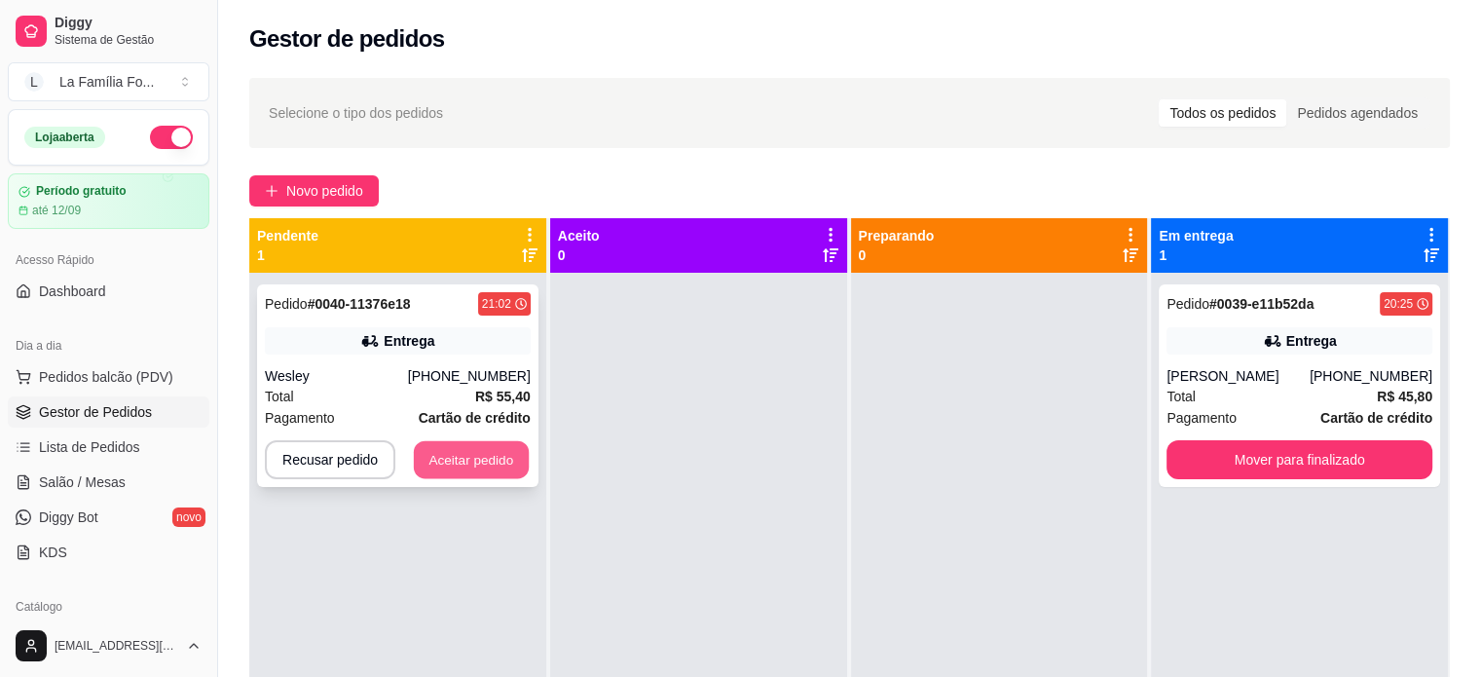
click at [508, 450] on button "Aceitar pedido" at bounding box center [471, 460] width 115 height 38
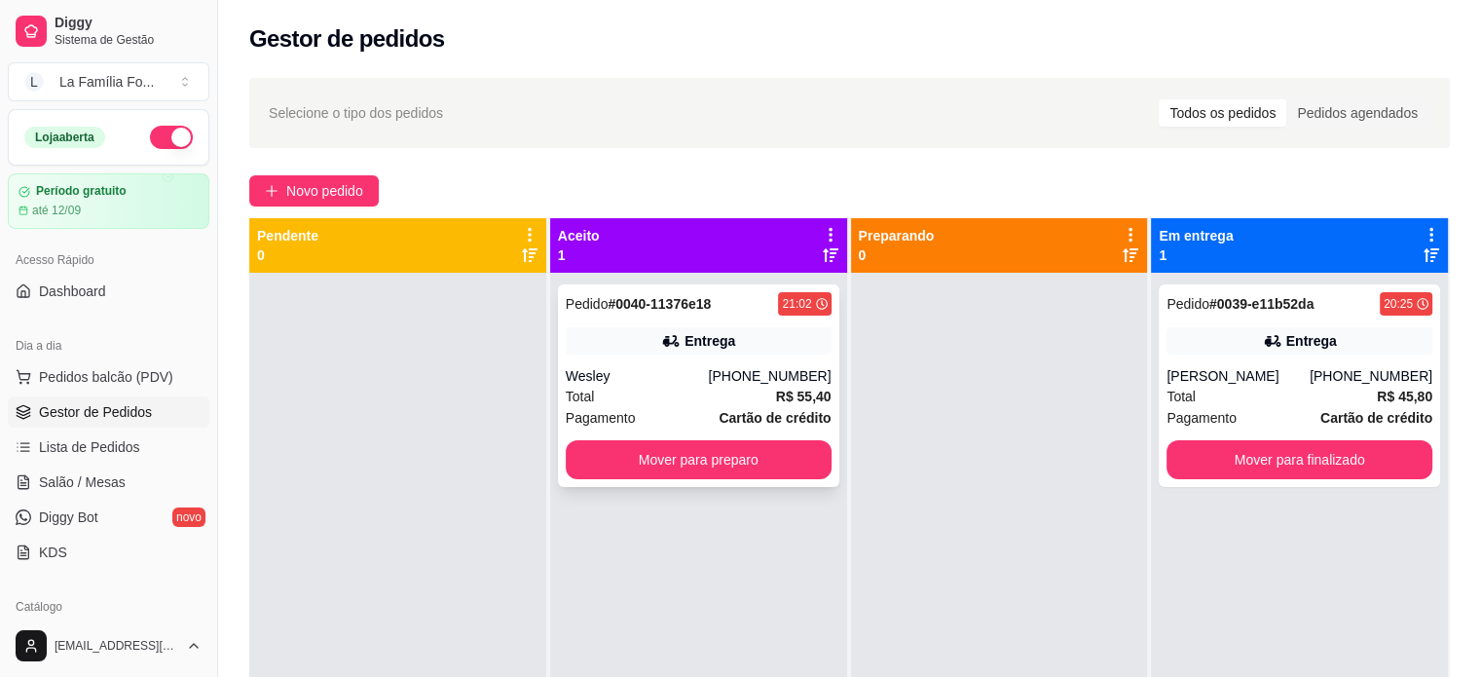
click at [679, 366] on div "Wesley" at bounding box center [637, 375] width 143 height 19
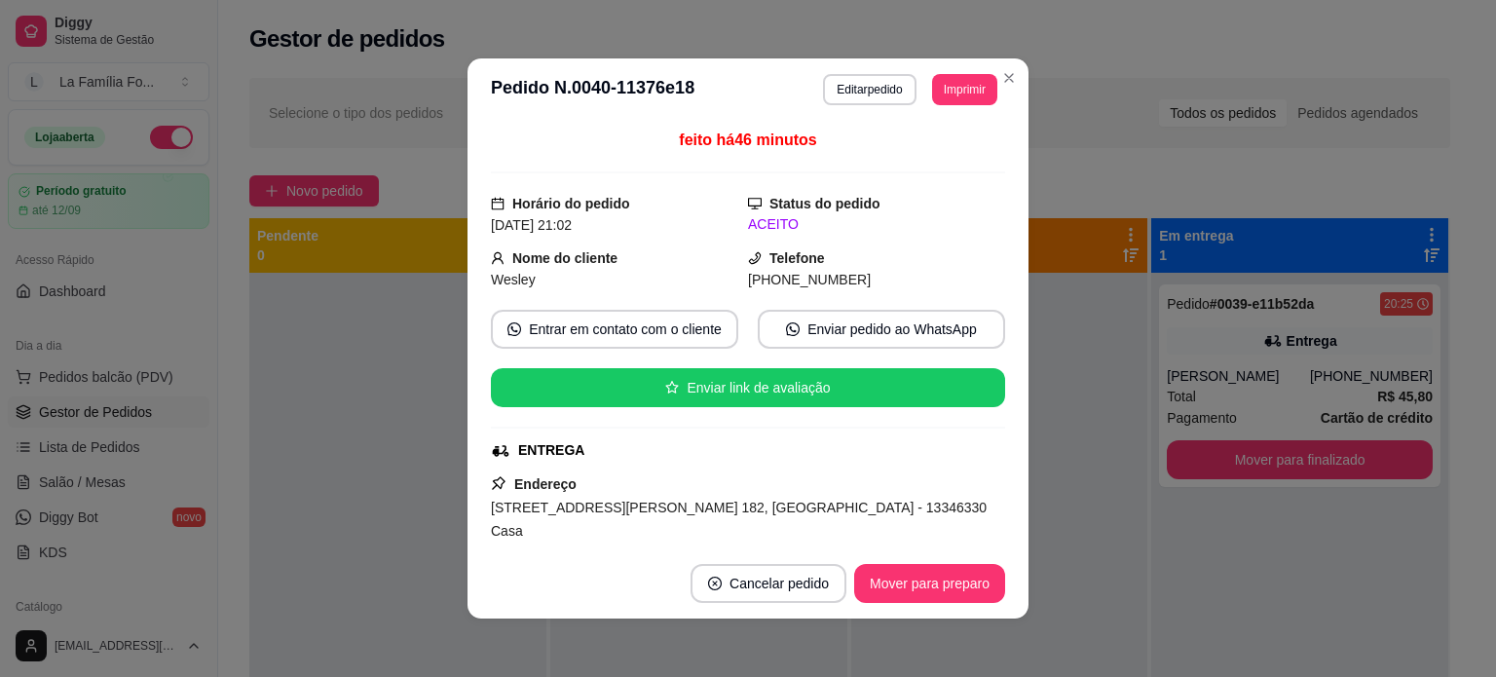
click at [732, 500] on span "Rua Luís Carlos Sigrist, n. 182, Jardim Alice - 13346330 Casa" at bounding box center [739, 519] width 496 height 39
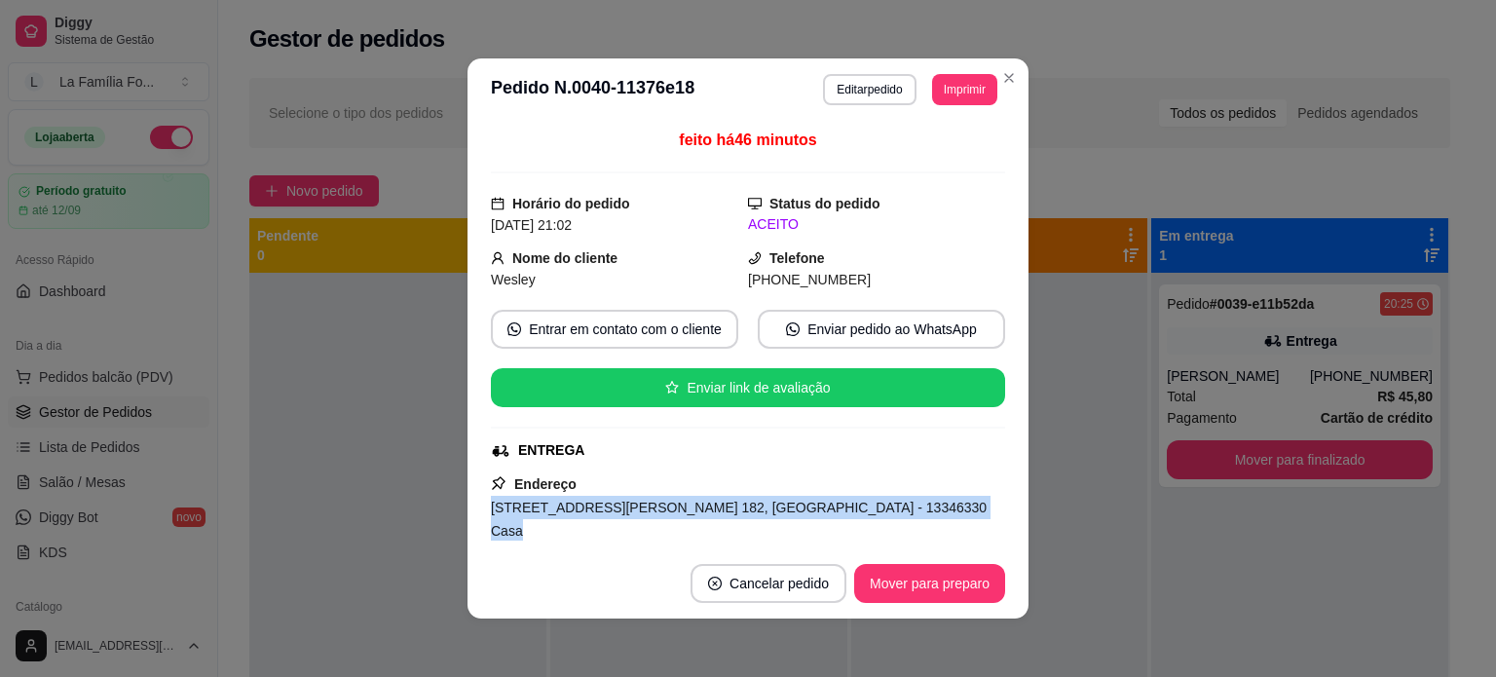
click at [732, 500] on span "Rua Luís Carlos Sigrist, n. 182, Jardim Alice - 13346330 Casa" at bounding box center [739, 519] width 496 height 39
copy span "Rua Luís Carlos Sigrist, n. 182, Jardim Alice - 13346330 Casa"
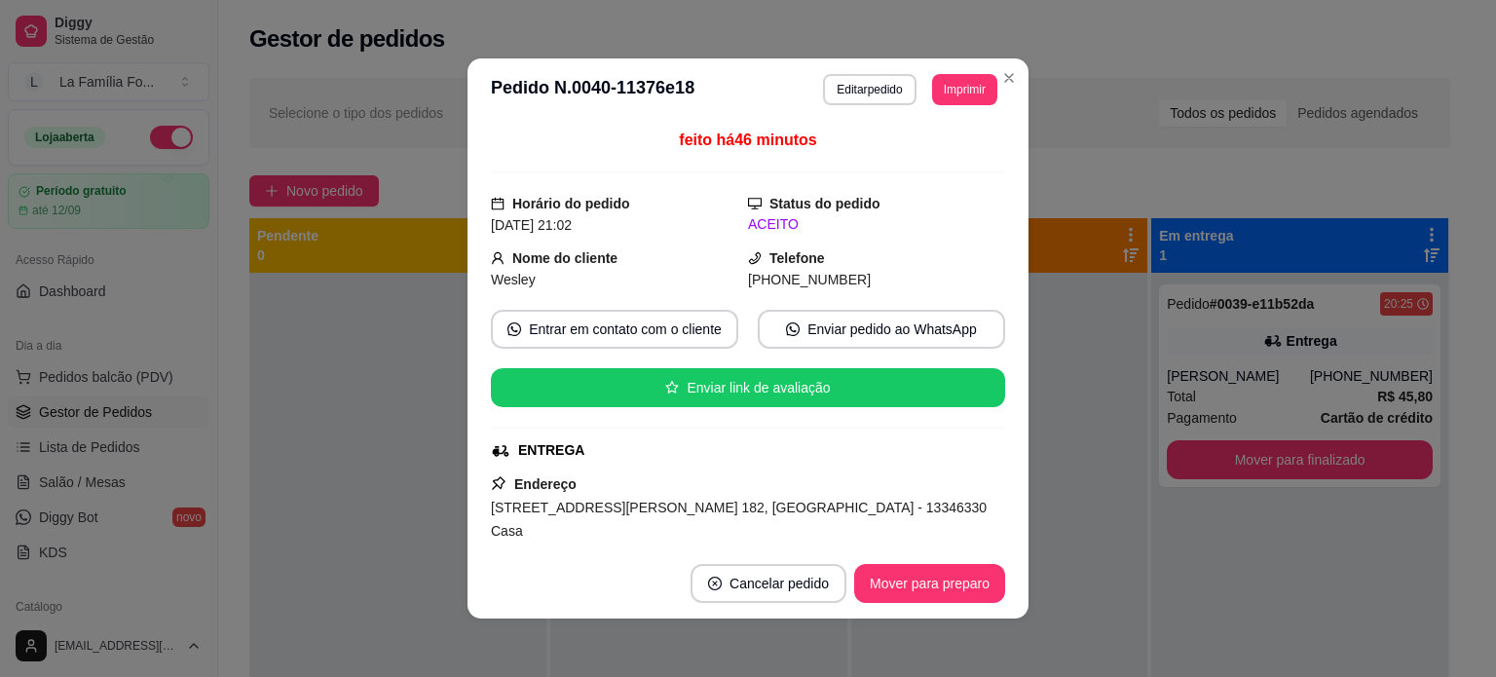
click at [997, 532] on div "feito há 46 minutos Horário do pedido 17/08/2025 21:02 Status do pedido ACEITO …" at bounding box center [748, 335] width 514 height 412
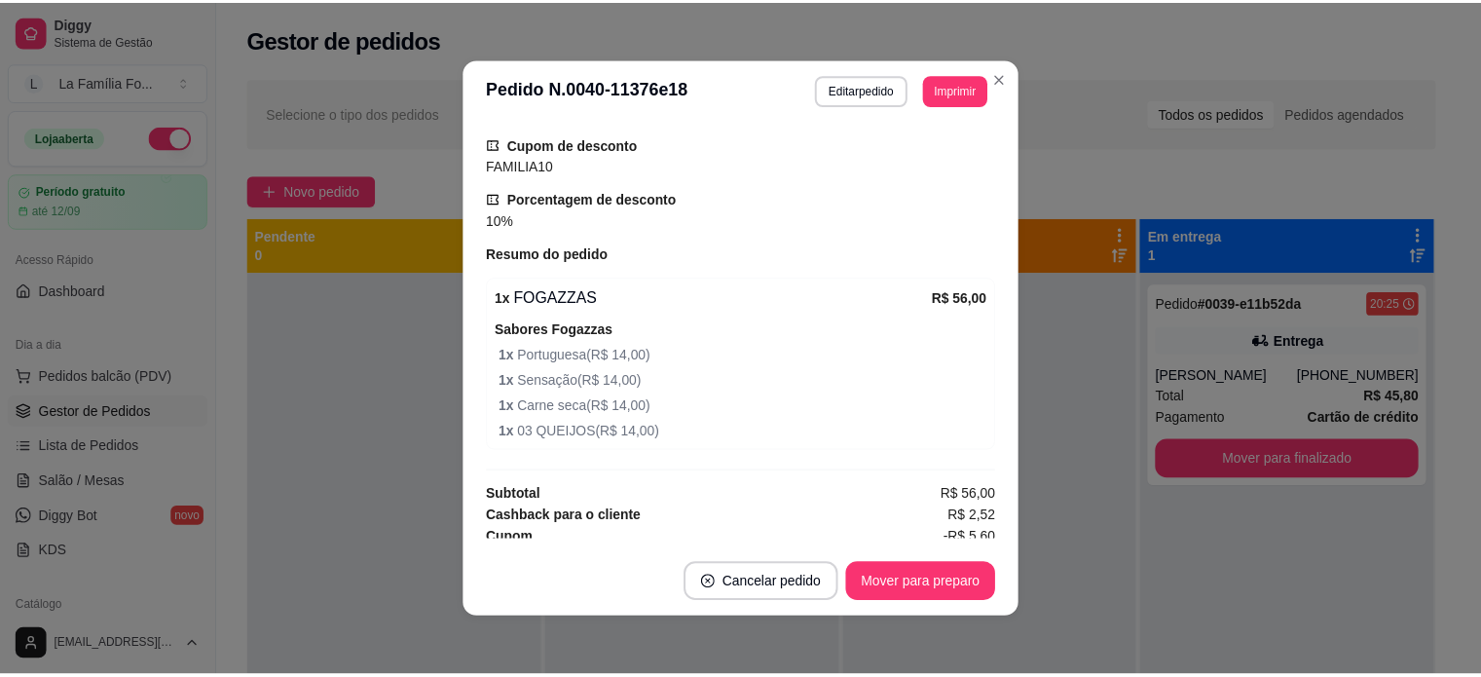
scroll to position [626, 0]
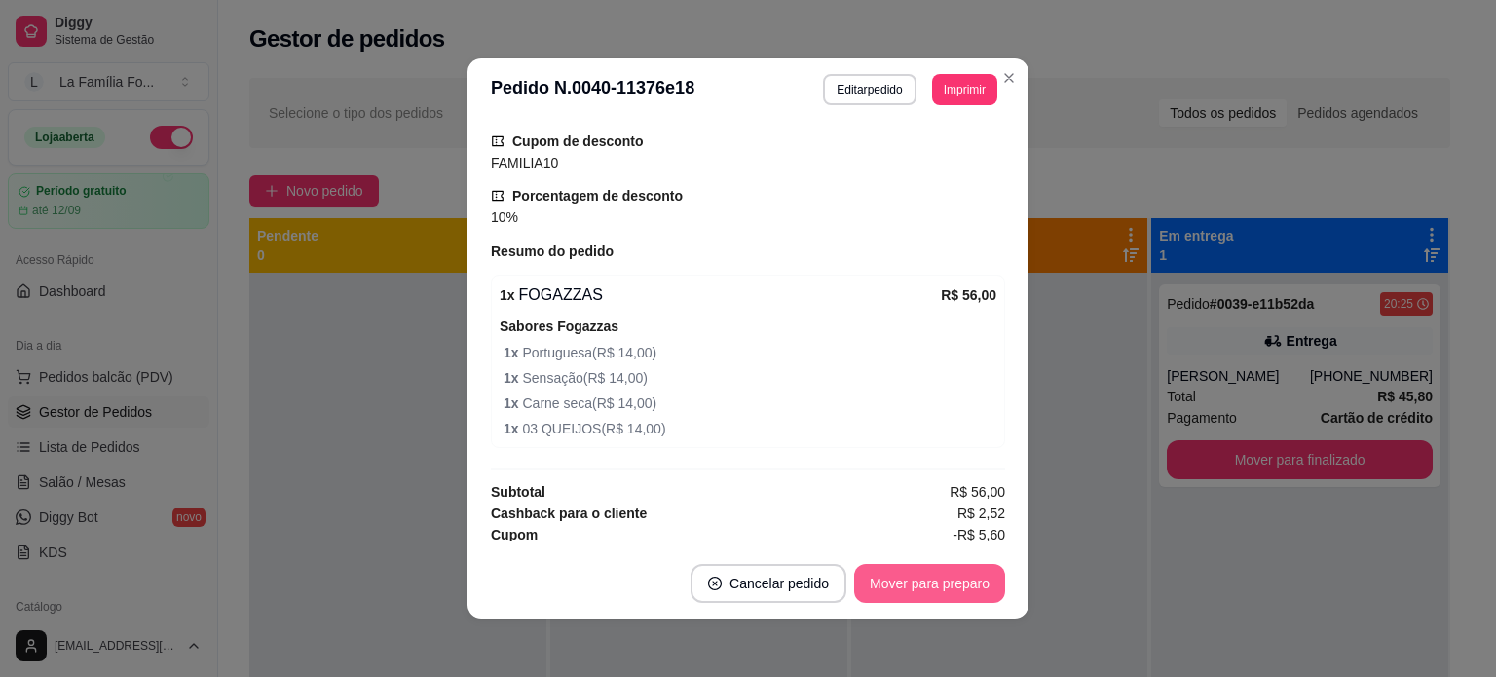
click at [944, 590] on button "Mover para preparo" at bounding box center [929, 583] width 151 height 39
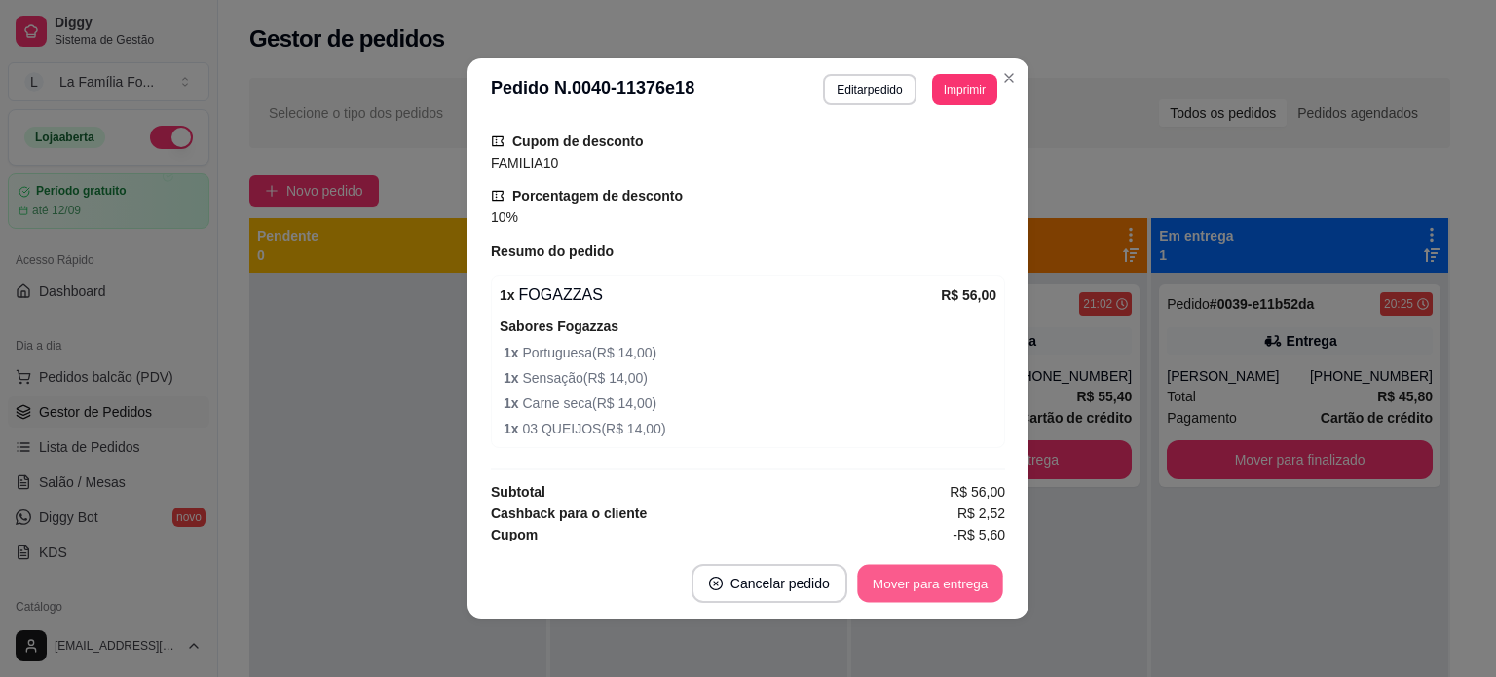
click at [944, 590] on button "Mover para entrega" at bounding box center [930, 584] width 146 height 38
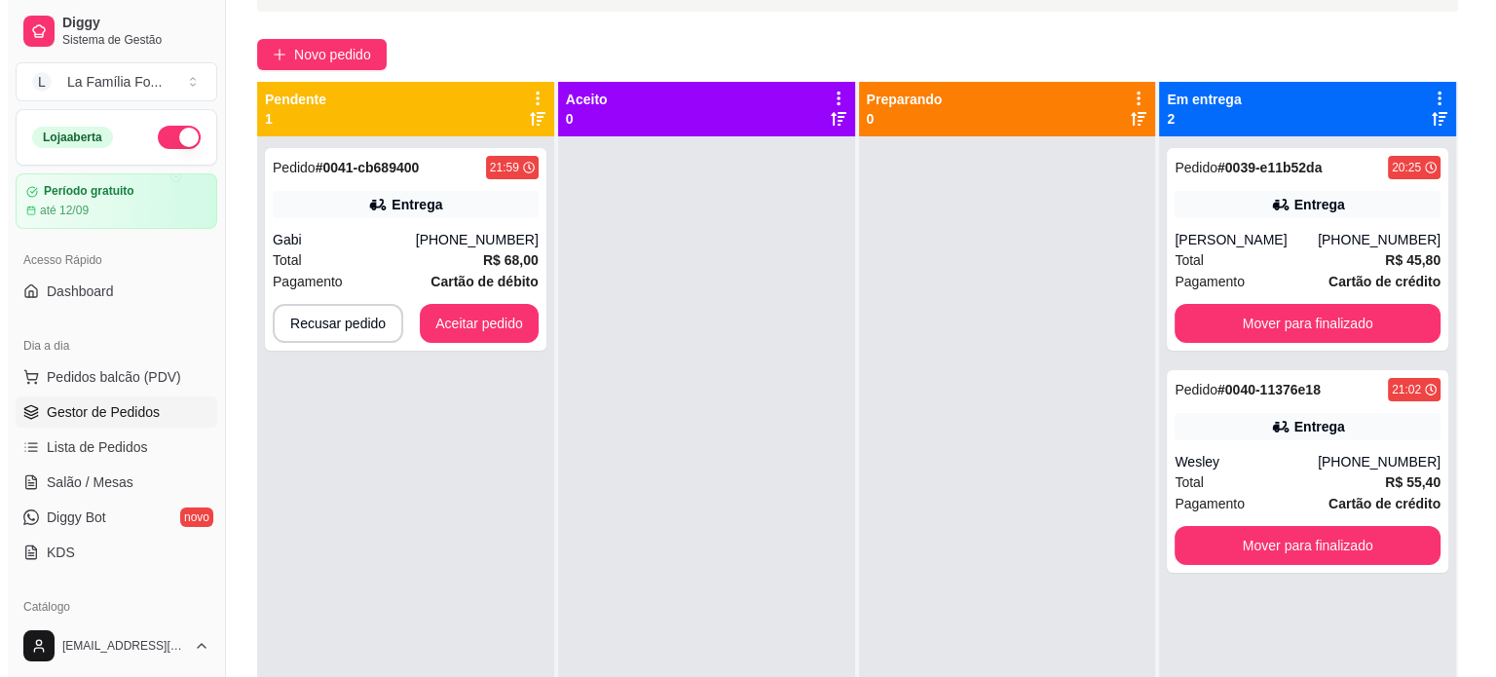
scroll to position [157, 0]
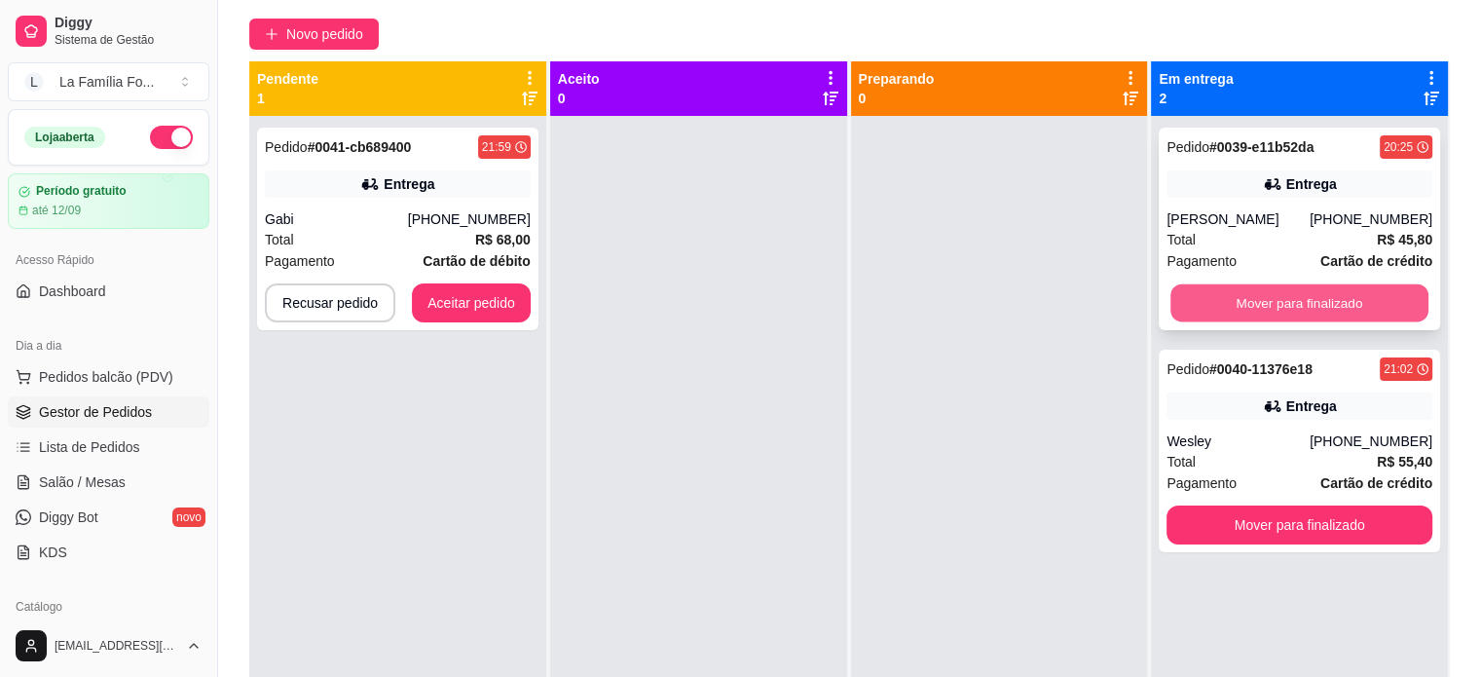
click at [1346, 318] on button "Mover para finalizado" at bounding box center [1299, 303] width 258 height 38
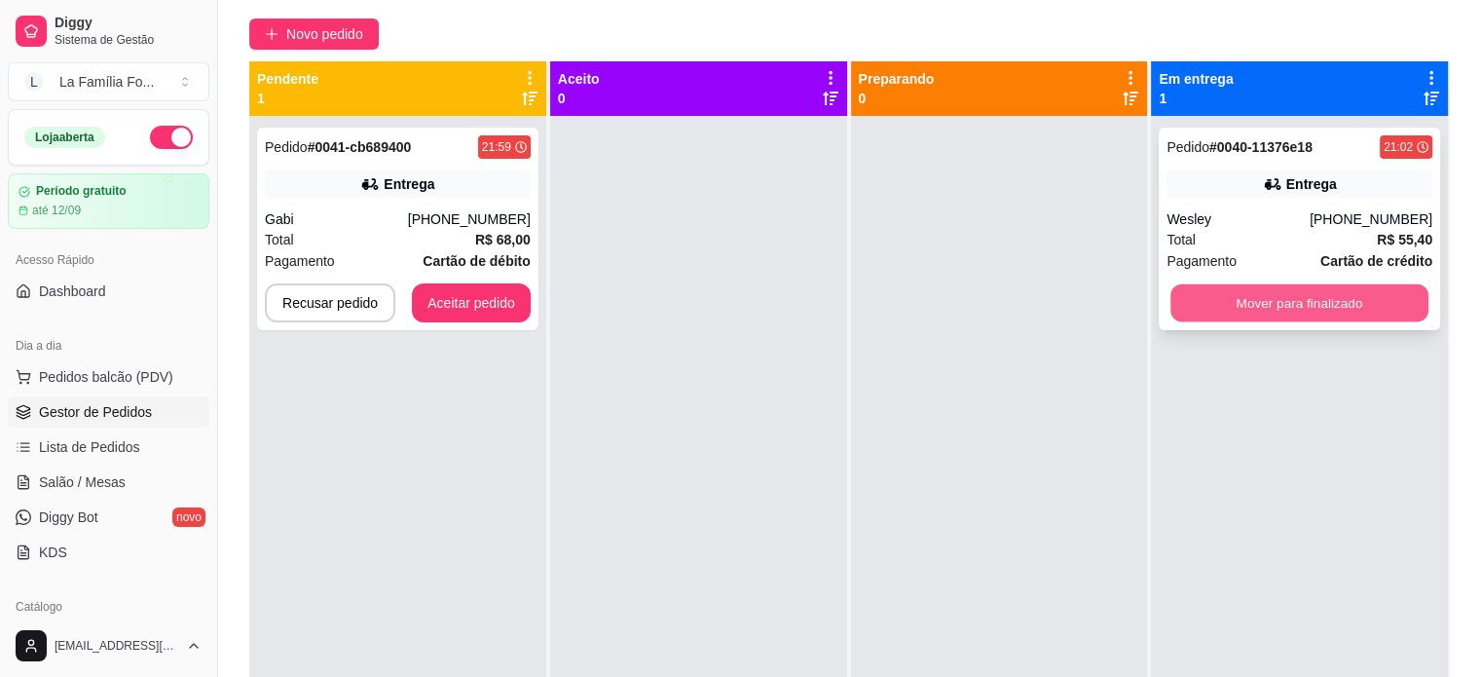
click at [1262, 315] on button "Mover para finalizado" at bounding box center [1299, 303] width 258 height 38
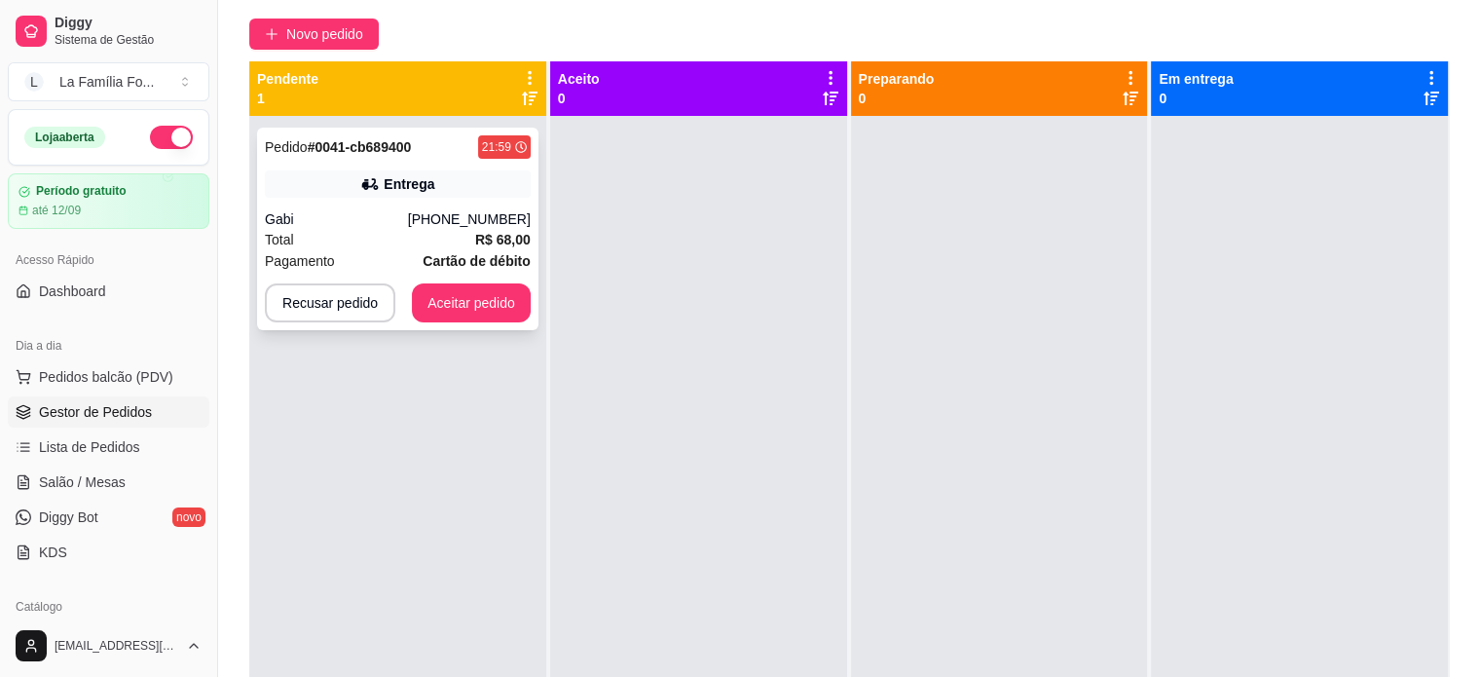
click at [422, 191] on div "Entrega" at bounding box center [409, 183] width 51 height 19
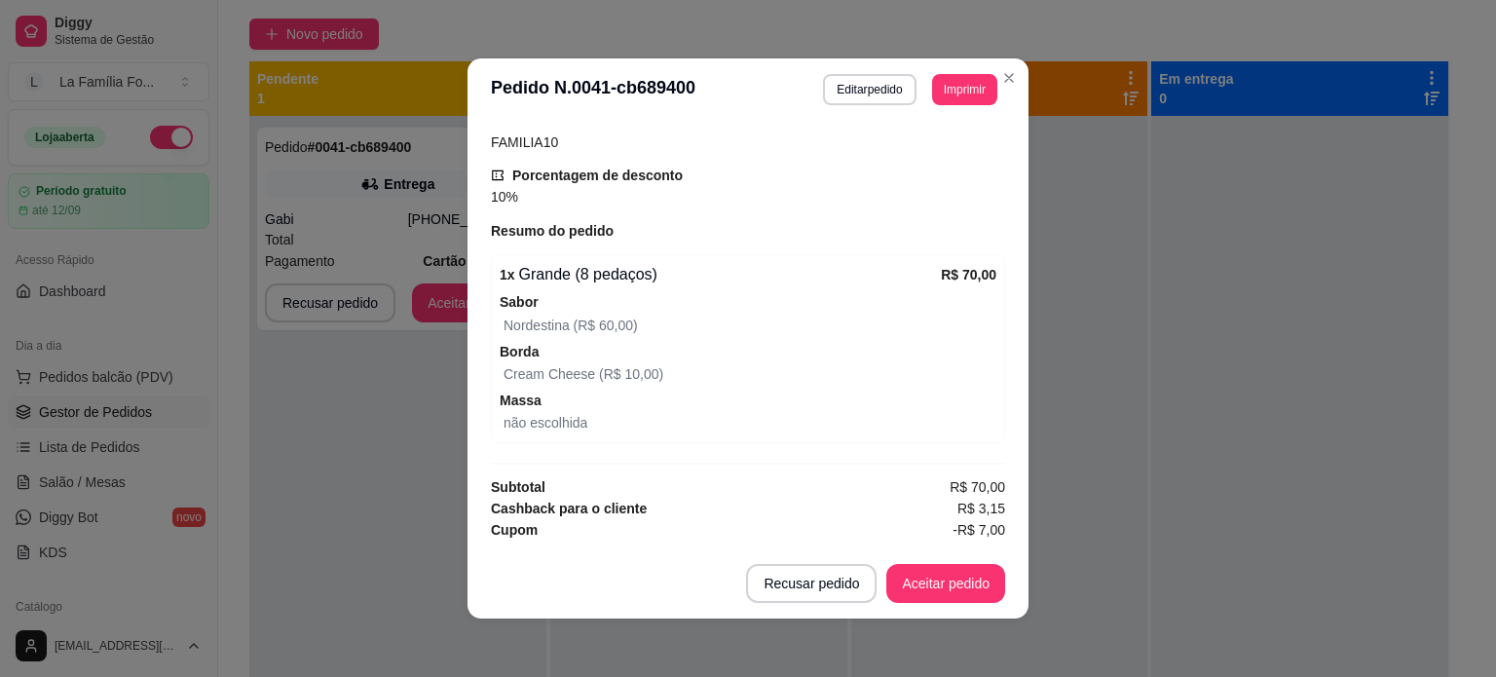
scroll to position [642, 0]
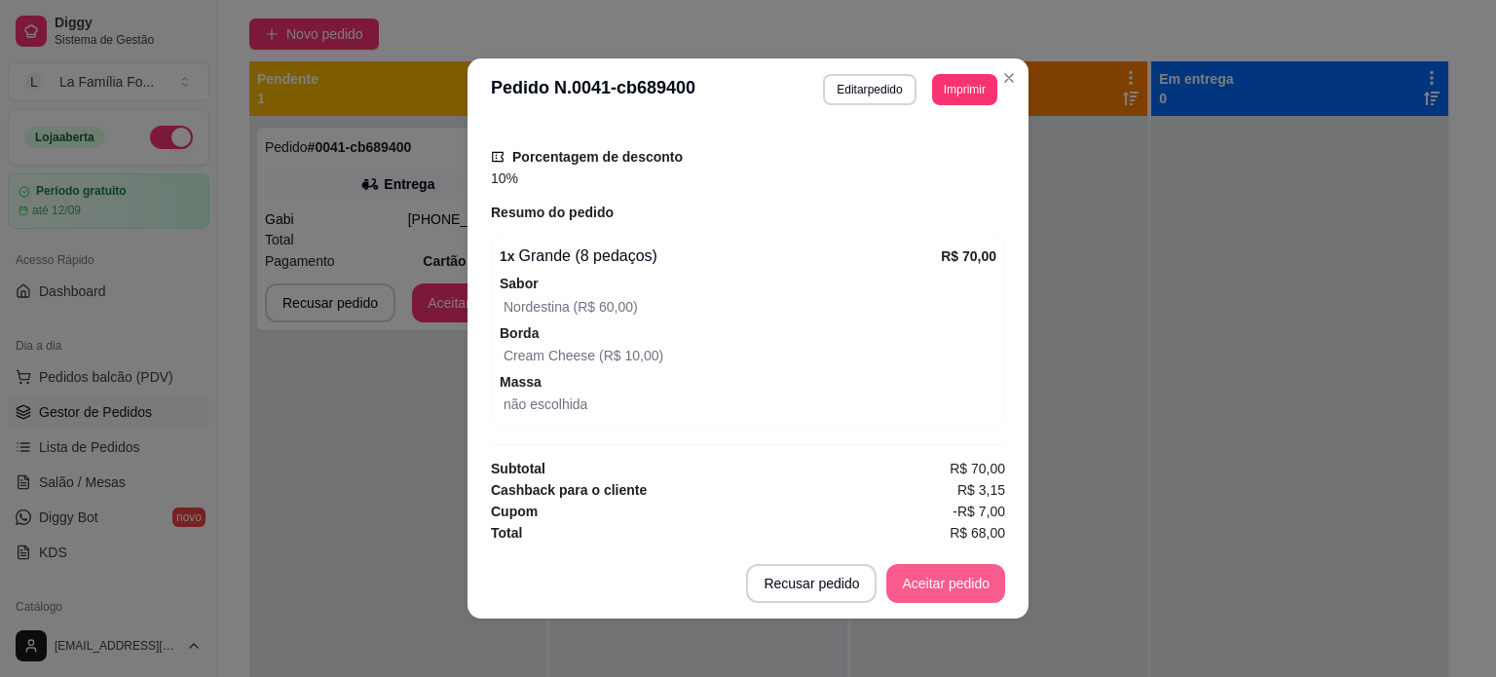
click at [929, 575] on button "Aceitar pedido" at bounding box center [945, 583] width 119 height 39
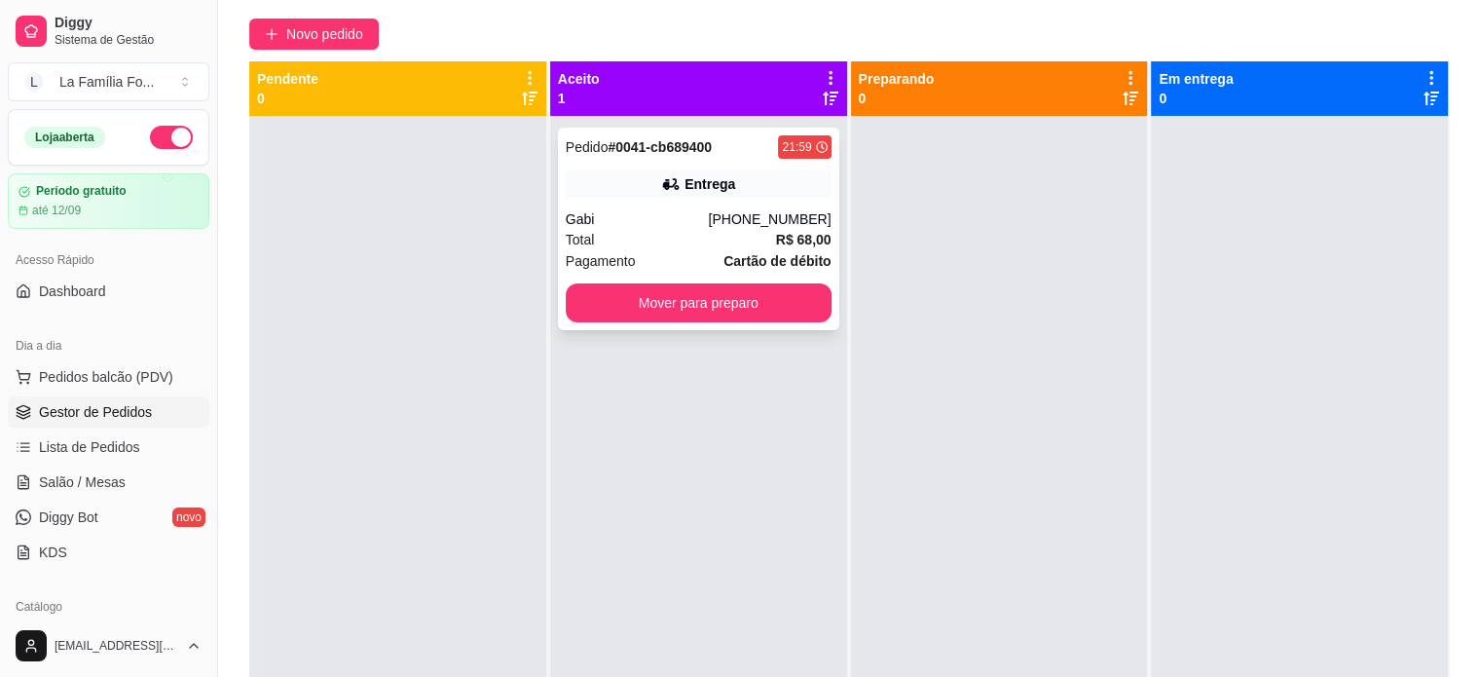
click at [822, 244] on strong "R$ 68,00" at bounding box center [804, 240] width 56 height 16
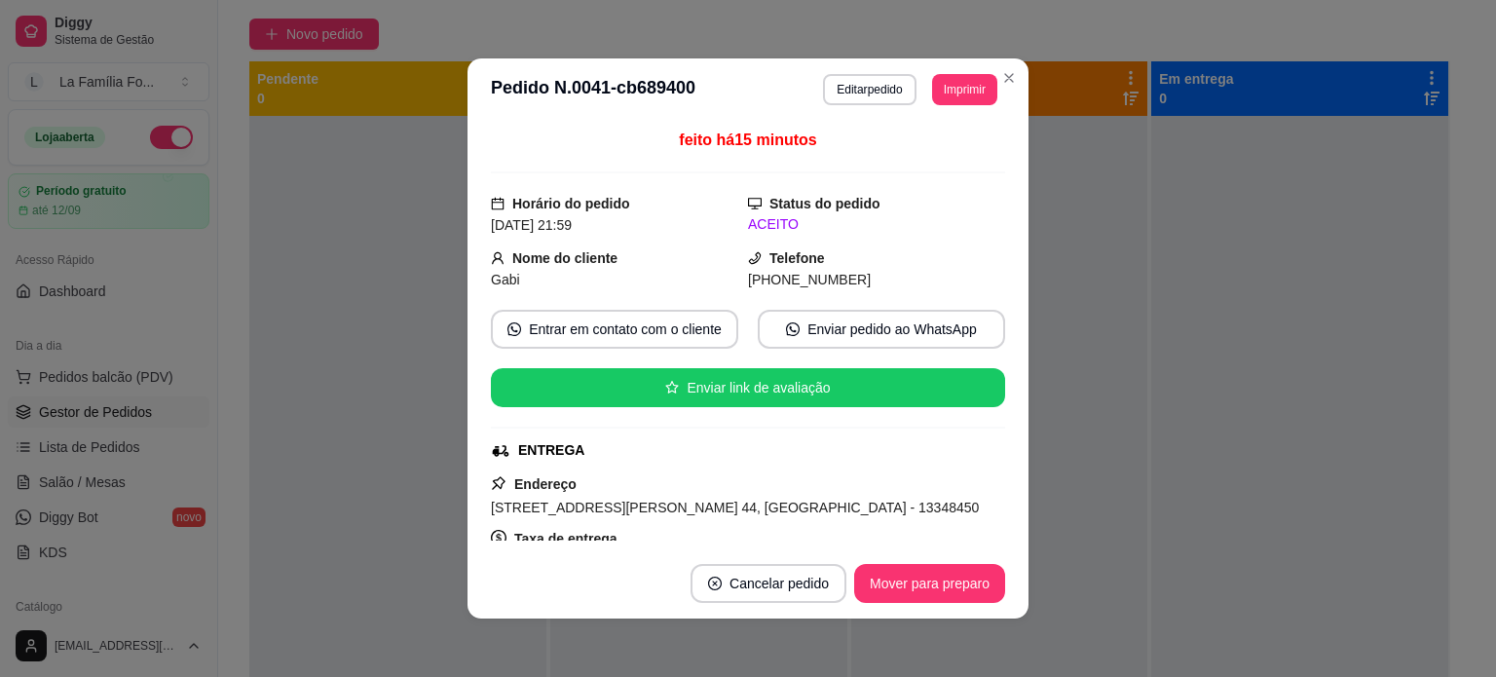
click at [608, 500] on span "Rua Moacyr Navarro, n. 44, Jardim União - 13348450" at bounding box center [735, 508] width 488 height 16
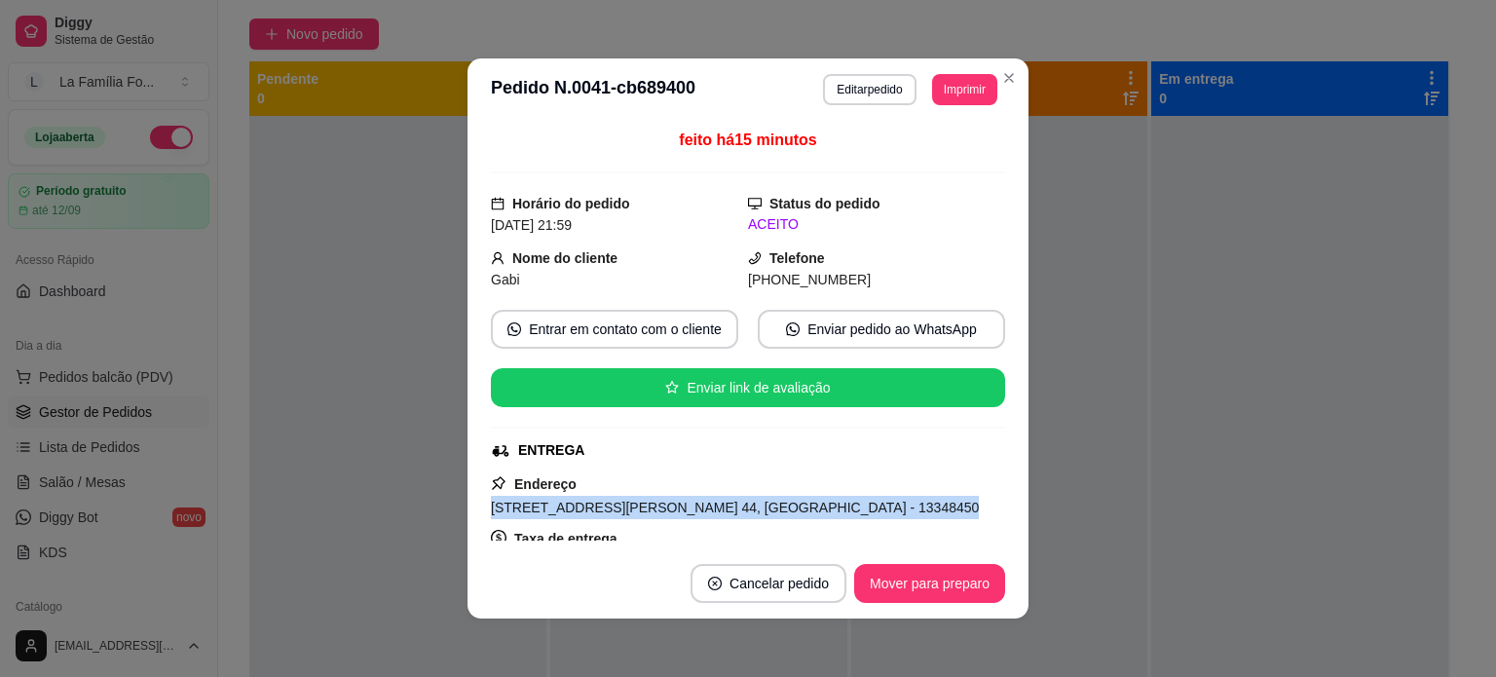
click at [608, 500] on span "Rua Moacyr Navarro, n. 44, Jardim União - 13348450" at bounding box center [735, 508] width 488 height 16
copy span "Rua Moacyr Navarro, n. 44, Jardim União - 13348450"
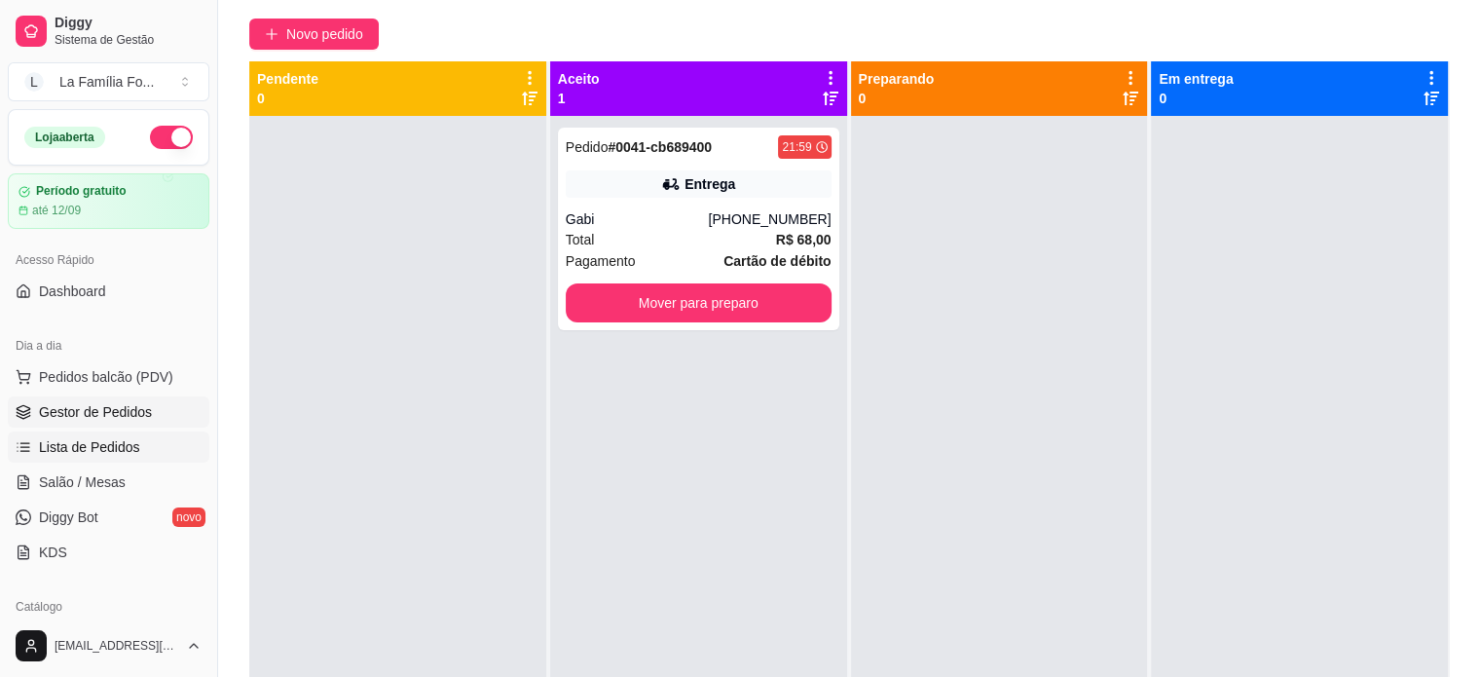
click at [113, 443] on span "Lista de Pedidos" at bounding box center [89, 446] width 101 height 19
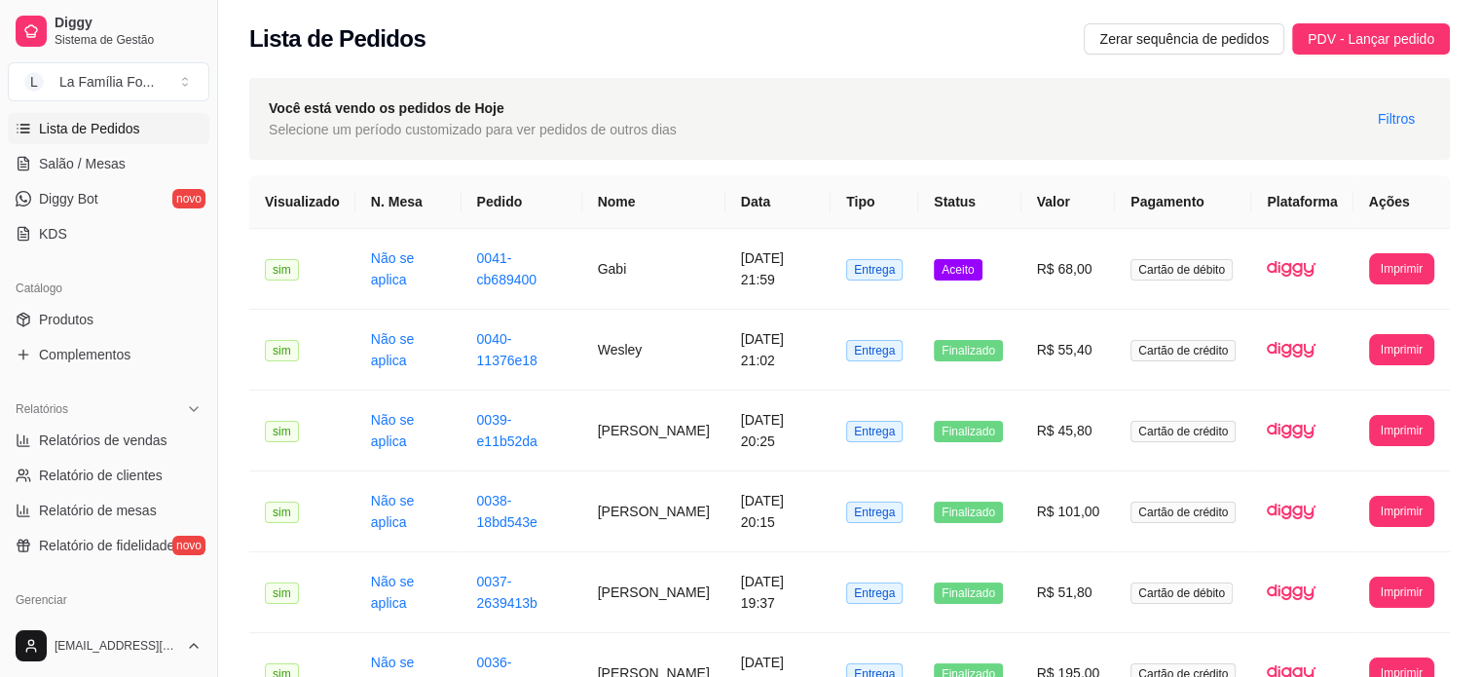
scroll to position [315, 0]
click at [164, 444] on link "Relatórios de vendas" at bounding box center [109, 442] width 202 height 31
select select "ALL"
select select "0"
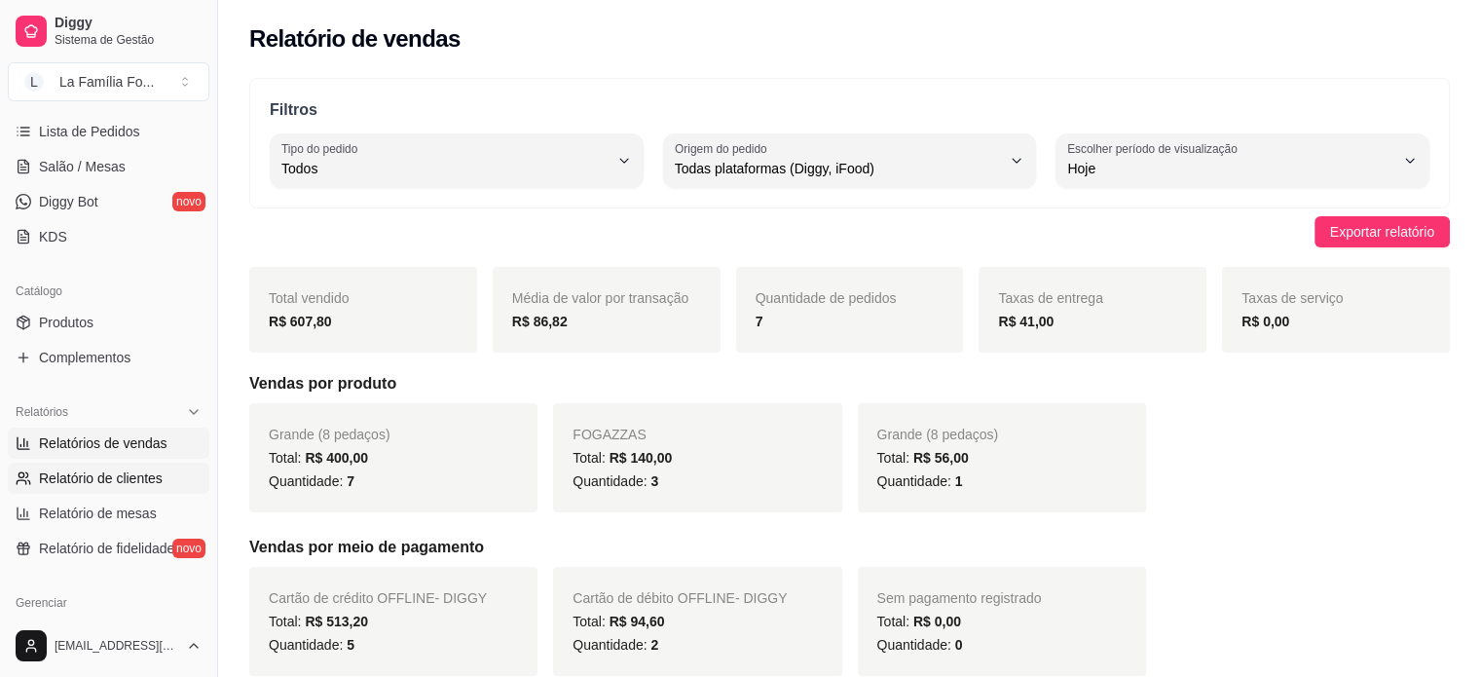
click at [152, 469] on span "Relatório de clientes" at bounding box center [101, 477] width 124 height 19
select select "30"
select select "HIGHEST_TOTAL_SPENT_WITH_ORDERS"
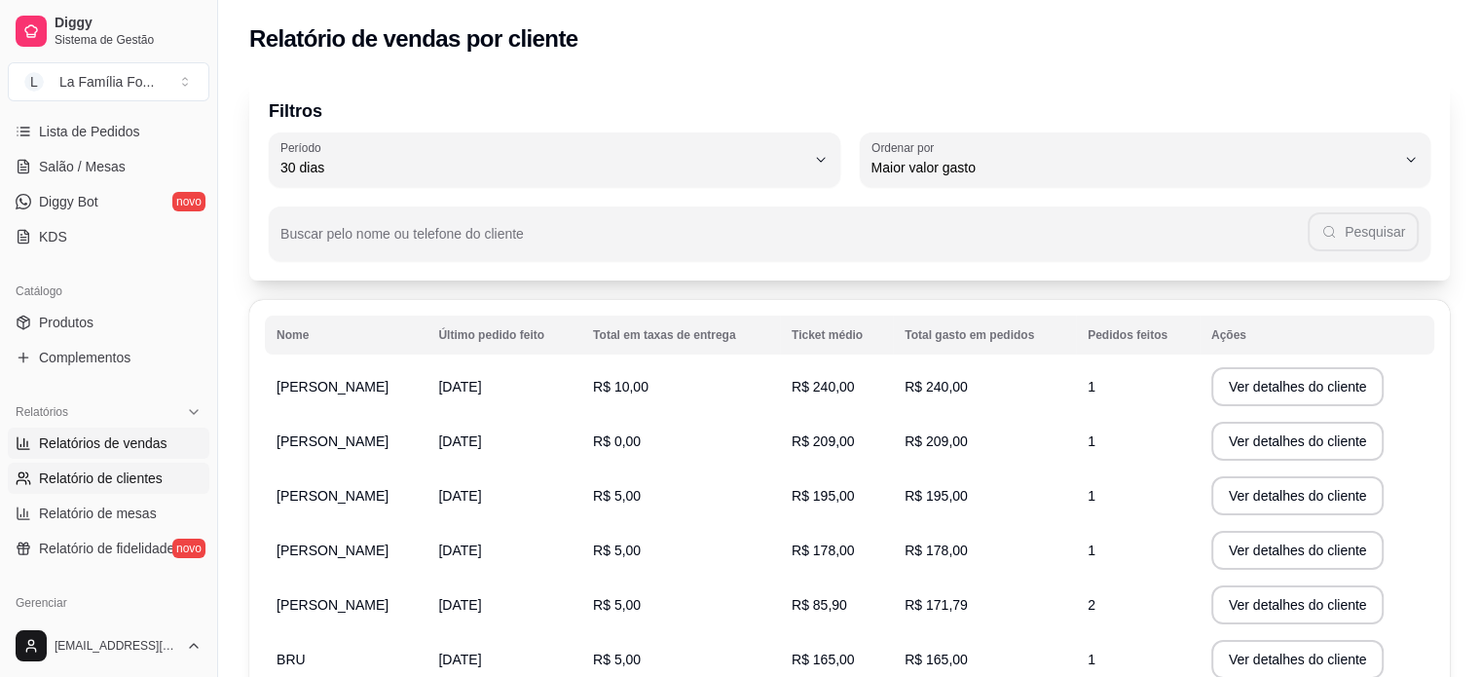
click at [144, 451] on span "Relatórios de vendas" at bounding box center [103, 442] width 129 height 19
select select "ALL"
select select "0"
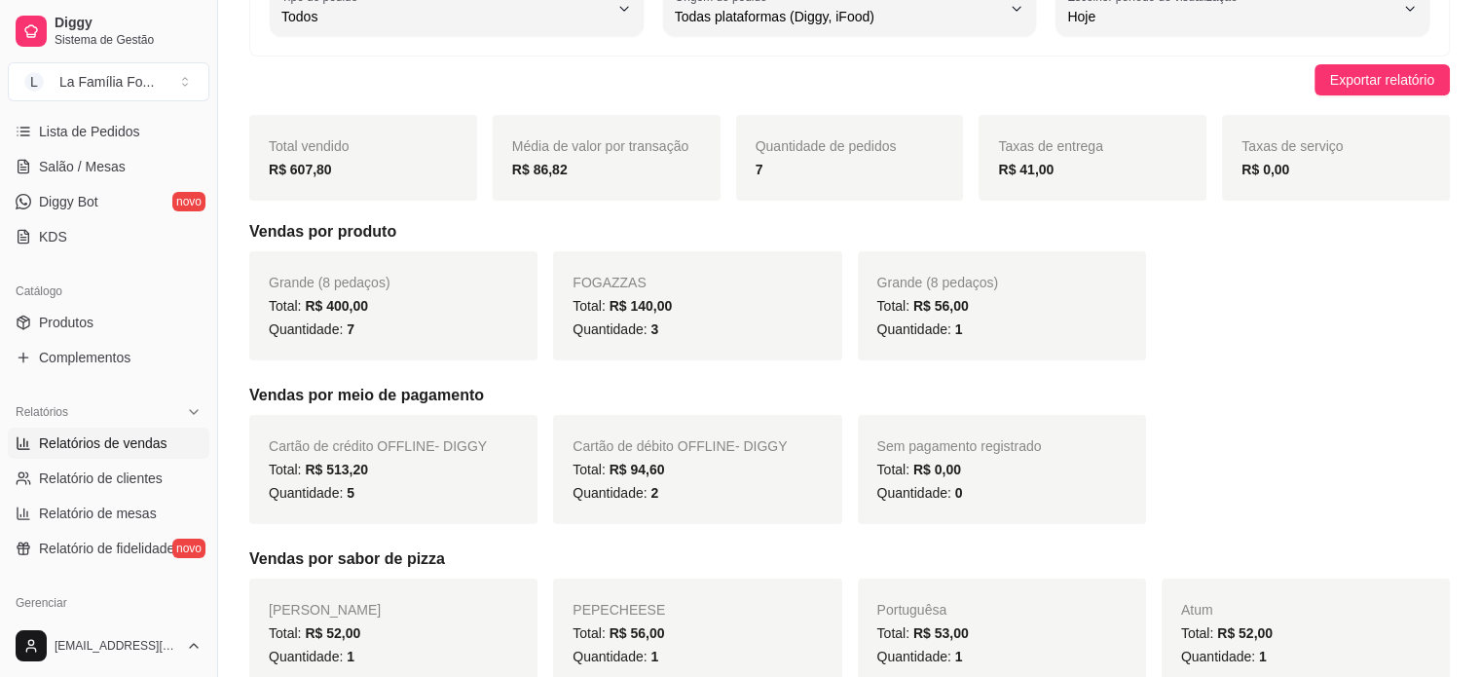
scroll to position [168, 0]
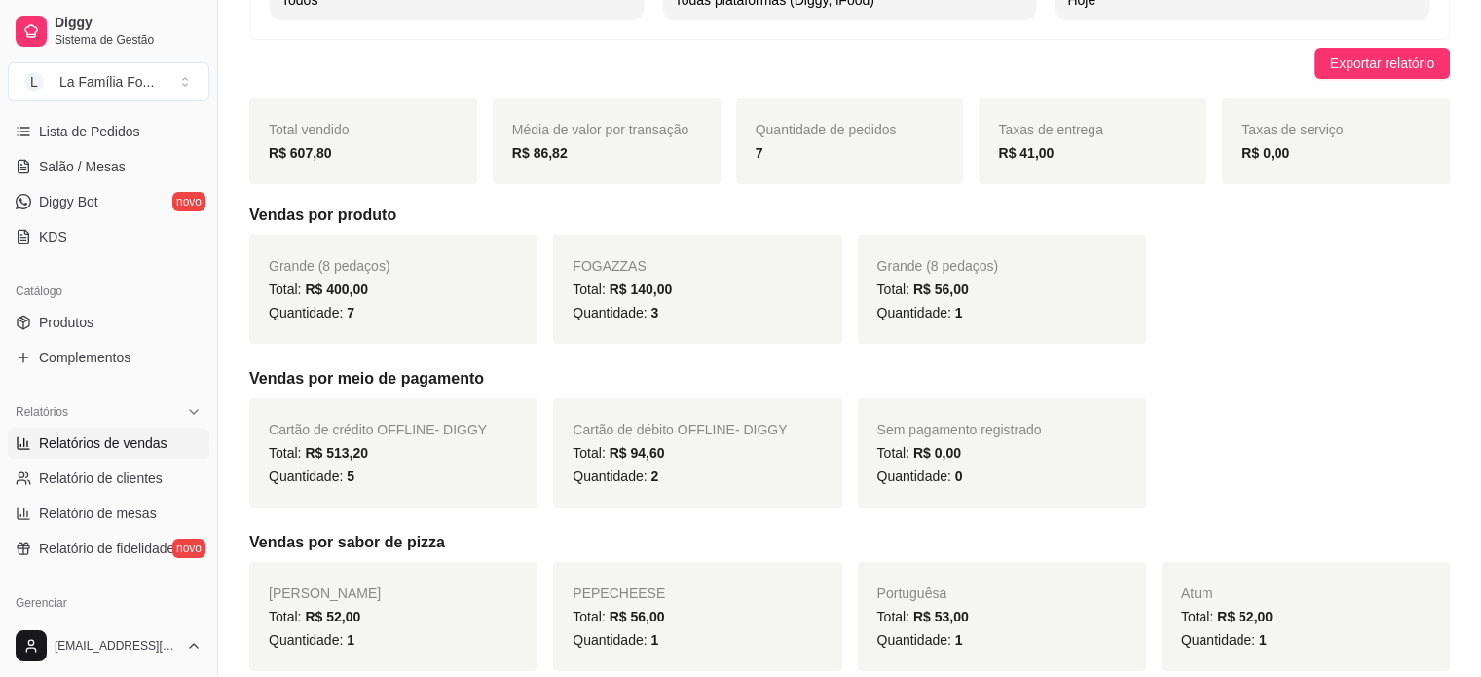
click at [723, 260] on div "FOGAZZAS Total: R$ 140,00 Quantidade: 3" at bounding box center [697, 289] width 288 height 109
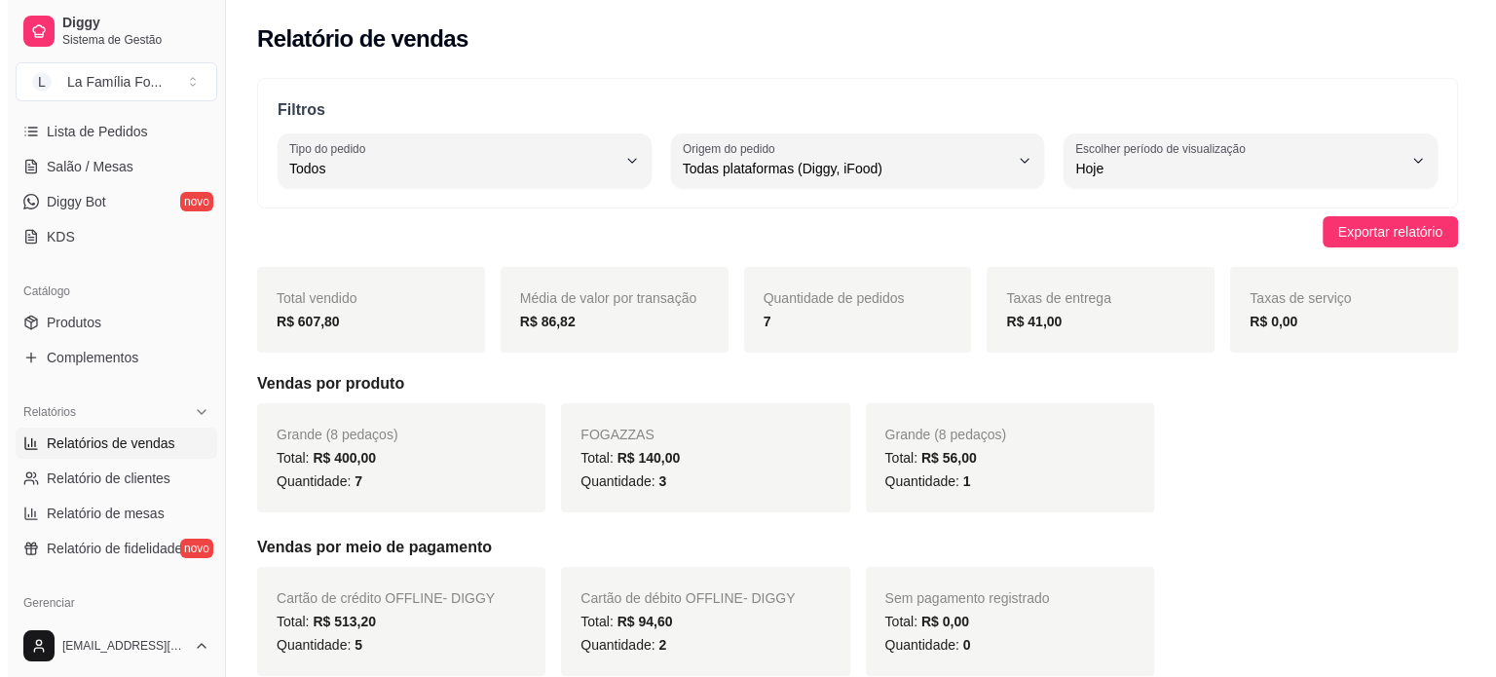
scroll to position [277, 0]
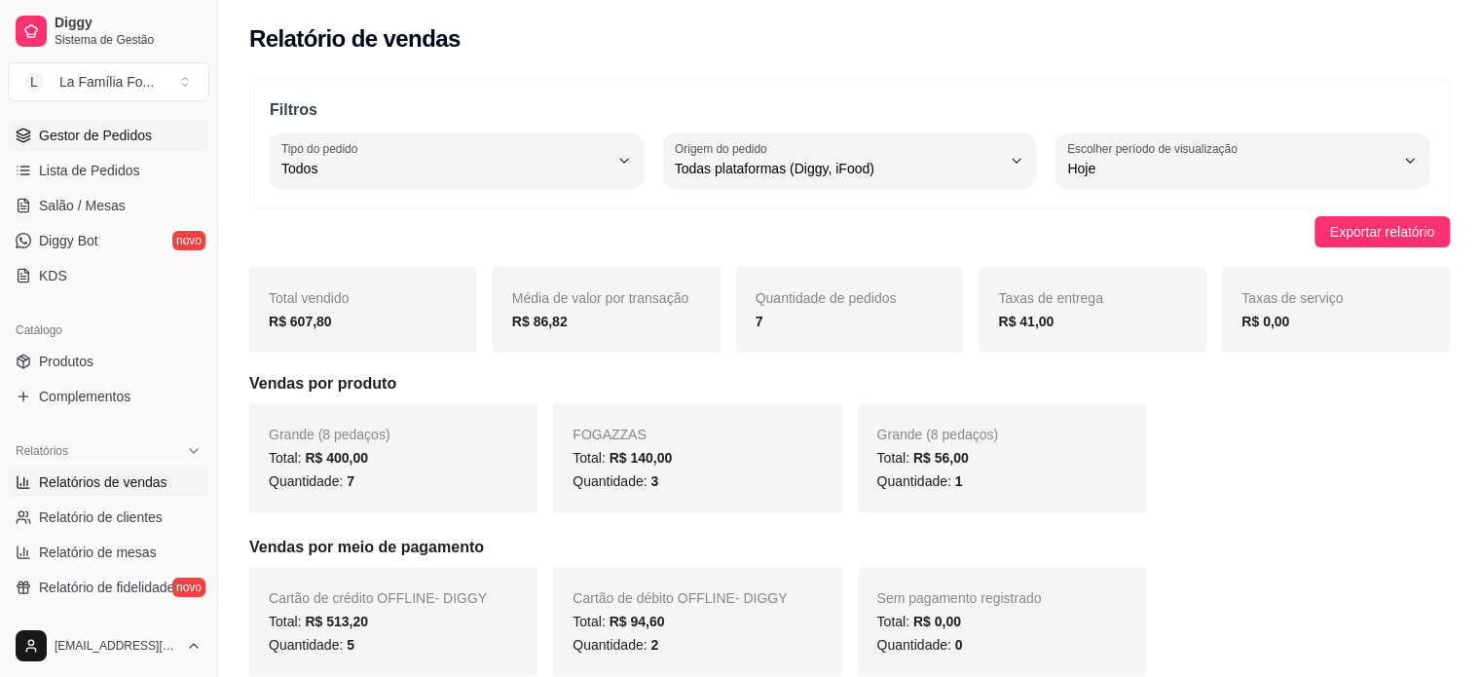
click at [175, 136] on link "Gestor de Pedidos" at bounding box center [109, 135] width 202 height 31
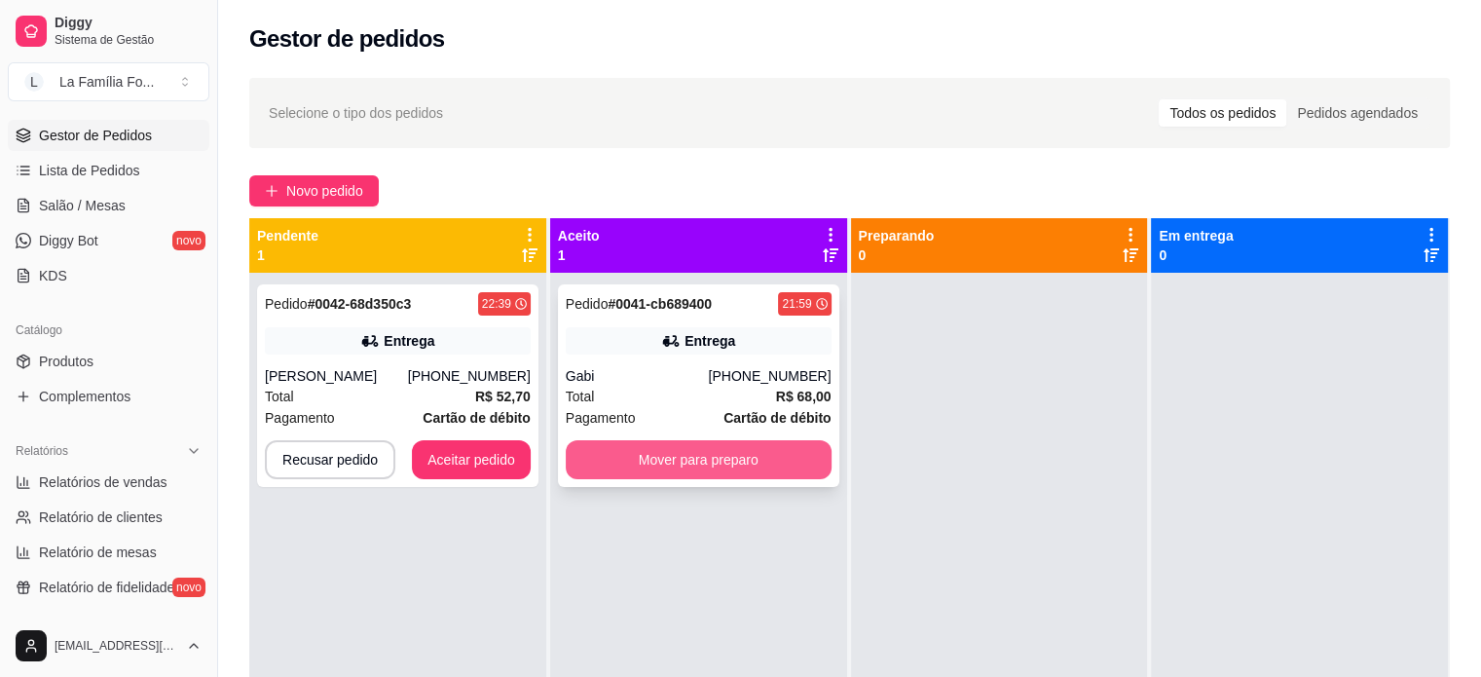
click at [678, 449] on button "Mover para preparo" at bounding box center [699, 459] width 266 height 39
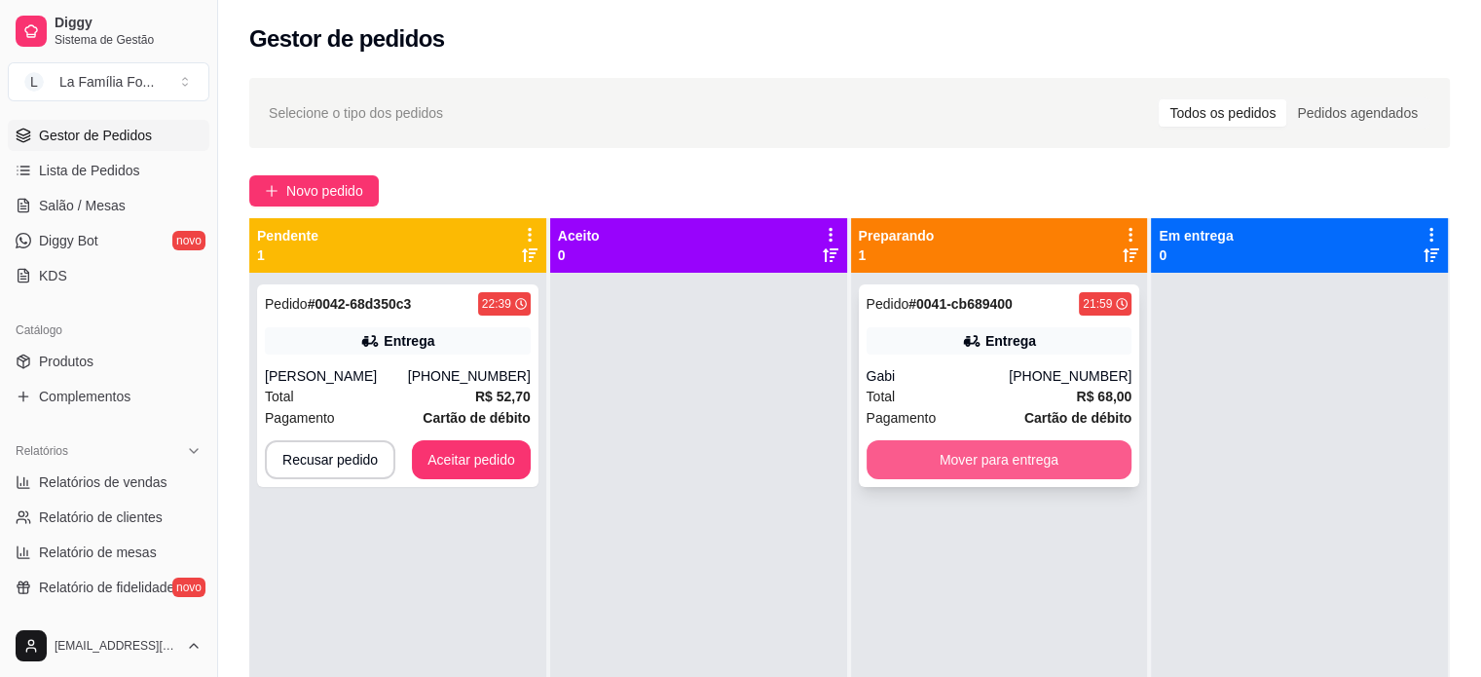
click at [1073, 474] on button "Mover para entrega" at bounding box center [1000, 459] width 266 height 39
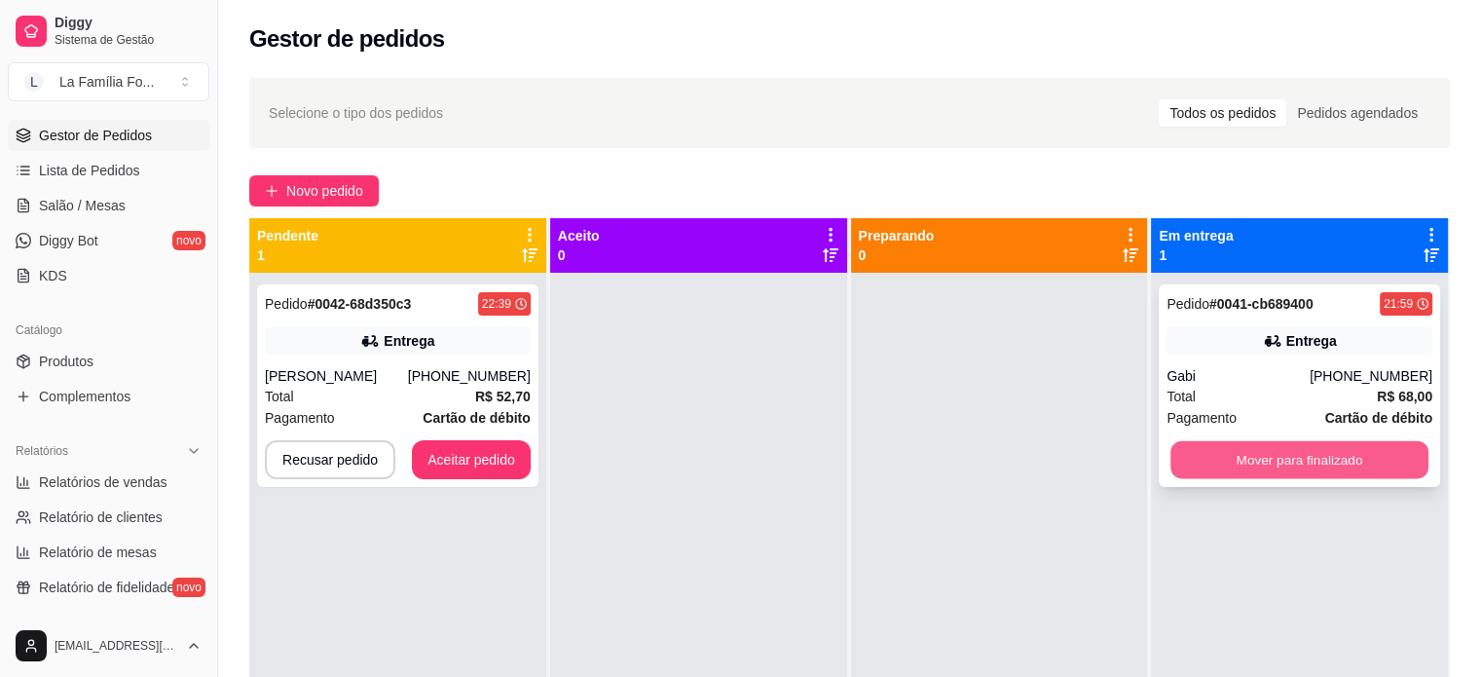
click at [1171, 458] on button "Mover para finalizado" at bounding box center [1299, 460] width 258 height 38
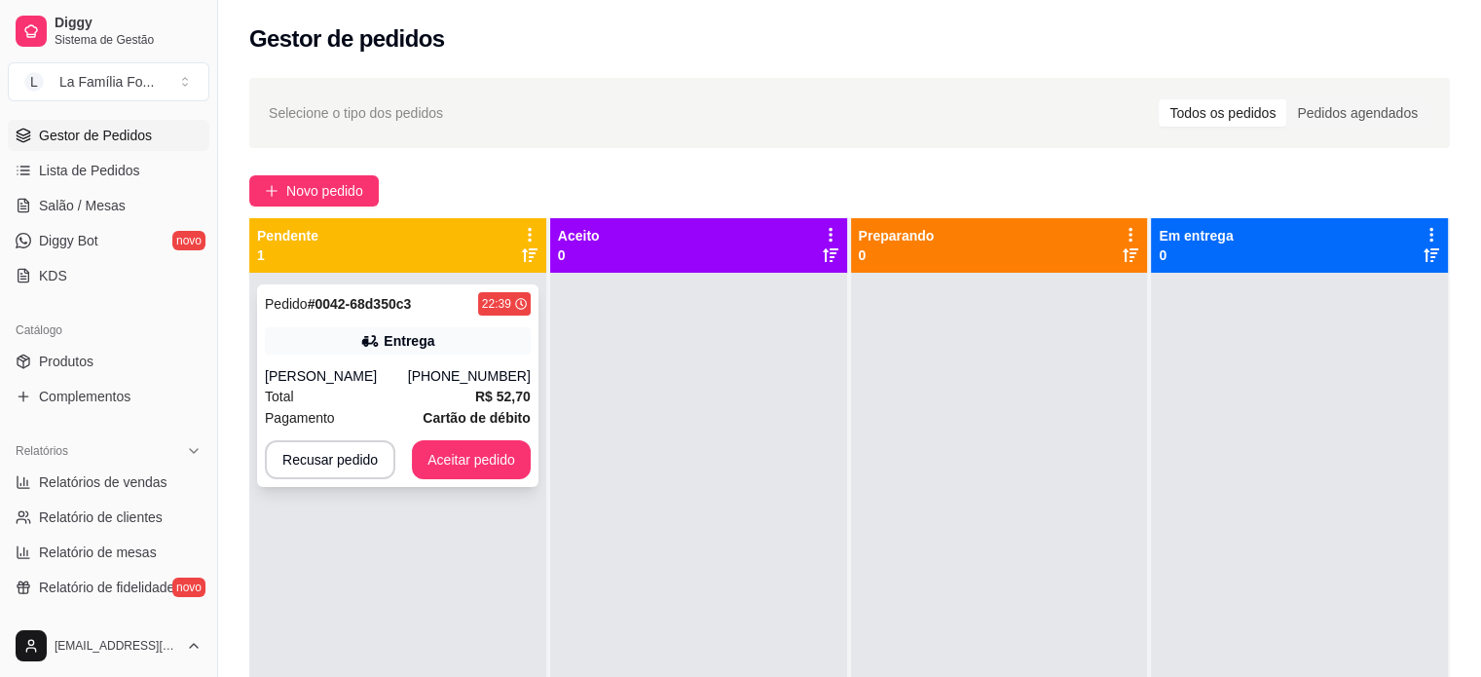
click at [401, 342] on div "Entrega" at bounding box center [409, 340] width 51 height 19
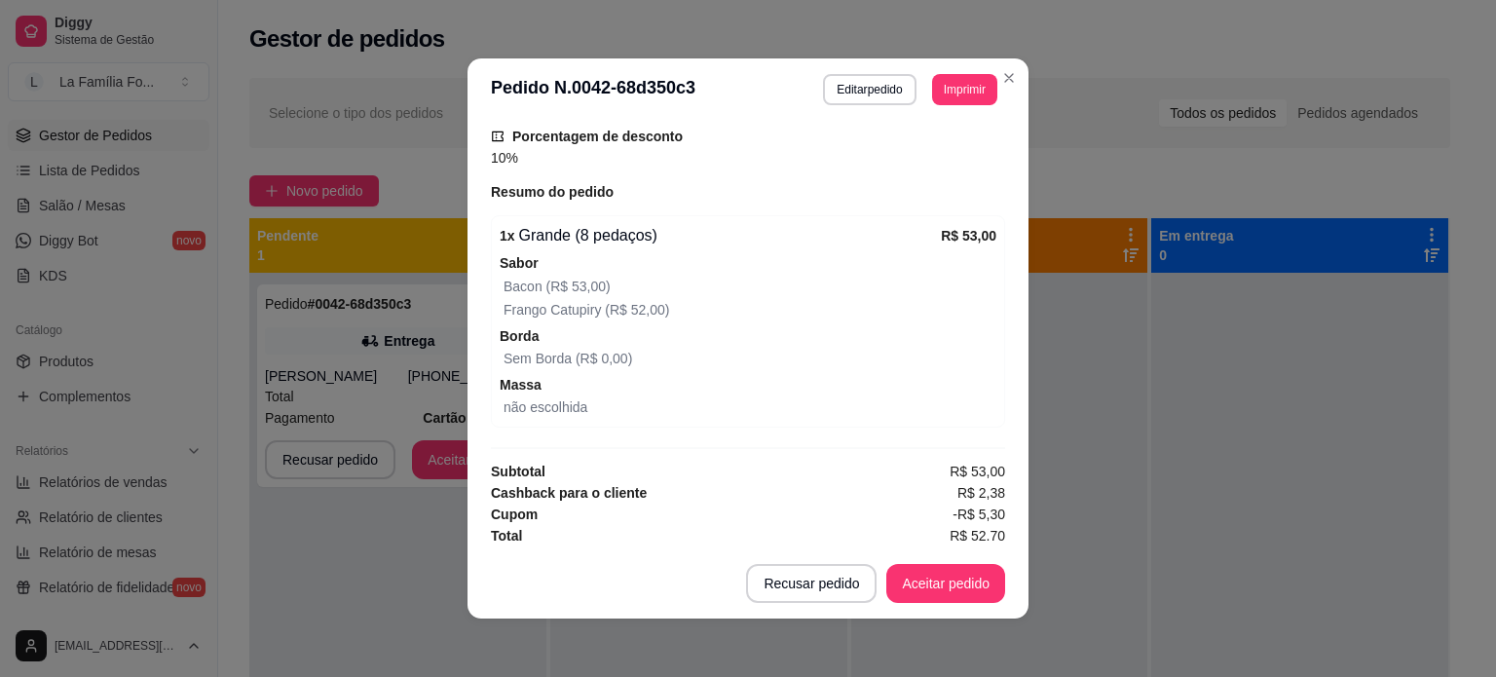
scroll to position [665, 0]
click at [936, 586] on button "Aceitar pedido" at bounding box center [945, 583] width 119 height 39
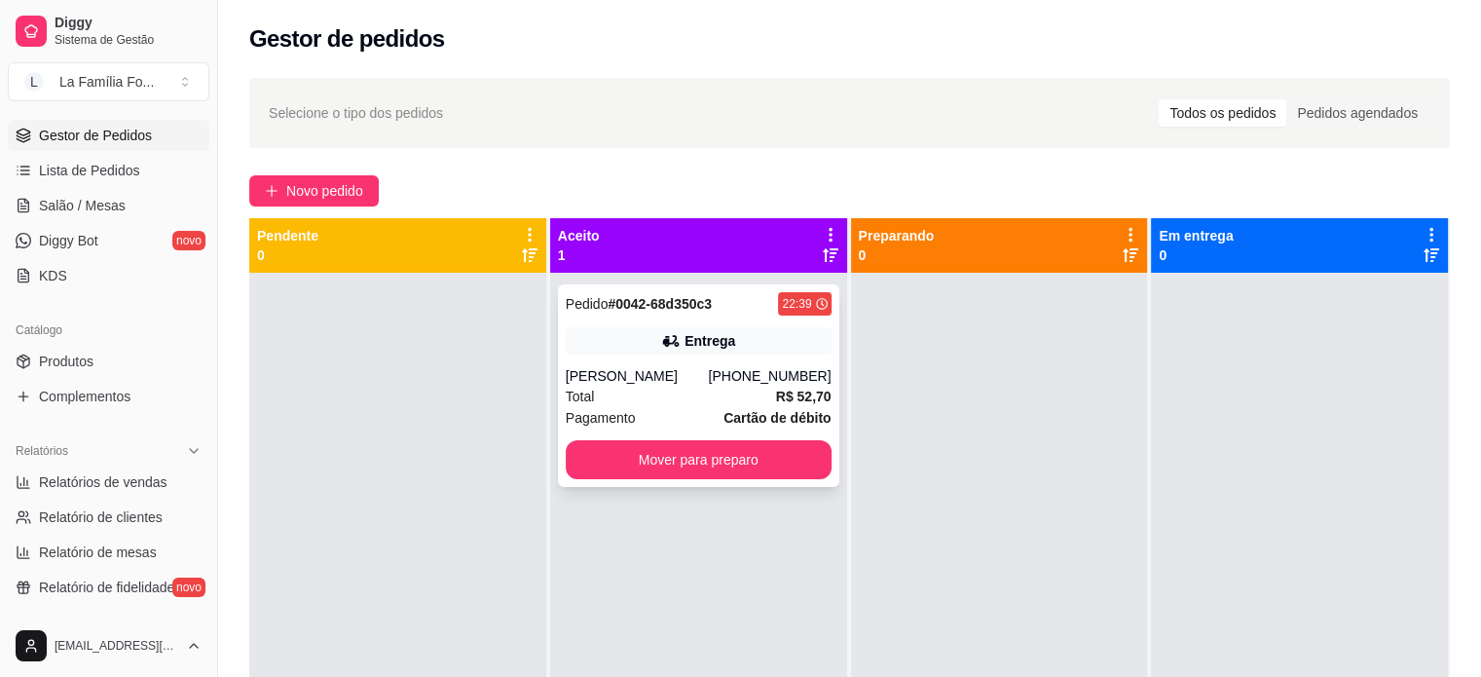
click at [810, 379] on div "(19) 99568-6437" at bounding box center [769, 375] width 123 height 19
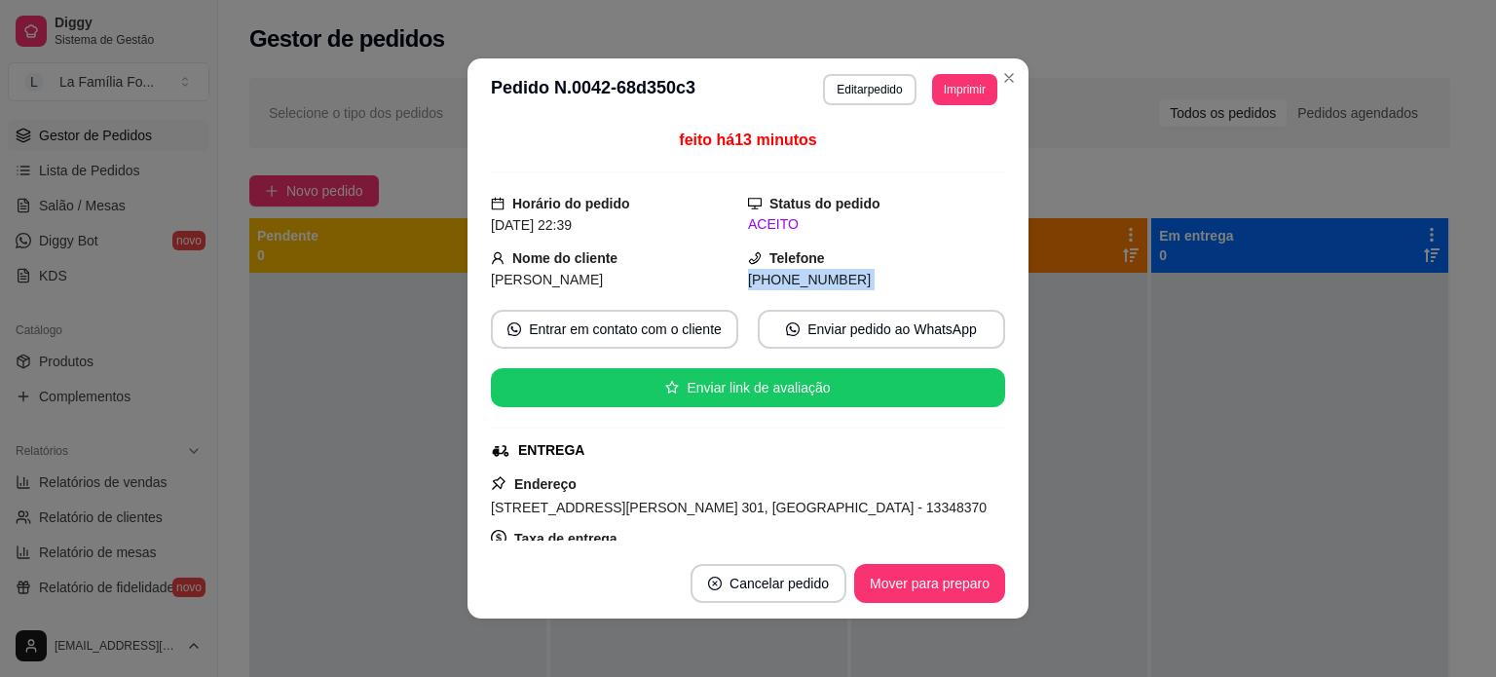
drag, startPoint x: 980, startPoint y: 241, endPoint x: 974, endPoint y: 303, distance: 61.6
click at [974, 303] on div "feito há 13 minutos Horário do pedido 17/08/2025 22:39 Status do pedido ACEITO …" at bounding box center [748, 335] width 514 height 412
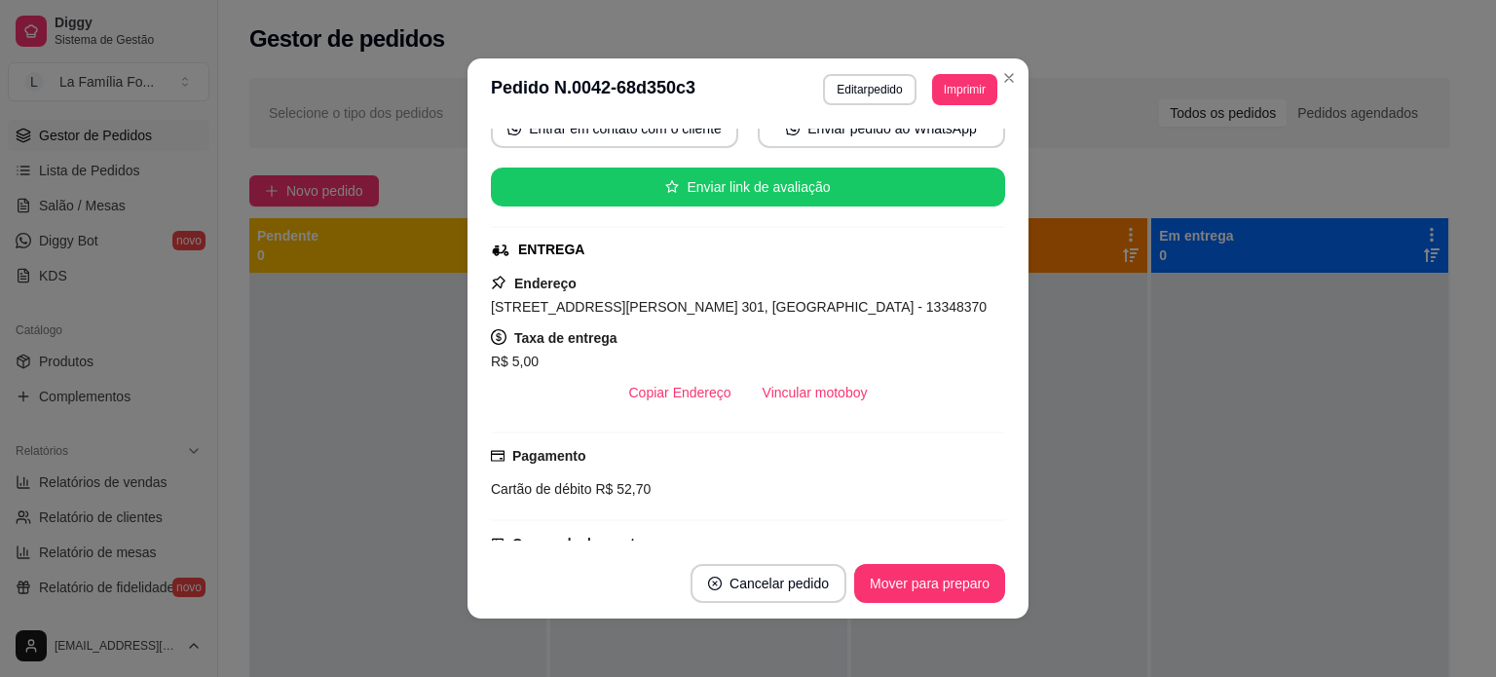
scroll to position [264, 0]
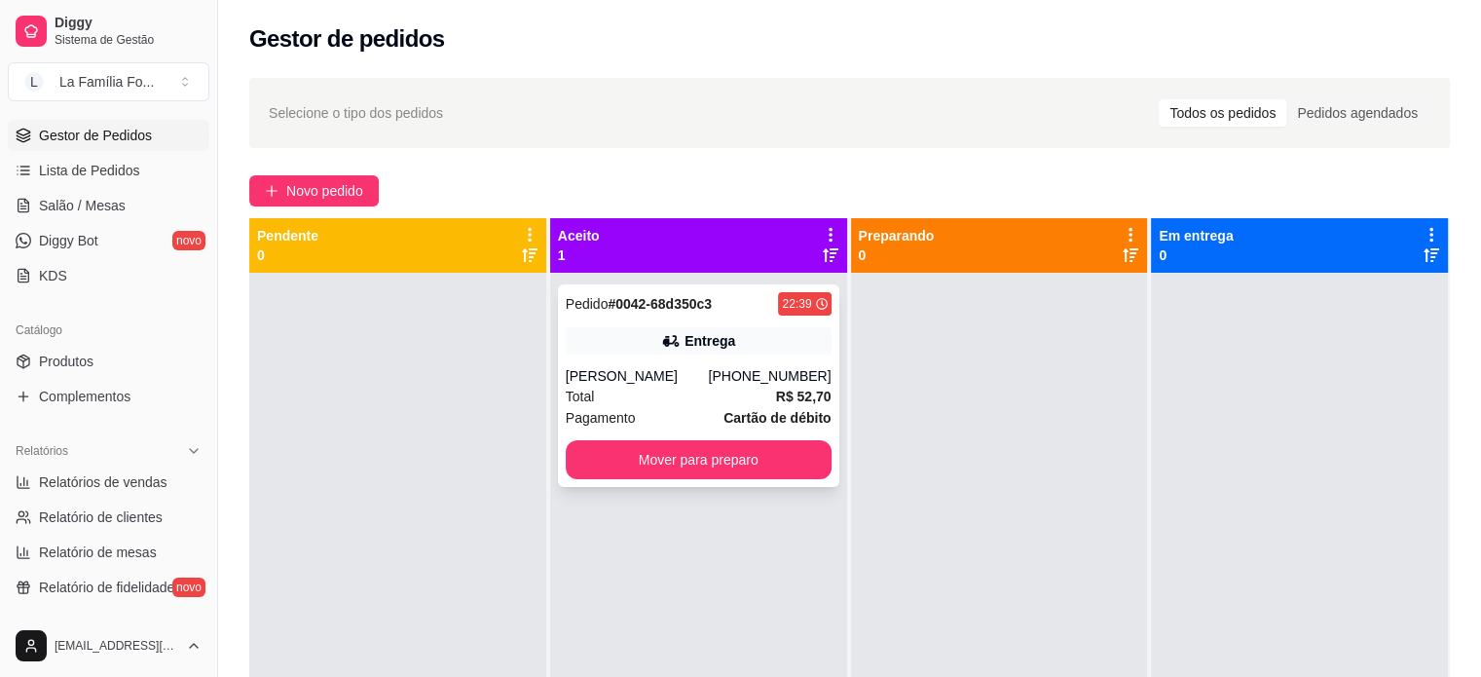
click at [738, 378] on div "(19) 99568-6437" at bounding box center [769, 375] width 123 height 19
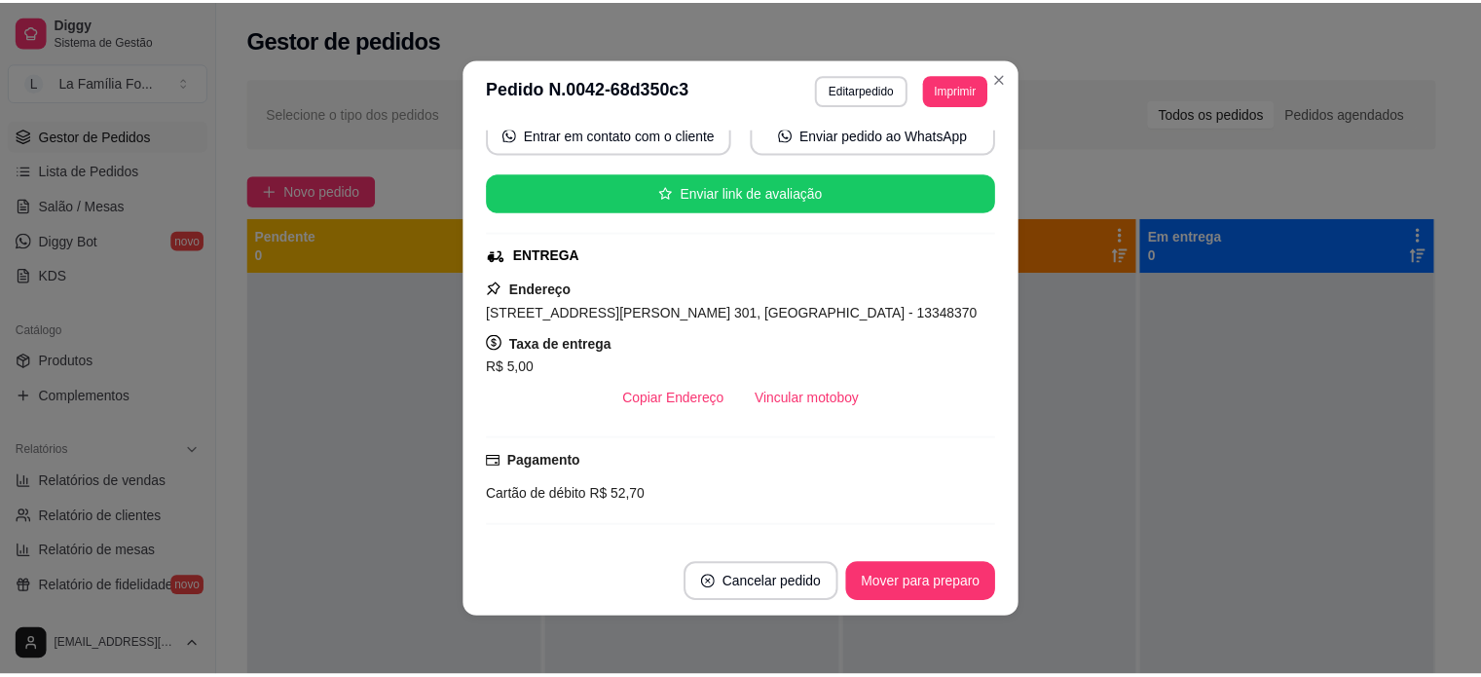
scroll to position [196, 0]
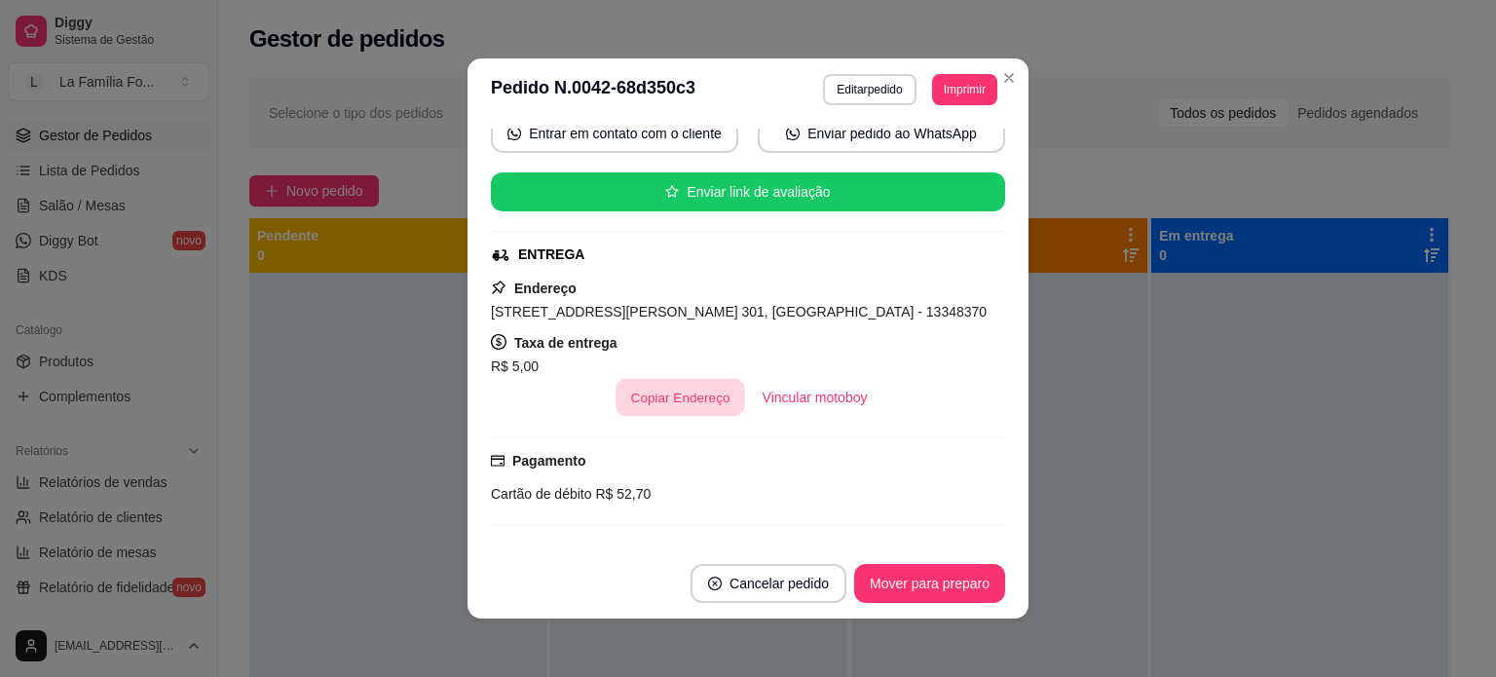
click at [647, 393] on button "Copiar Endereço" at bounding box center [680, 398] width 130 height 38
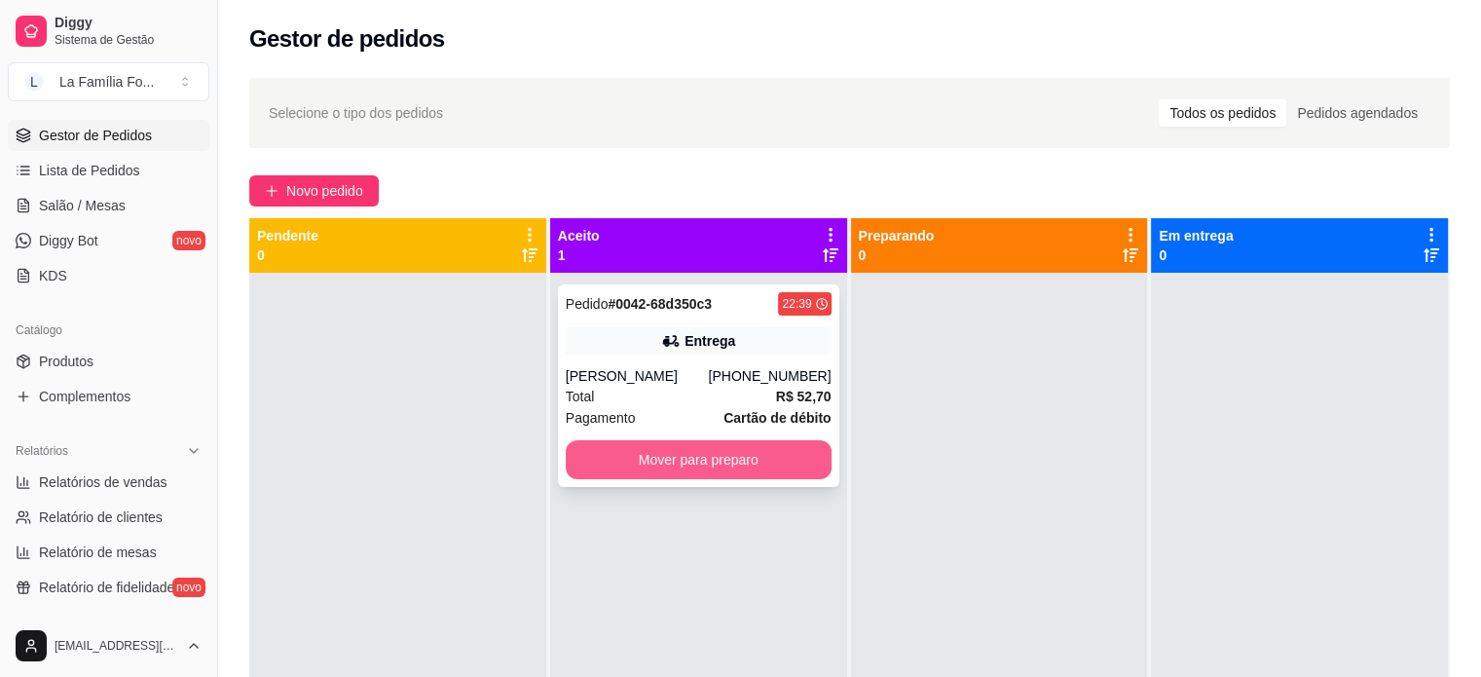
click at [654, 465] on button "Mover para preparo" at bounding box center [699, 459] width 266 height 39
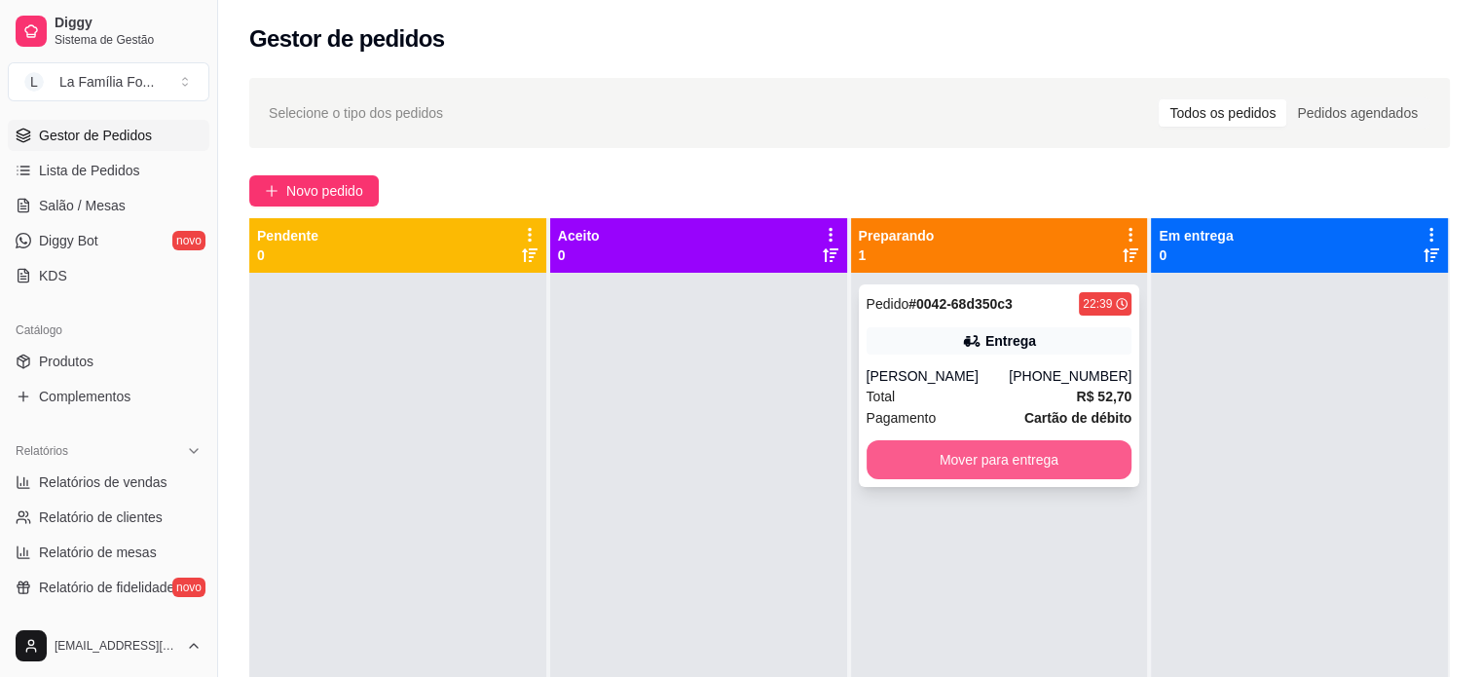
click at [956, 471] on button "Mover para entrega" at bounding box center [1000, 459] width 266 height 39
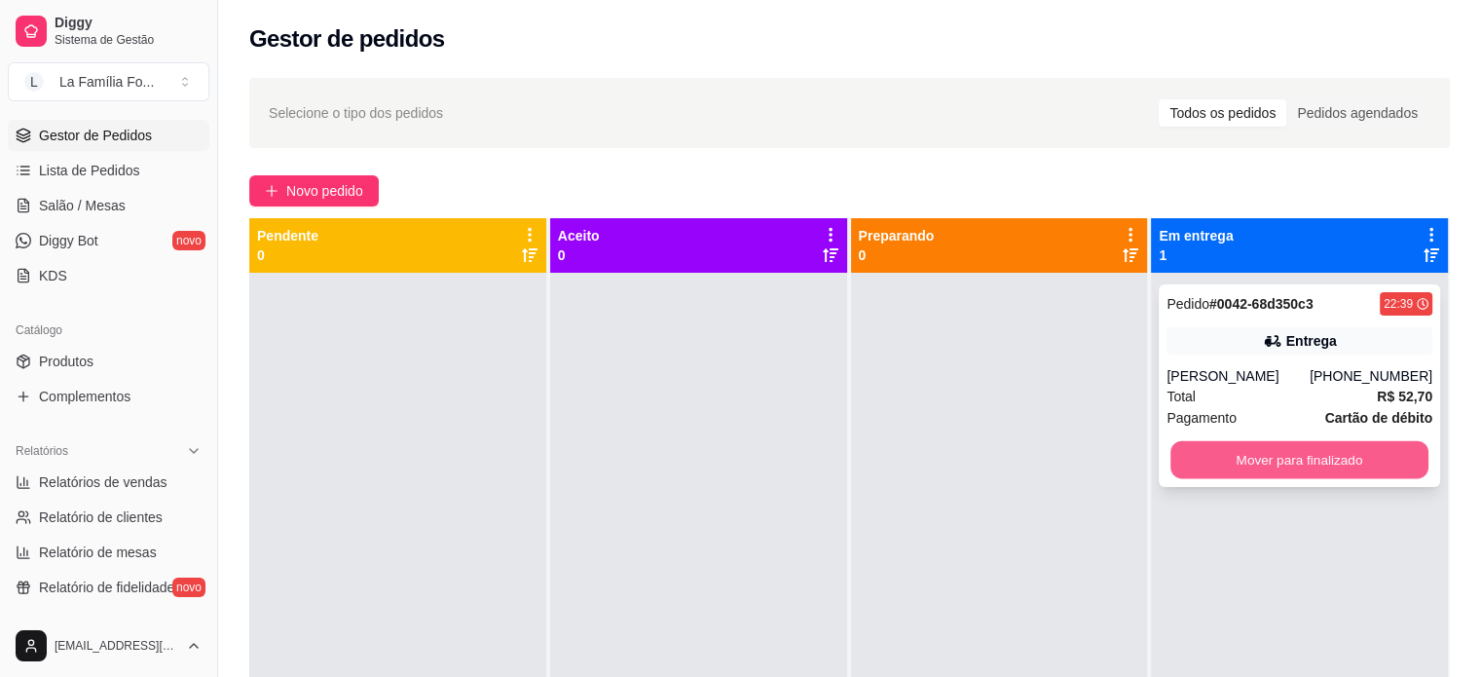
click at [1214, 468] on button "Mover para finalizado" at bounding box center [1299, 460] width 258 height 38
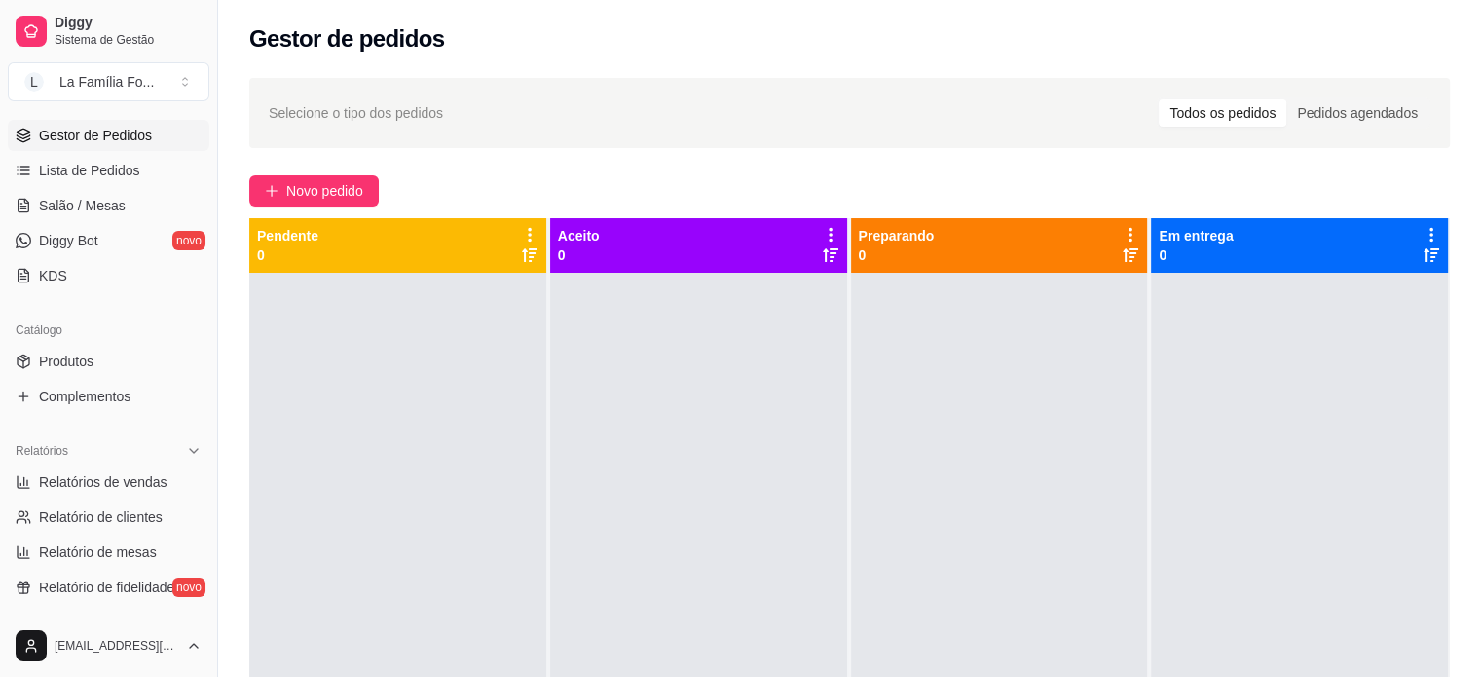
click at [1214, 468] on div at bounding box center [1299, 611] width 297 height 677
click at [1476, 525] on div "Selecione o tipo dos pedidos Todos os pedidos Pedidos agendados Novo pedido Pen…" at bounding box center [849, 492] width 1263 height 852
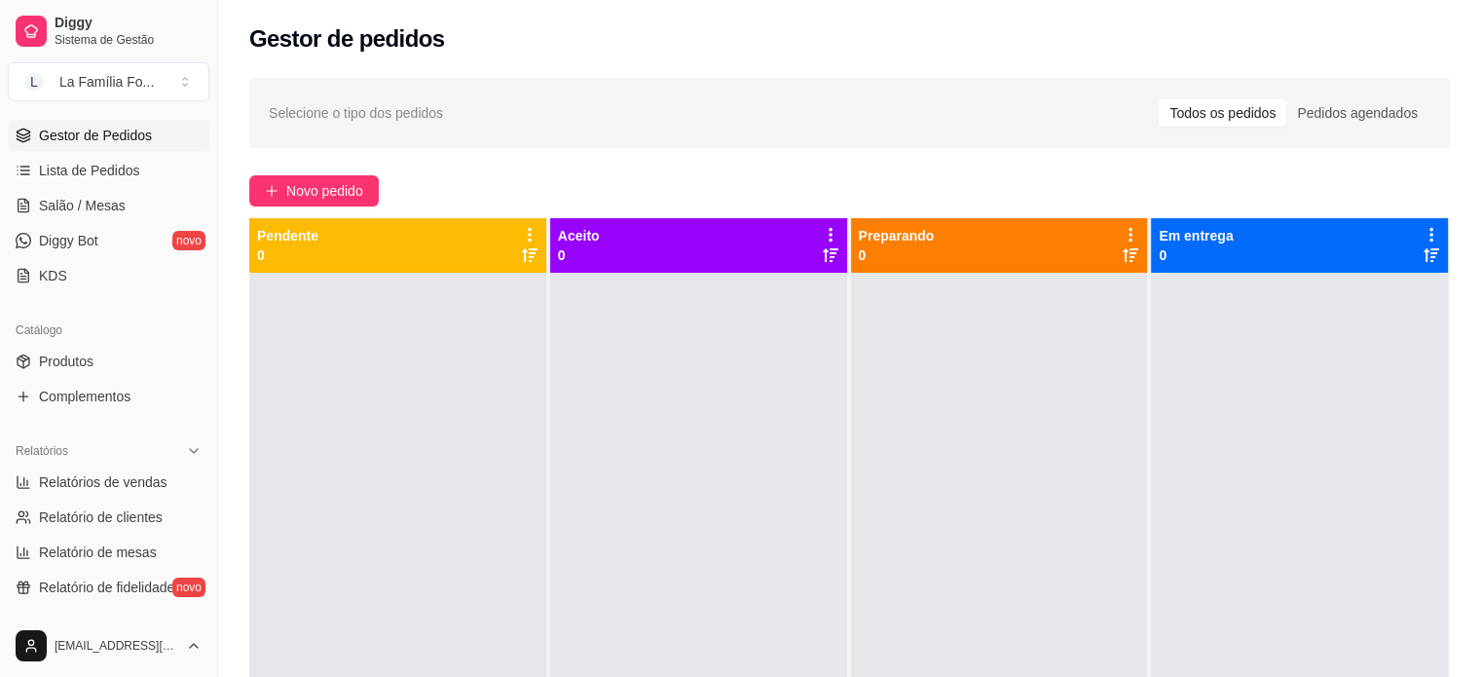
click at [1476, 525] on div "Selecione o tipo dos pedidos Todos os pedidos Pedidos agendados Novo pedido Pen…" at bounding box center [849, 492] width 1263 height 852
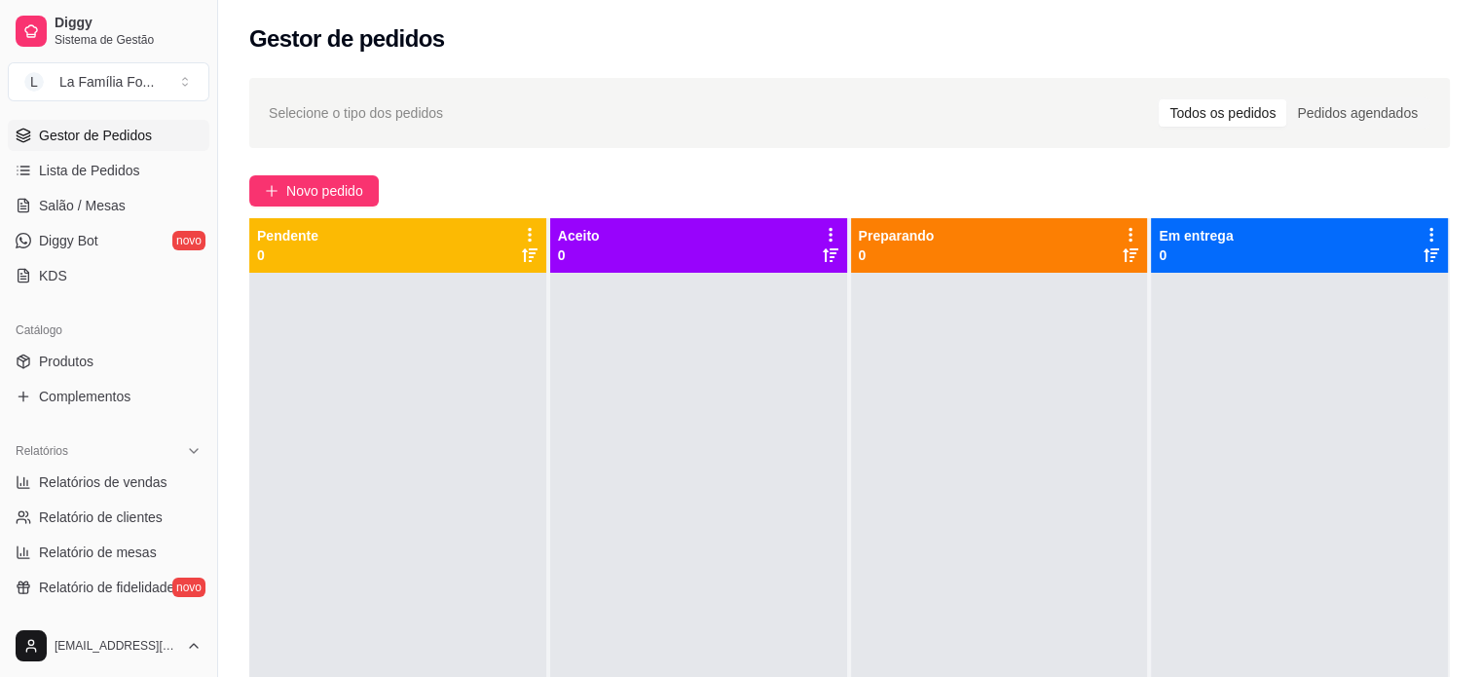
click at [1476, 525] on div "Selecione o tipo dos pedidos Todos os pedidos Pedidos agendados Novo pedido Pen…" at bounding box center [849, 492] width 1263 height 852
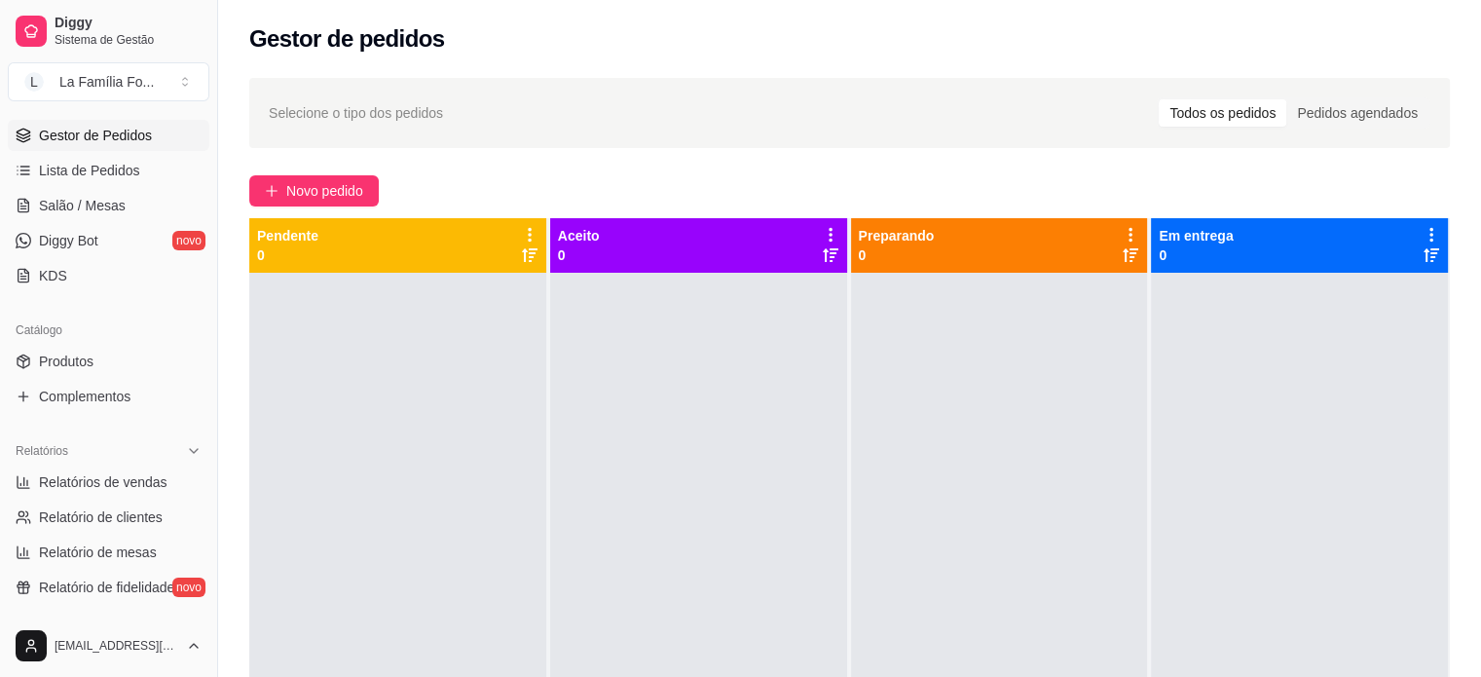
click at [1476, 525] on div "Selecione o tipo dos pedidos Todos os pedidos Pedidos agendados Novo pedido Pen…" at bounding box center [849, 492] width 1263 height 852
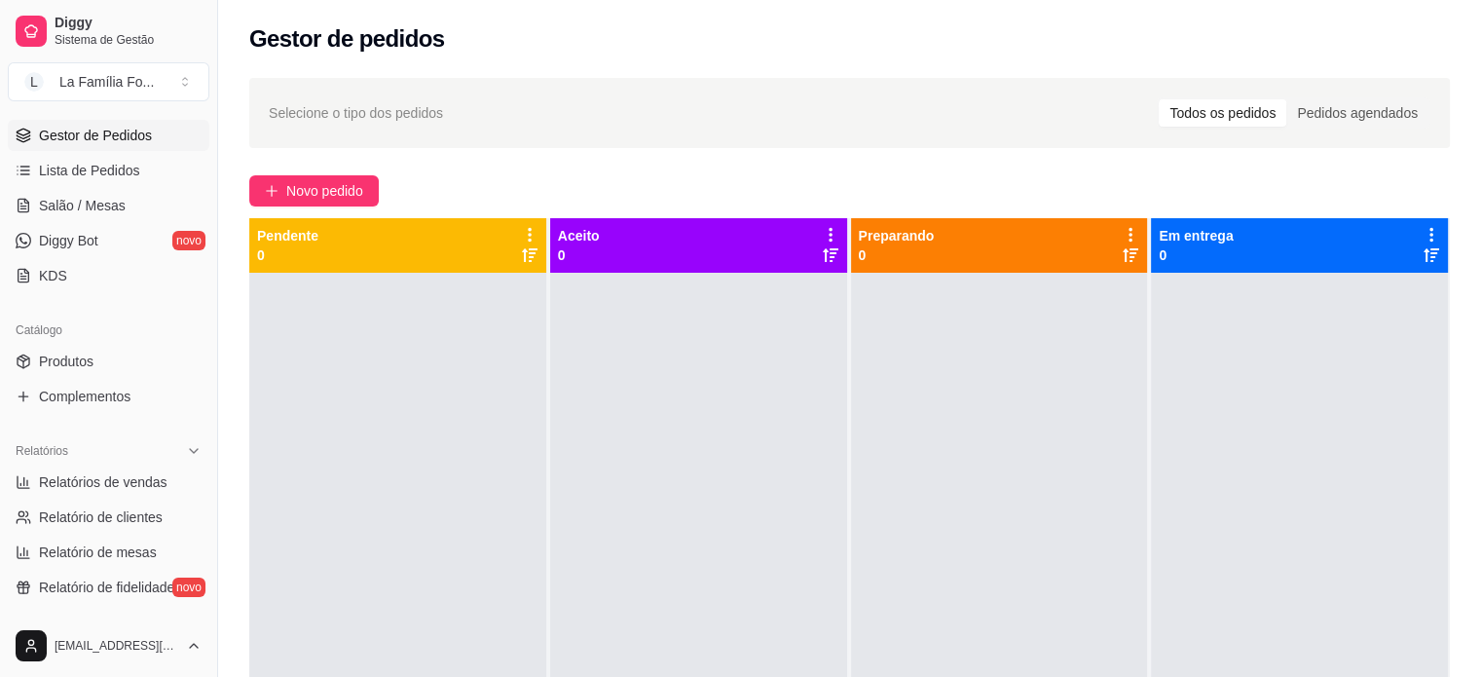
click at [1476, 525] on div "Selecione o tipo dos pedidos Todos os pedidos Pedidos agendados Novo pedido Pen…" at bounding box center [849, 492] width 1263 height 852
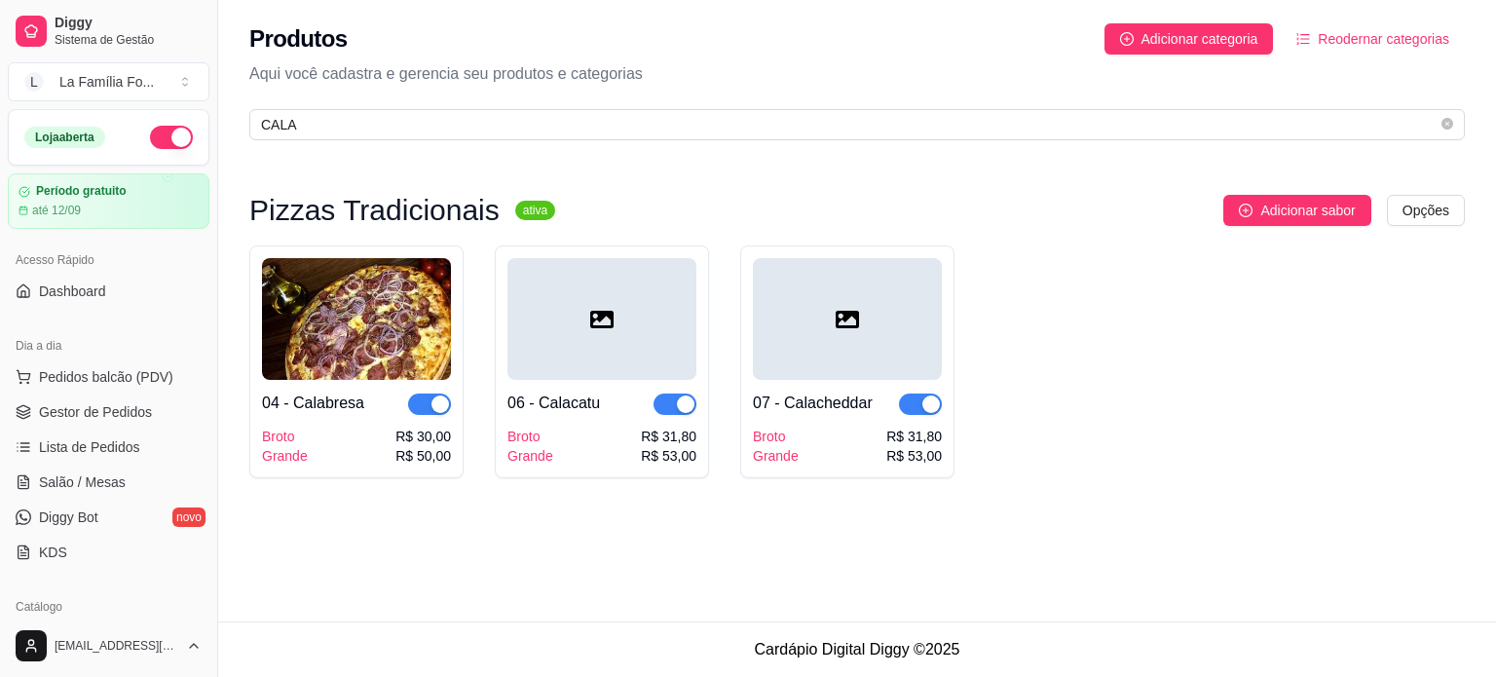
scroll to position [42, 0]
